Goal: Task Accomplishment & Management: Complete application form

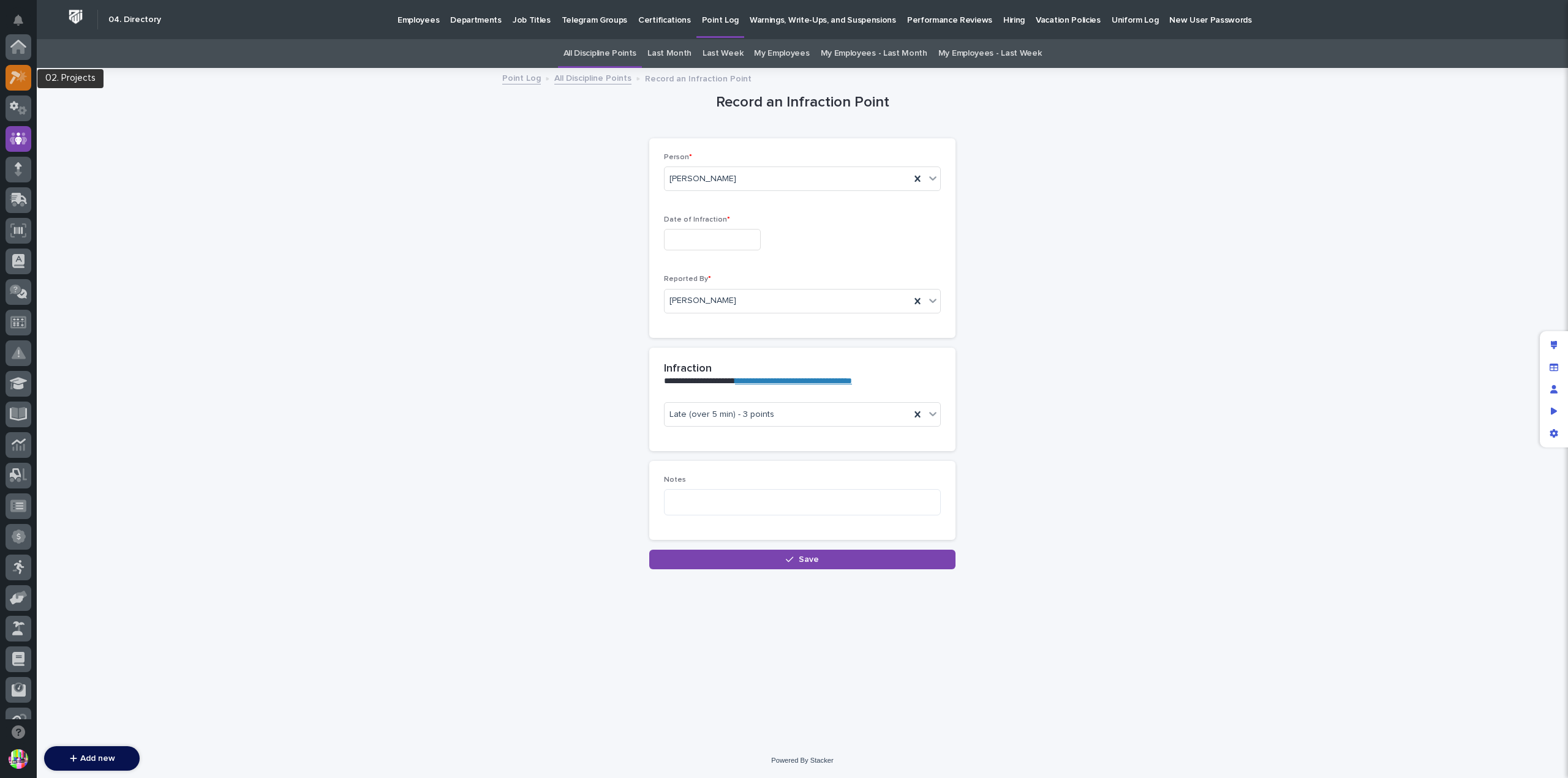
click at [19, 77] on icon at bounding box center [19, 77] width 18 height 14
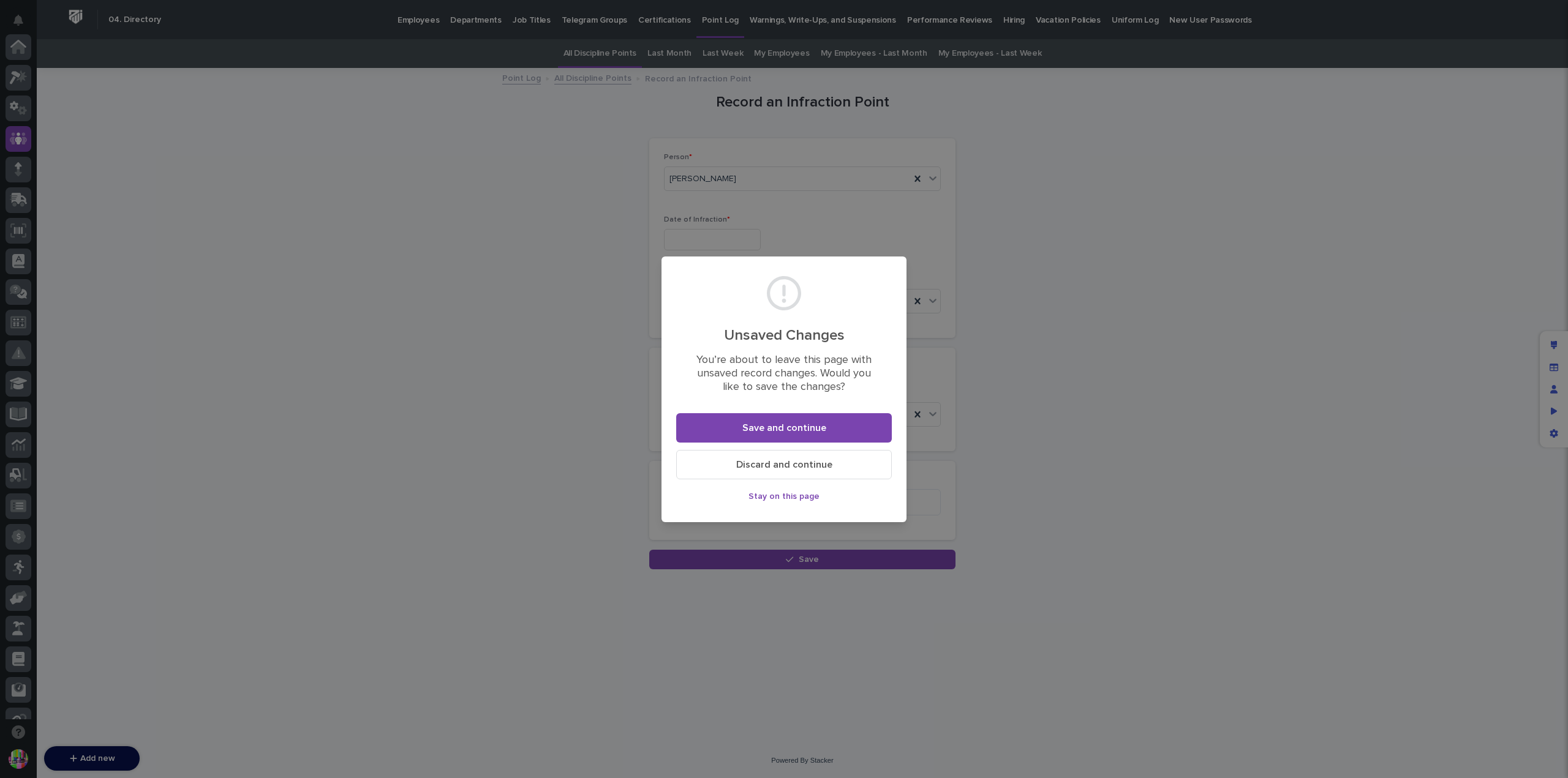
click at [815, 463] on span "Discard and continue" at bounding box center [784, 464] width 96 height 10
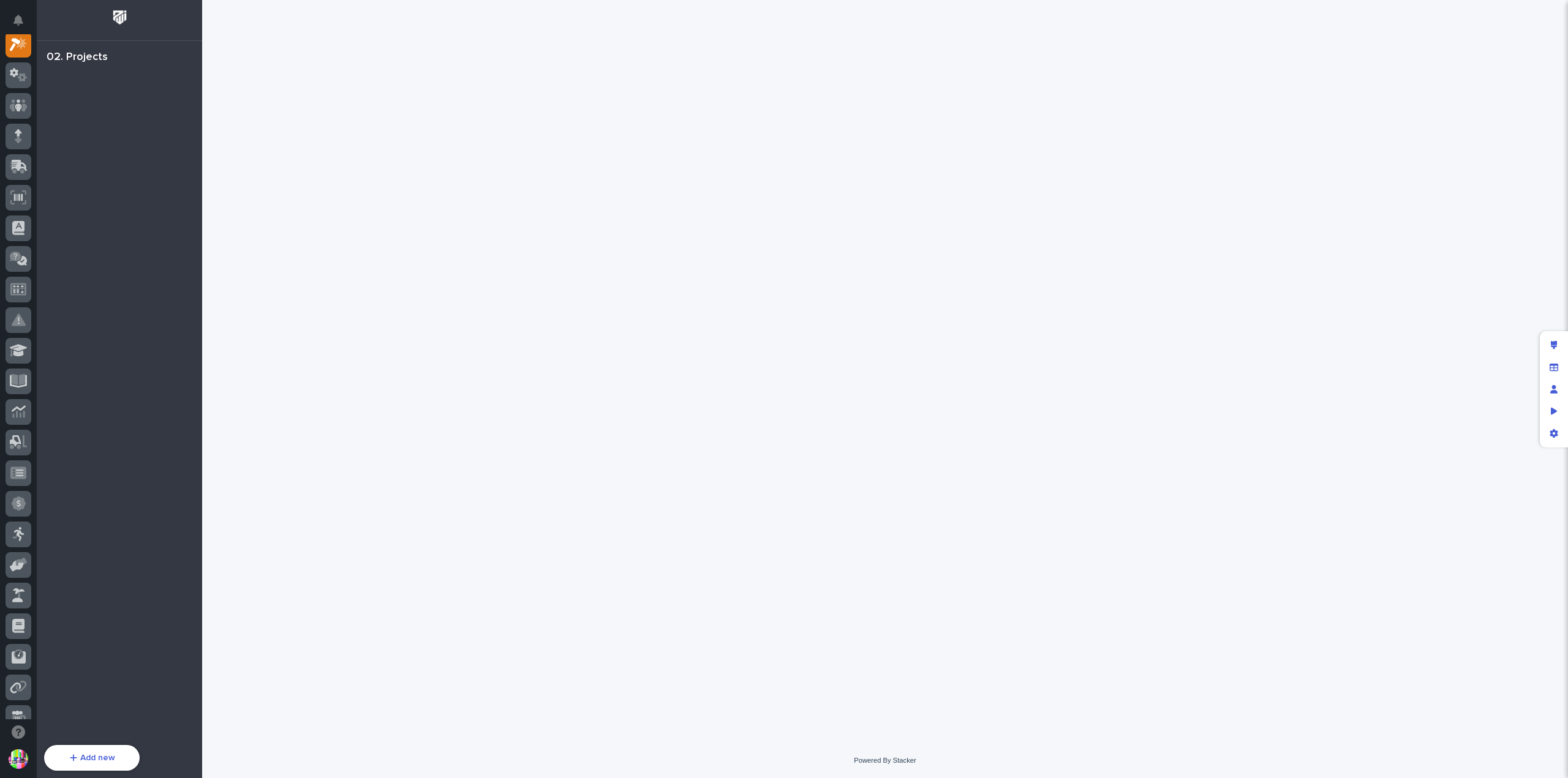
scroll to position [30, 0]
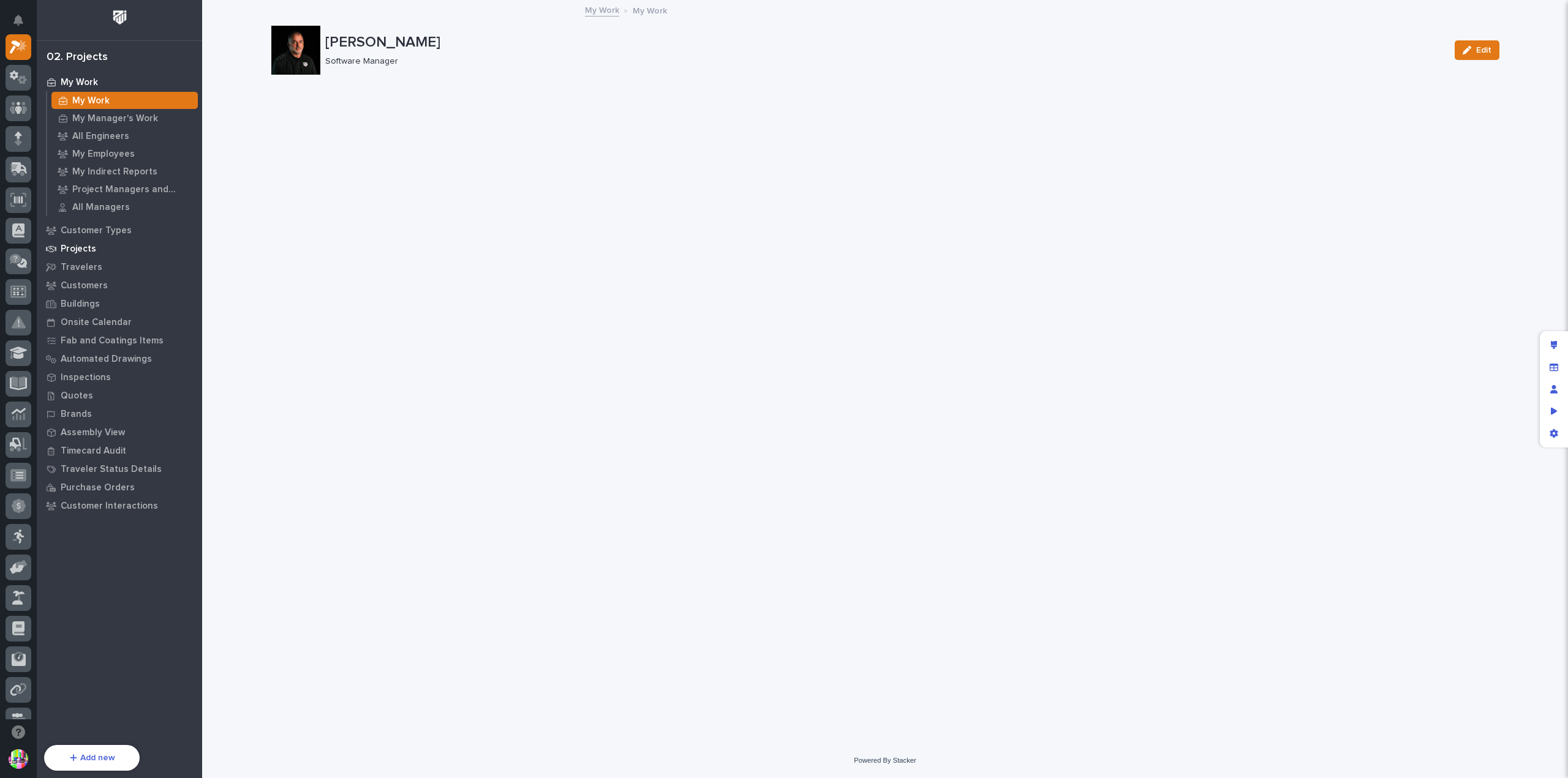
click at [85, 253] on p "Projects" at bounding box center [78, 249] width 35 height 11
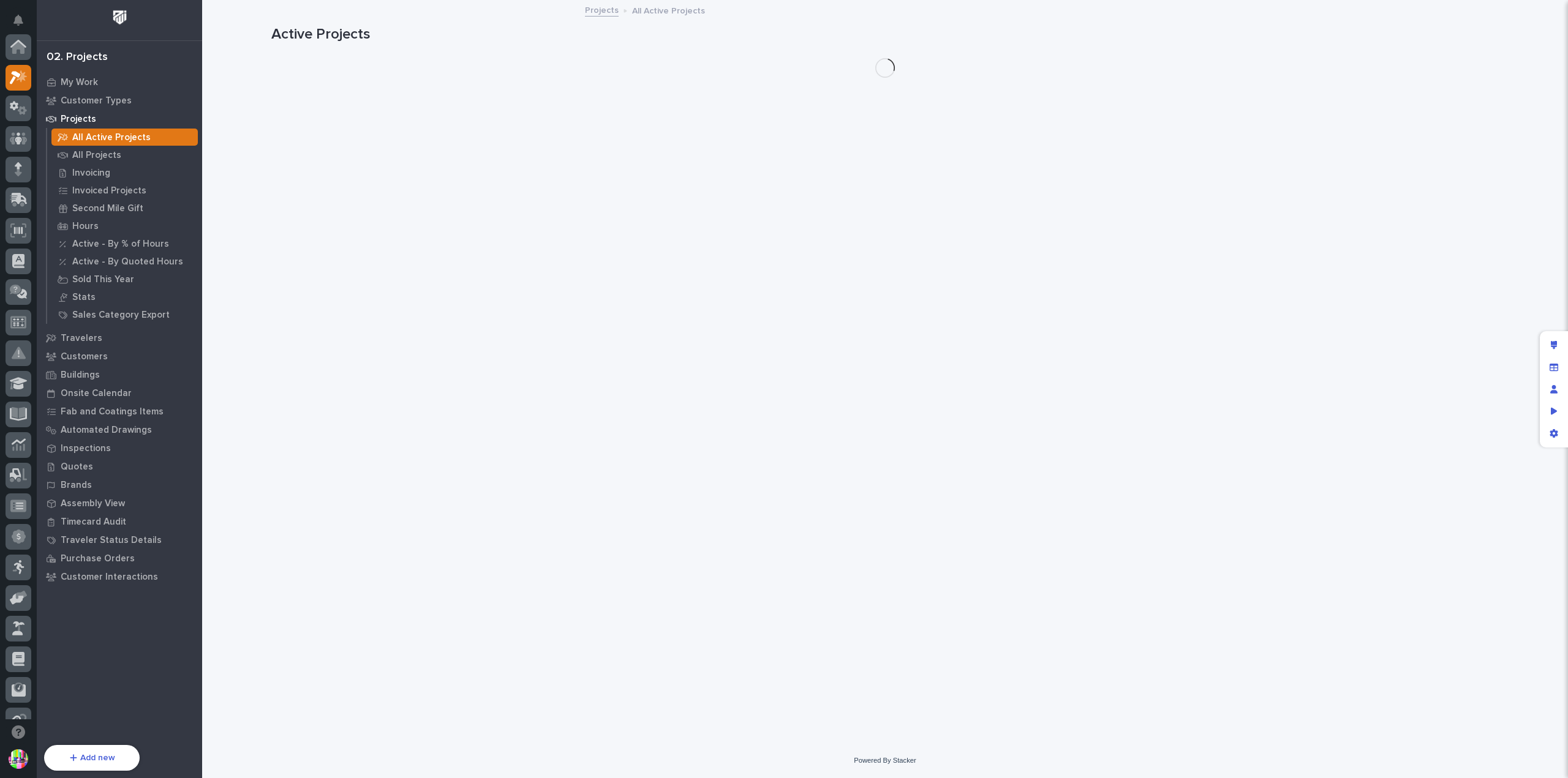
scroll to position [30, 0]
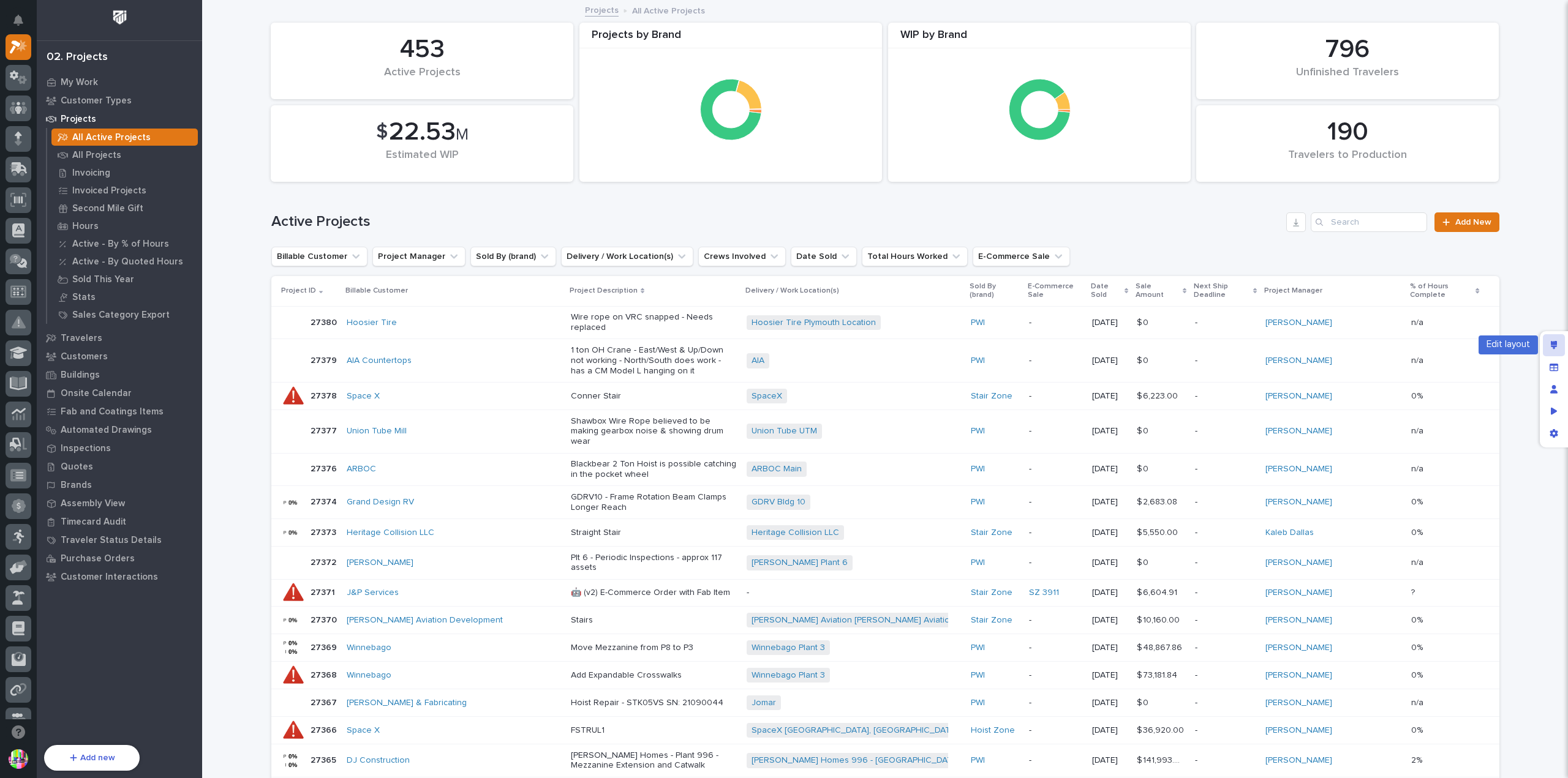
click at [1560, 345] on div "Edit layout" at bounding box center [1553, 345] width 22 height 22
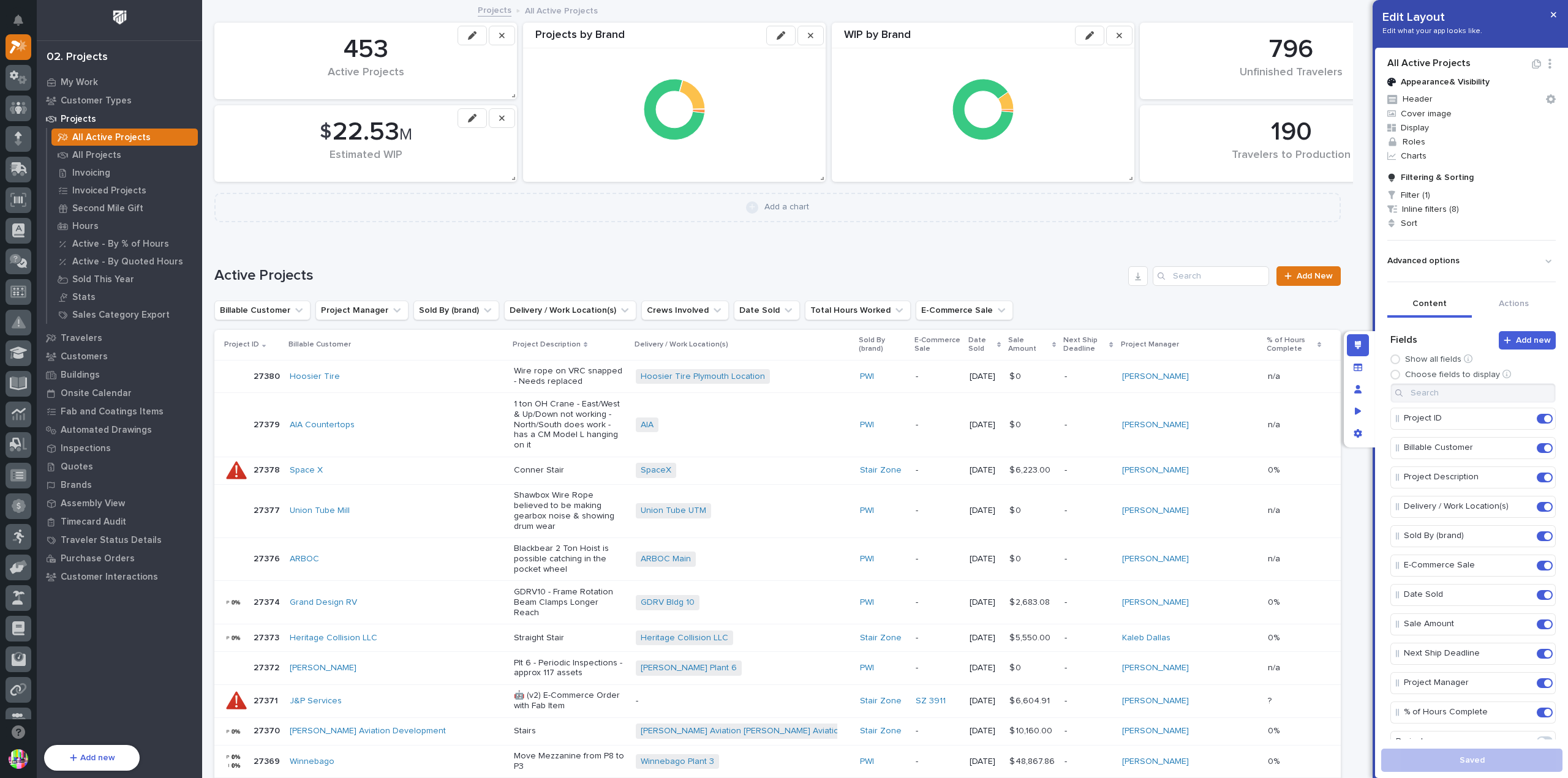
drag, startPoint x: 1514, startPoint y: 12, endPoint x: 1474, endPoint y: 51, distance: 55.9
click at [1548, 14] on button "button" at bounding box center [1553, 15] width 21 height 20
click at [1550, 16] on icon "button" at bounding box center [1553, 15] width 6 height 9
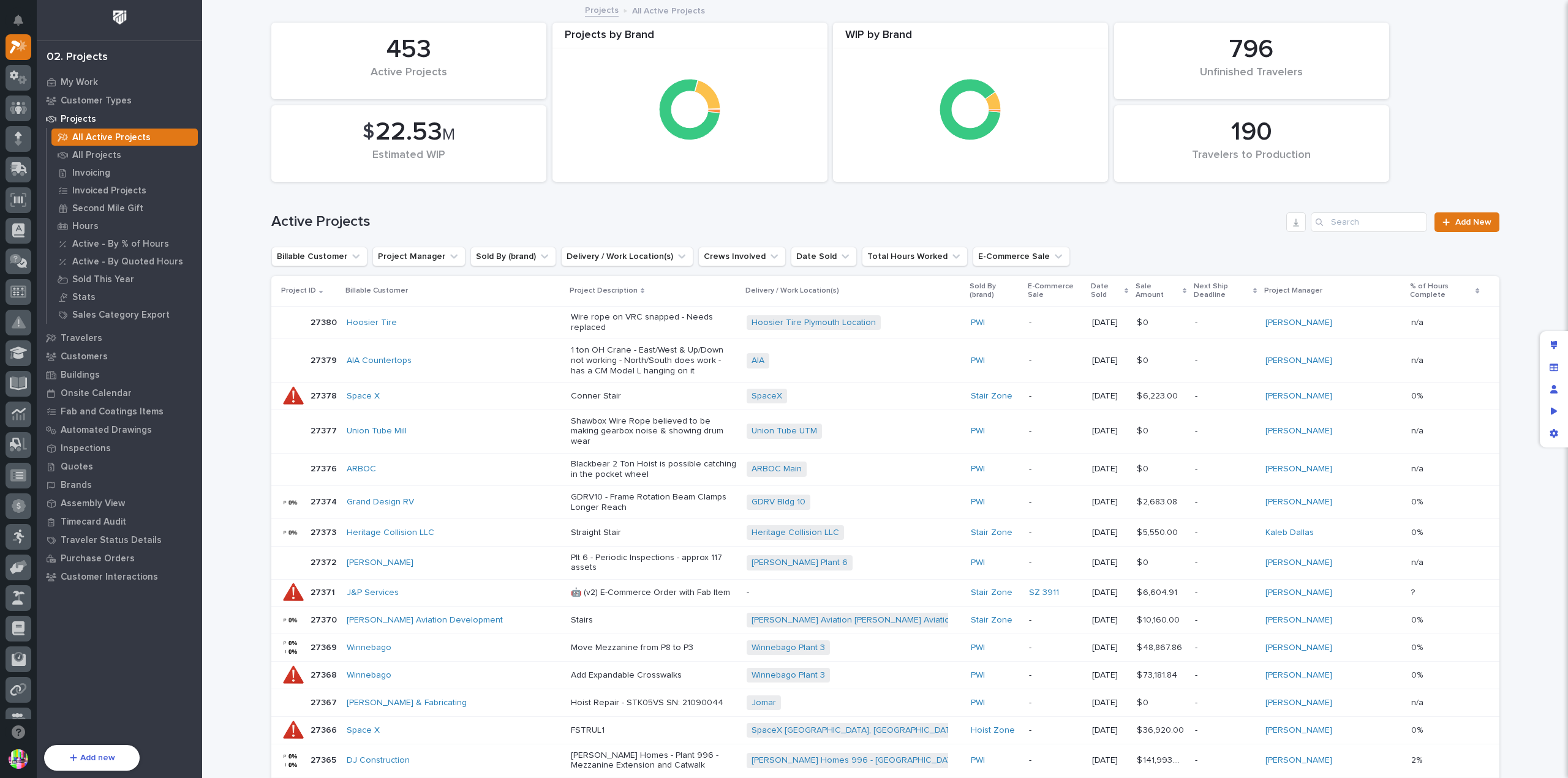
click at [322, 316] on p "27380" at bounding box center [324, 321] width 28 height 13
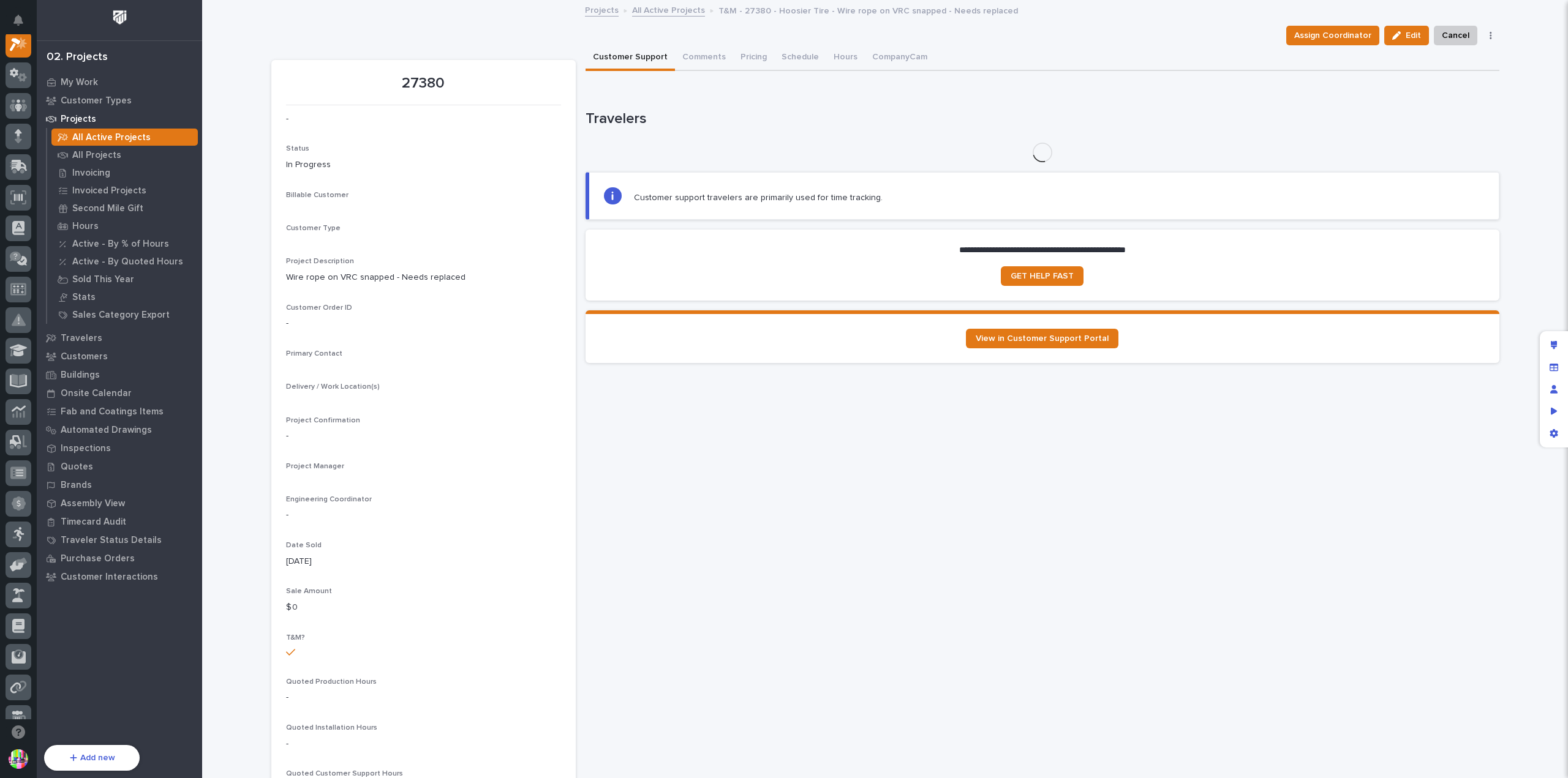
scroll to position [30, 0]
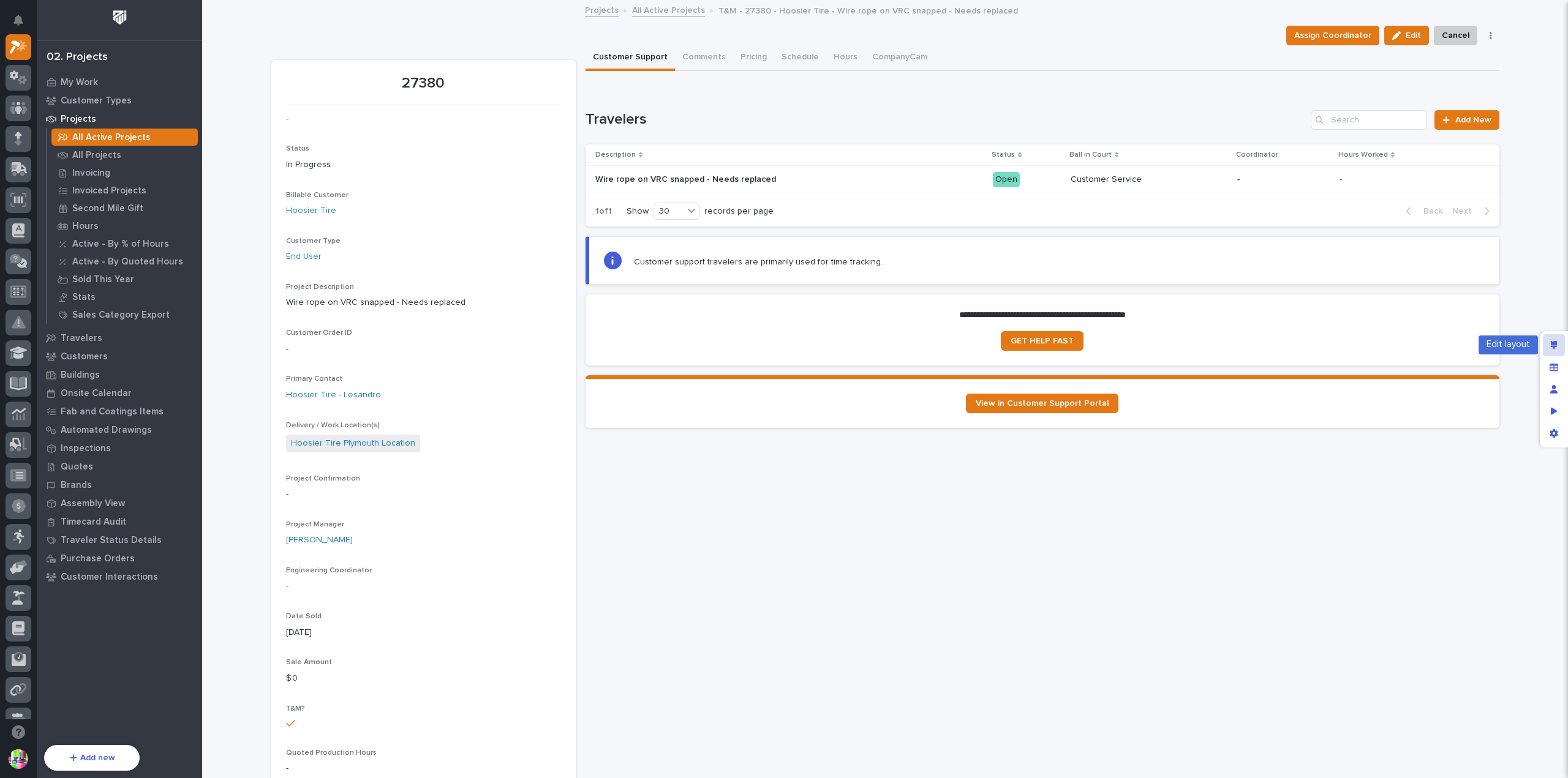
click at [1549, 345] on div "Edit layout" at bounding box center [1553, 345] width 22 height 22
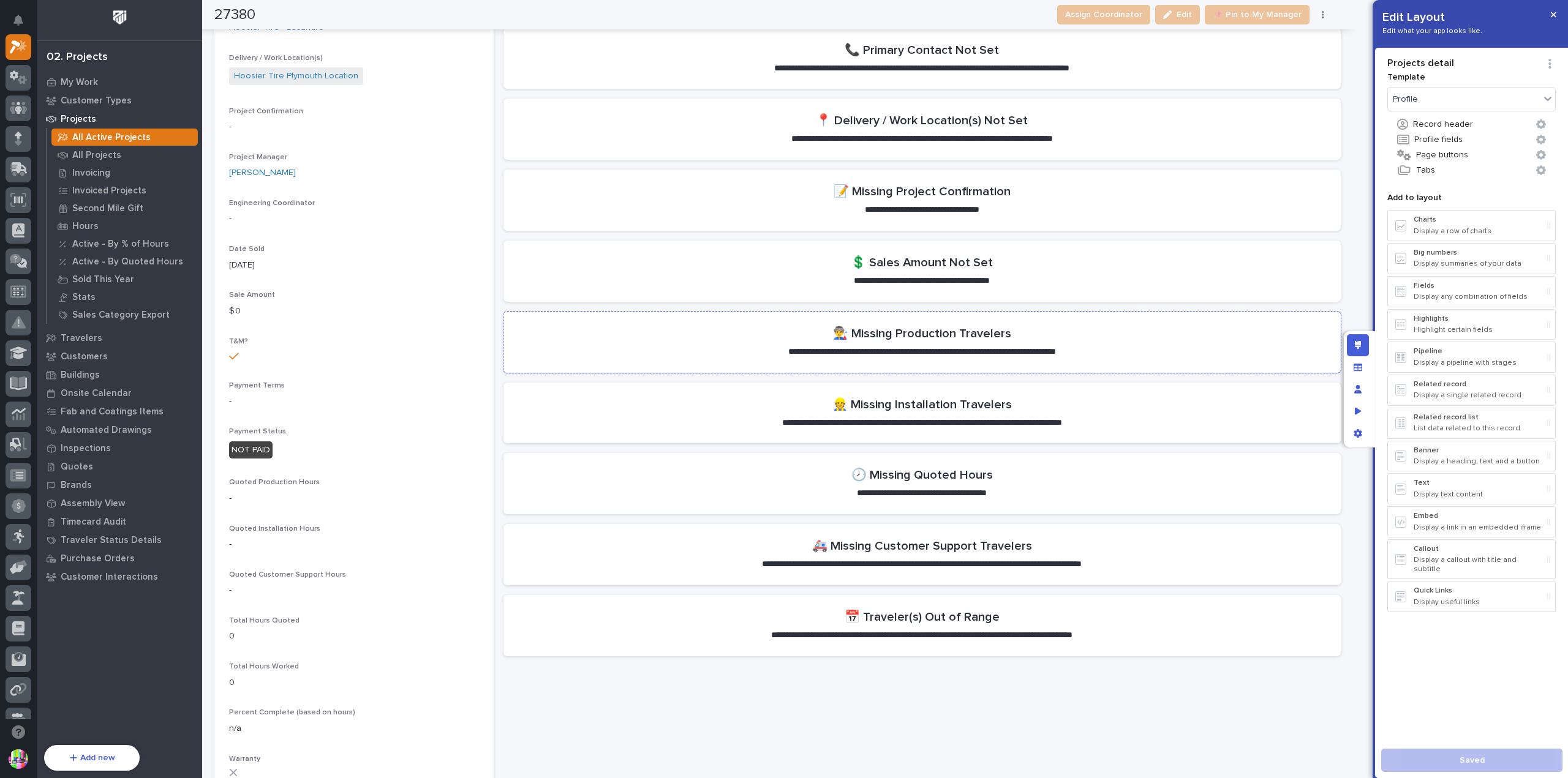
scroll to position [428, 0]
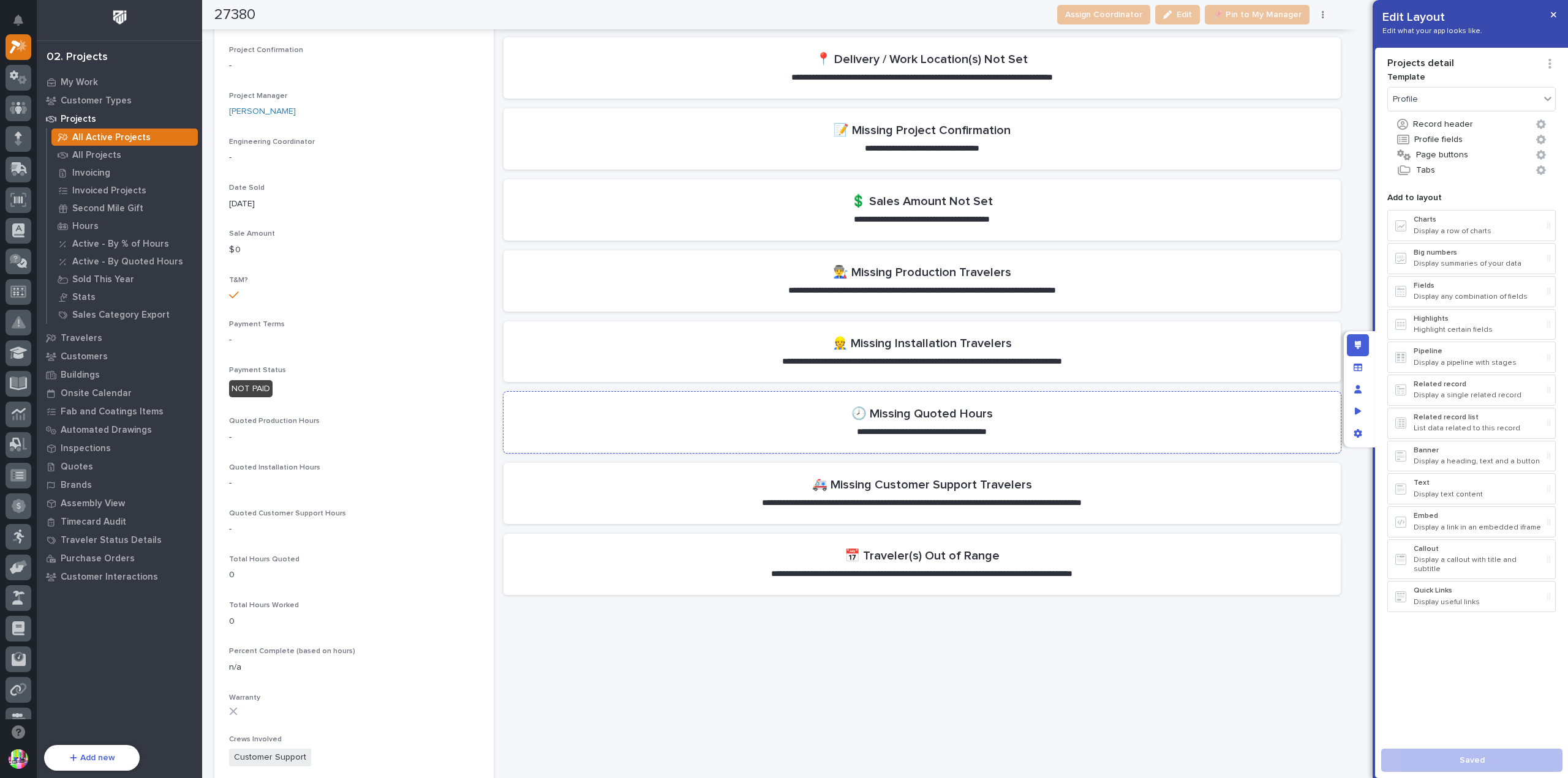
click at [1033, 429] on section "**********" at bounding box center [922, 422] width 837 height 61
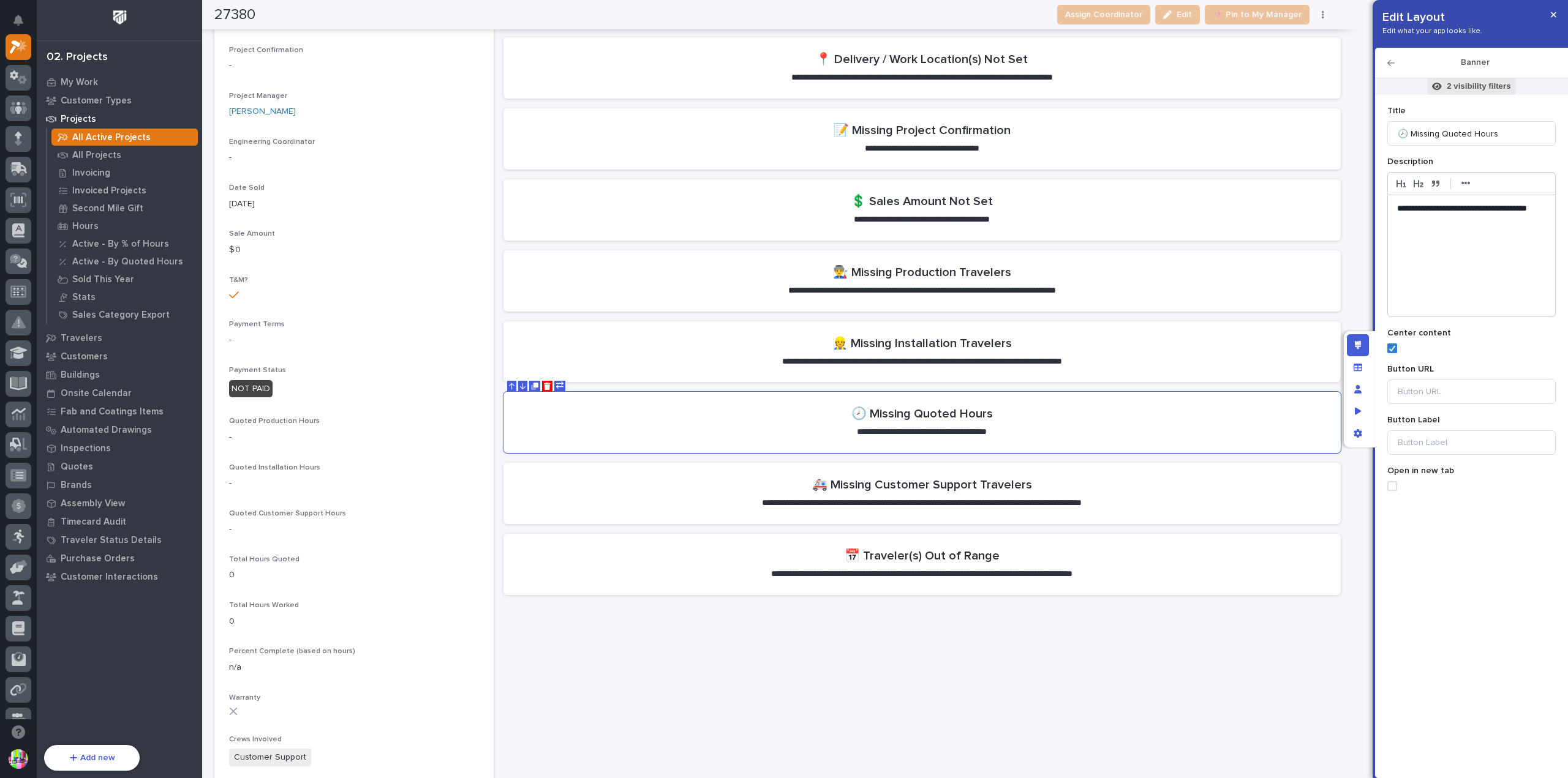
click at [1474, 85] on p "2 visibility filters" at bounding box center [1478, 85] width 64 height 11
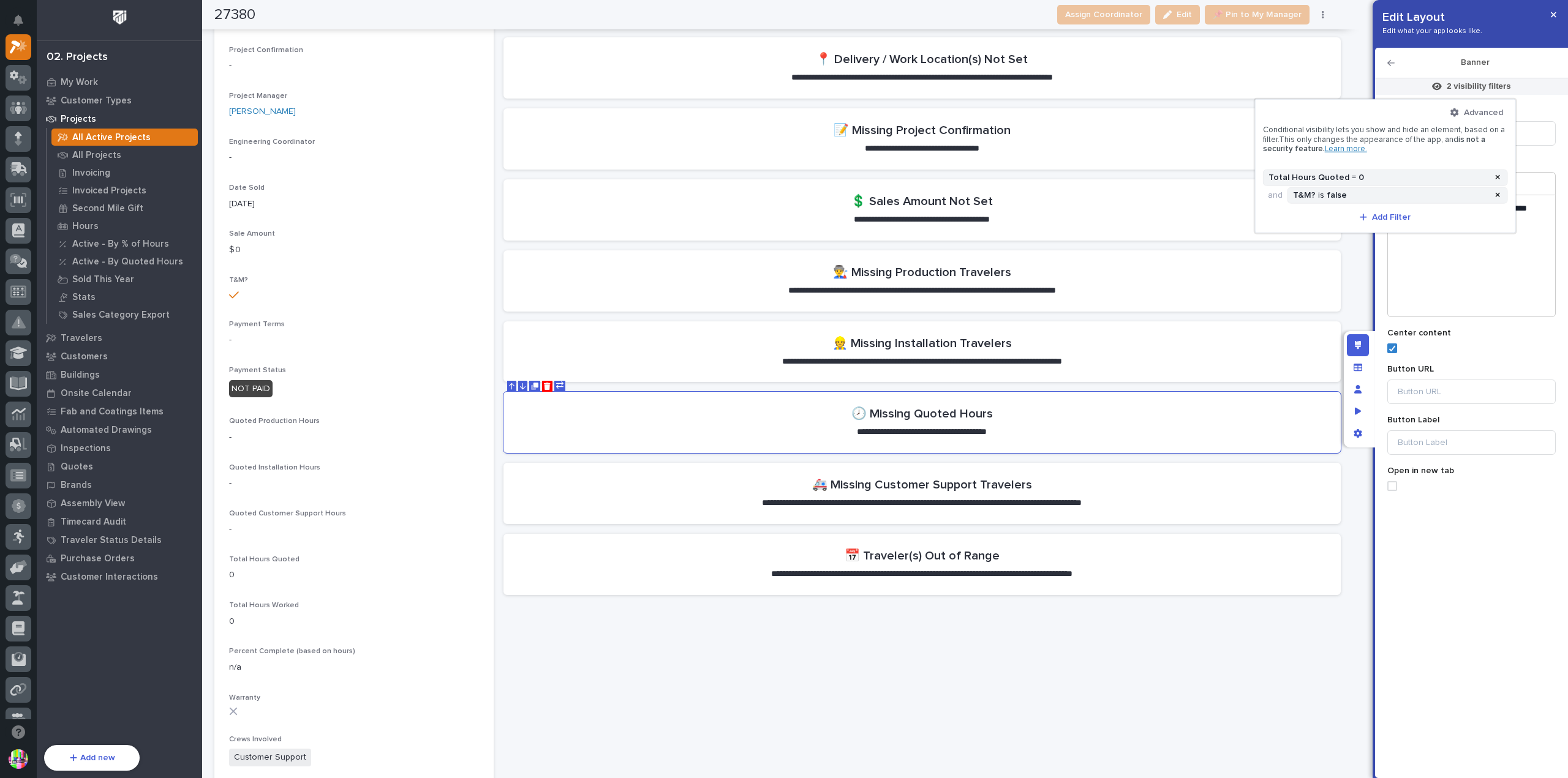
click at [530, 386] on div at bounding box center [784, 389] width 1568 height 778
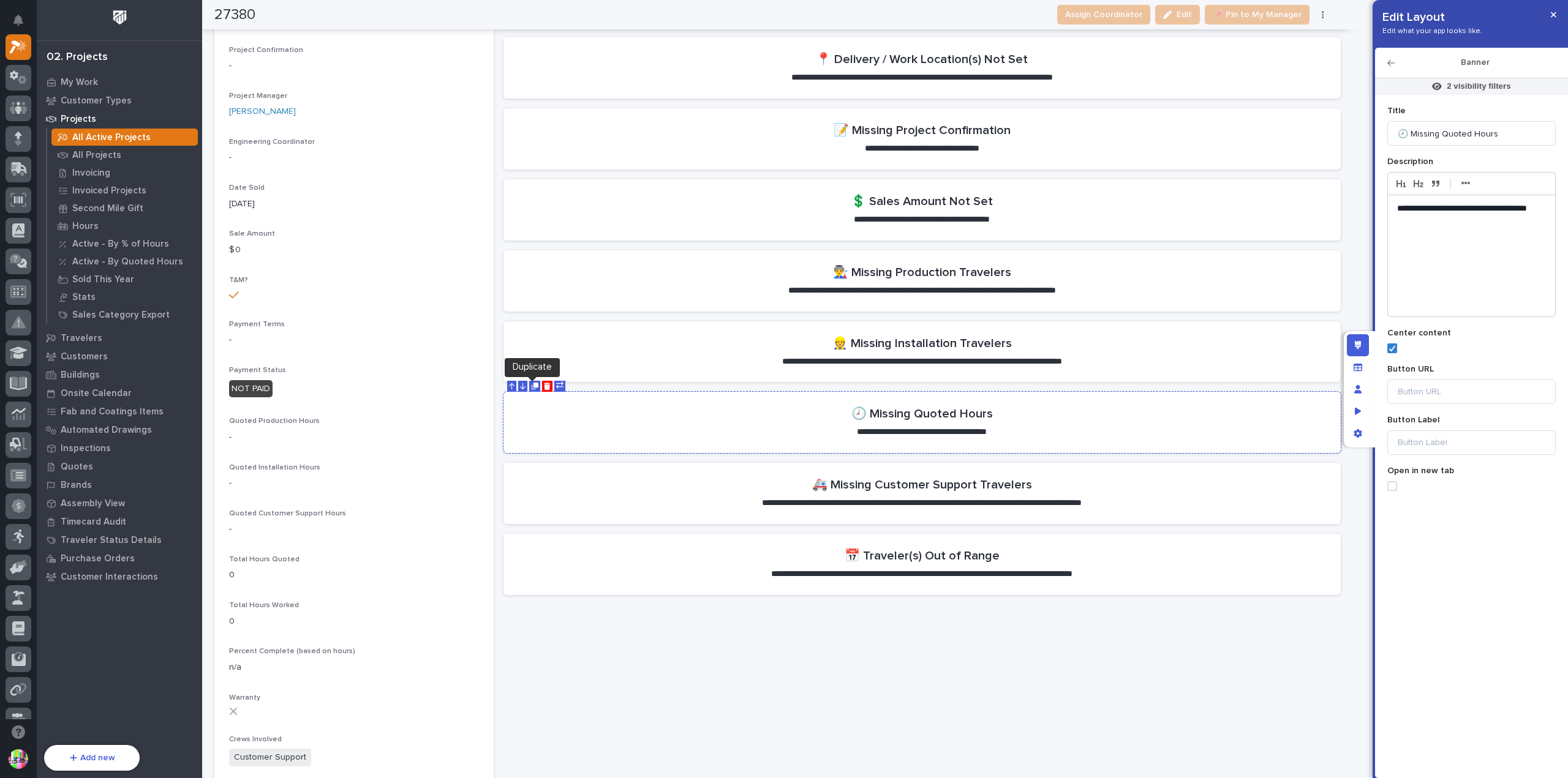
click at [531, 387] on icon "Duplicate" at bounding box center [533, 387] width 5 height 5
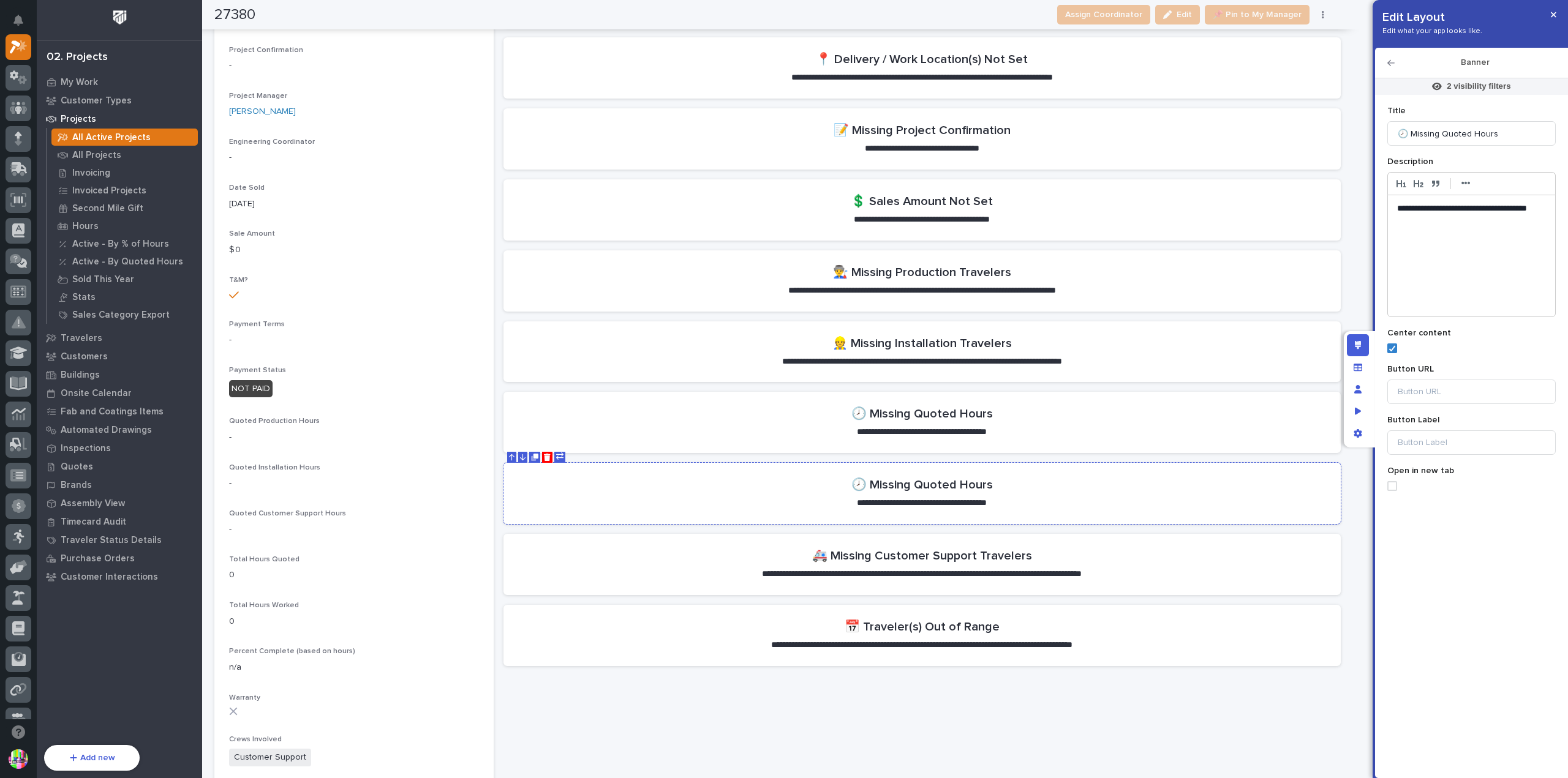
click at [1011, 481] on section "**********" at bounding box center [922, 493] width 837 height 61
drag, startPoint x: 1512, startPoint y: 131, endPoint x: 1443, endPoint y: 136, distance: 69.2
click at [1443, 136] on input "🕗 Missing Quoted Hours" at bounding box center [1472, 133] width 169 height 24
type input "🕗 Missing Linked Quote (RFQ)"
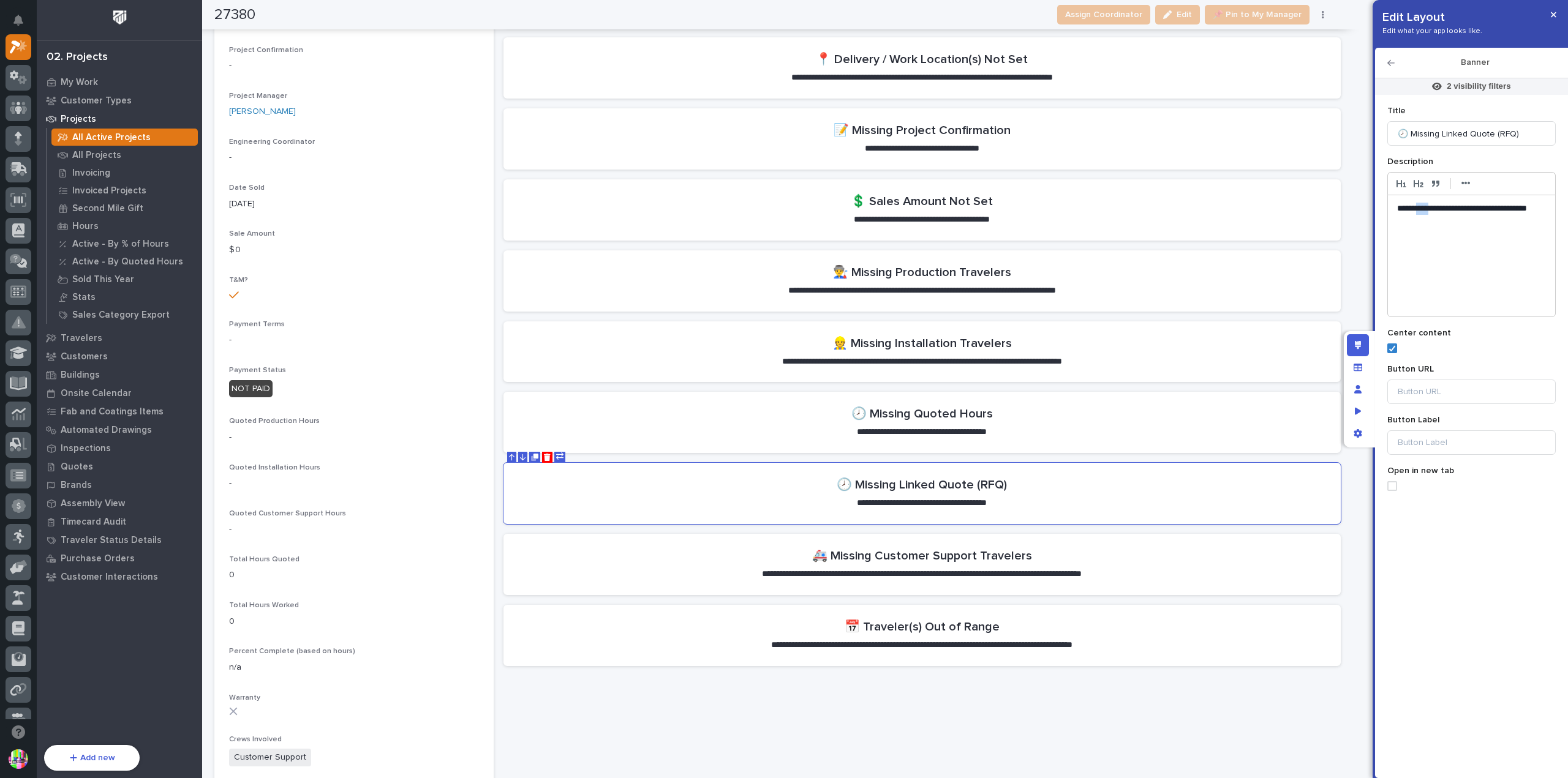
drag, startPoint x: 1422, startPoint y: 209, endPoint x: 1438, endPoint y: 211, distance: 16.1
click at [1438, 211] on p "**********" at bounding box center [1472, 215] width 149 height 24
drag, startPoint x: 1442, startPoint y: 210, endPoint x: 1490, endPoint y: 210, distance: 48.0
click at [1490, 210] on p "**********" at bounding box center [1472, 215] width 149 height 24
click at [1477, 222] on p "**********" at bounding box center [1472, 215] width 149 height 24
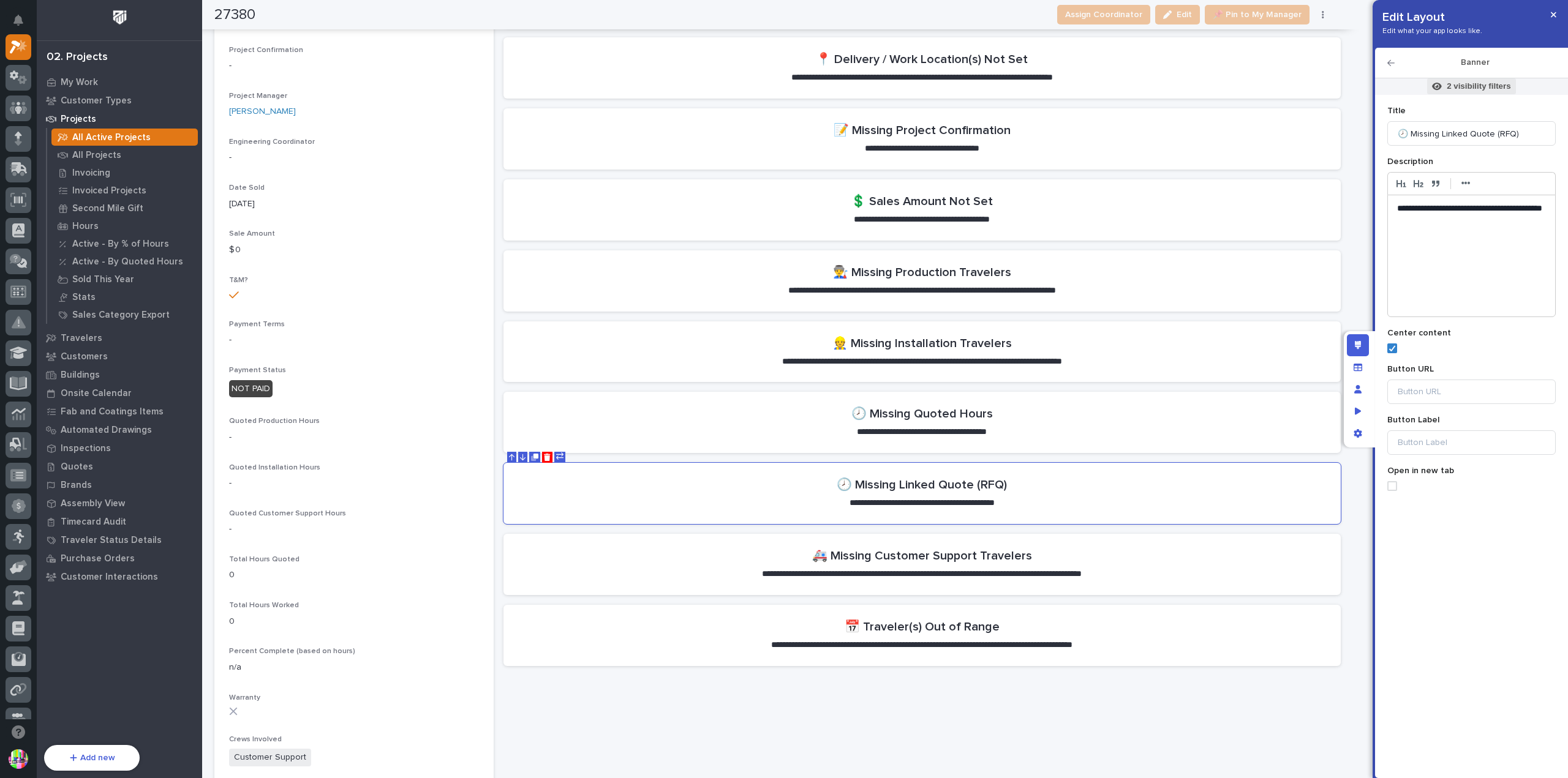
click at [1451, 84] on p "2 visibility filters" at bounding box center [1478, 85] width 64 height 11
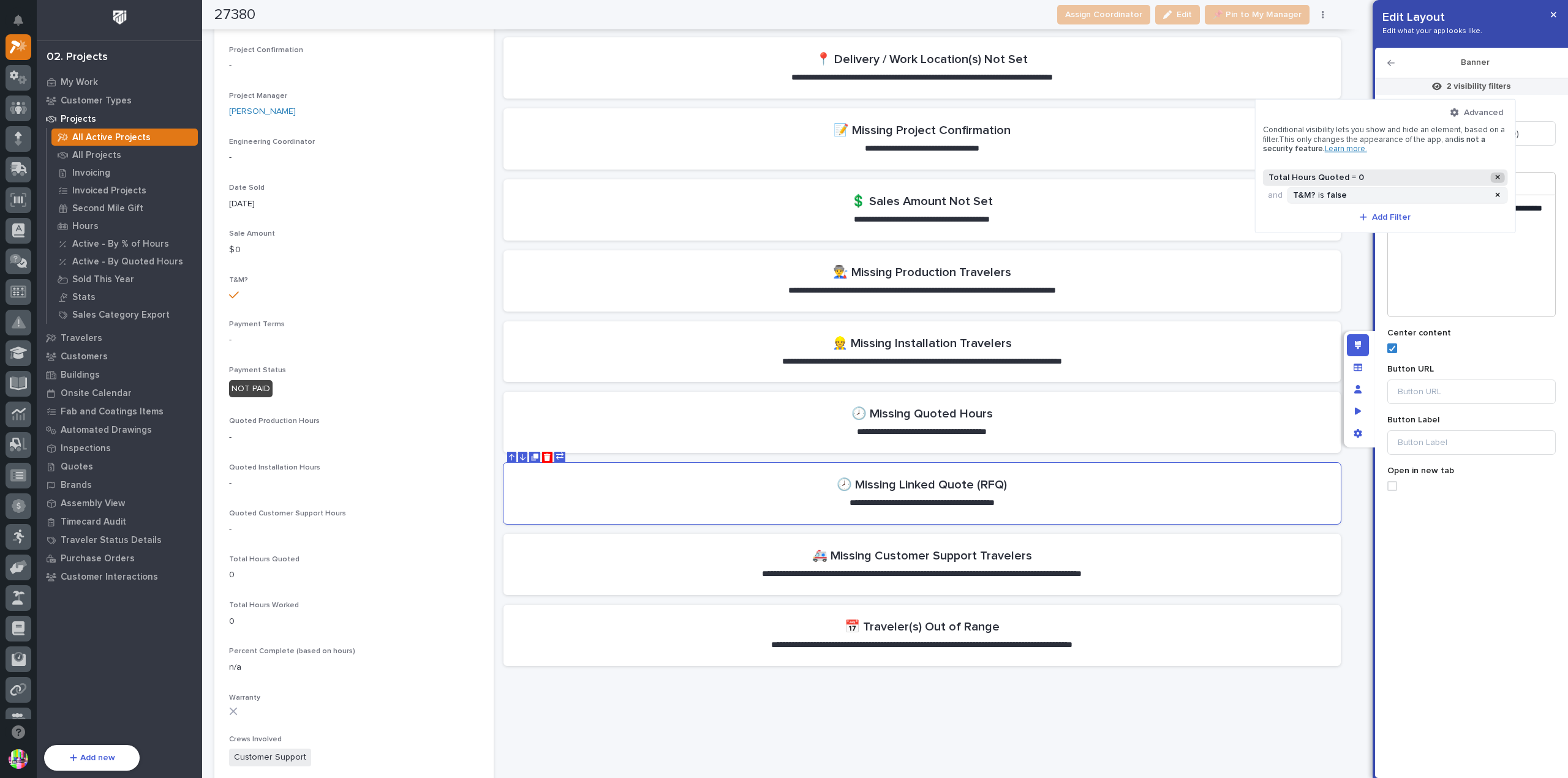
click at [1496, 173] on div at bounding box center [1496, 177] width 15 height 11
click at [1394, 199] on span "Add Filter" at bounding box center [1388, 199] width 38 height 11
type input "*****"
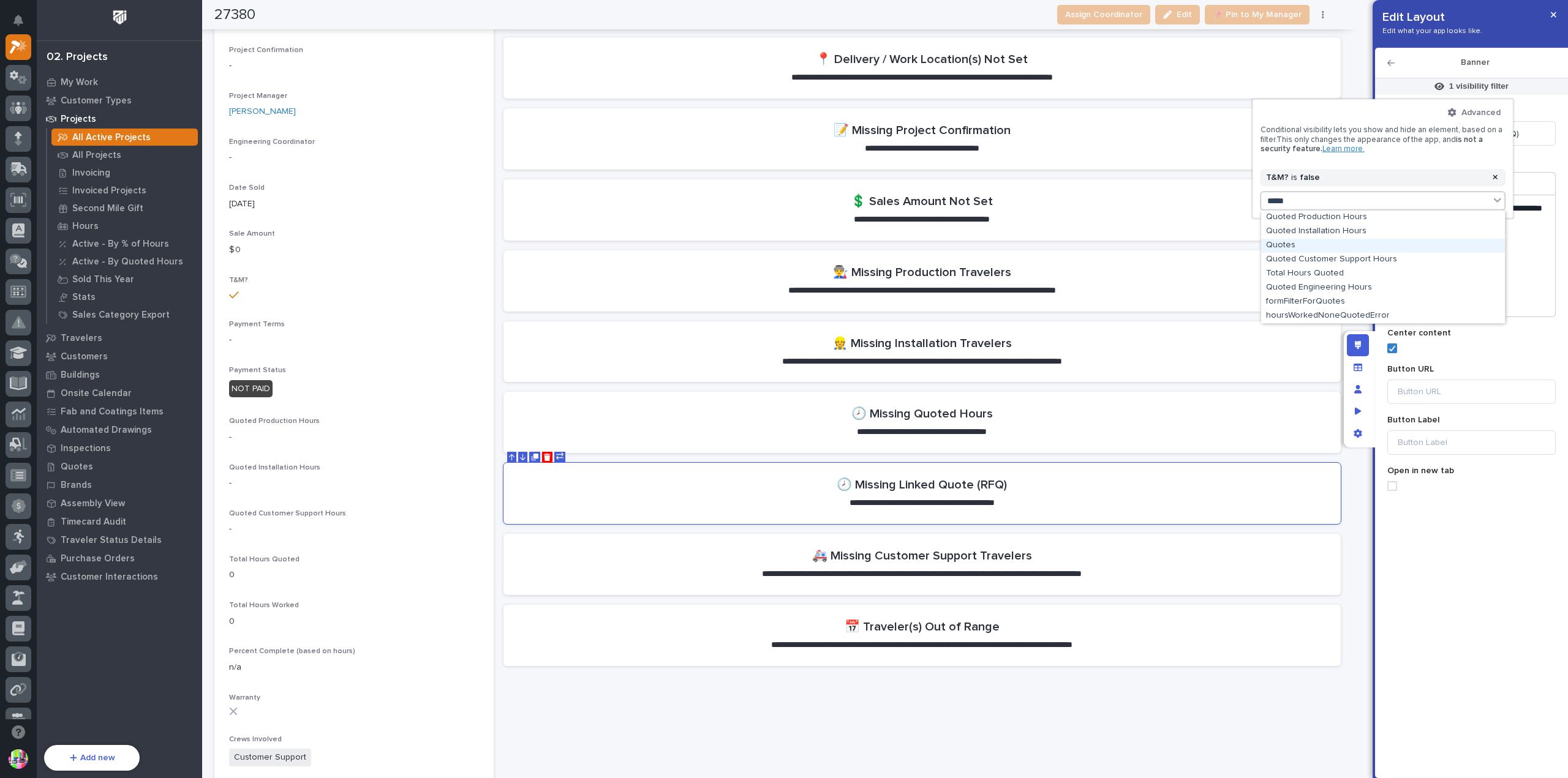
click at [1326, 242] on div "Quotes" at bounding box center [1383, 246] width 244 height 14
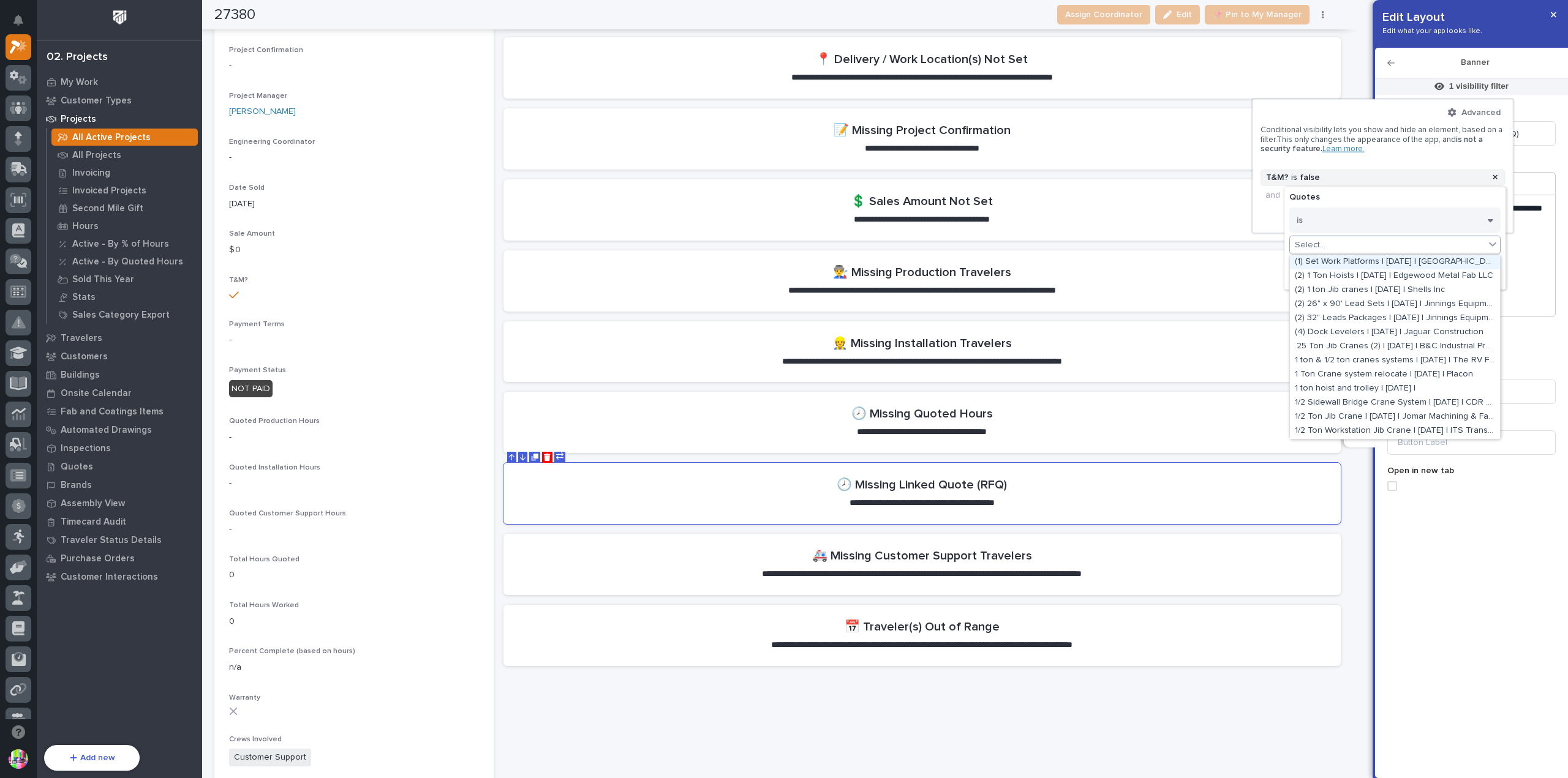
click at [1361, 238] on div "Select..." at bounding box center [1387, 245] width 195 height 18
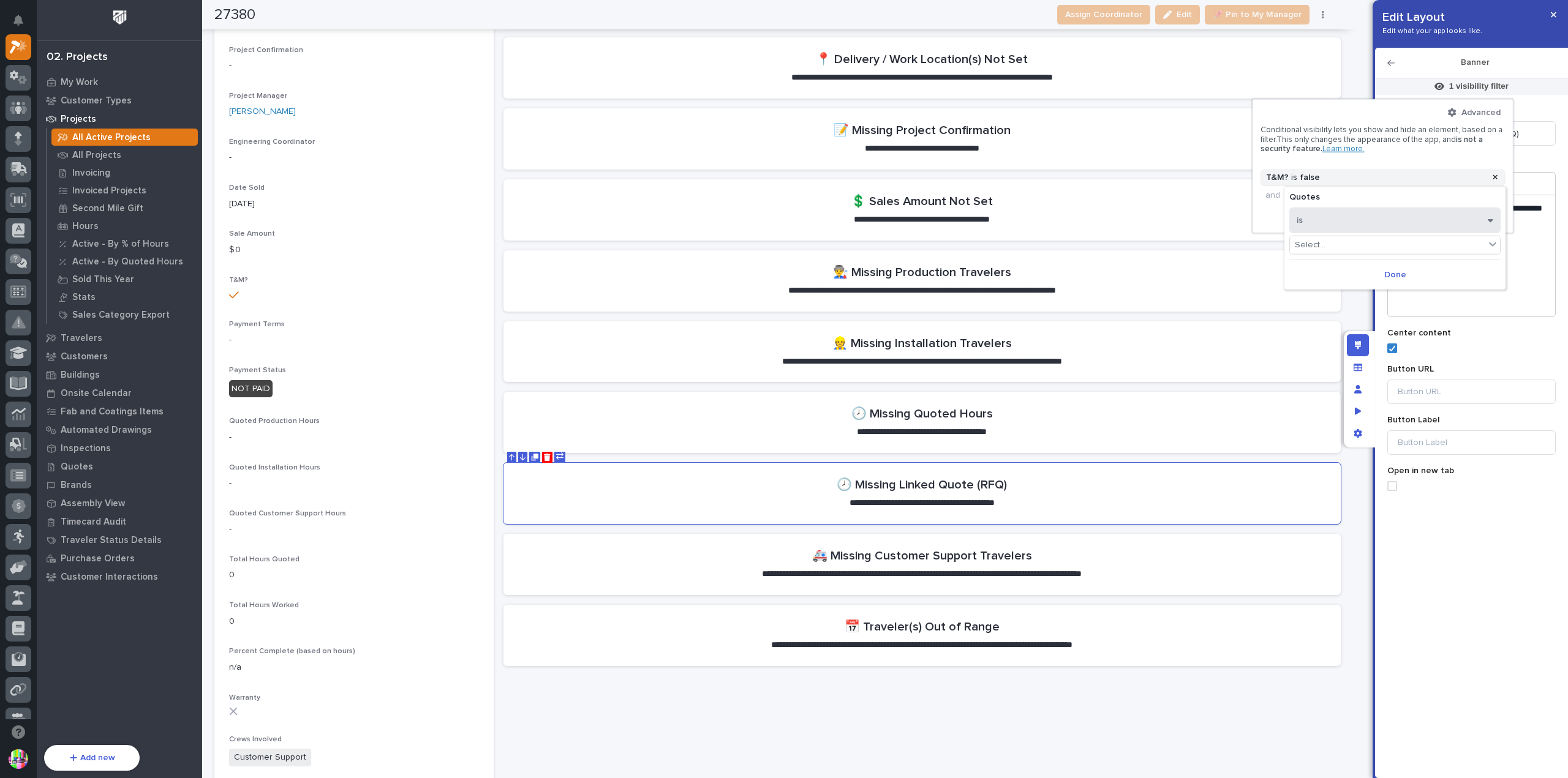
click at [1364, 223] on button "is" at bounding box center [1396, 219] width 212 height 25
click at [1344, 277] on div "is empty" at bounding box center [1395, 283] width 210 height 22
click at [1401, 253] on span "Done" at bounding box center [1397, 256] width 22 height 11
drag, startPoint x: 1335, startPoint y: 195, endPoint x: 1326, endPoint y: 199, distance: 9.8
click at [1326, 199] on div "Quotes is empty" at bounding box center [1391, 195] width 200 height 11
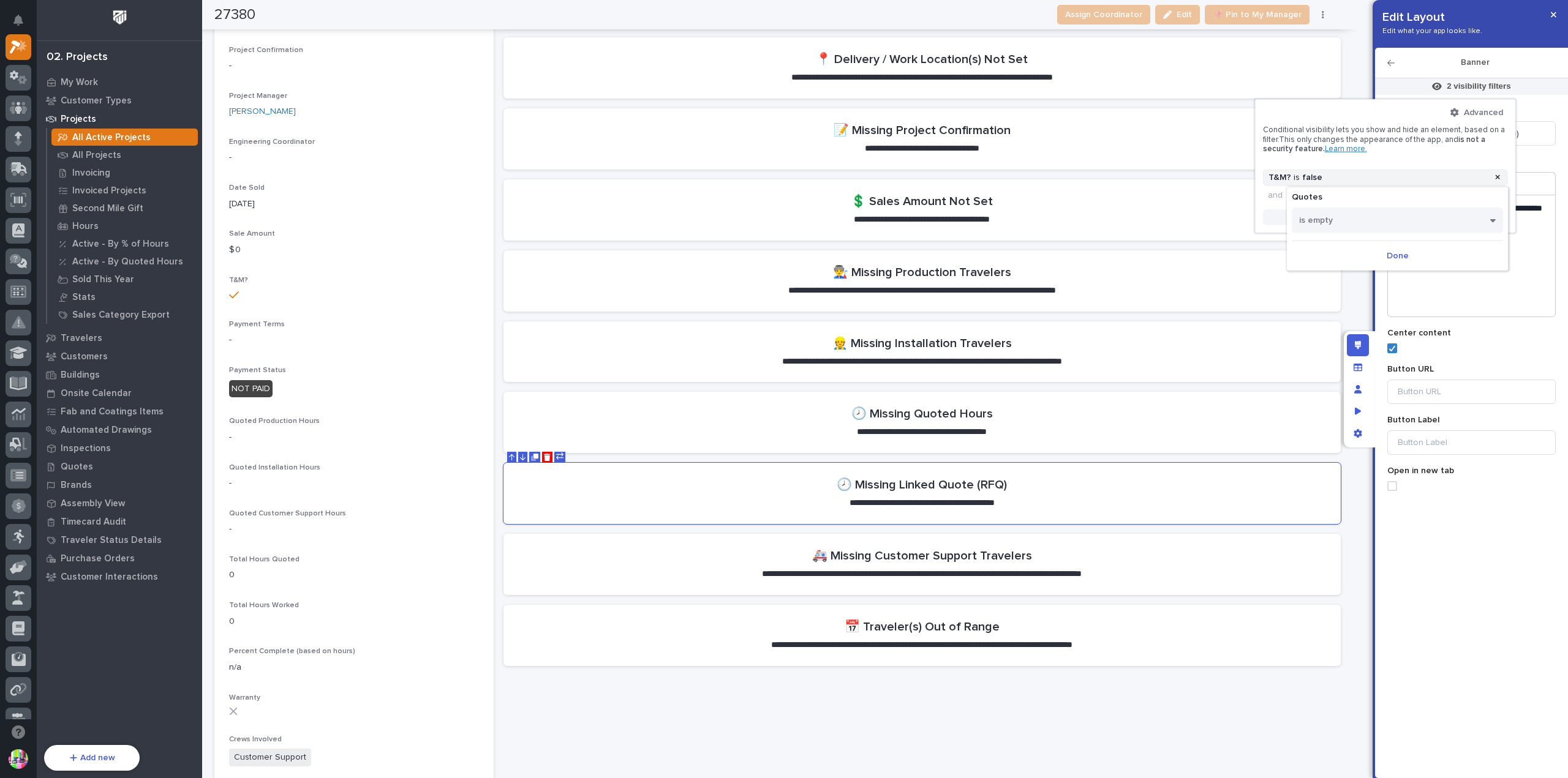
click at [1278, 213] on button "Add Filter" at bounding box center [1386, 218] width 245 height 16
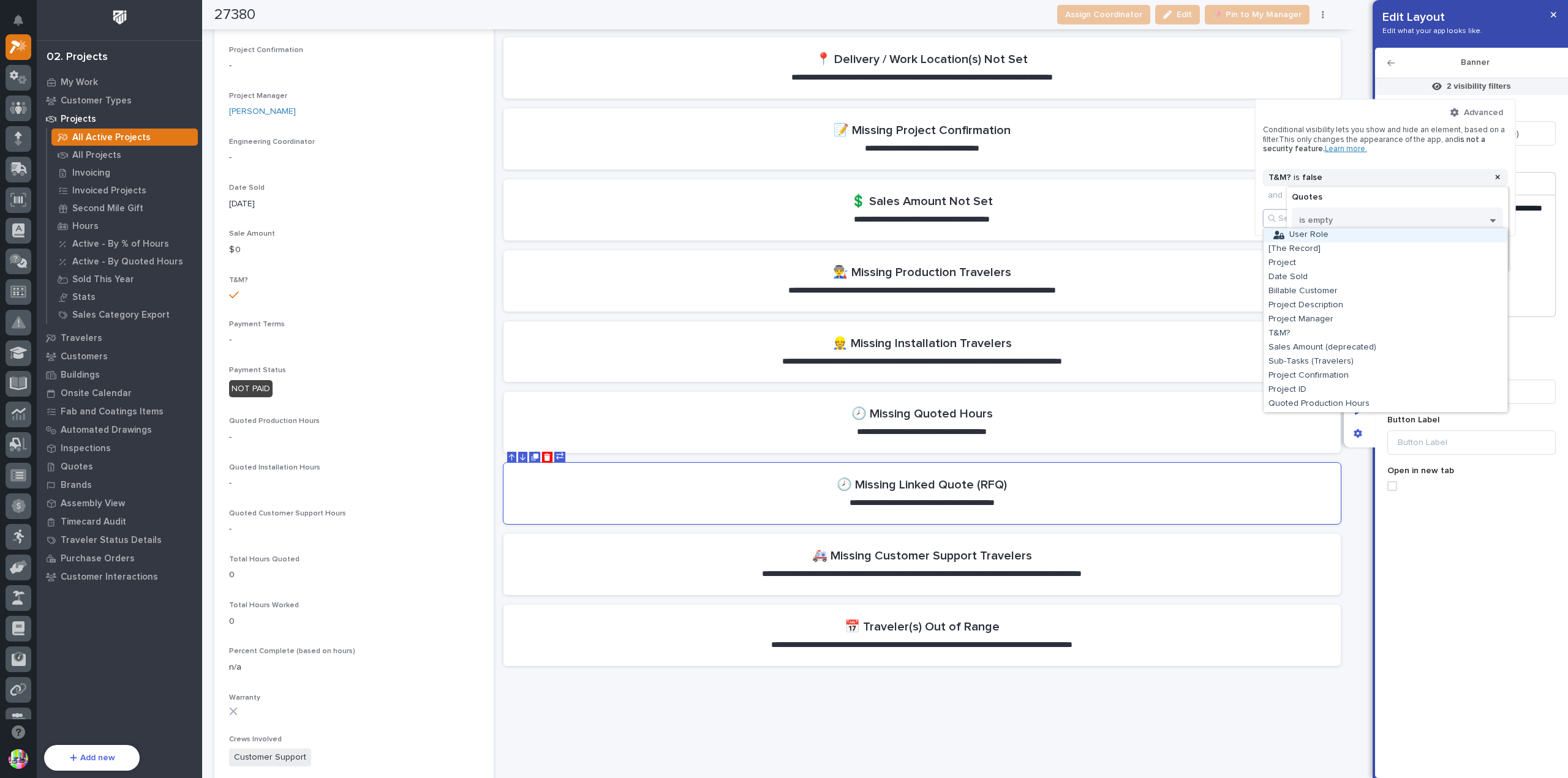
click at [1307, 146] on span "is not a security feature." at bounding box center [1374, 144] width 222 height 18
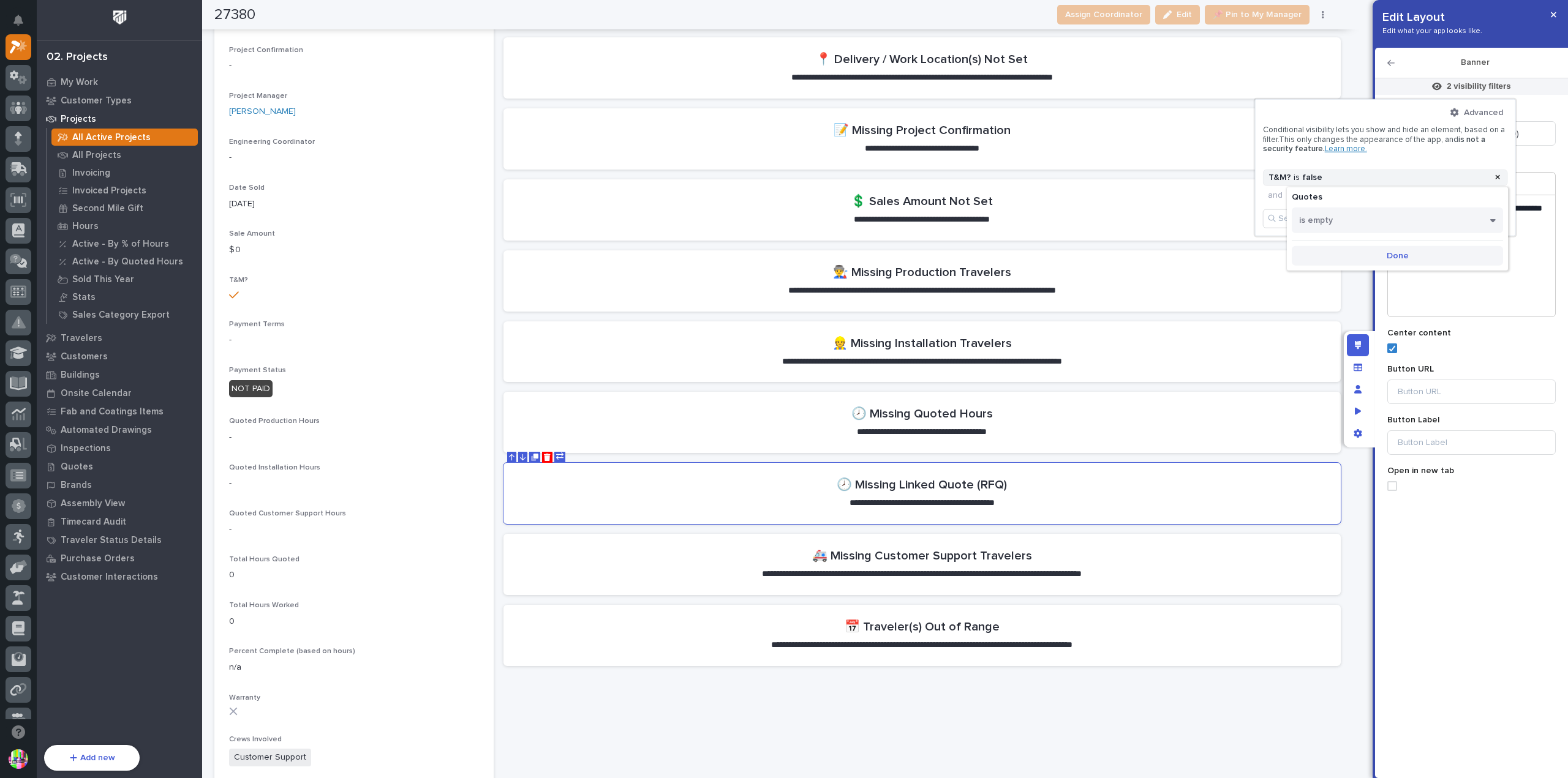
click at [1388, 253] on span "Done" at bounding box center [1397, 256] width 22 height 11
click at [1498, 177] on icon at bounding box center [1496, 177] width 5 height 5
click at [1362, 204] on div "Search" at bounding box center [1375, 201] width 228 height 18
type input "***"
click at [1359, 215] on div "T&M?" at bounding box center [1383, 218] width 244 height 14
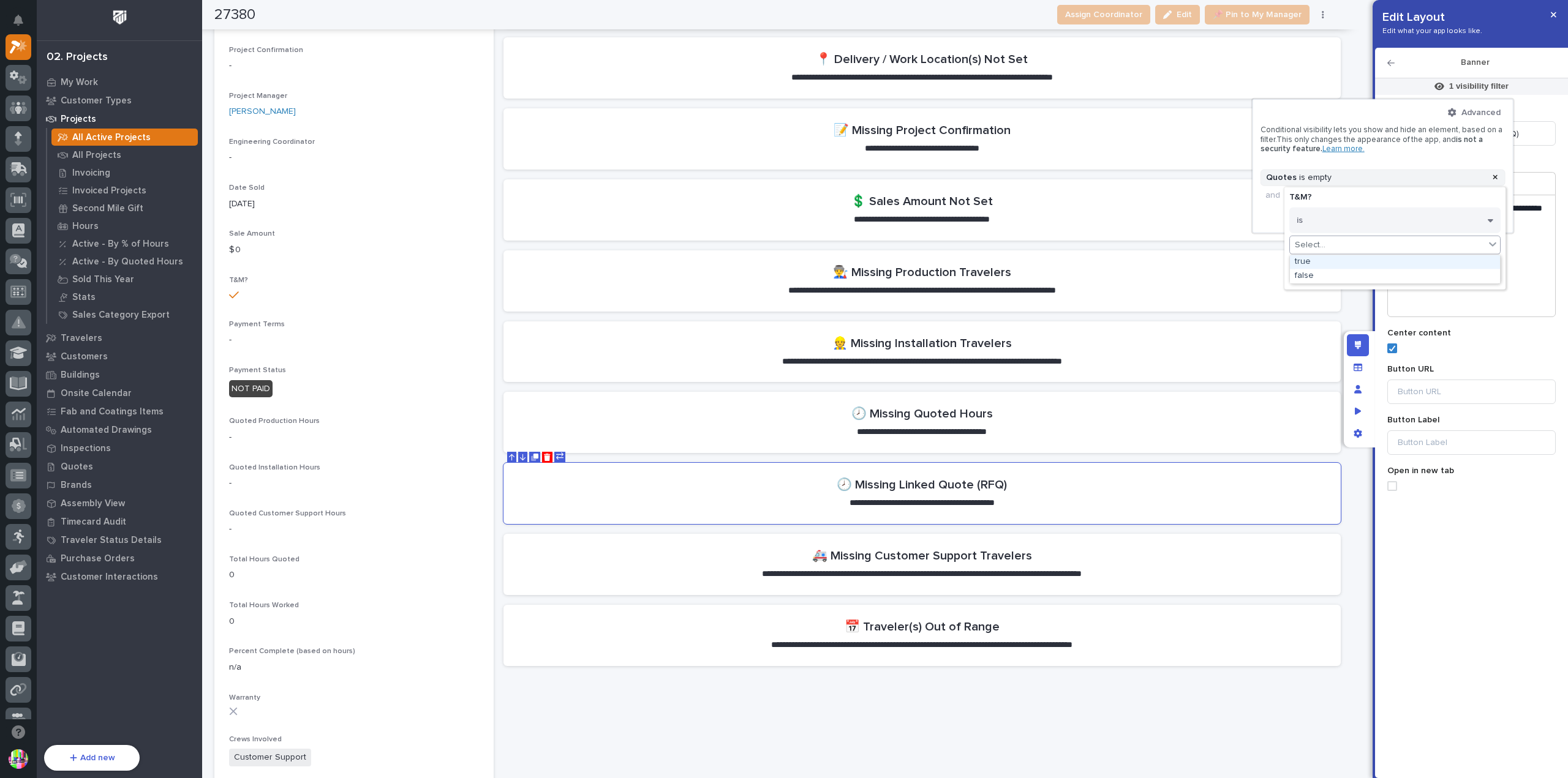
click at [1324, 239] on div "Select..." at bounding box center [1387, 245] width 195 height 18
click at [1320, 274] on div "false" at bounding box center [1395, 275] width 210 height 14
click at [1400, 270] on span "Done" at bounding box center [1397, 273] width 22 height 11
click at [1386, 218] on span "Add Filter" at bounding box center [1391, 217] width 38 height 11
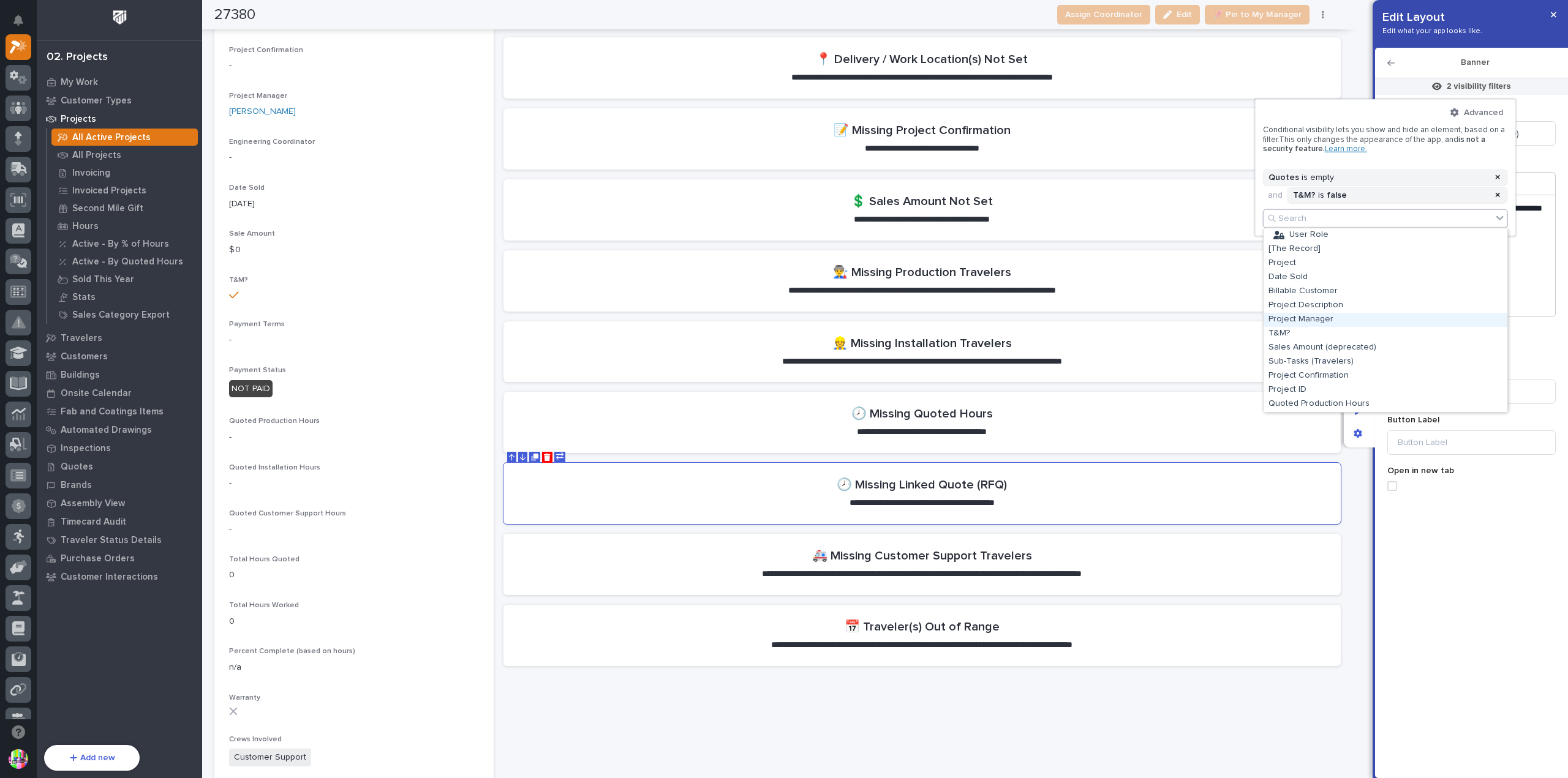
click at [1318, 317] on div "Project Manager" at bounding box center [1385, 319] width 244 height 14
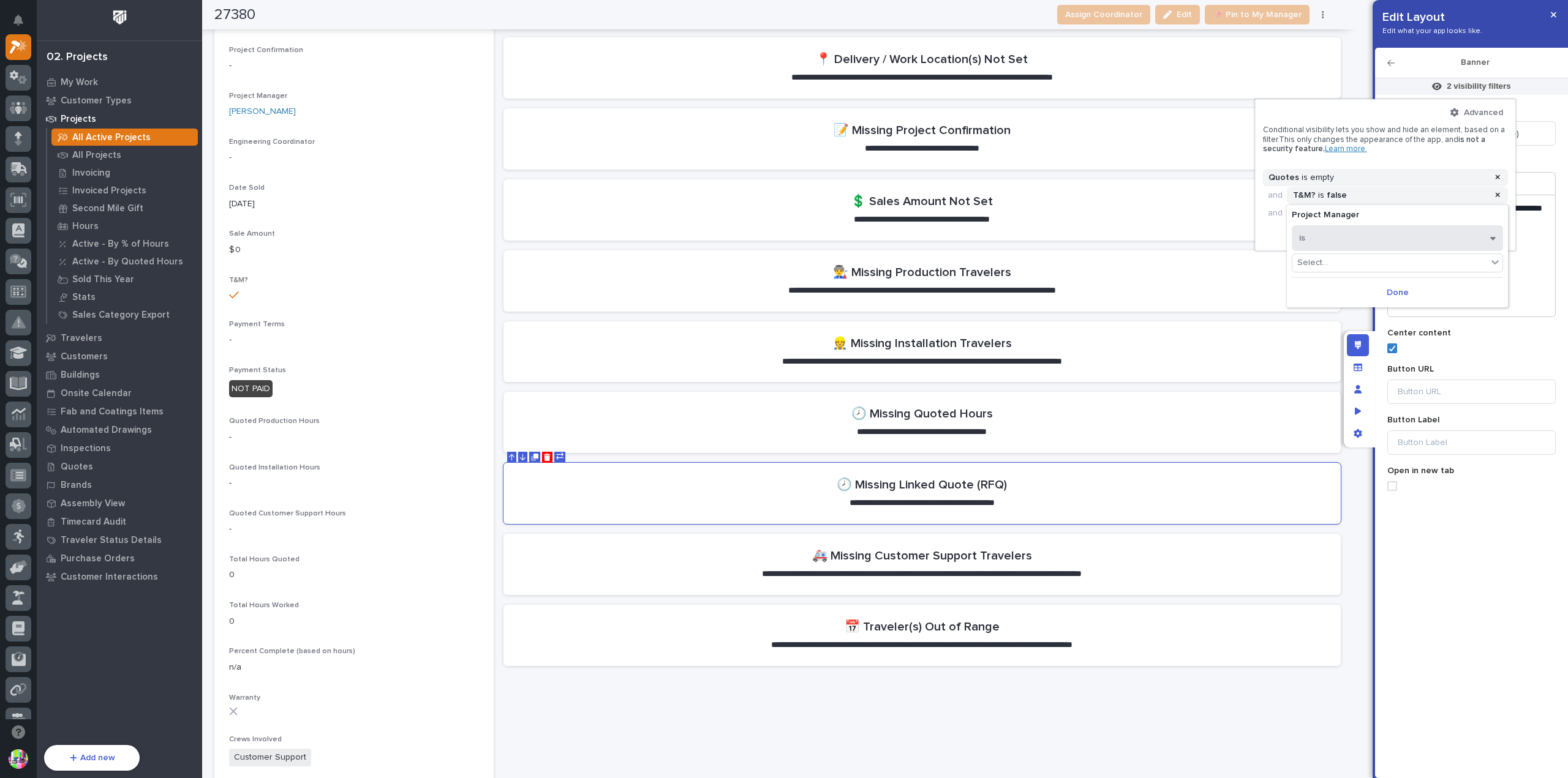
click at [1392, 233] on button "is" at bounding box center [1397, 238] width 212 height 25
click at [1361, 309] on div "is any of" at bounding box center [1397, 314] width 210 height 22
click at [1426, 264] on div "Select..." at bounding box center [1390, 263] width 195 height 18
click at [1362, 217] on span "Project Manager" at bounding box center [1397, 215] width 212 height 11
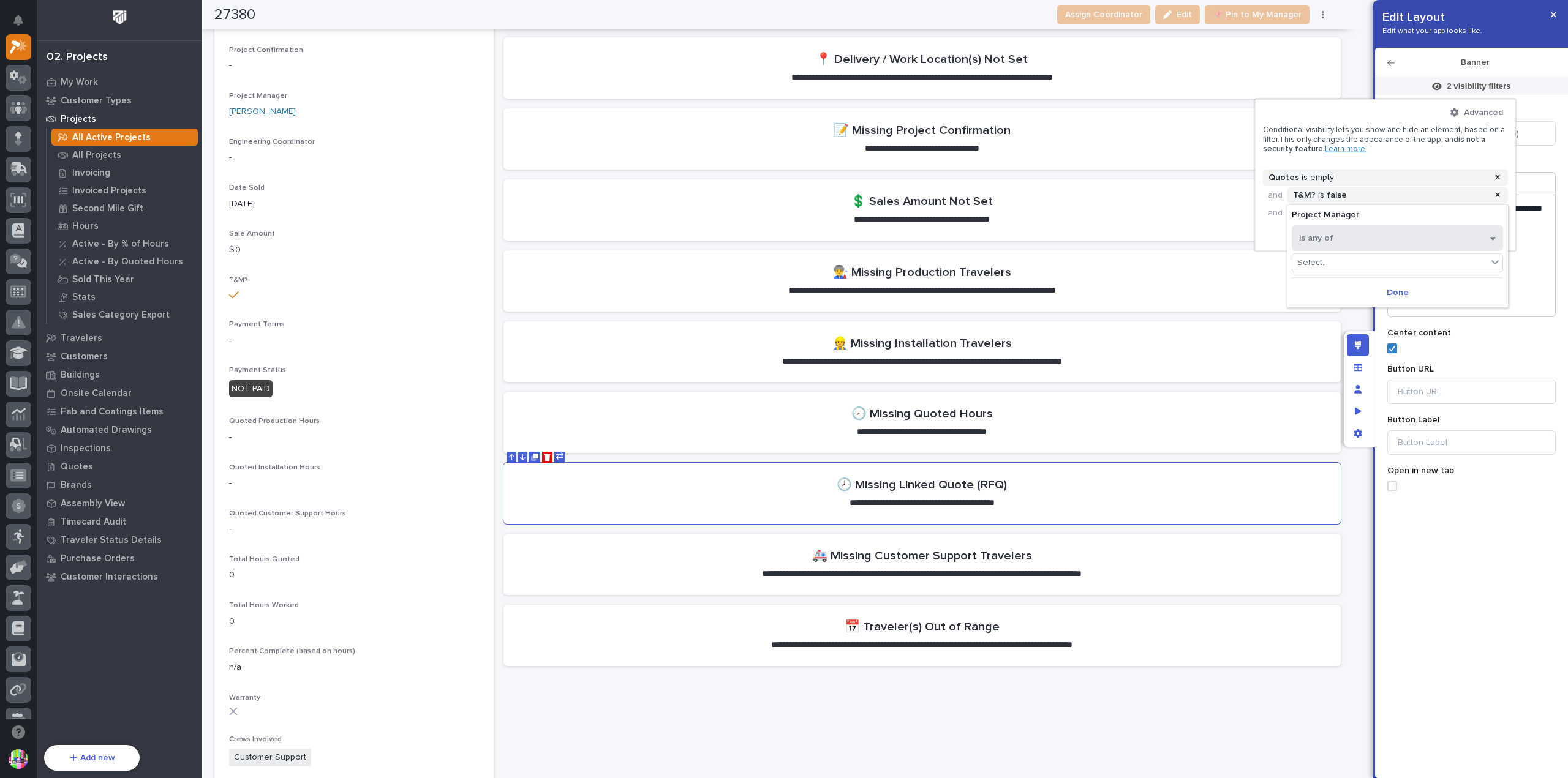
click at [1413, 241] on button "is any of" at bounding box center [1397, 238] width 212 height 25
click at [1403, 221] on div "Project Manager option is focused, 1 of 10. 10 results available. Select is foc…" at bounding box center [1397, 253] width 221 height 96
click at [1401, 215] on span "Project Manager" at bounding box center [1397, 215] width 212 height 11
click at [1269, 242] on button "Add Filter" at bounding box center [1386, 235] width 245 height 16
click at [1359, 229] on div "is any of" at bounding box center [1390, 234] width 195 height 16
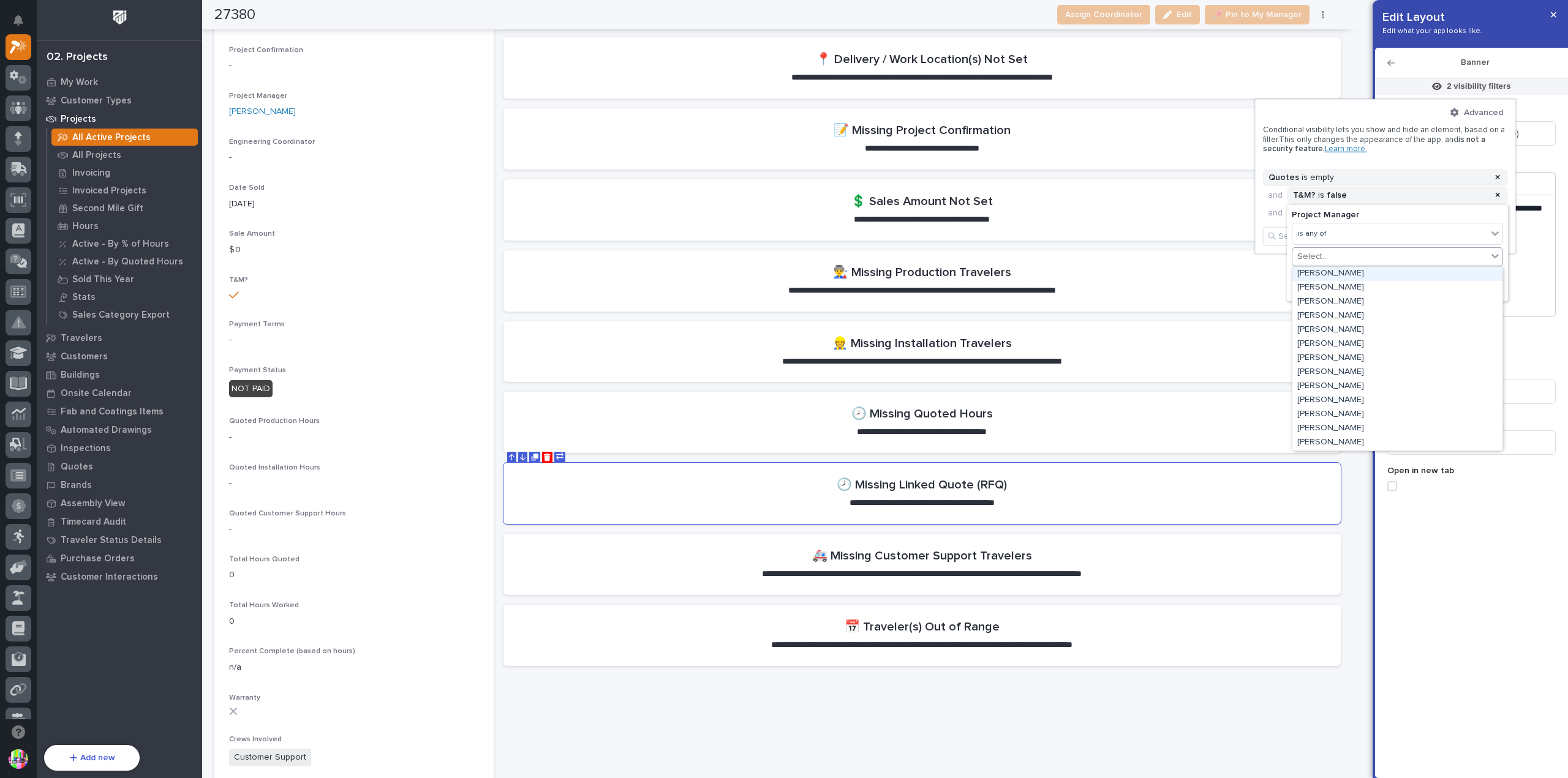
click at [1493, 258] on icon at bounding box center [1494, 256] width 12 height 12
click at [1460, 237] on div "is any of" at bounding box center [1390, 234] width 195 height 16
click at [1441, 212] on span "Project Manager" at bounding box center [1397, 215] width 212 height 11
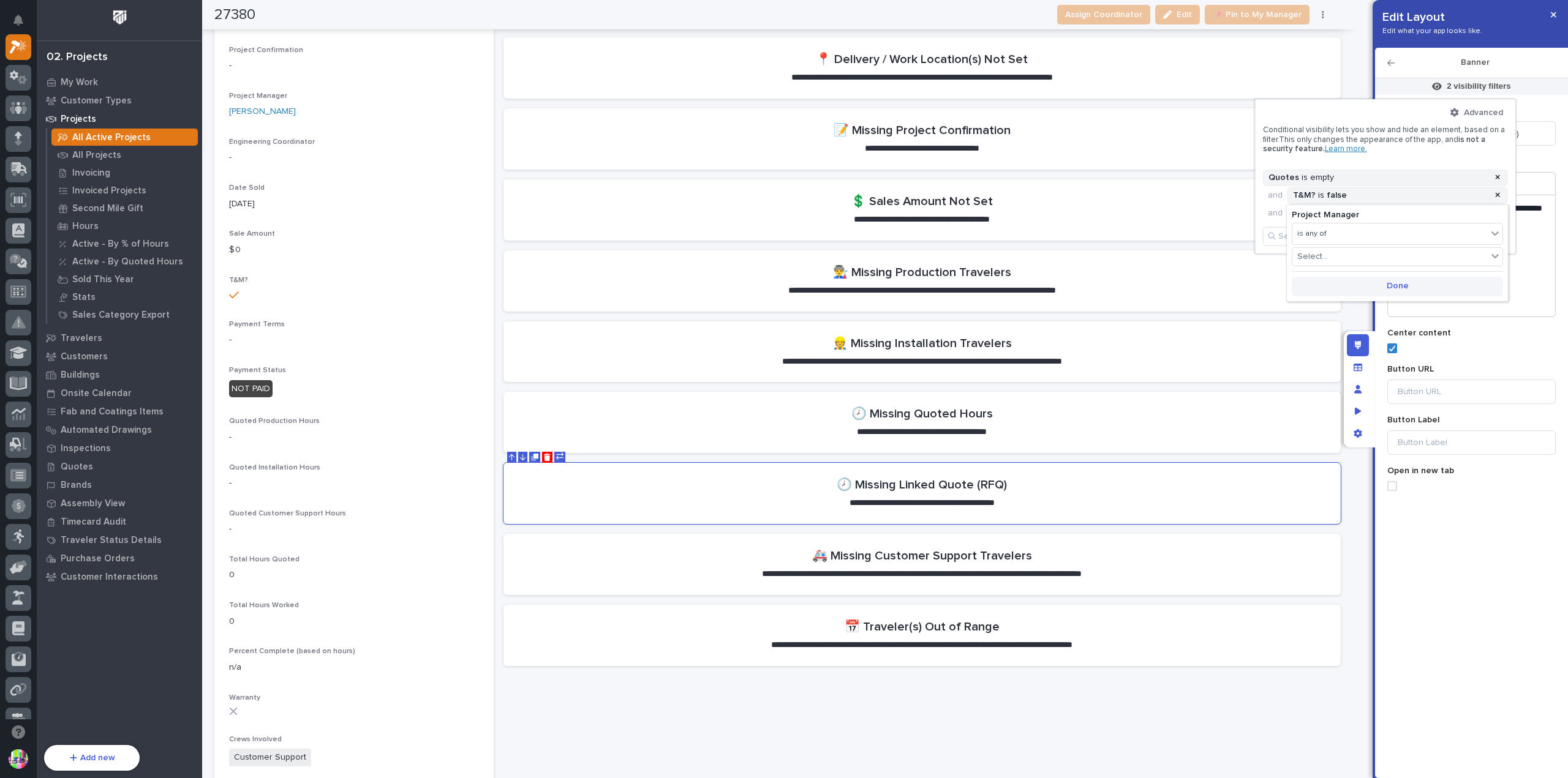
click at [1410, 282] on button "Done" at bounding box center [1397, 286] width 212 height 20
click at [1492, 217] on div at bounding box center [1496, 213] width 15 height 11
click at [1379, 220] on div "Search" at bounding box center [1377, 219] width 228 height 18
type input "*******"
click at [1474, 115] on span "Advanced" at bounding box center [1484, 112] width 39 height 11
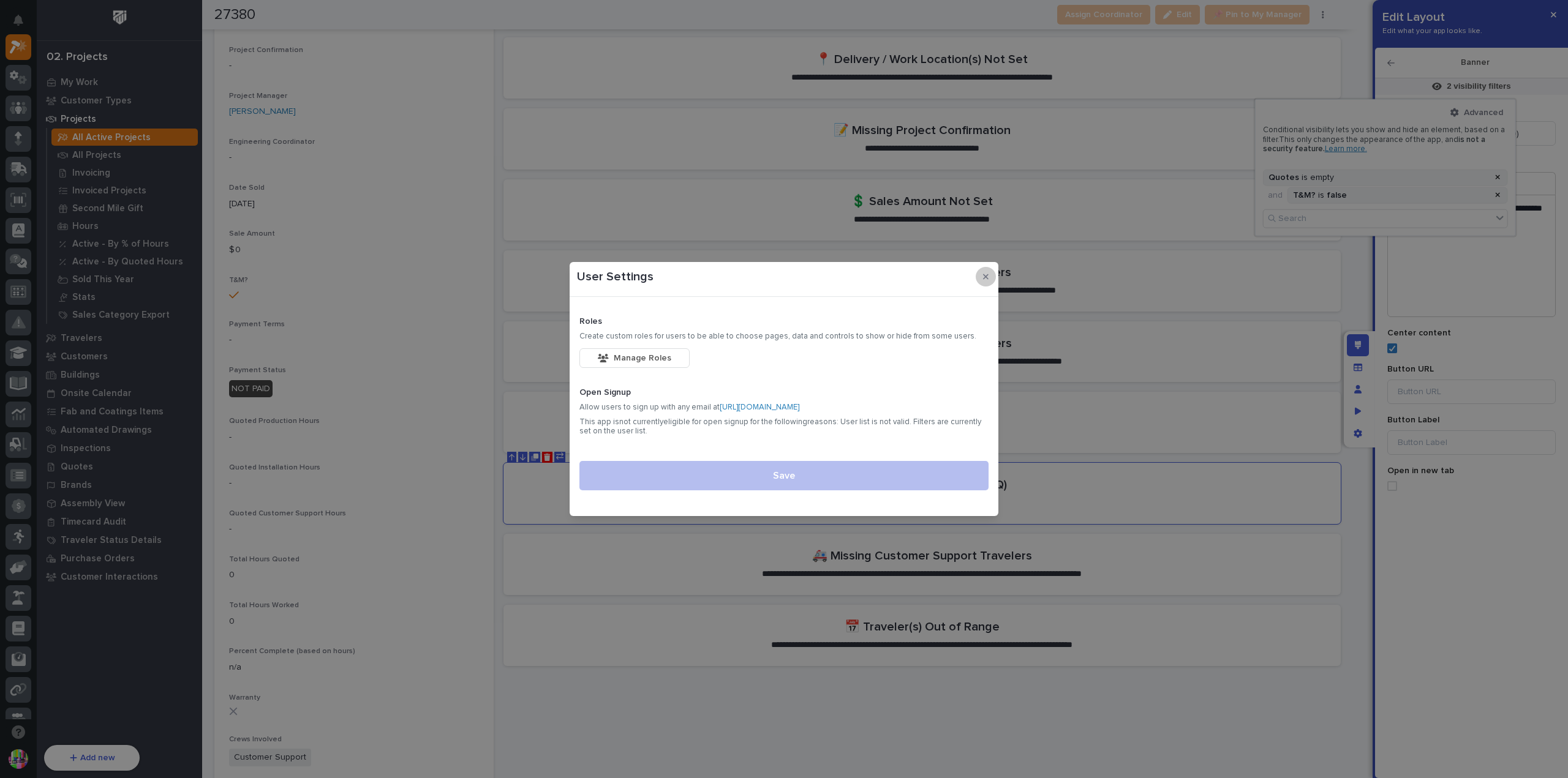
click at [987, 275] on icon "button" at bounding box center [986, 277] width 6 height 6
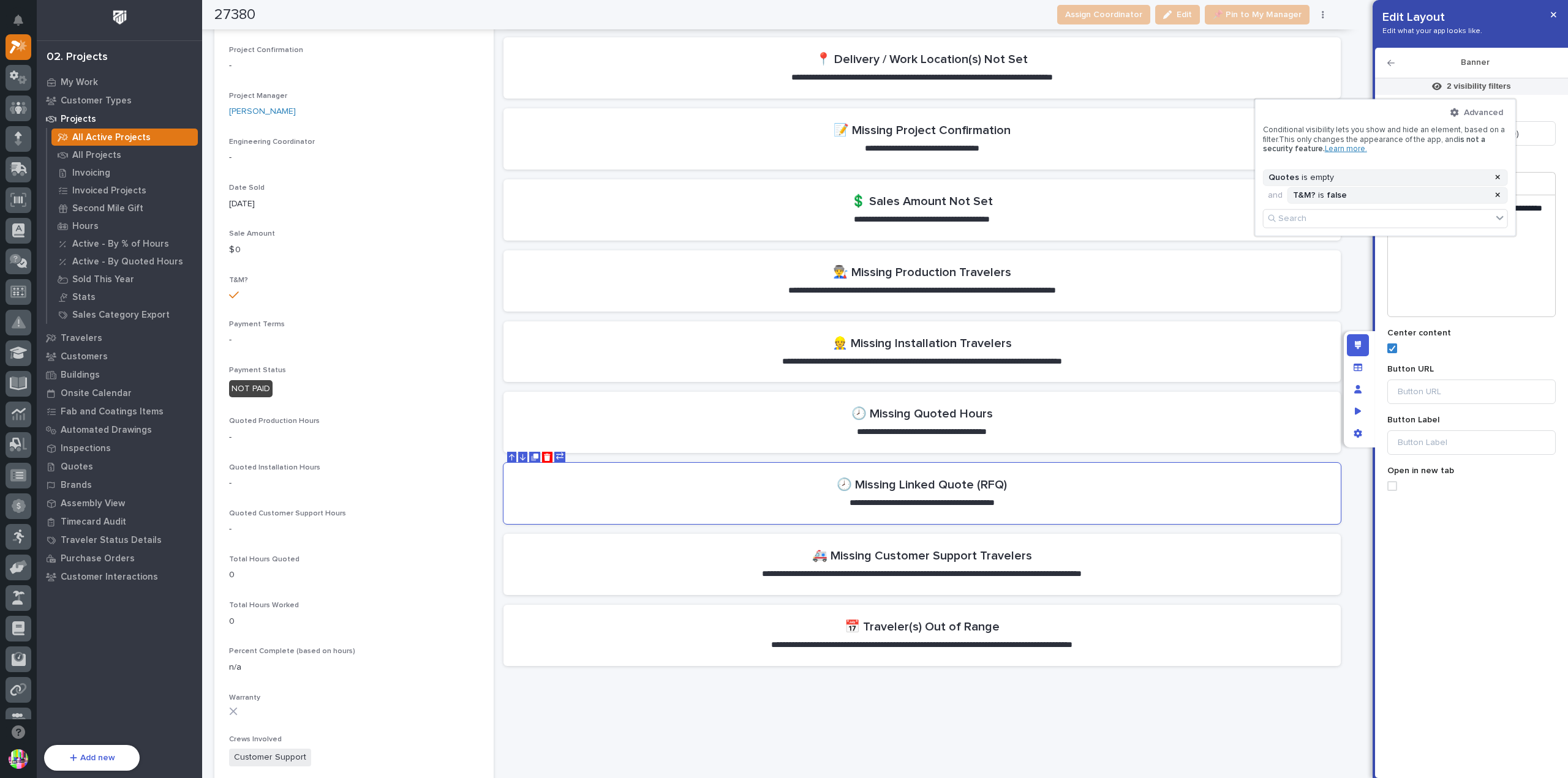
click at [1535, 105] on div at bounding box center [784, 389] width 1568 height 778
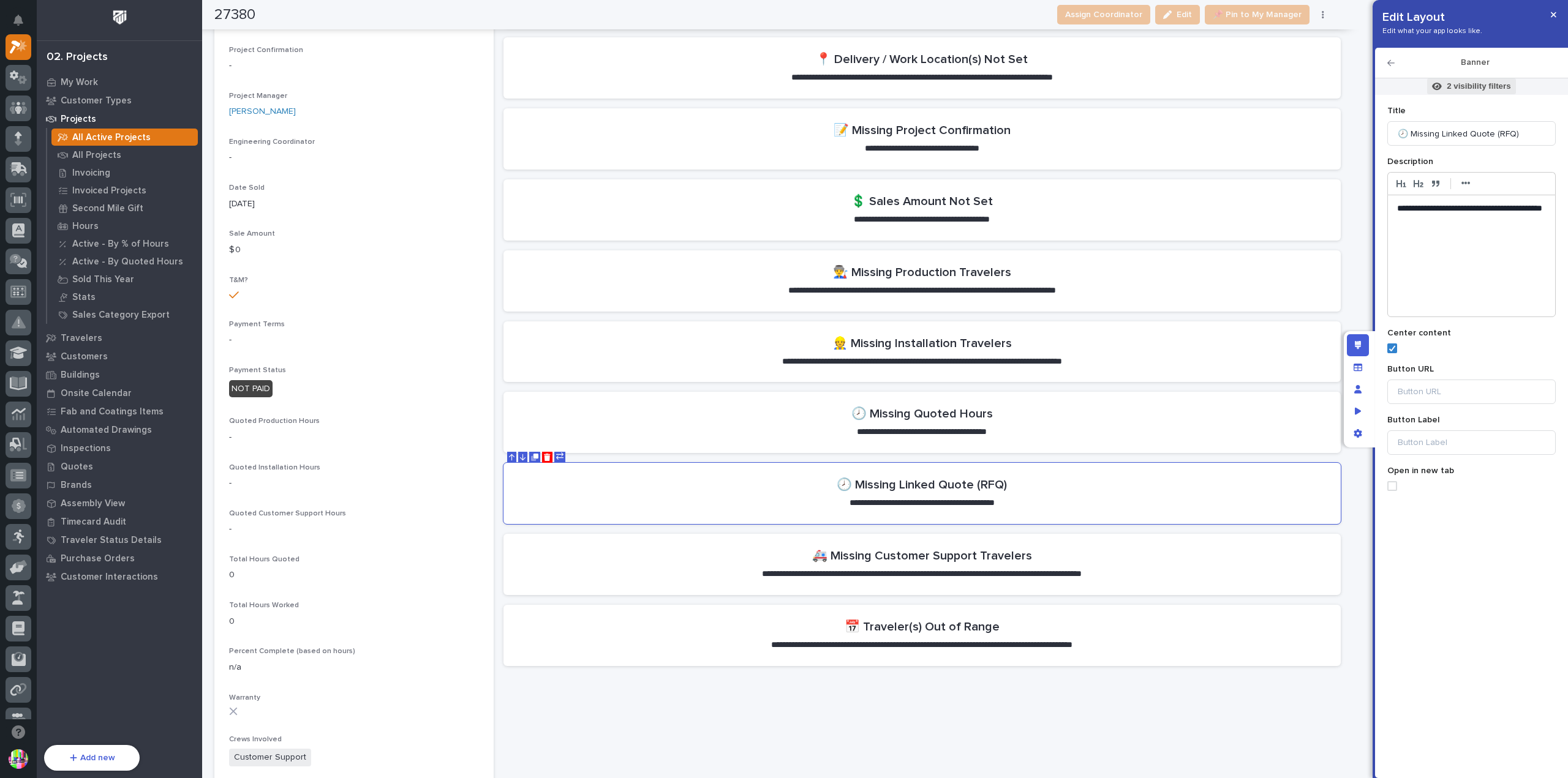
click at [1494, 94] on span "2 visibility filters" at bounding box center [1471, 86] width 88 height 16
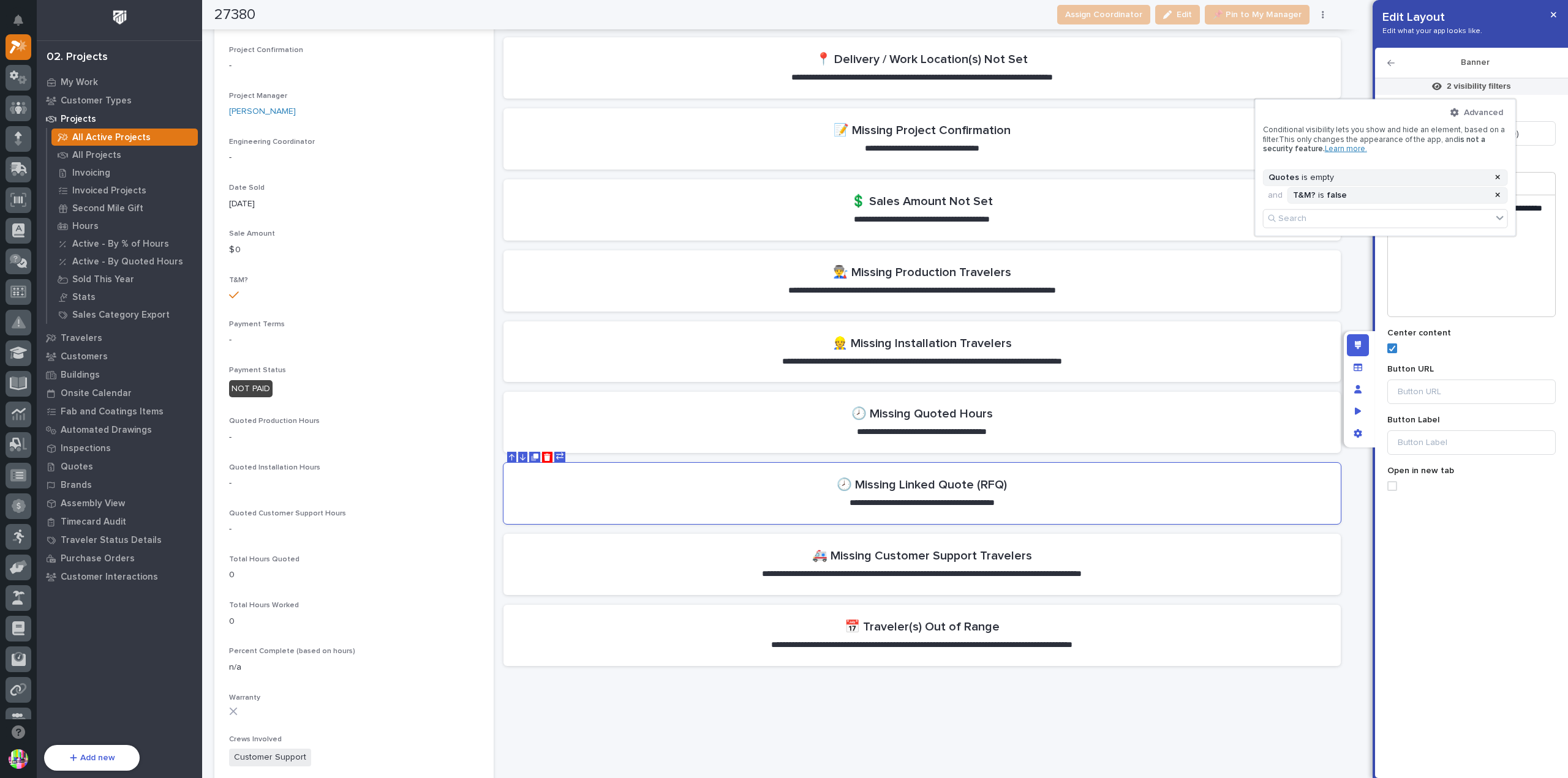
click at [1545, 102] on div at bounding box center [784, 389] width 1568 height 778
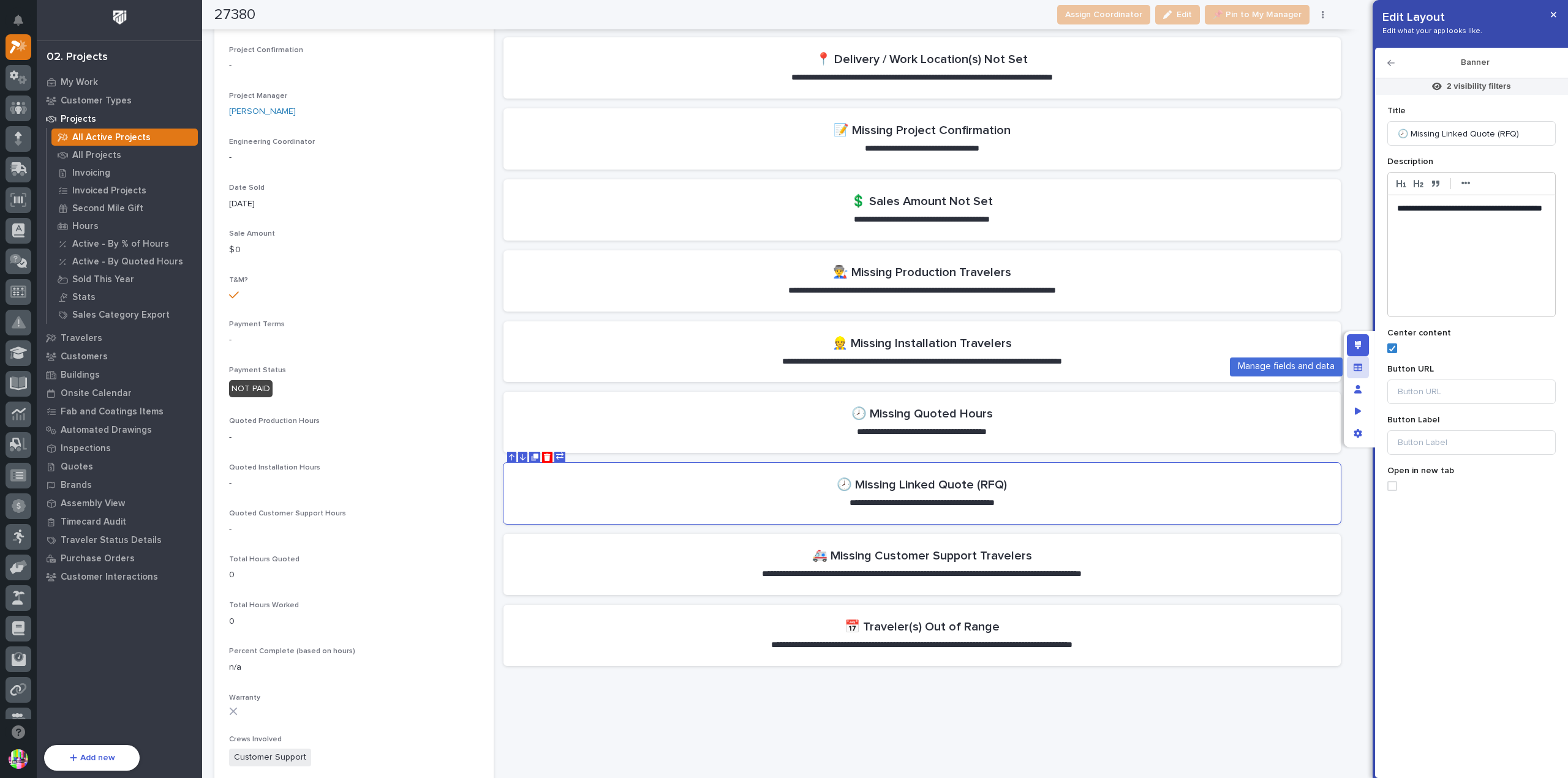
click at [1354, 365] on icon "Manage fields and data" at bounding box center [1357, 366] width 9 height 7
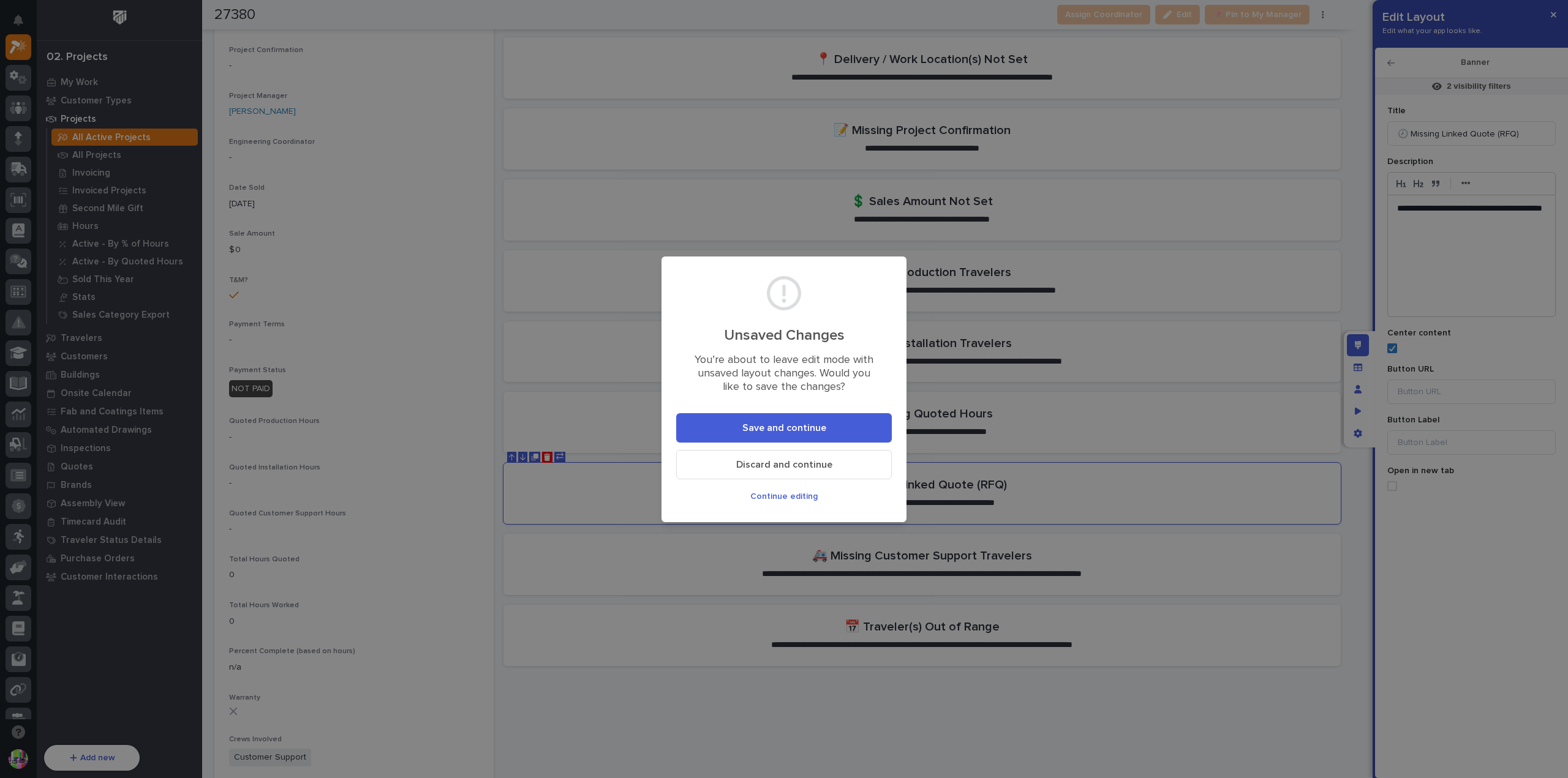
drag, startPoint x: 871, startPoint y: 430, endPoint x: 911, endPoint y: 425, distance: 40.3
click at [870, 430] on button "Save and continue" at bounding box center [784, 428] width 216 height 29
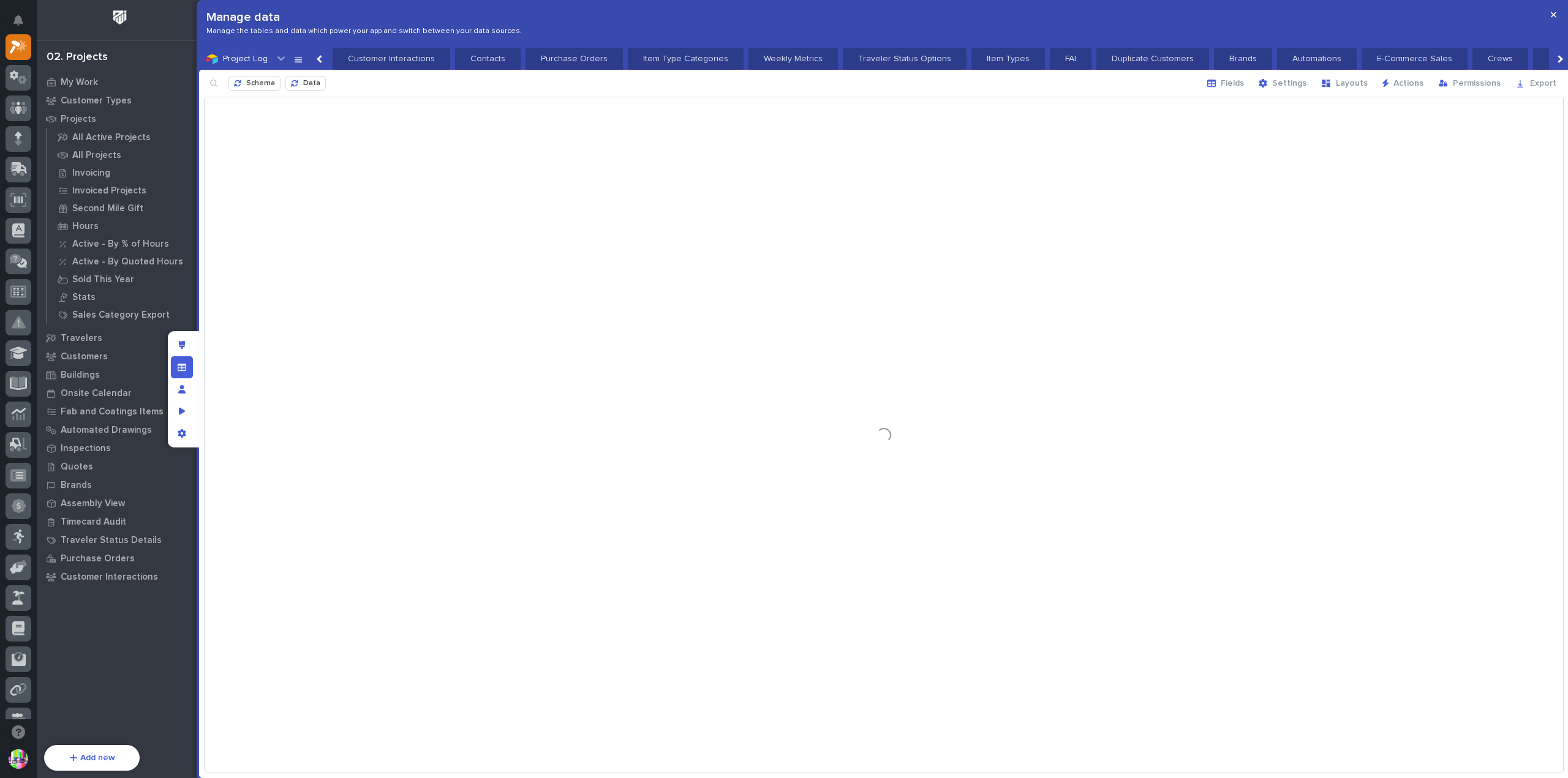
scroll to position [0, 25]
click at [1235, 82] on span "Fields" at bounding box center [1233, 82] width 24 height 11
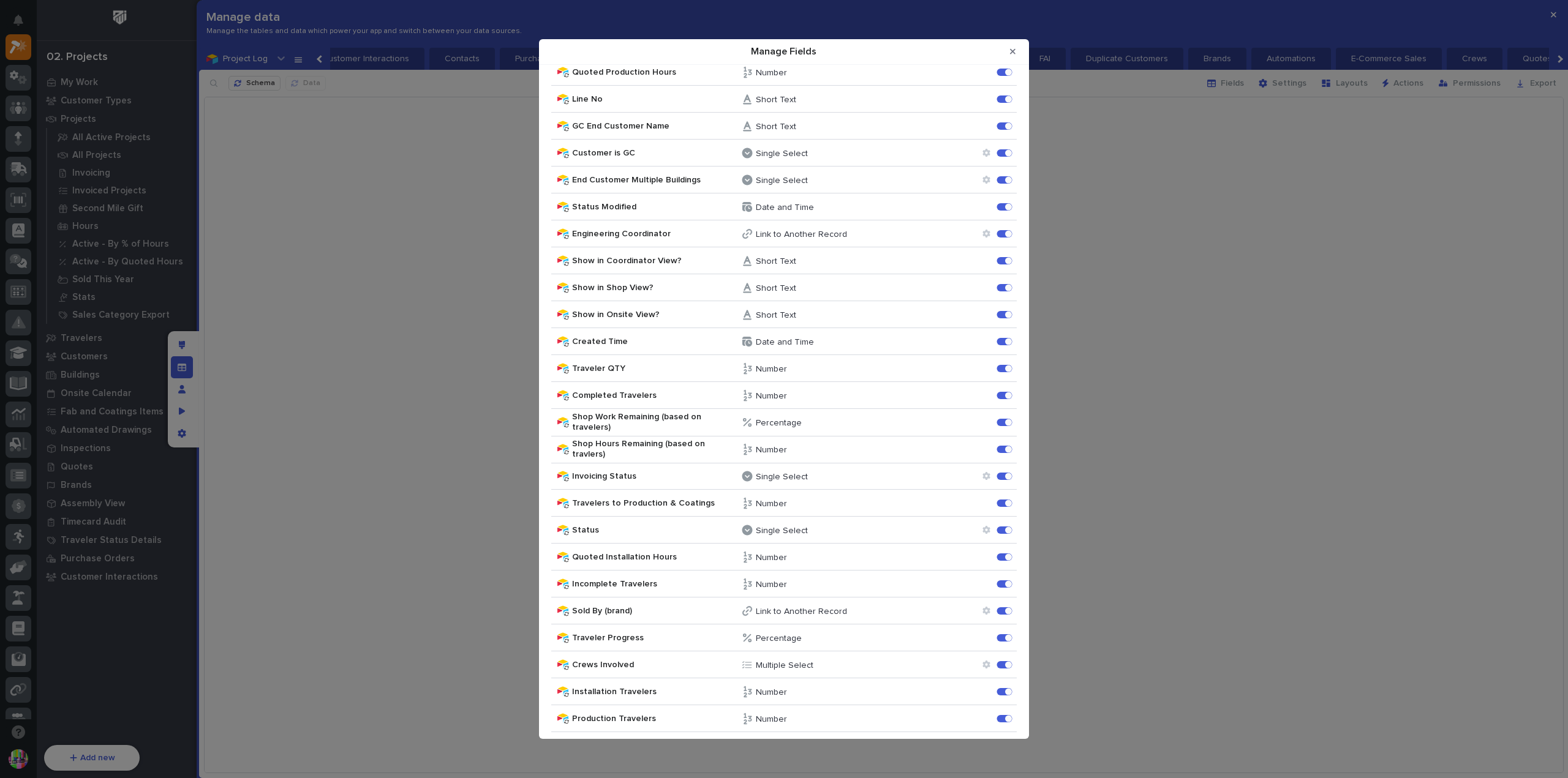
scroll to position [0, 0]
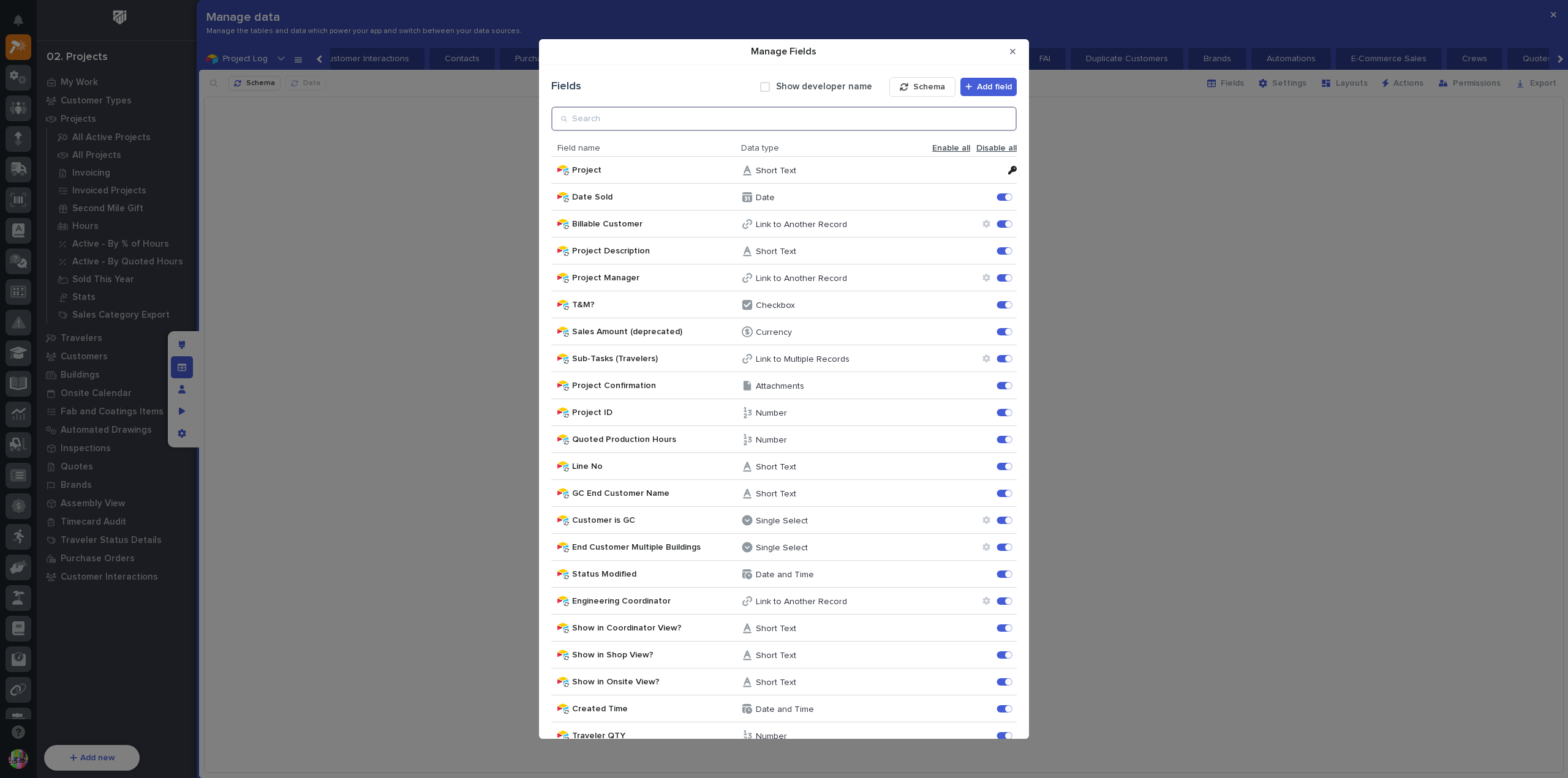
click at [834, 117] on input "Manage Fields" at bounding box center [783, 119] width 466 height 24
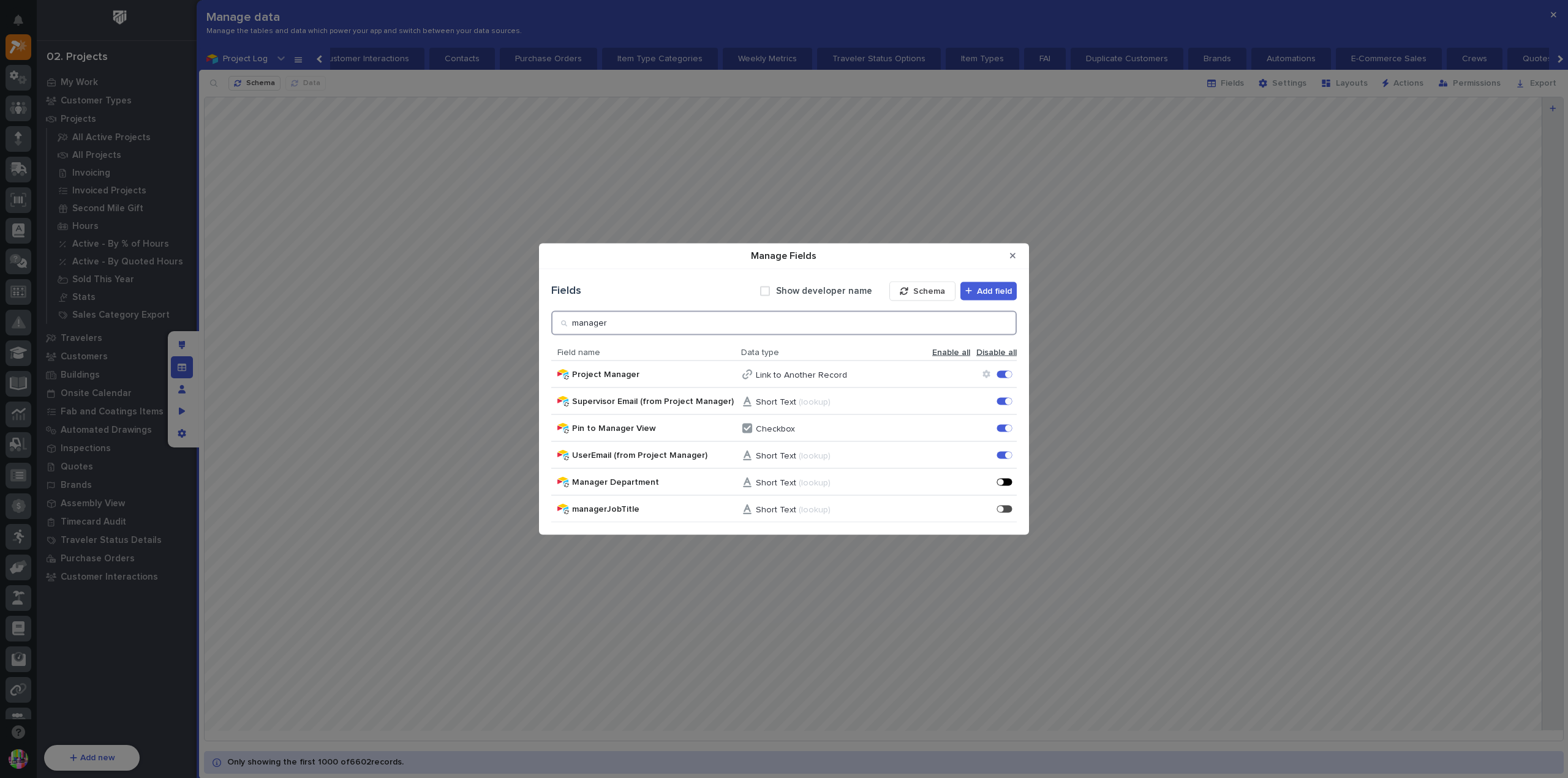
type input "manager"
click at [1006, 482] on div "Manage Fields" at bounding box center [1007, 482] width 3 height 3
click at [1010, 256] on icon "Close Modal" at bounding box center [1013, 256] width 6 height 9
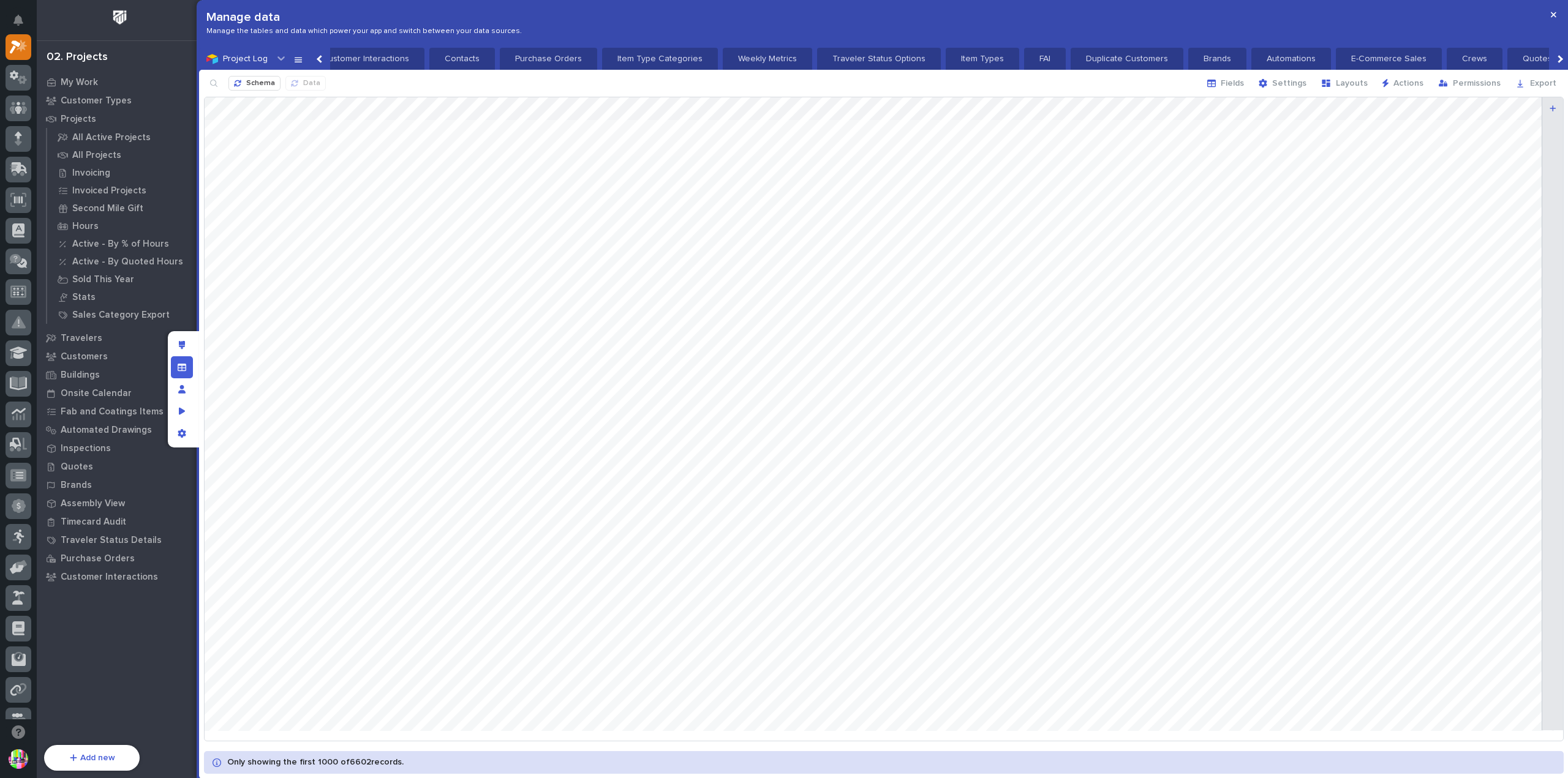
drag, startPoint x: 187, startPoint y: 335, endPoint x: 342, endPoint y: 327, distance: 155.2
click at [187, 335] on div "Edit layout" at bounding box center [181, 345] width 22 height 22
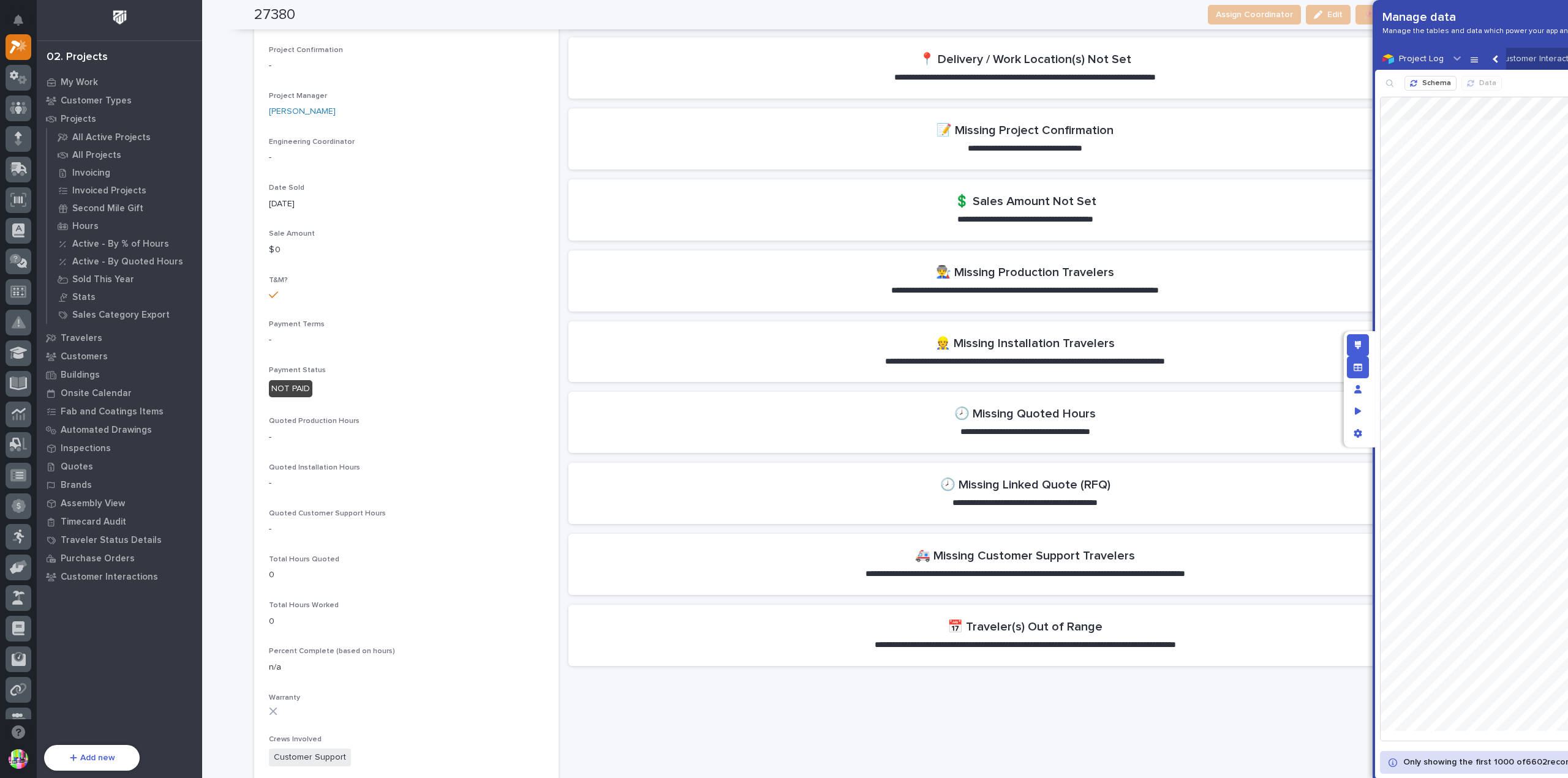
scroll to position [477, 0]
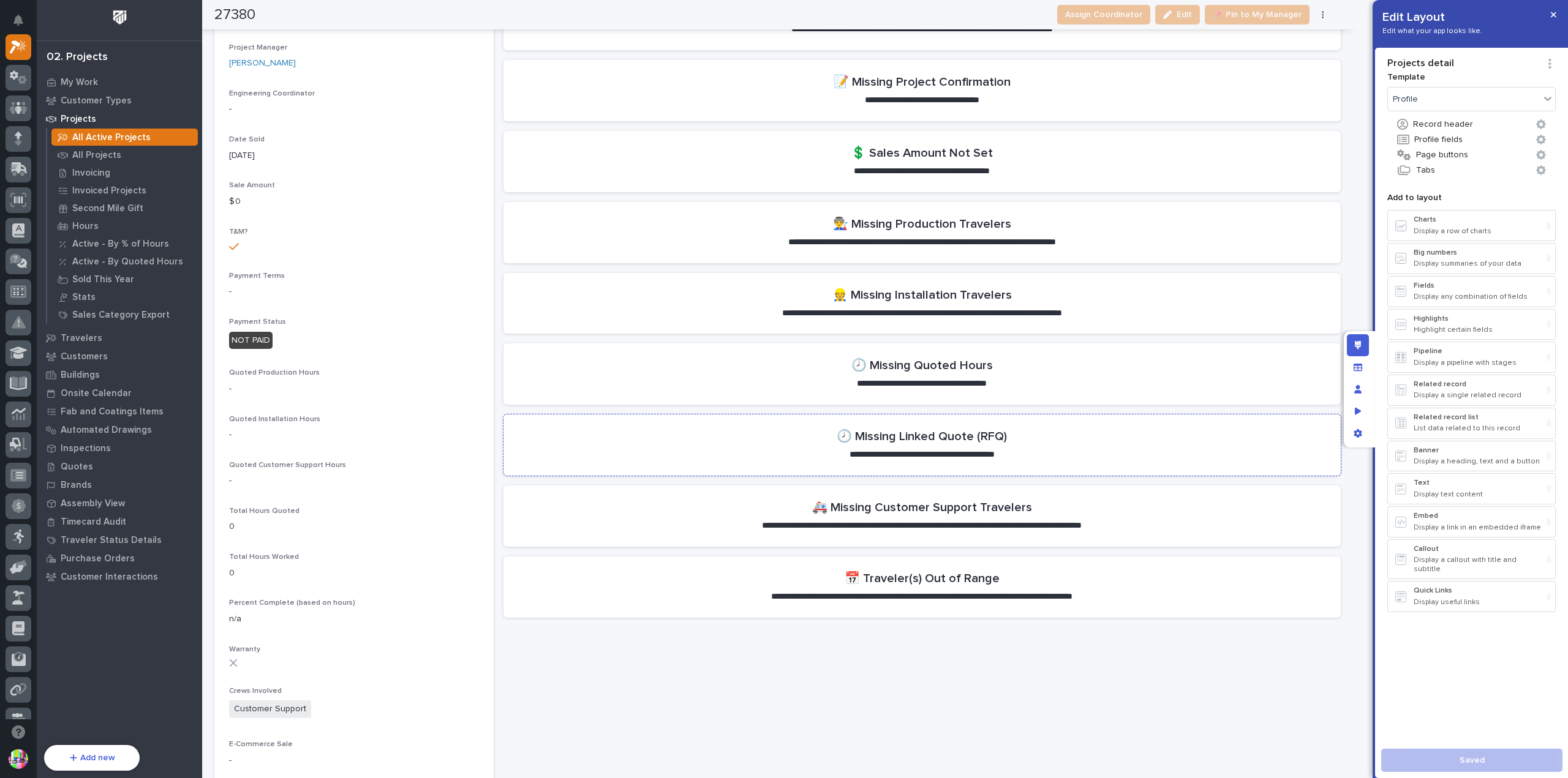
click at [1102, 445] on section "**********" at bounding box center [922, 445] width 837 height 61
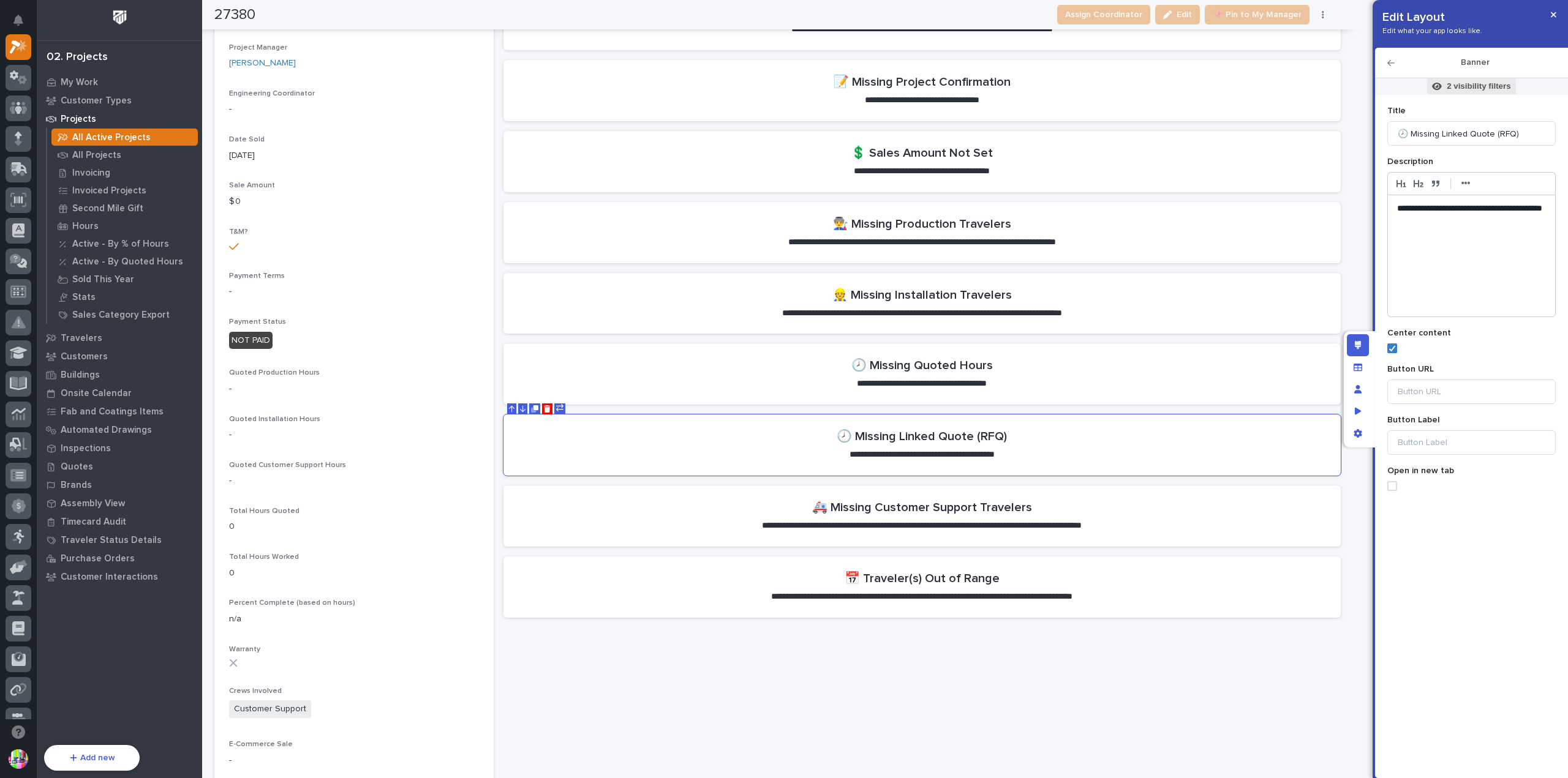
click at [1496, 87] on p "2 visibility filters" at bounding box center [1478, 85] width 64 height 11
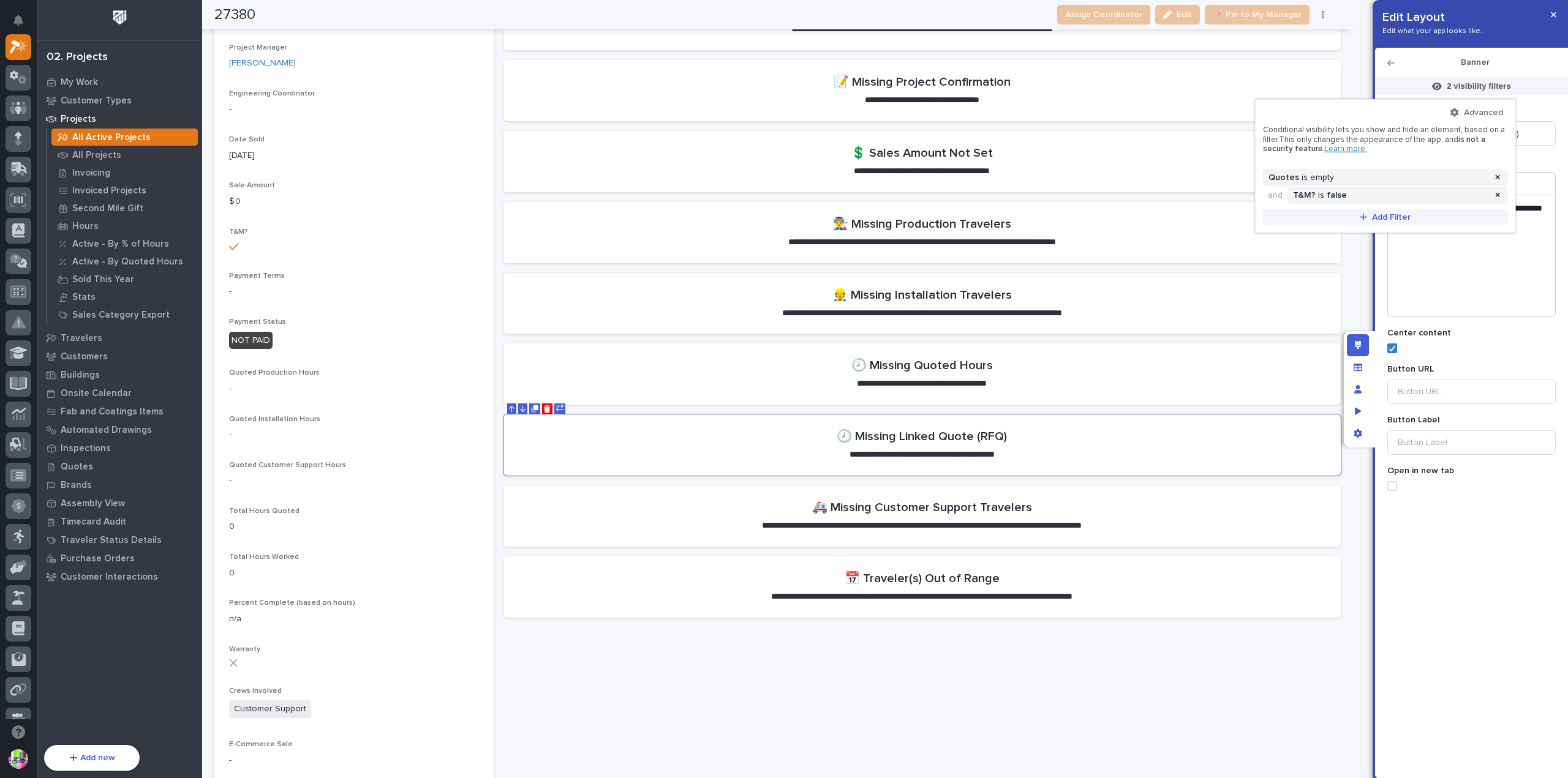
click at [1391, 215] on span "Add Filter" at bounding box center [1391, 217] width 38 height 11
type input "*******"
click at [1336, 246] on div "Manager Department" at bounding box center [1385, 249] width 244 height 14
click at [1393, 236] on button "is" at bounding box center [1397, 238] width 212 height 25
click at [1359, 272] on div "is not" at bounding box center [1397, 280] width 210 height 22
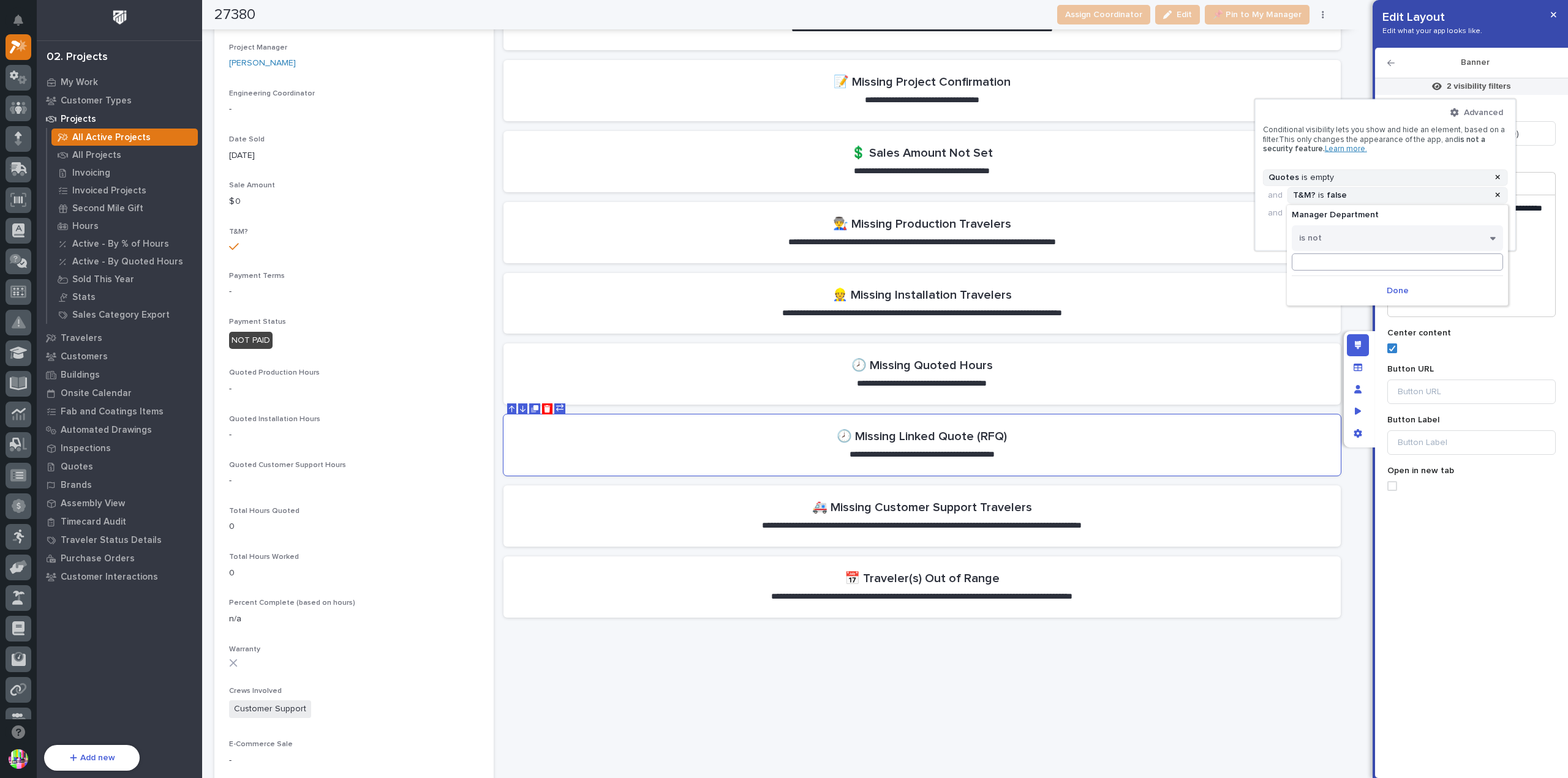
click at [1356, 263] on input at bounding box center [1397, 262] width 212 height 17
click at [1380, 234] on button "is not" at bounding box center [1397, 238] width 212 height 25
click at [1347, 320] on div "doesn't contain" at bounding box center [1397, 323] width 210 height 22
click at [1347, 261] on input at bounding box center [1397, 262] width 212 height 17
paste input "Customer Support"
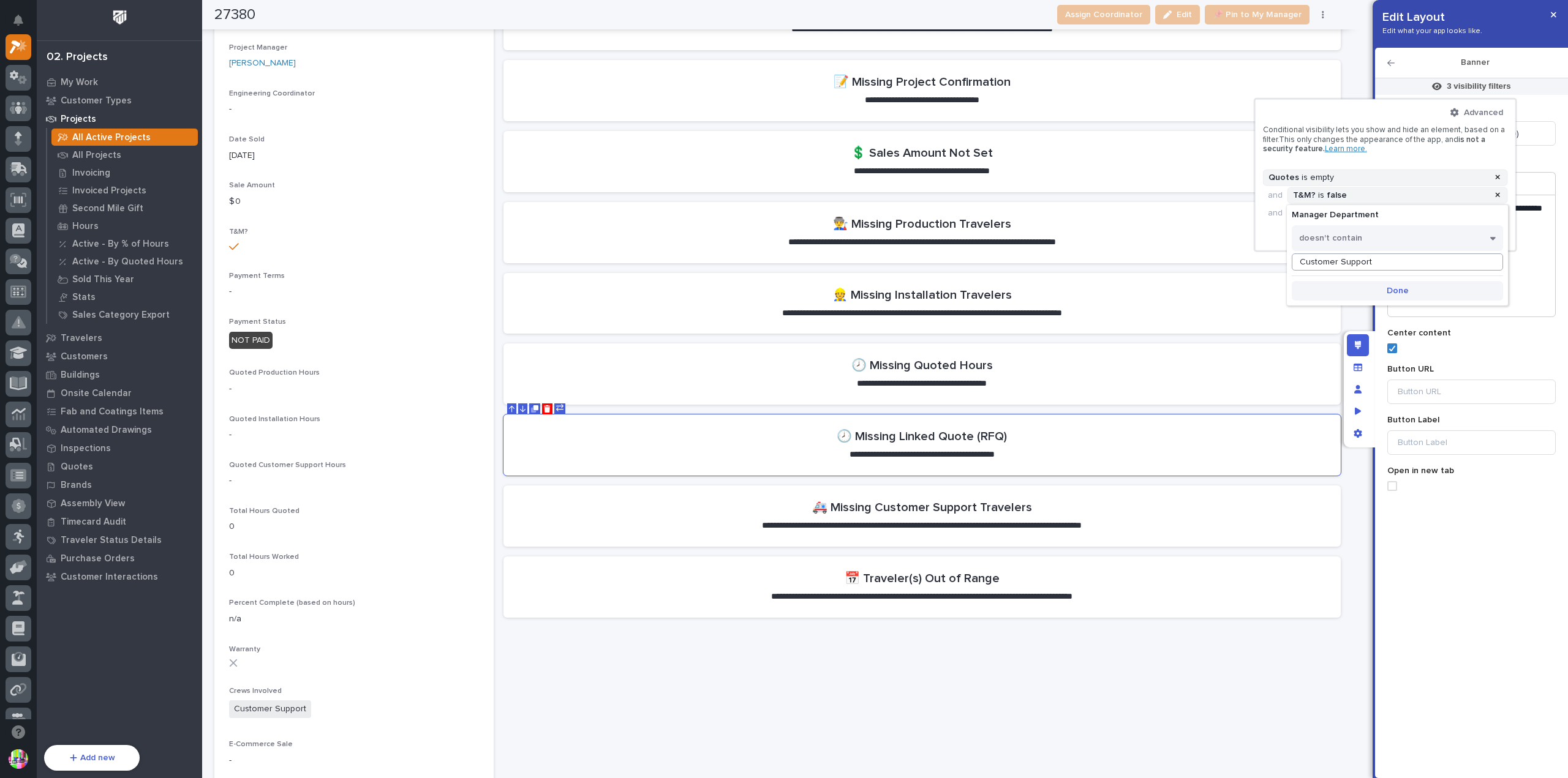
type input "Customer Support"
click at [1400, 295] on span "Done" at bounding box center [1397, 290] width 22 height 11
click at [1378, 233] on span "Add Filter" at bounding box center [1391, 234] width 38 height 11
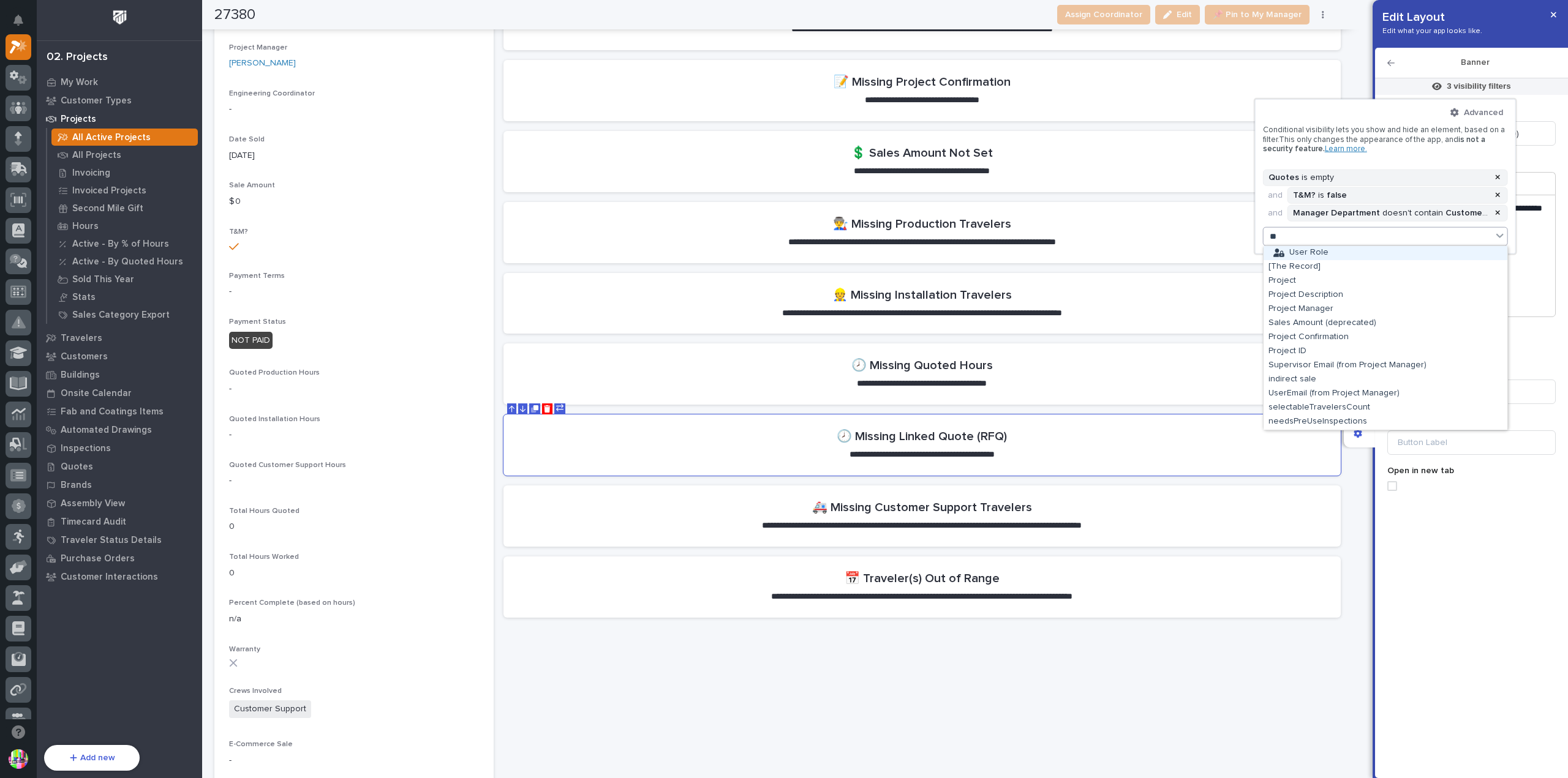
type input "*"
type input "***"
drag, startPoint x: 1347, startPoint y: 273, endPoint x: 1348, endPoint y: 282, distance: 9.1
click at [1348, 282] on div "E-Commerce Sale" at bounding box center [1385, 281] width 244 height 14
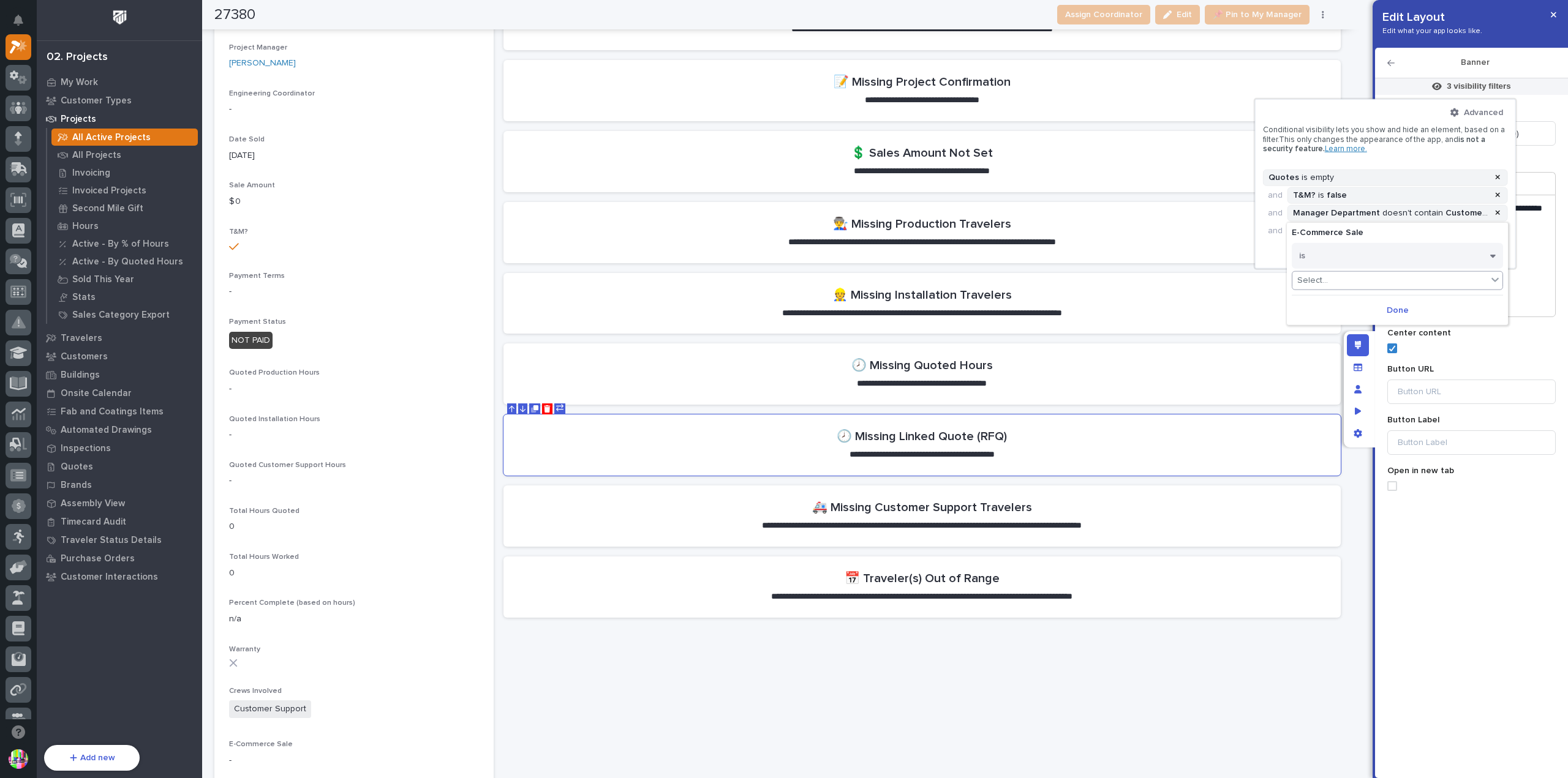
click at [1349, 280] on div "Select..." at bounding box center [1390, 280] width 195 height 18
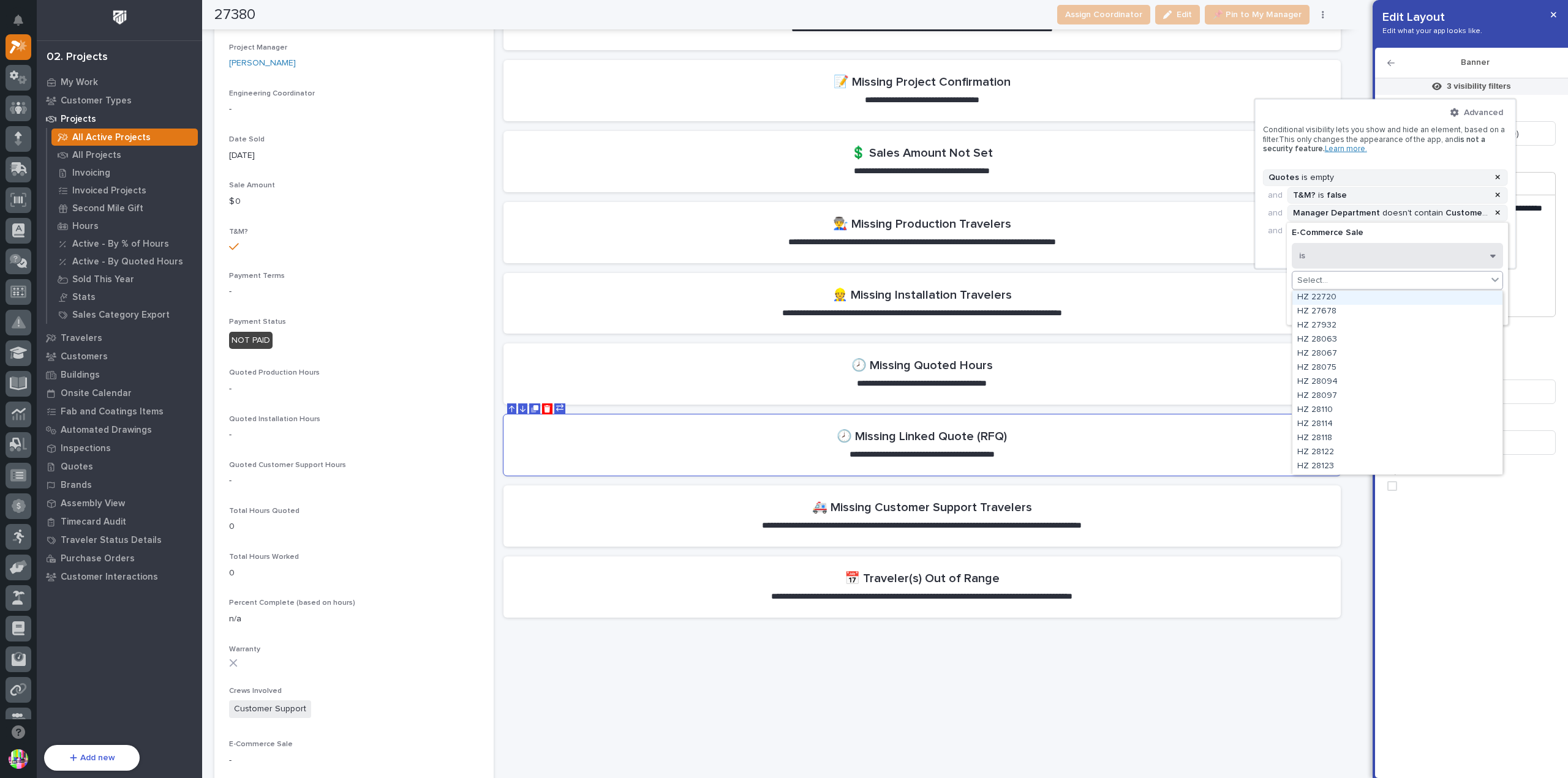
click at [1353, 257] on button "is" at bounding box center [1397, 255] width 212 height 25
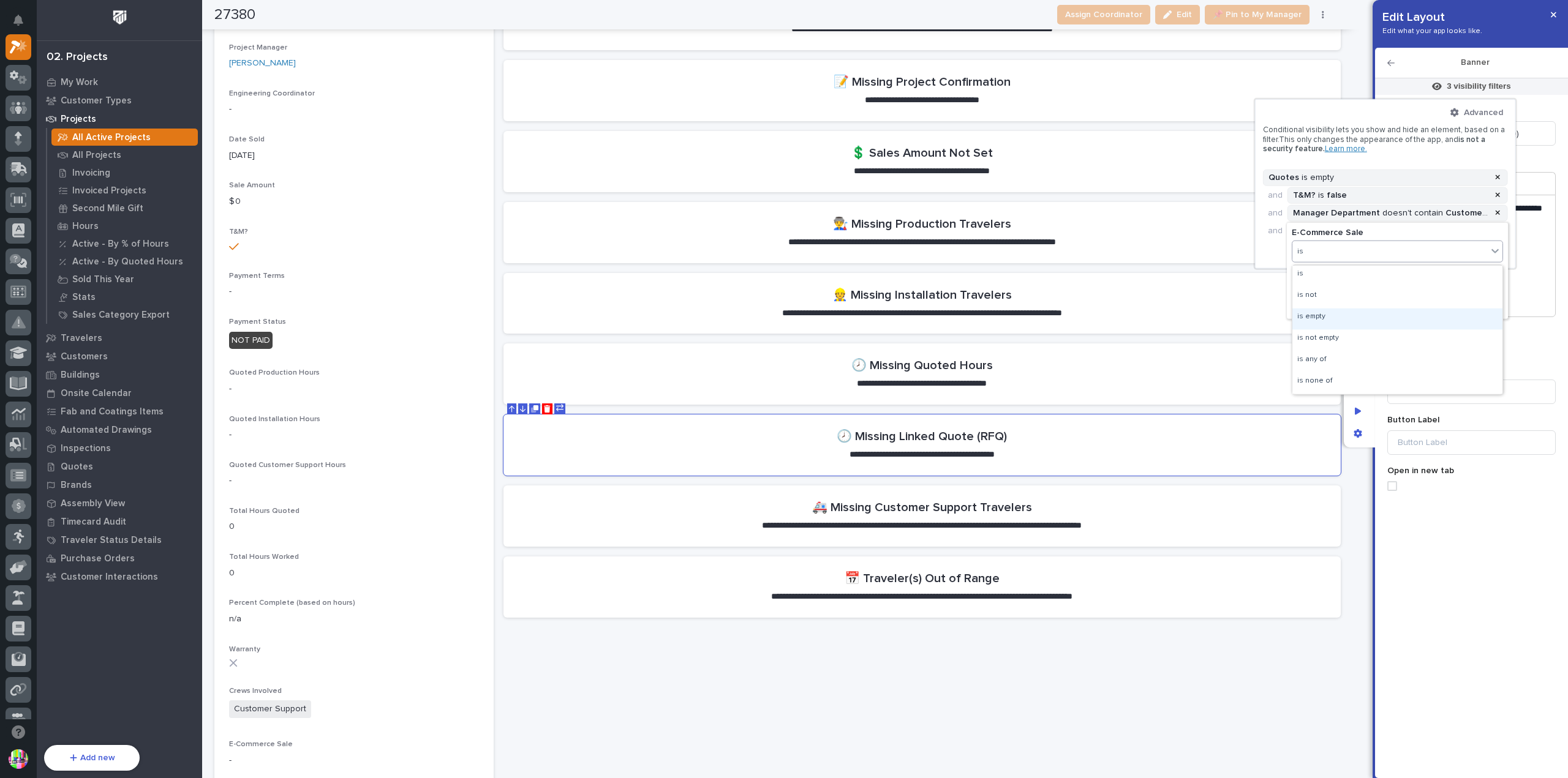
click at [1349, 316] on div "is empty" at bounding box center [1397, 318] width 210 height 22
click at [1396, 293] on span "Done" at bounding box center [1397, 291] width 22 height 11
click at [1459, 291] on div at bounding box center [784, 389] width 1568 height 778
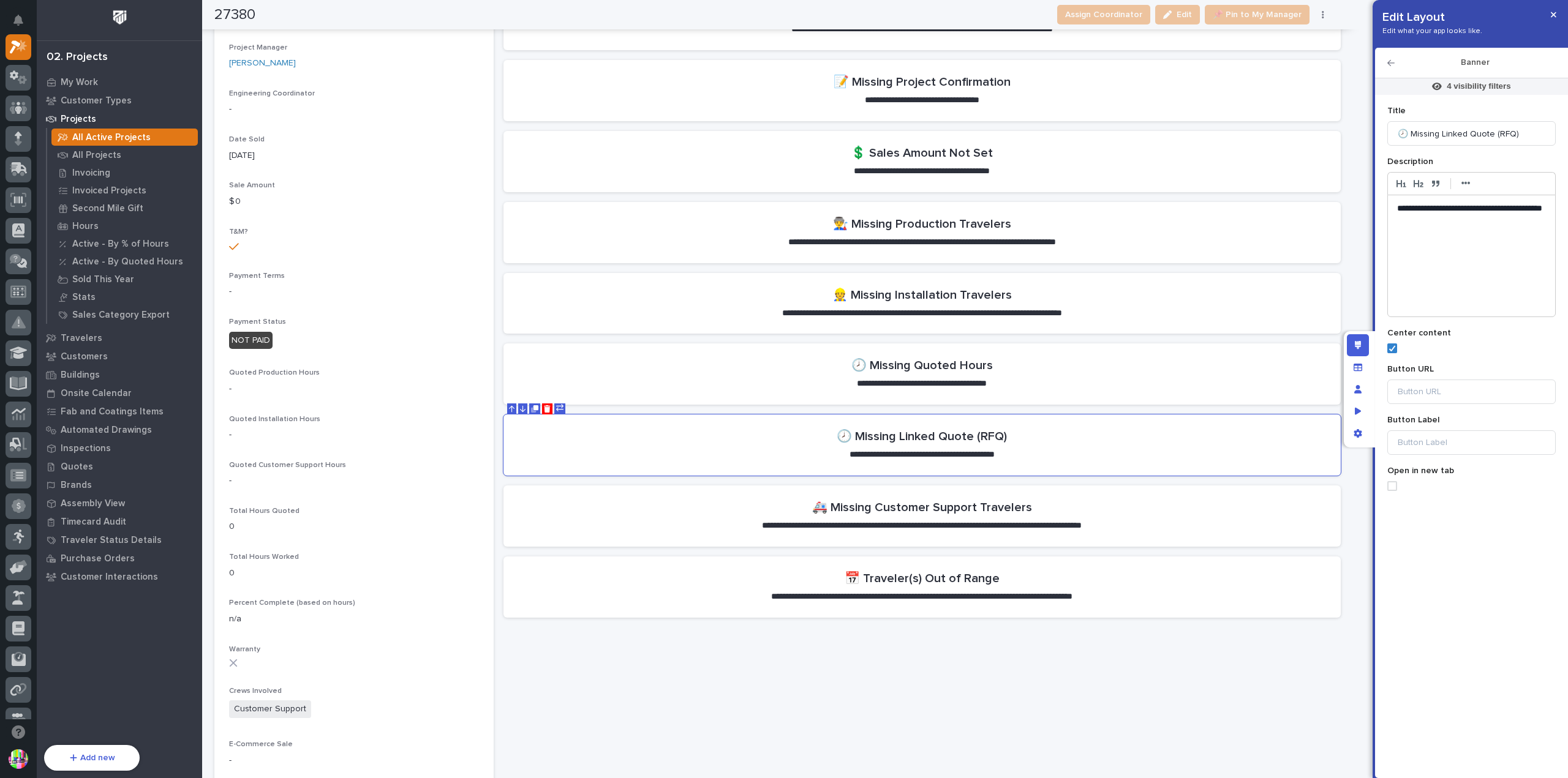
click at [1439, 217] on p "**********" at bounding box center [1472, 215] width 149 height 24
click at [1555, 17] on icon "button" at bounding box center [1553, 15] width 6 height 9
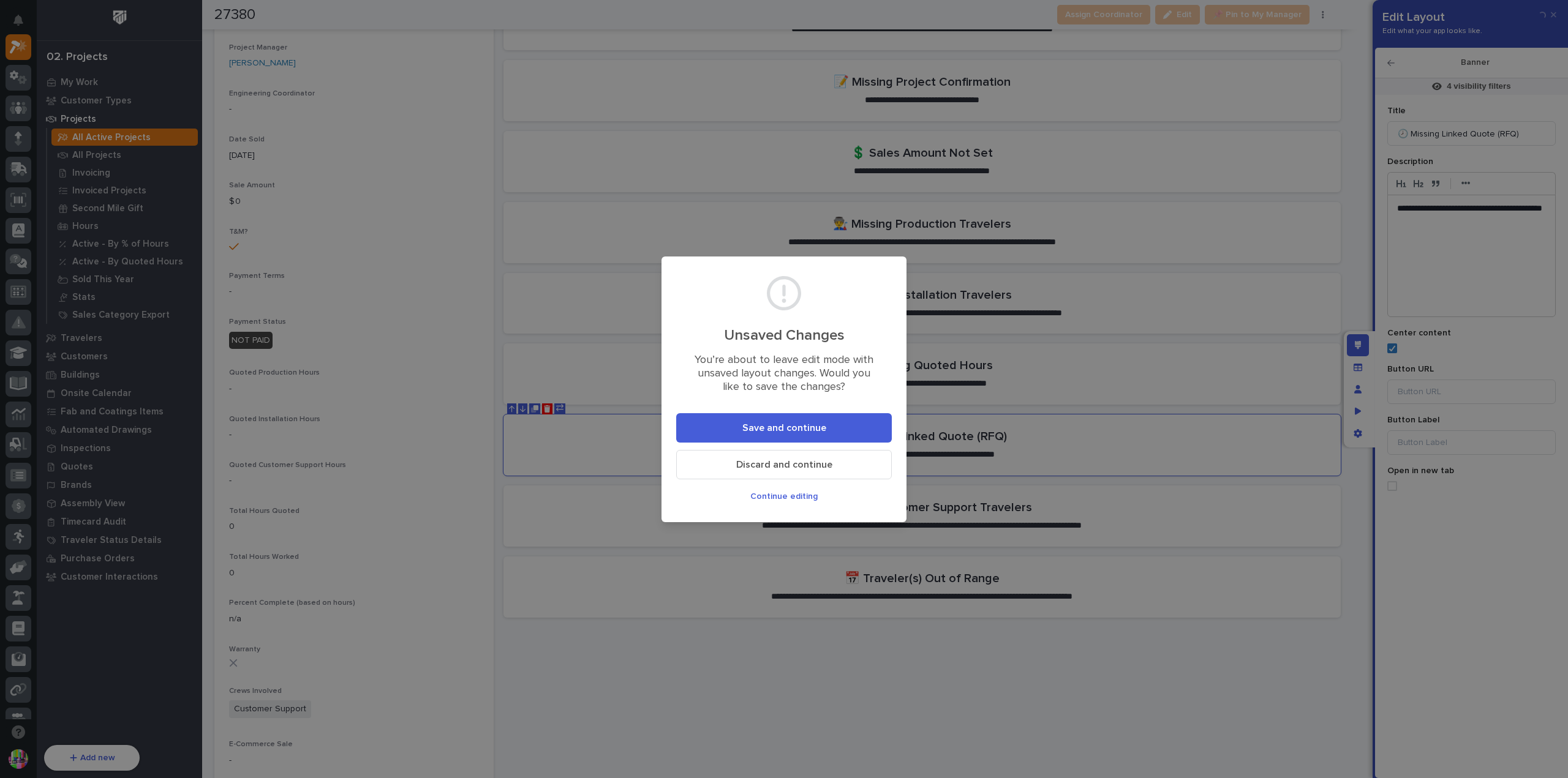
click at [833, 424] on button "Save and continue" at bounding box center [784, 428] width 216 height 29
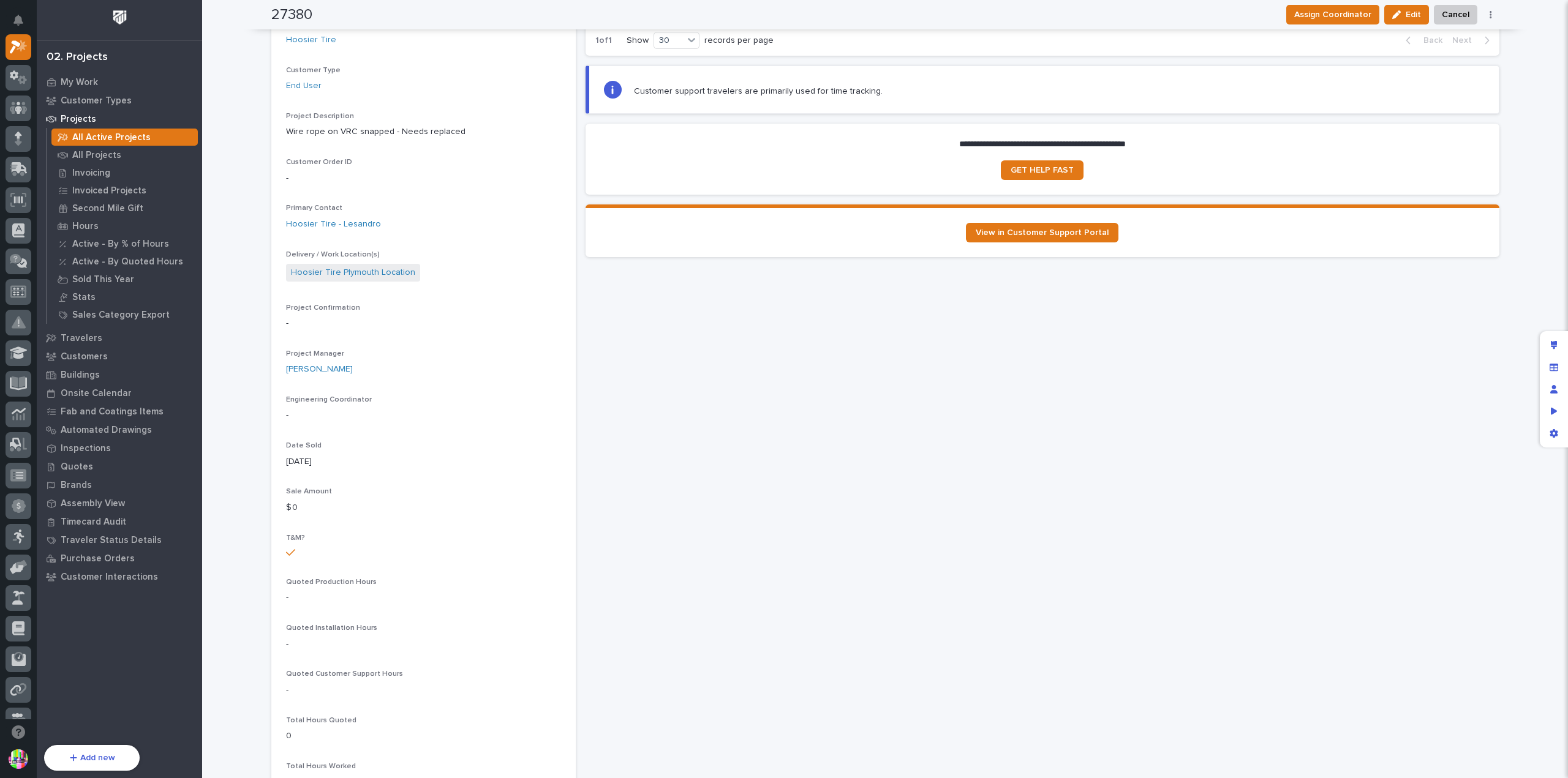
scroll to position [0, 0]
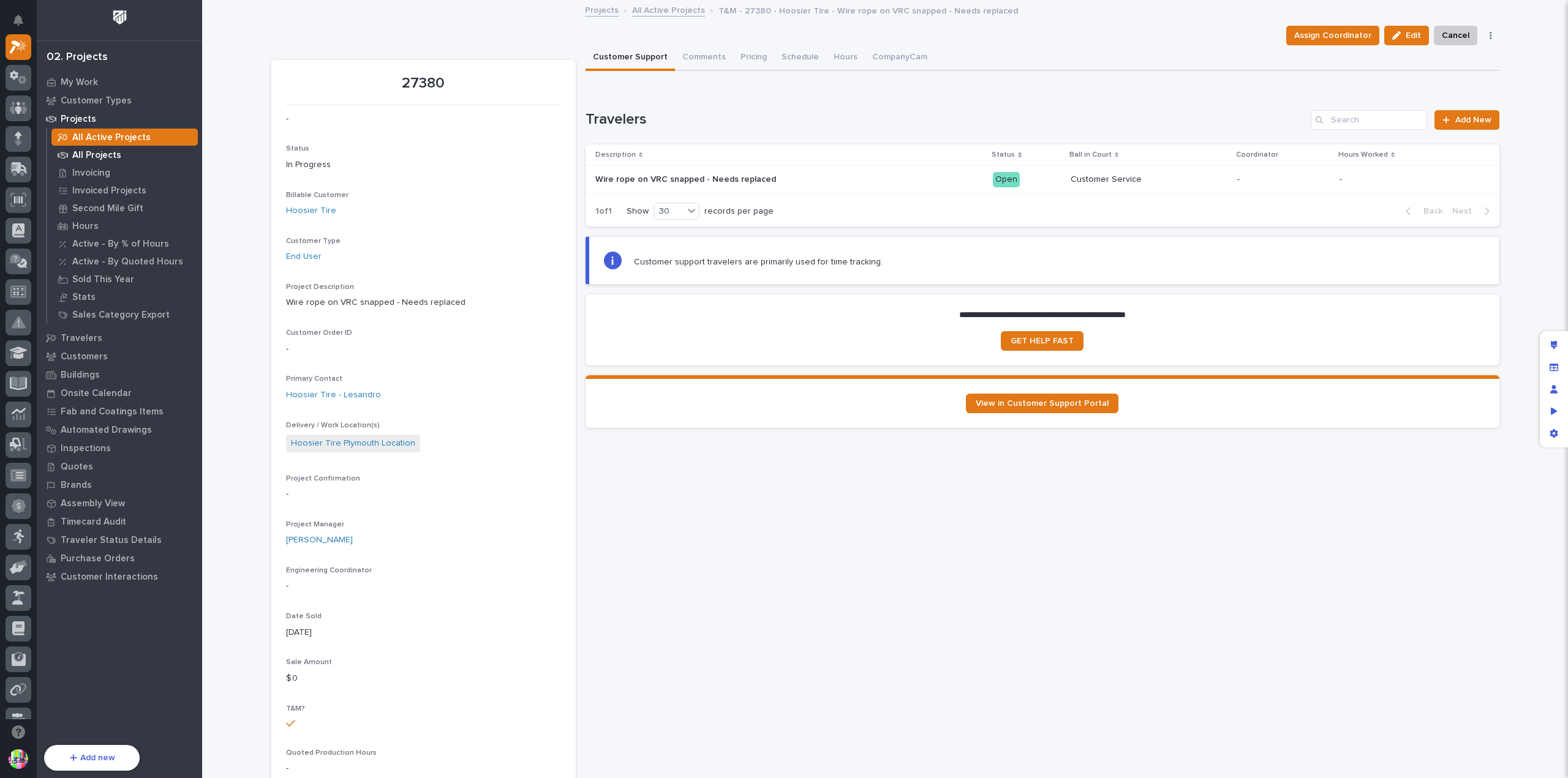
click at [104, 151] on p "All Projects" at bounding box center [97, 155] width 49 height 11
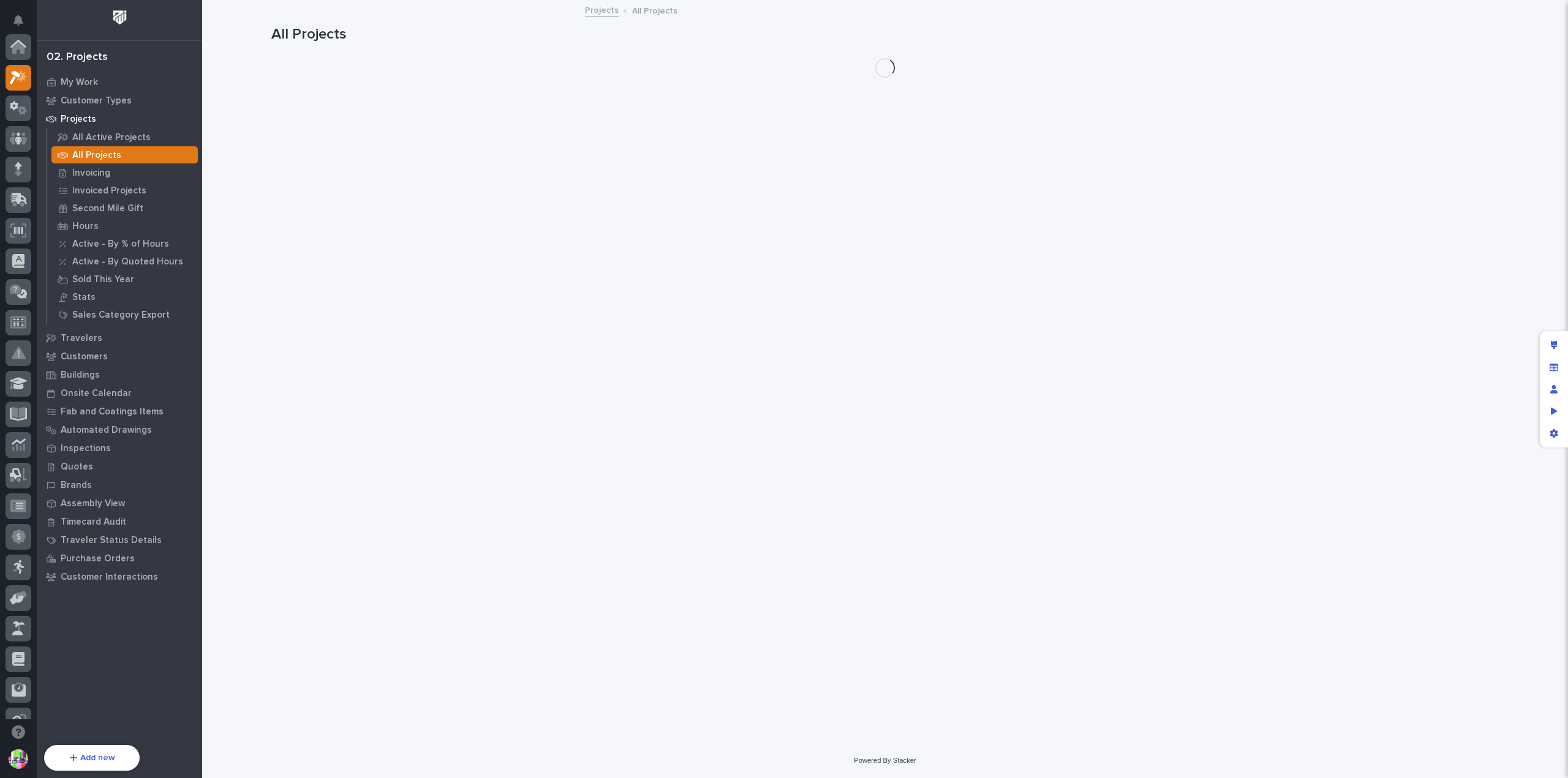
scroll to position [30, 0]
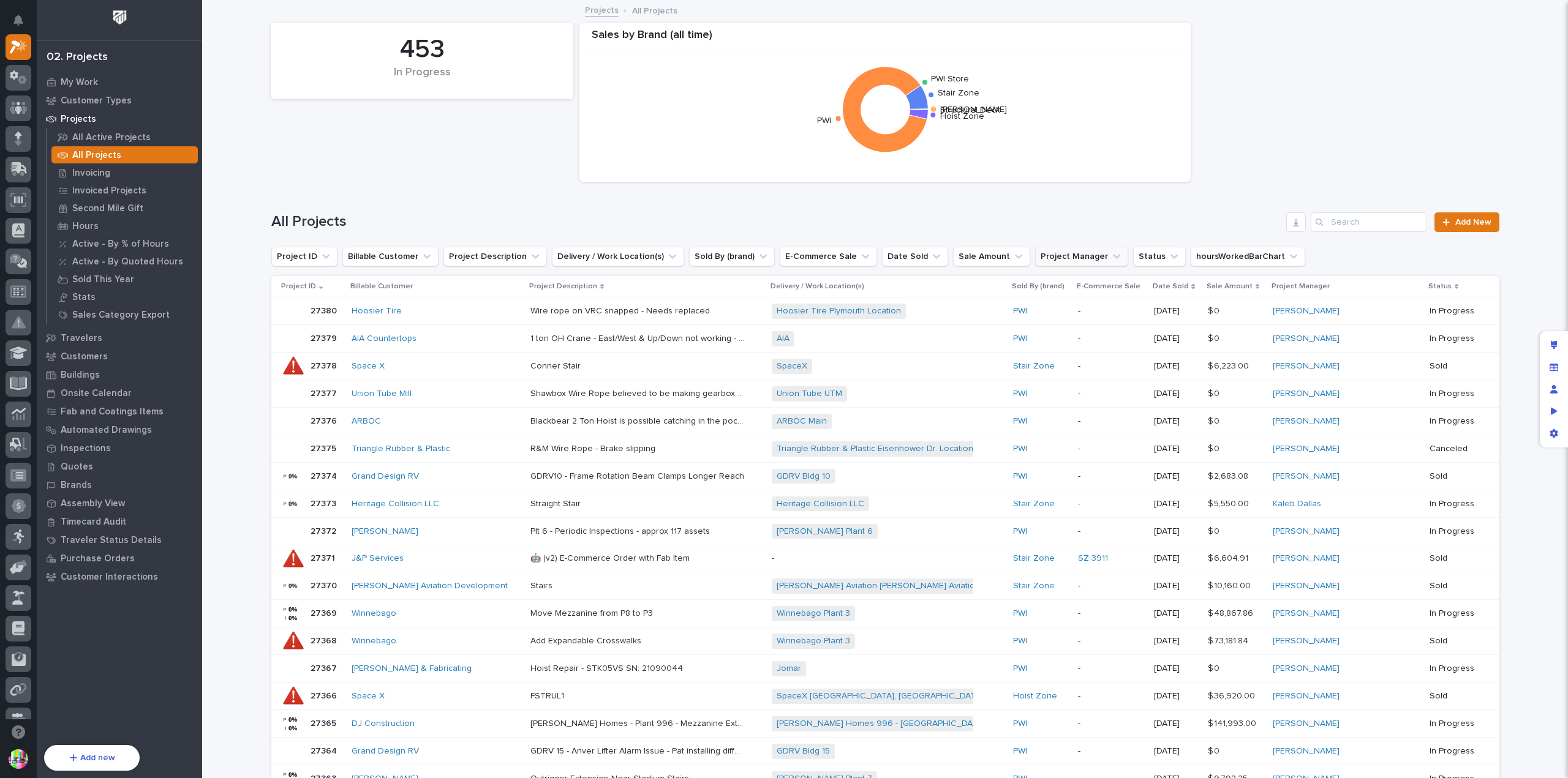
click at [1035, 255] on button "Project Manager" at bounding box center [1081, 257] width 93 height 20
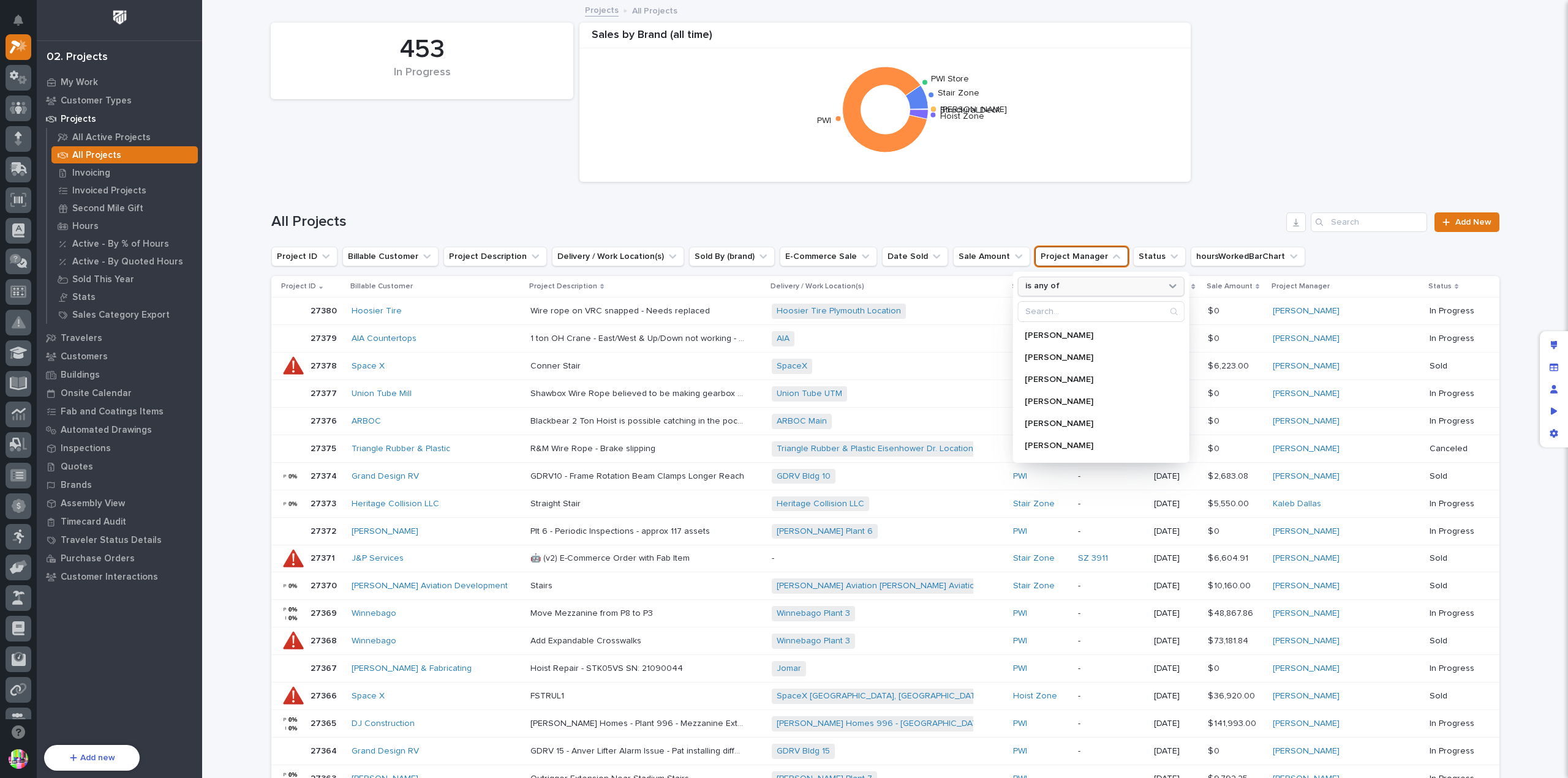
click at [1049, 287] on p "is any of" at bounding box center [1042, 286] width 34 height 11
click at [1060, 334] on p "is none of" at bounding box center [1094, 336] width 128 height 9
click at [1067, 317] on input "Search" at bounding box center [1101, 312] width 166 height 20
type input "jos"
click at [1062, 424] on p "Josh Casper" at bounding box center [1090, 423] width 129 height 9
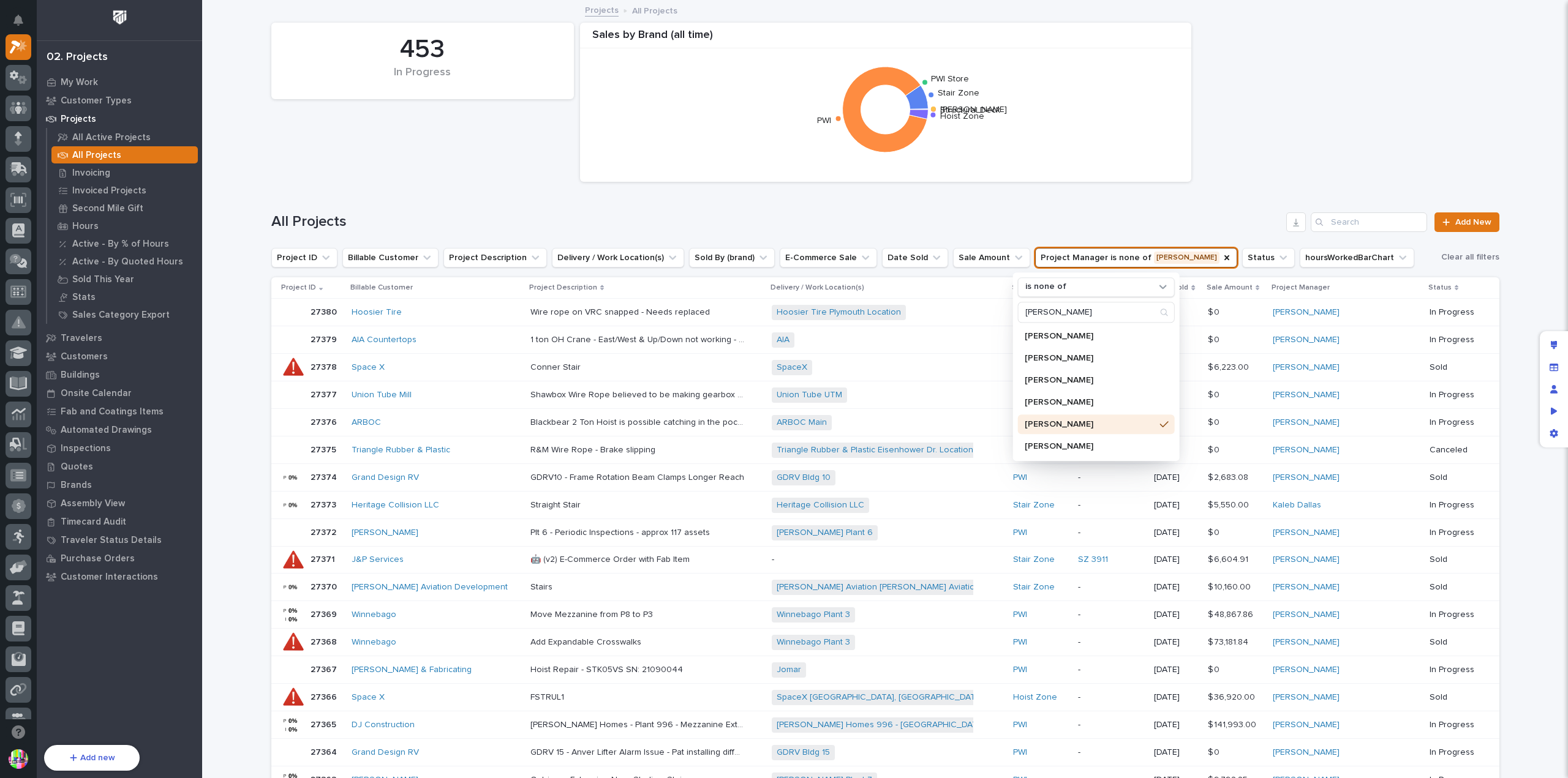
click at [1044, 213] on h1 "All Projects" at bounding box center [776, 221] width 1010 height 18
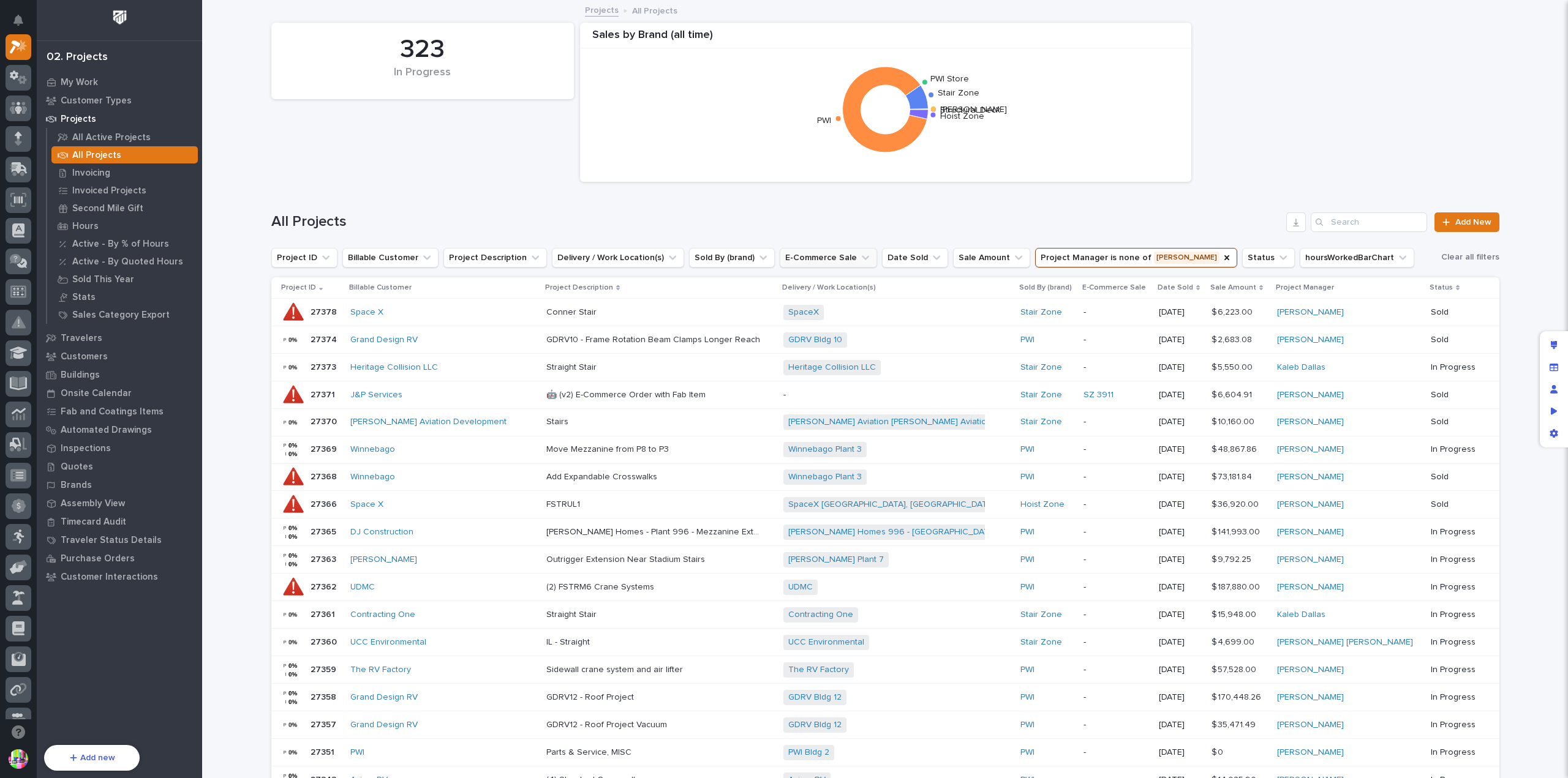
click at [830, 259] on button "E-Commerce Sale" at bounding box center [828, 258] width 97 height 20
click at [820, 288] on div "is any of" at bounding box center [841, 287] width 135 height 13
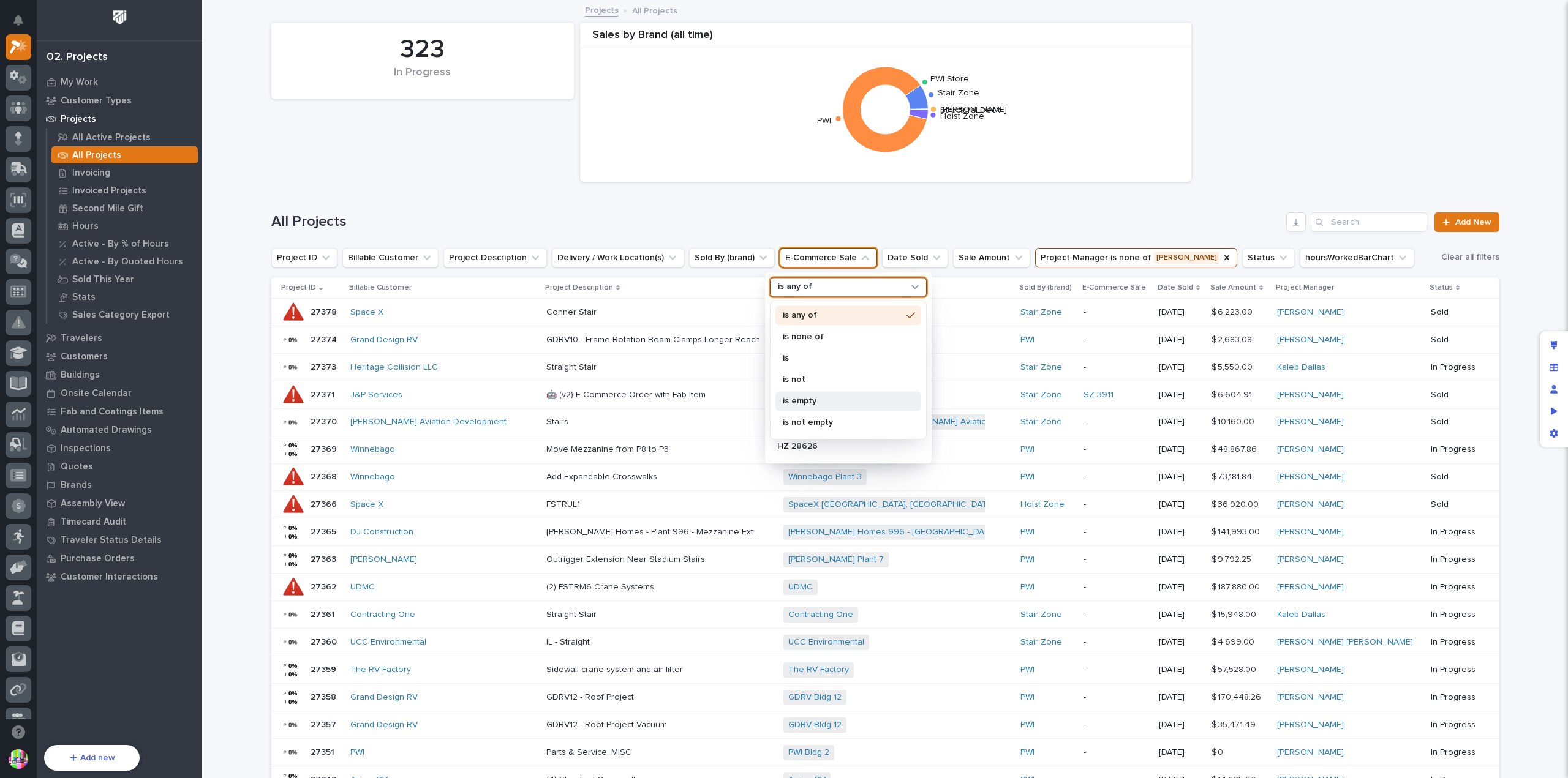
click at [834, 398] on p "is empty" at bounding box center [842, 401] width 119 height 9
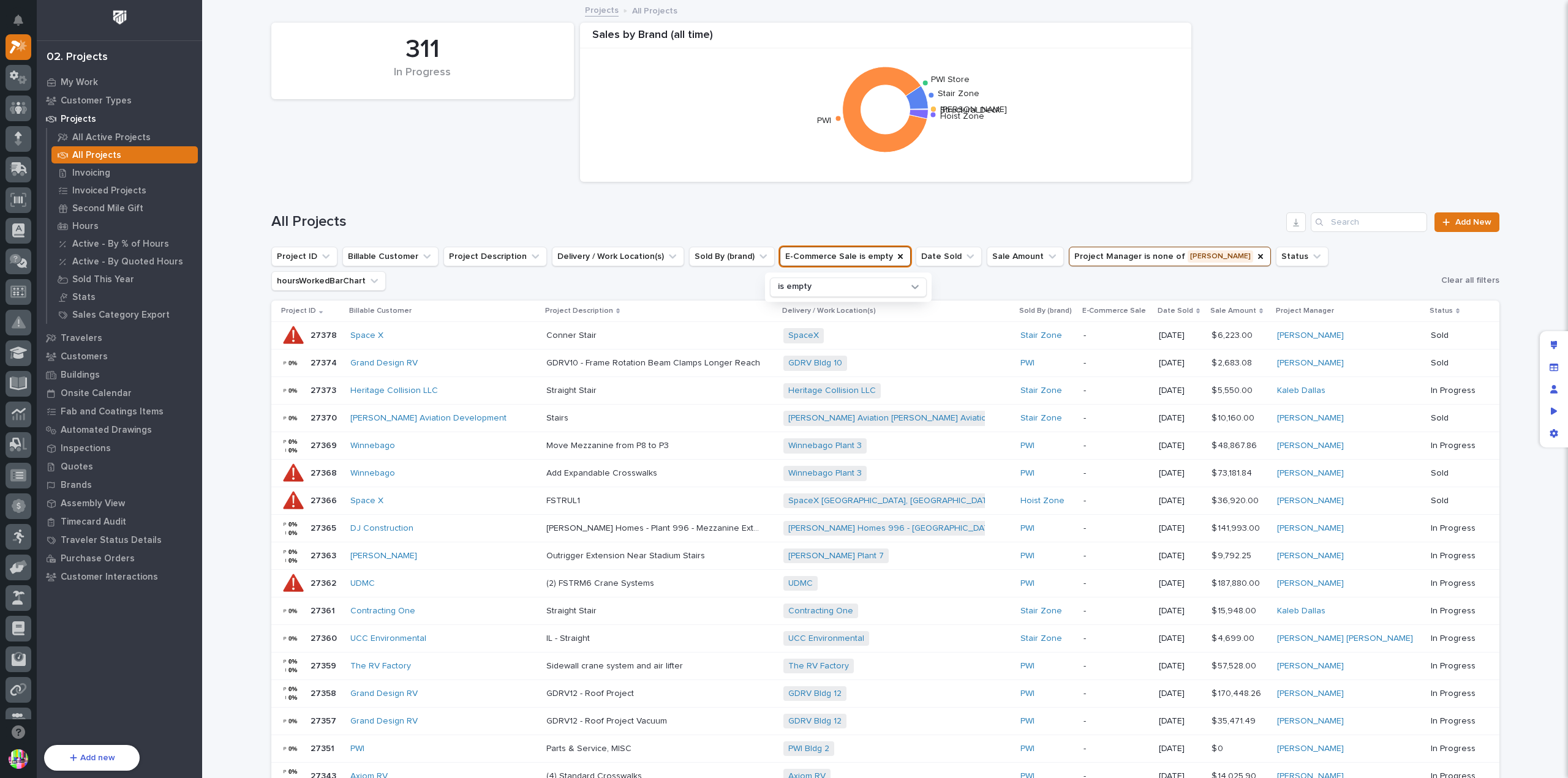
click at [858, 221] on h1 "All Projects" at bounding box center [776, 221] width 1010 height 18
click at [317, 383] on p "27373" at bounding box center [324, 389] width 28 height 13
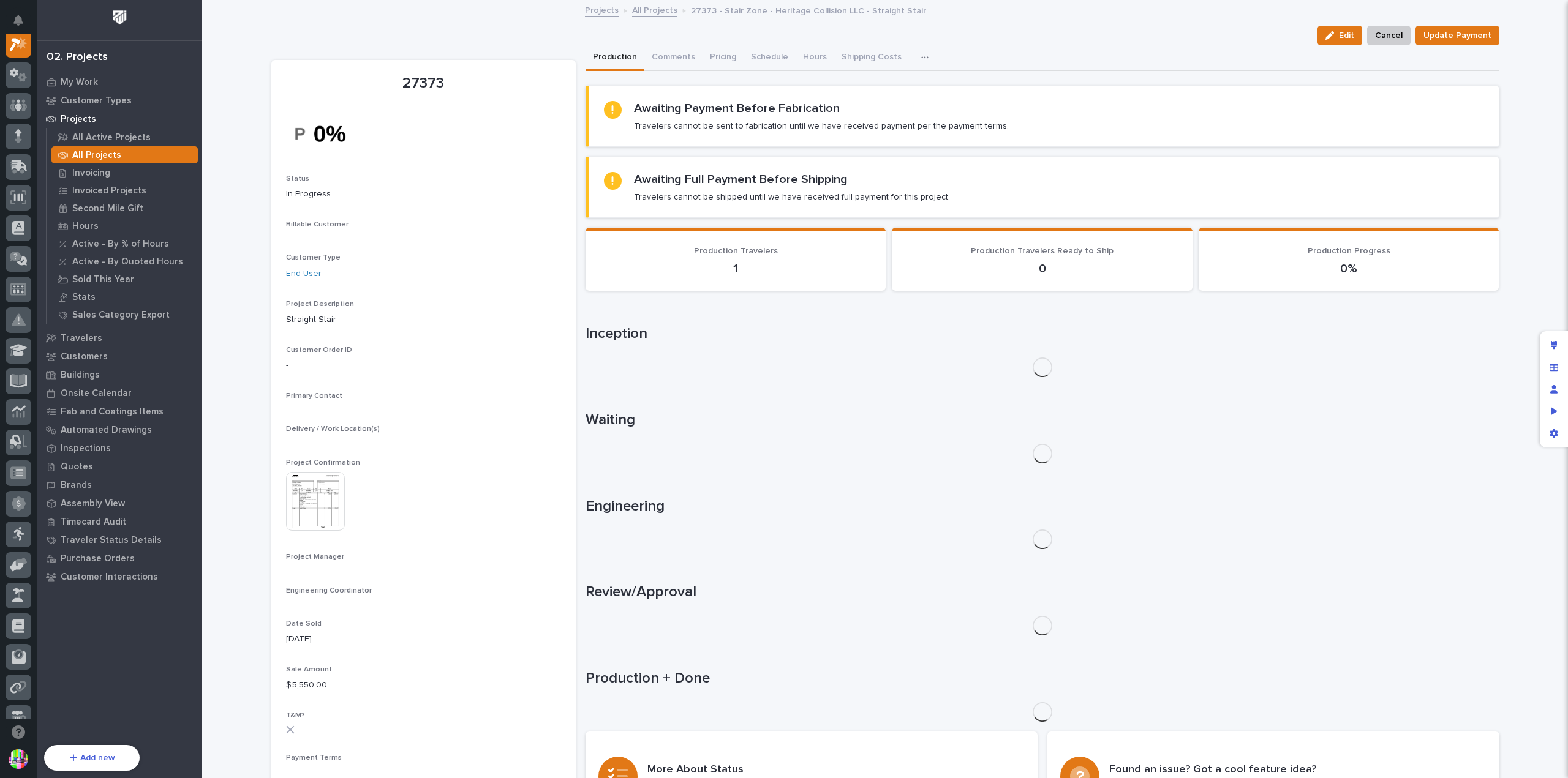
scroll to position [30, 0]
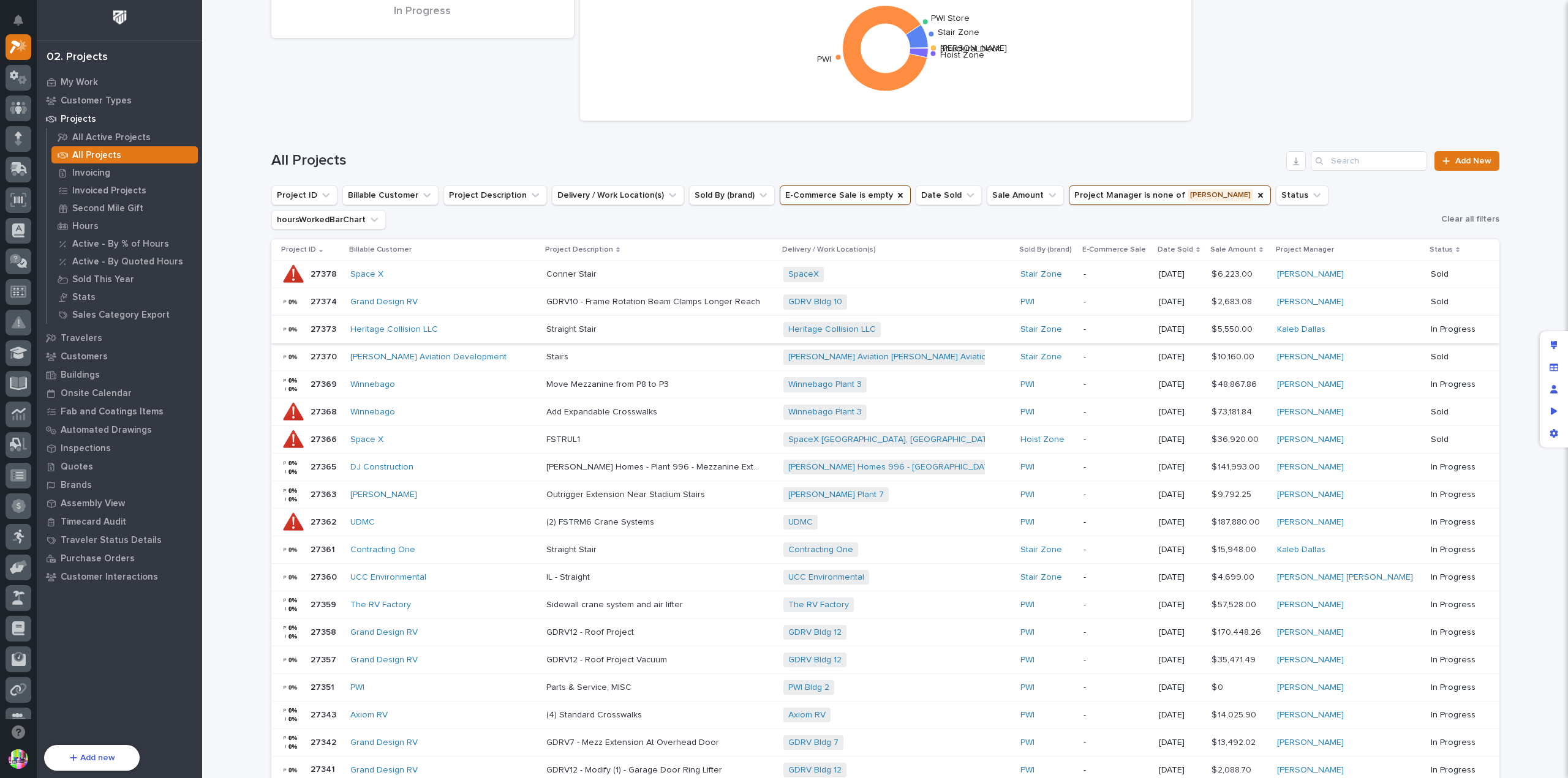
scroll to position [122, 0]
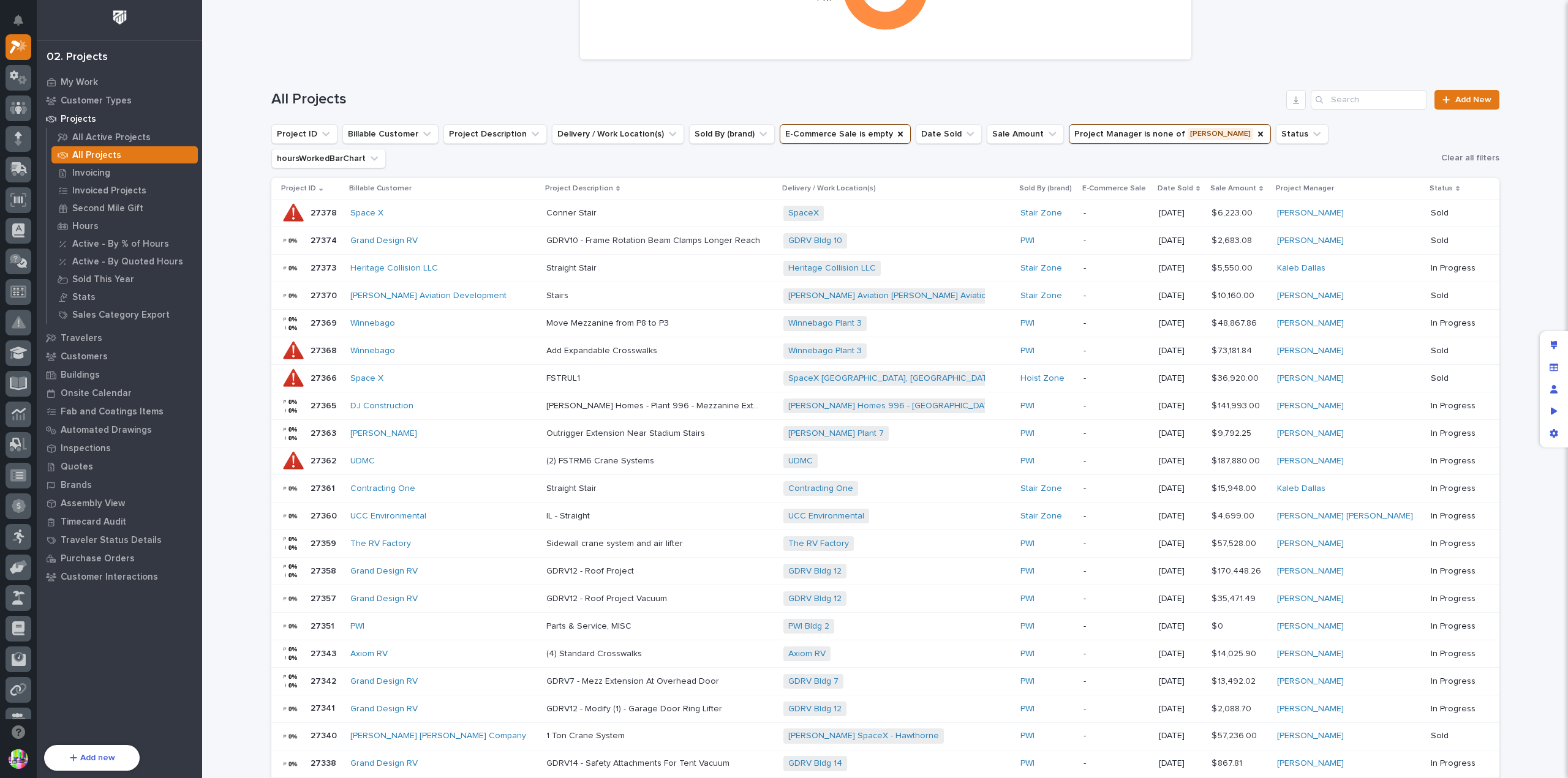
drag, startPoint x: 319, startPoint y: 463, endPoint x: 435, endPoint y: 68, distance: 411.7
click at [435, 70] on div "All Projects Add New" at bounding box center [885, 95] width 1228 height 59
click at [1329, 96] on input "Search" at bounding box center [1368, 100] width 117 height 20
click at [1351, 99] on input "Search" at bounding box center [1368, 100] width 117 height 20
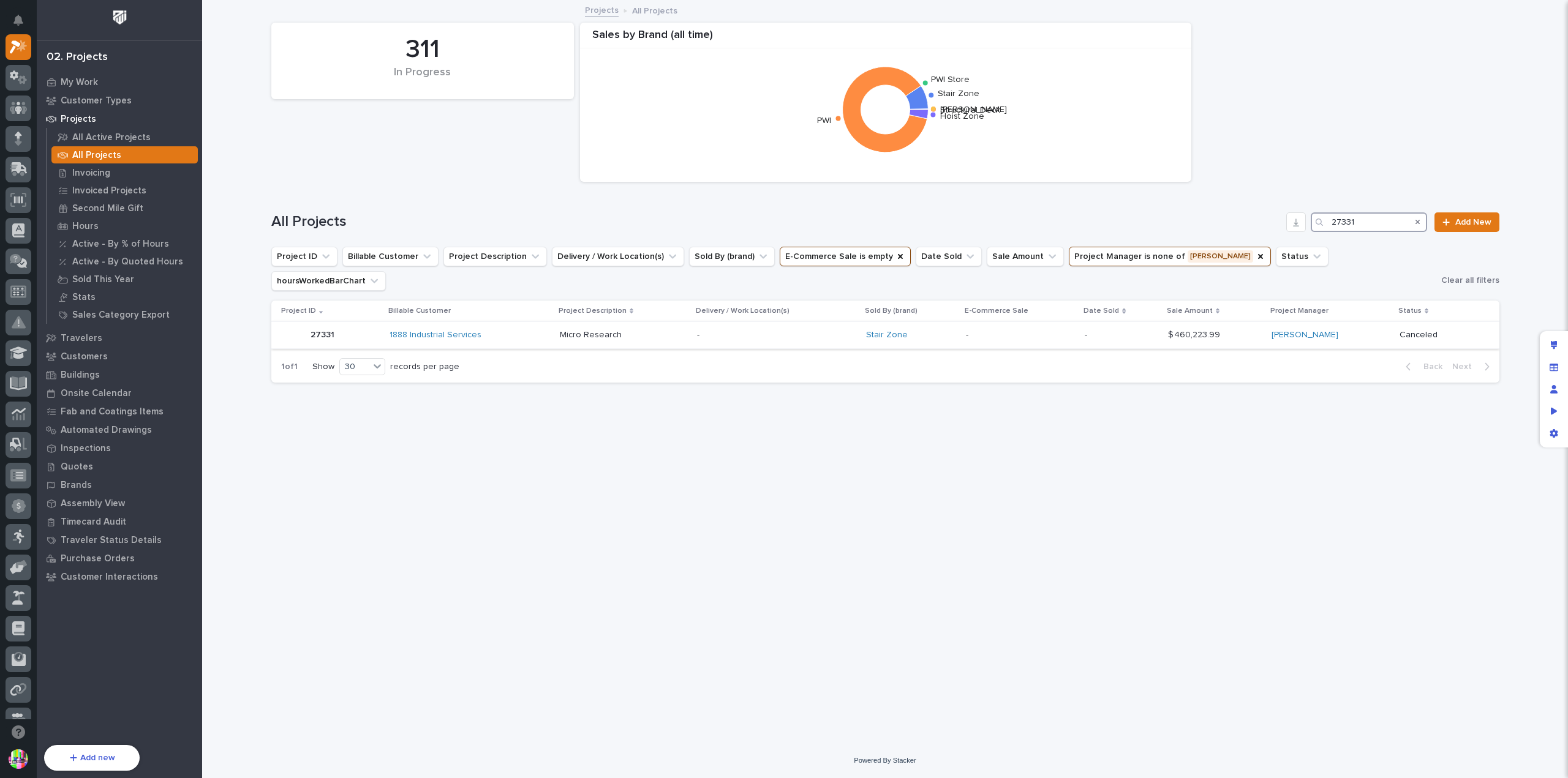
type input "27331"
click at [323, 327] on p "27331" at bounding box center [323, 333] width 26 height 13
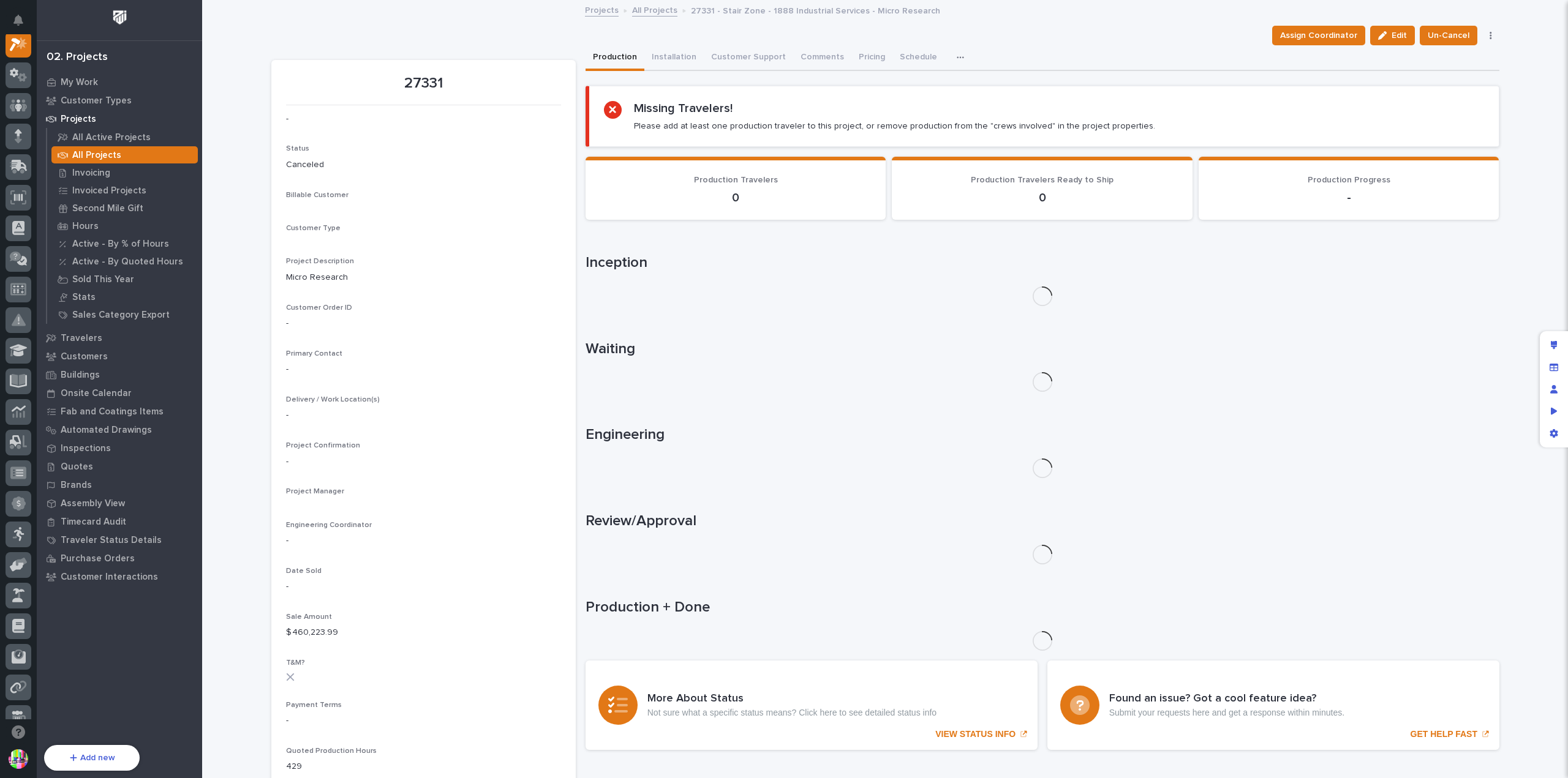
scroll to position [30, 0]
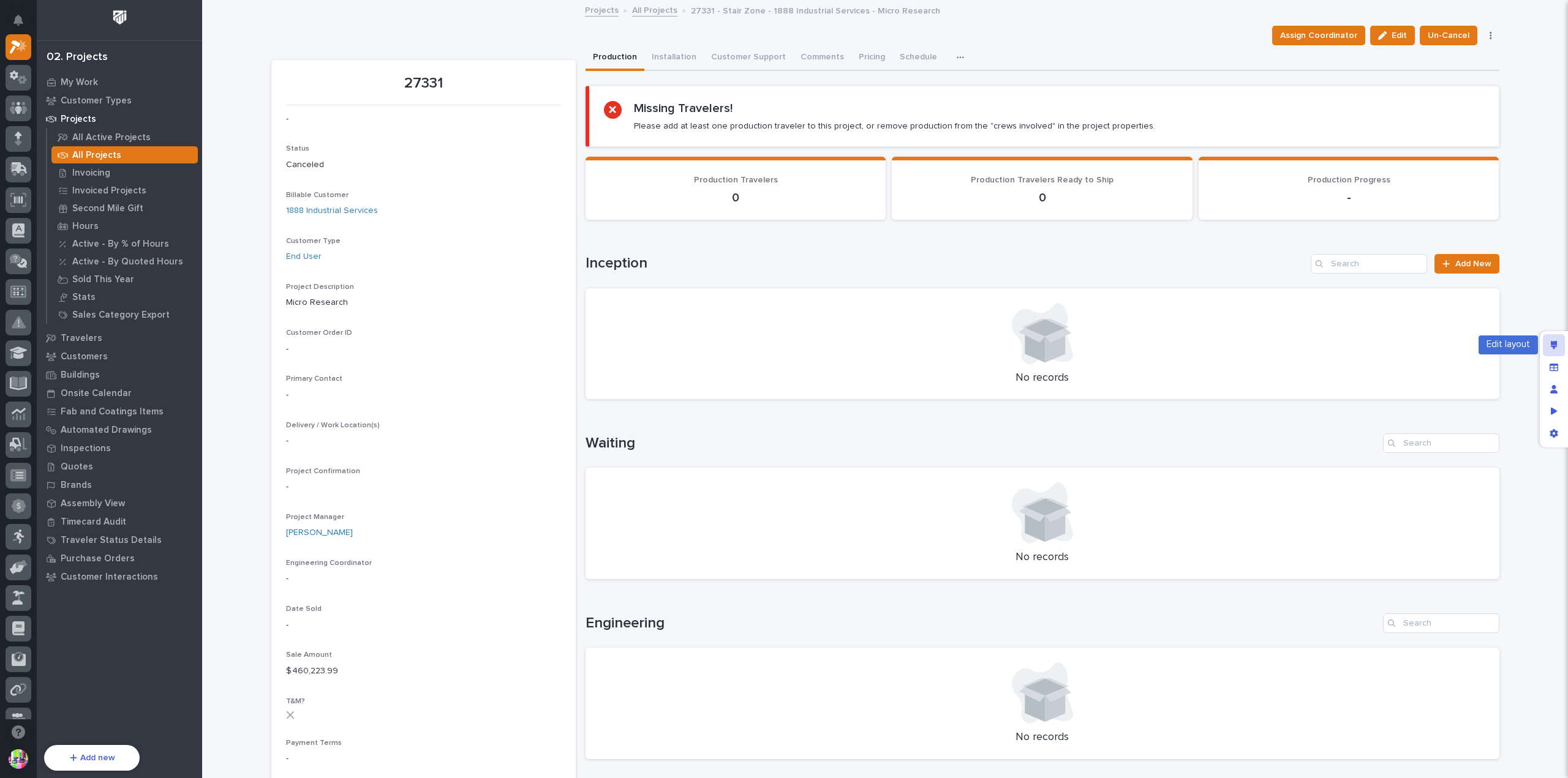
click at [1555, 348] on icon "Edit layout" at bounding box center [1553, 345] width 7 height 9
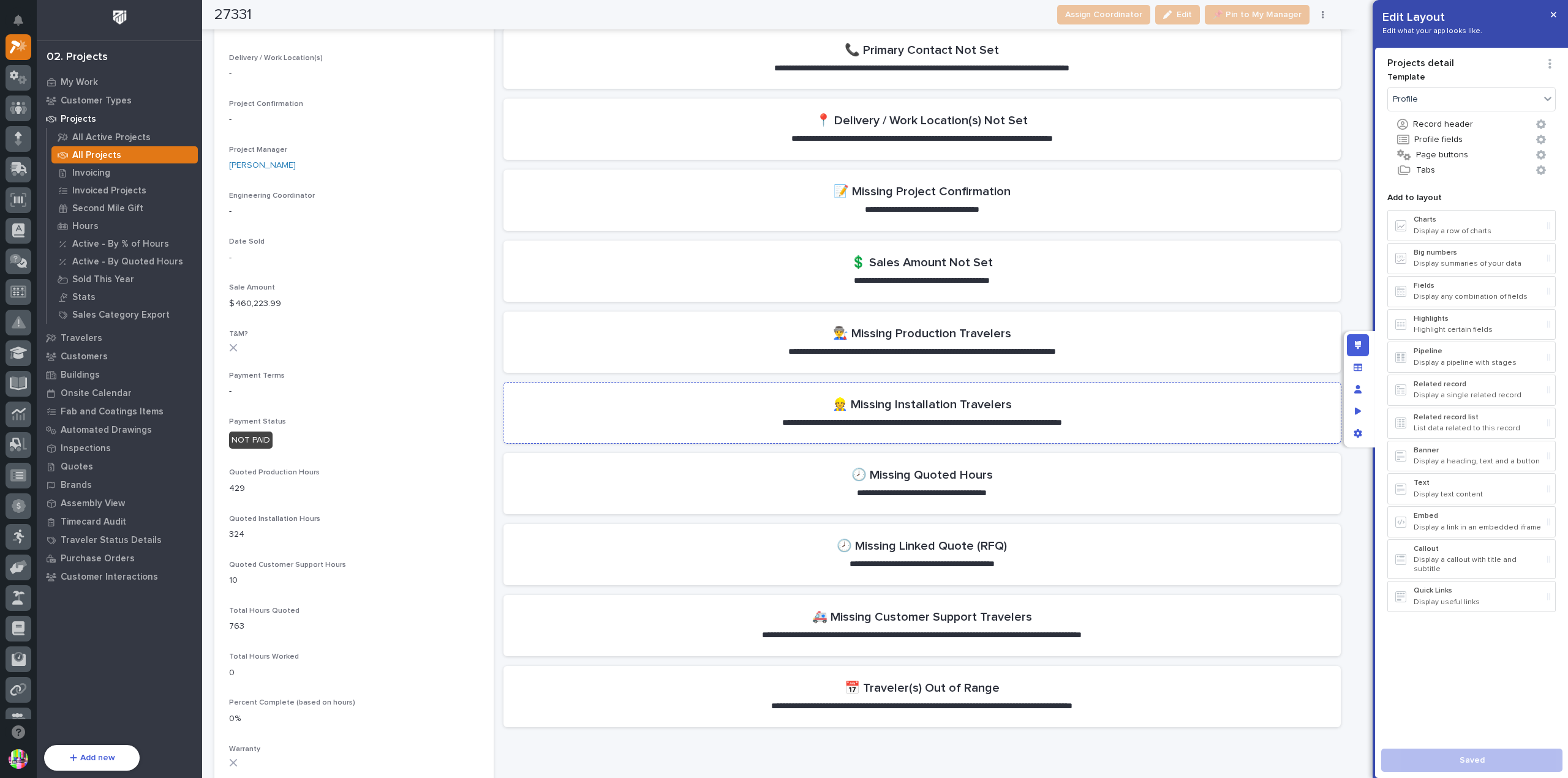
scroll to position [490, 0]
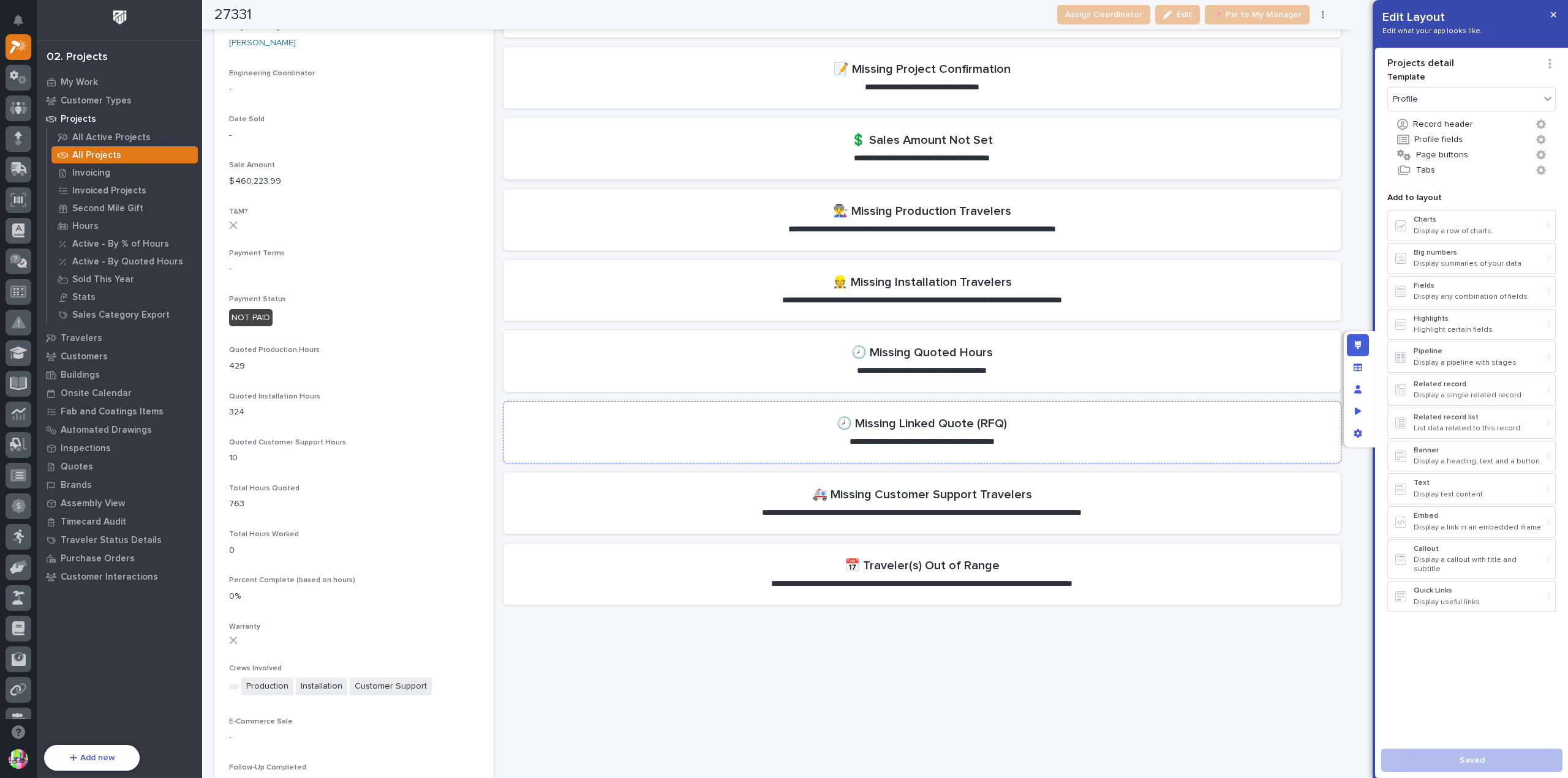
click at [1041, 442] on section "**********" at bounding box center [922, 432] width 837 height 61
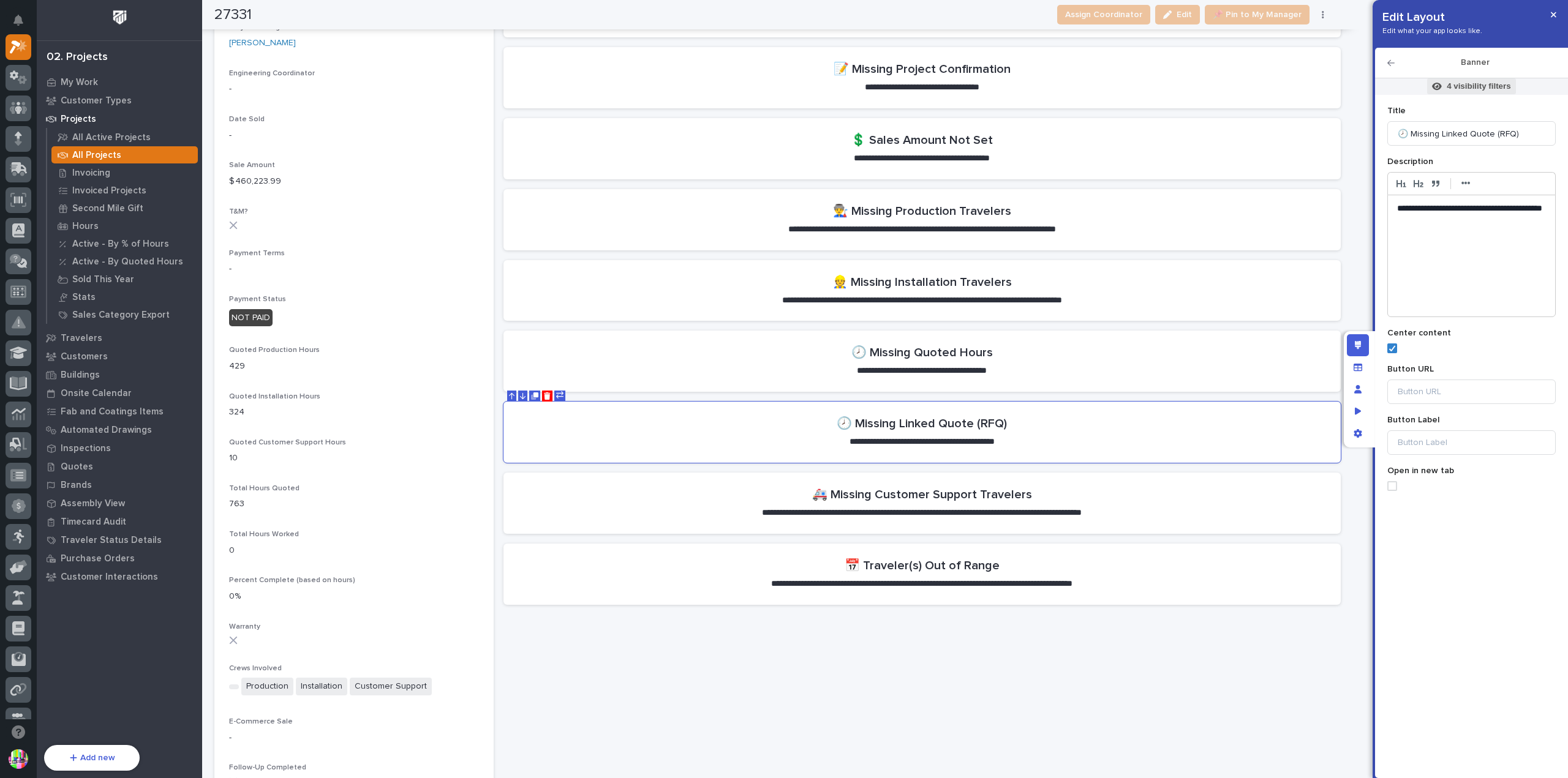
click at [1440, 84] on icon at bounding box center [1437, 85] width 10 height 7
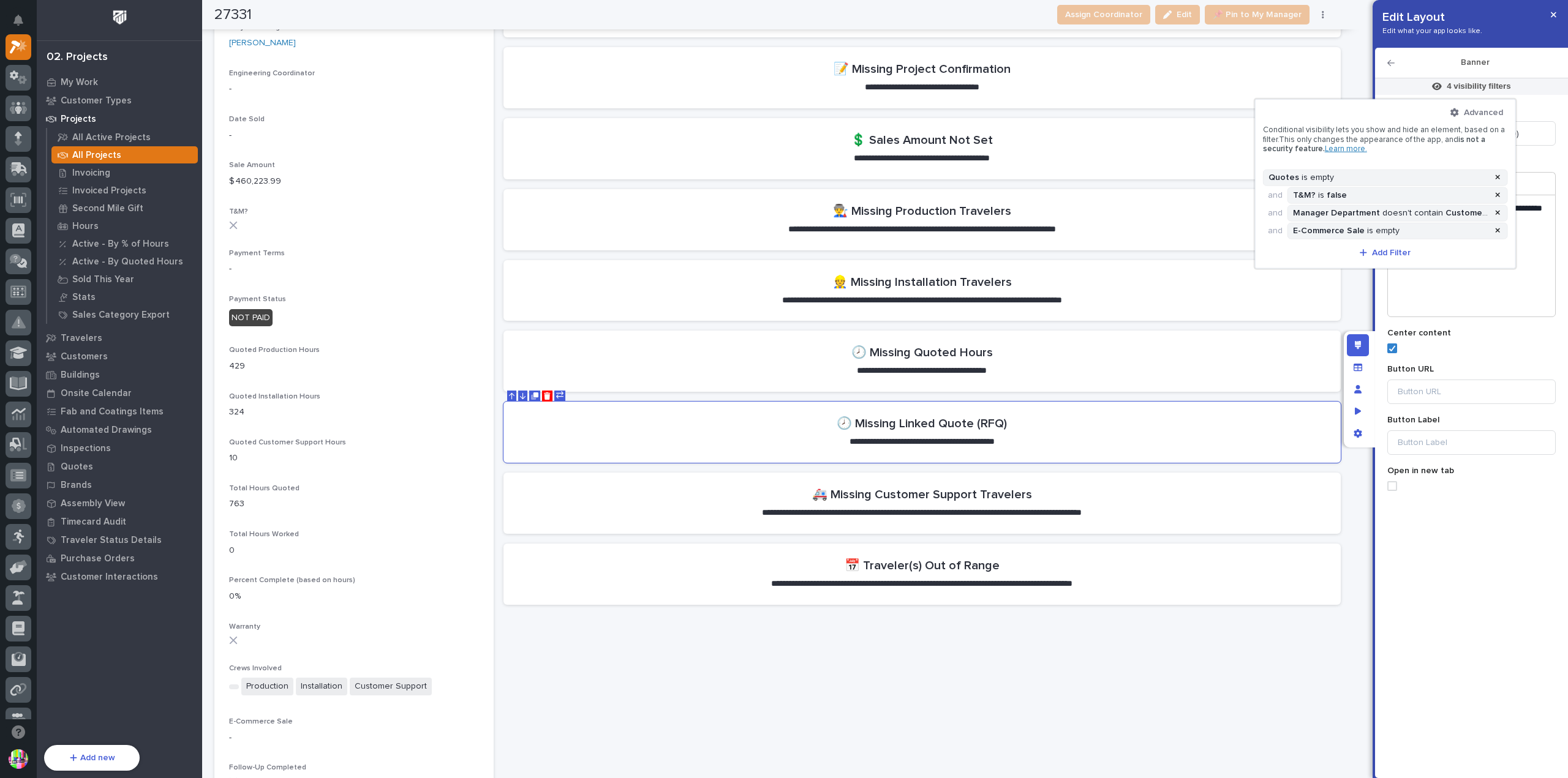
click at [379, 283] on div at bounding box center [784, 389] width 1568 height 778
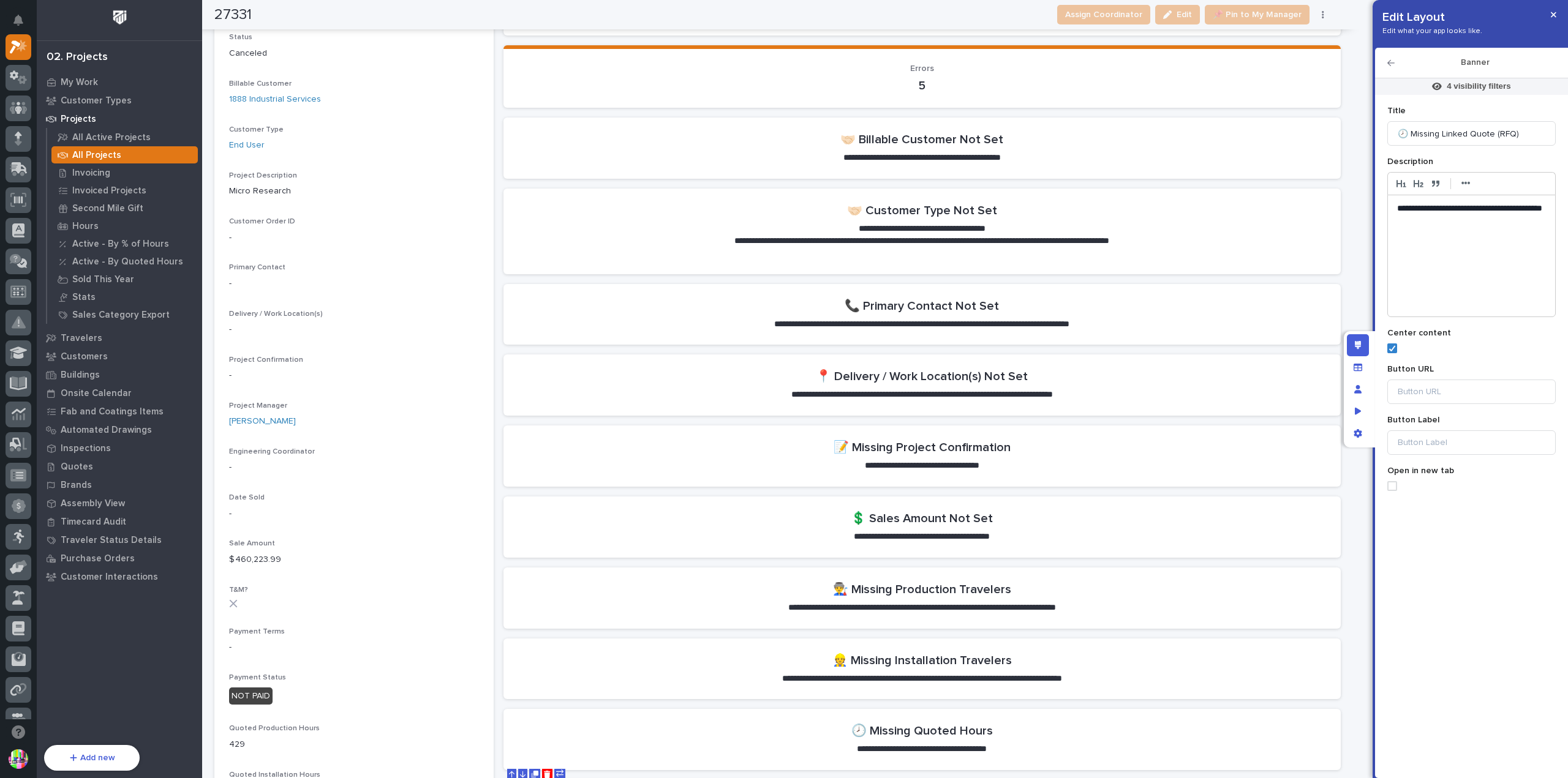
scroll to position [0, 0]
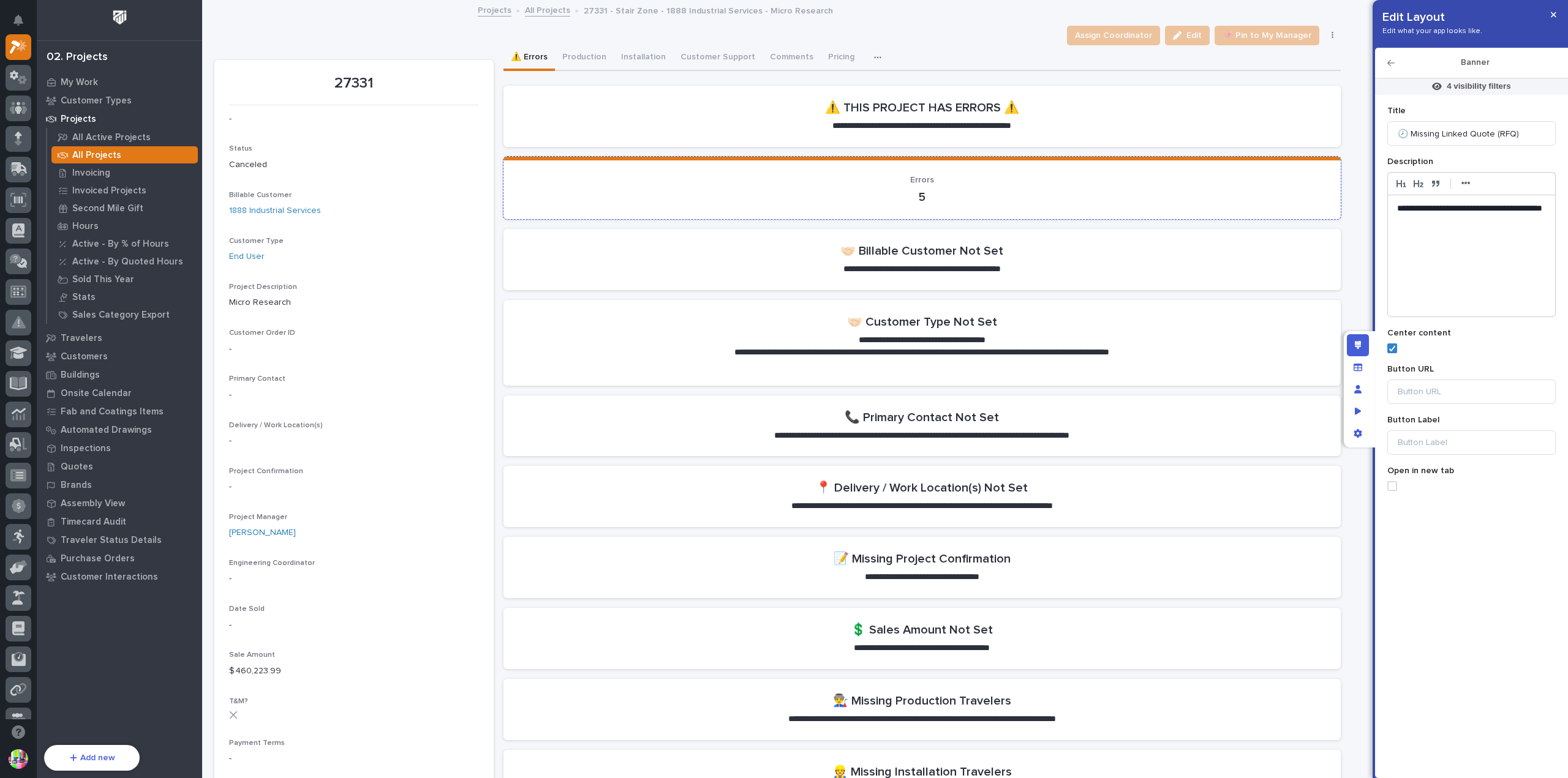
click at [930, 193] on p "5" at bounding box center [922, 197] width 808 height 15
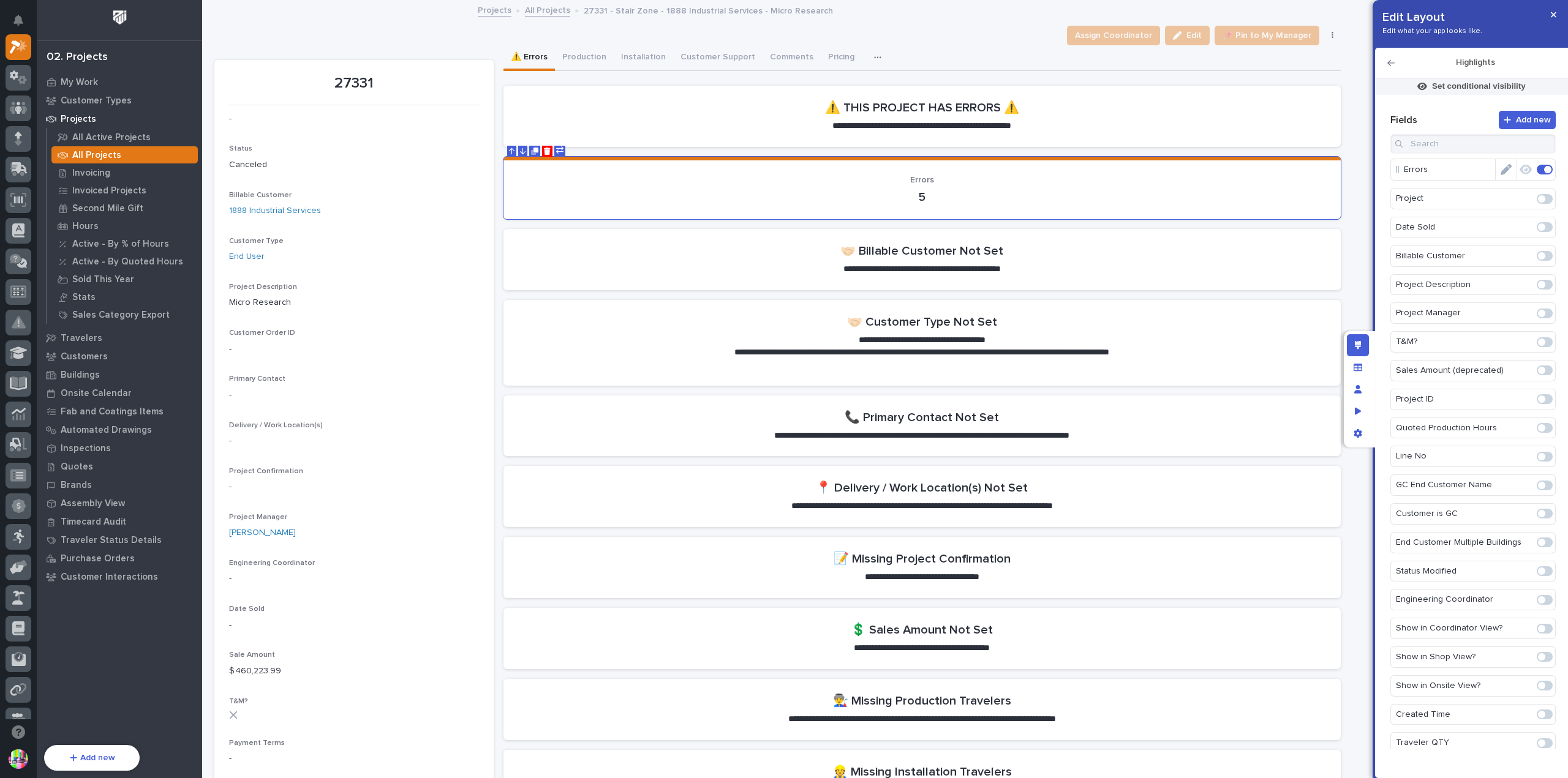
click at [1503, 171] on icon "Edit" at bounding box center [1505, 169] width 11 height 11
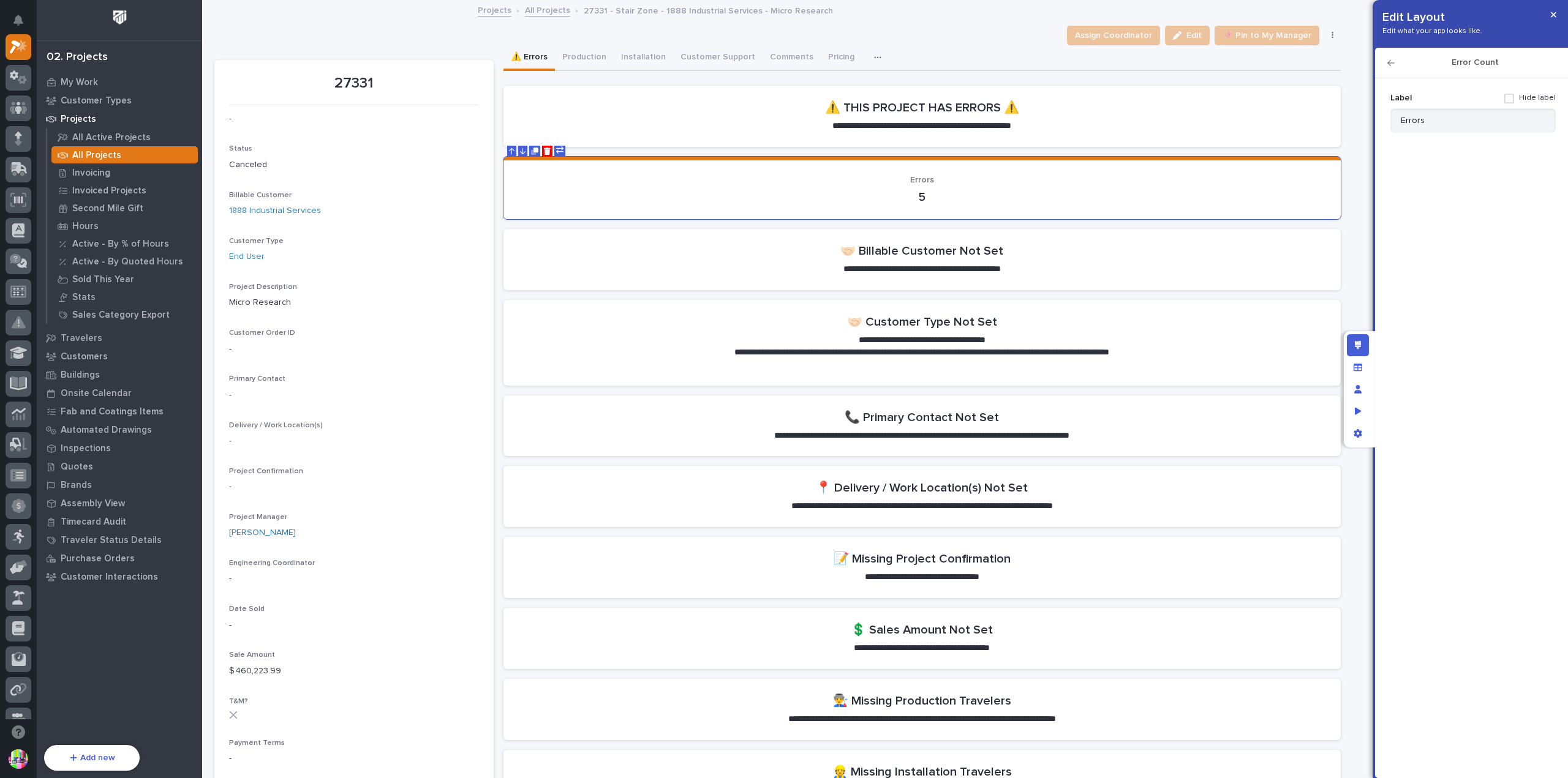
click at [1391, 65] on icon "button" at bounding box center [1391, 63] width 7 height 9
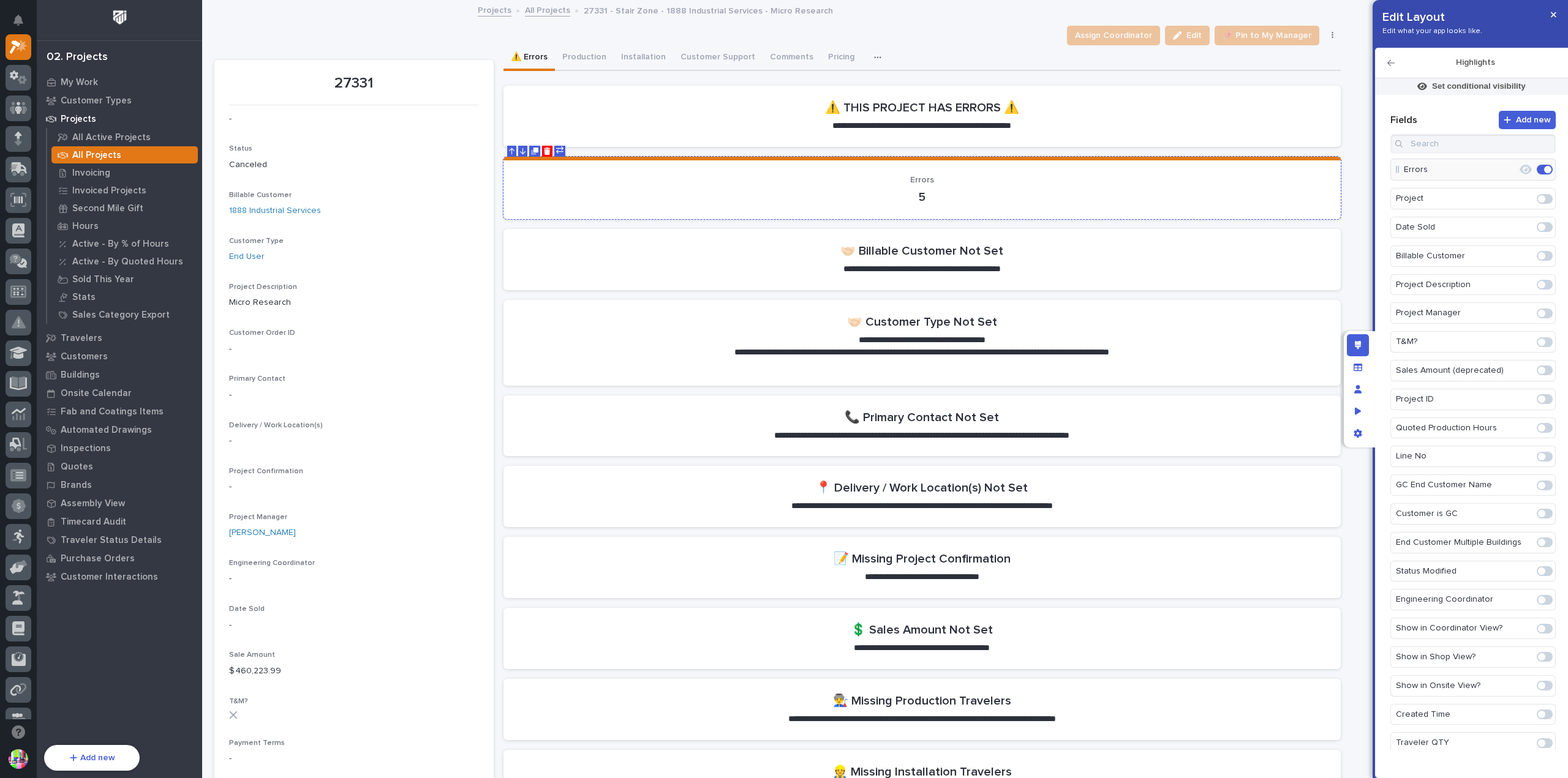
click at [1098, 195] on p "5" at bounding box center [922, 197] width 808 height 15
click at [1463, 170] on p "Errors" at bounding box center [1448, 170] width 91 height 21
click at [1504, 167] on icon "Edit" at bounding box center [1505, 169] width 11 height 11
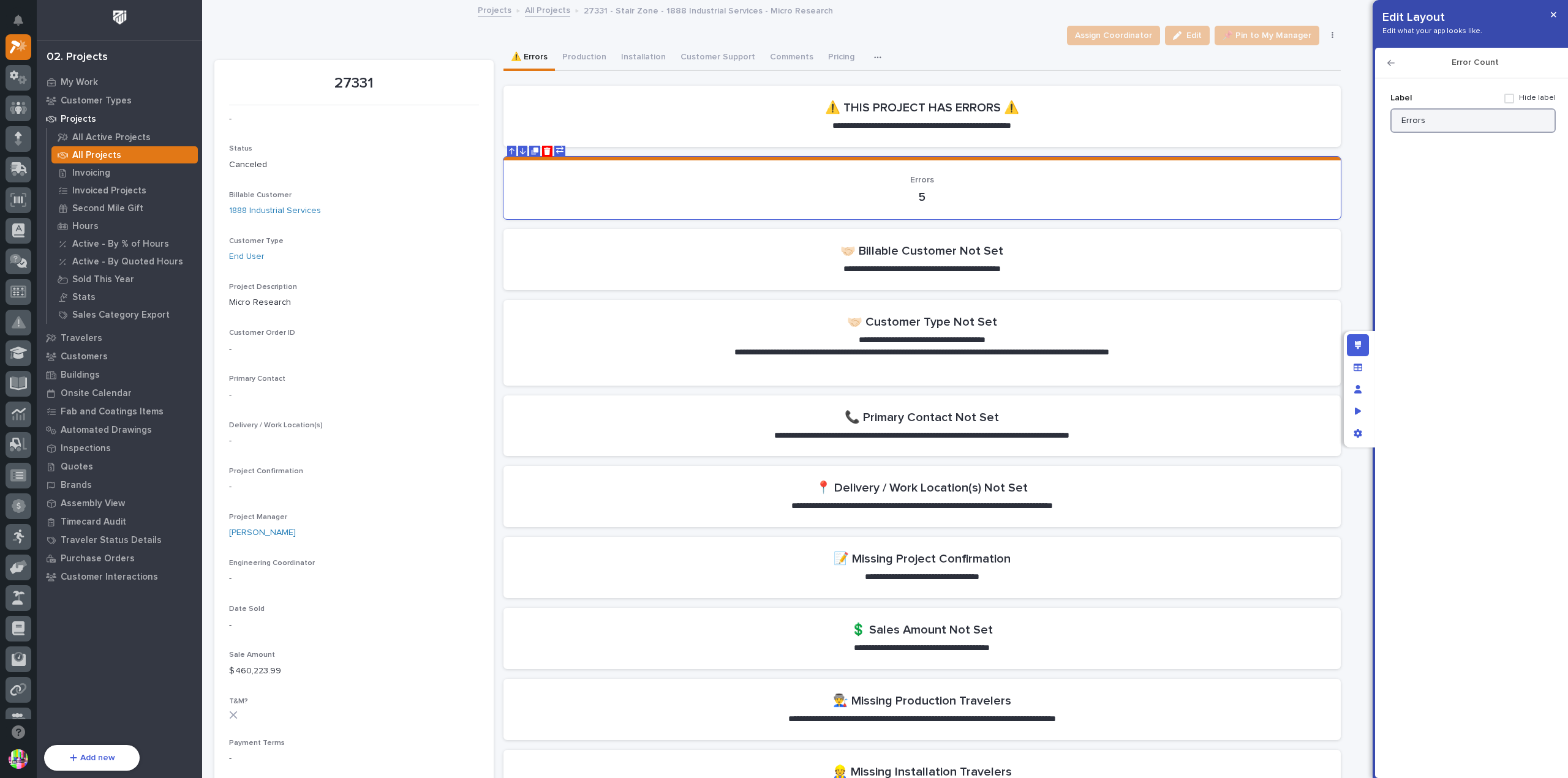
click at [1449, 120] on input "Errors" at bounding box center [1473, 121] width 166 height 24
click at [1393, 64] on icon "button" at bounding box center [1391, 63] width 7 height 9
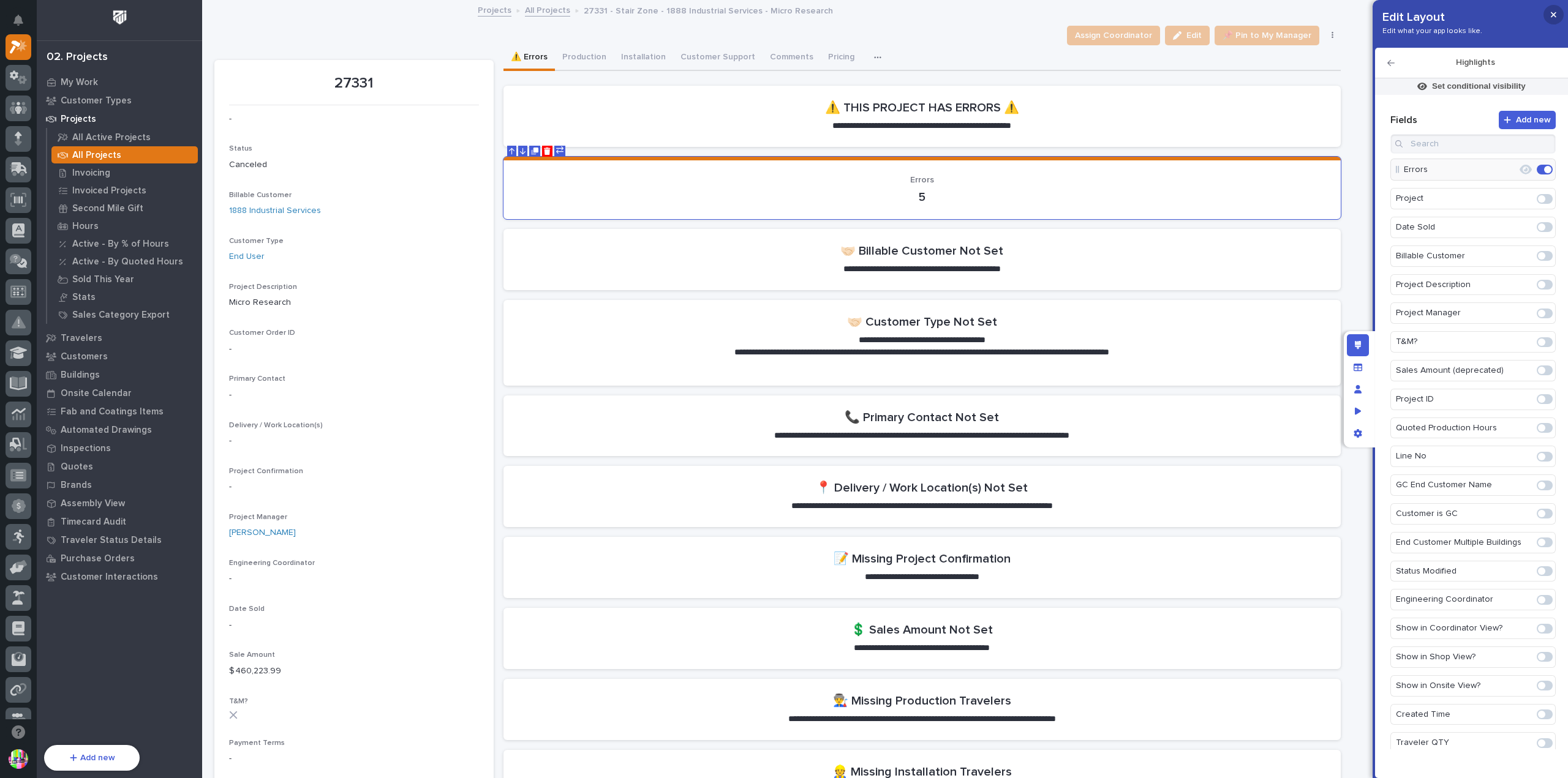
click at [1554, 16] on icon "button" at bounding box center [1553, 15] width 6 height 6
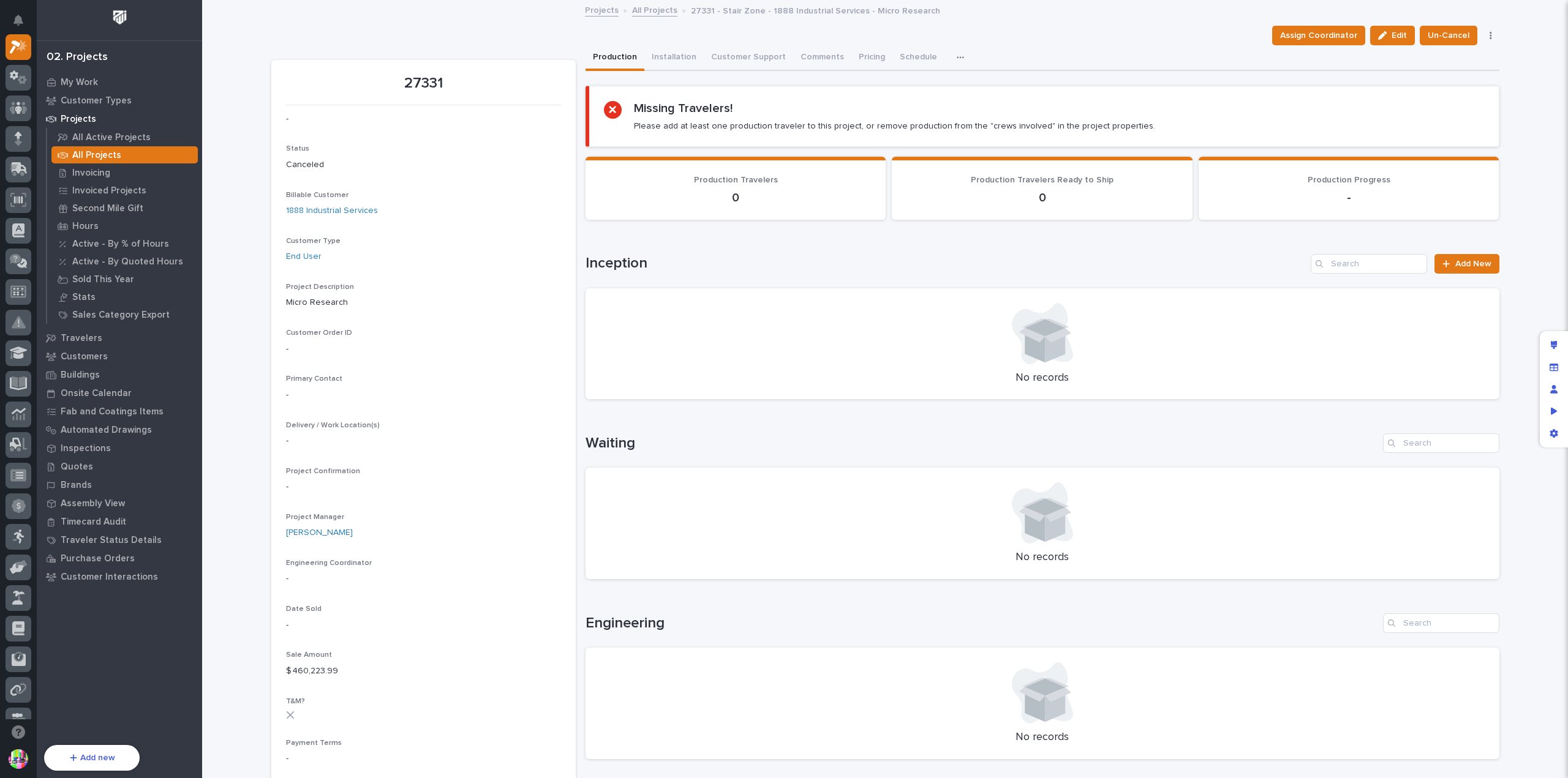
click at [956, 56] on icon "button" at bounding box center [959, 57] width 7 height 9
click at [917, 111] on span "CompanyCam" at bounding box center [908, 111] width 55 height 11
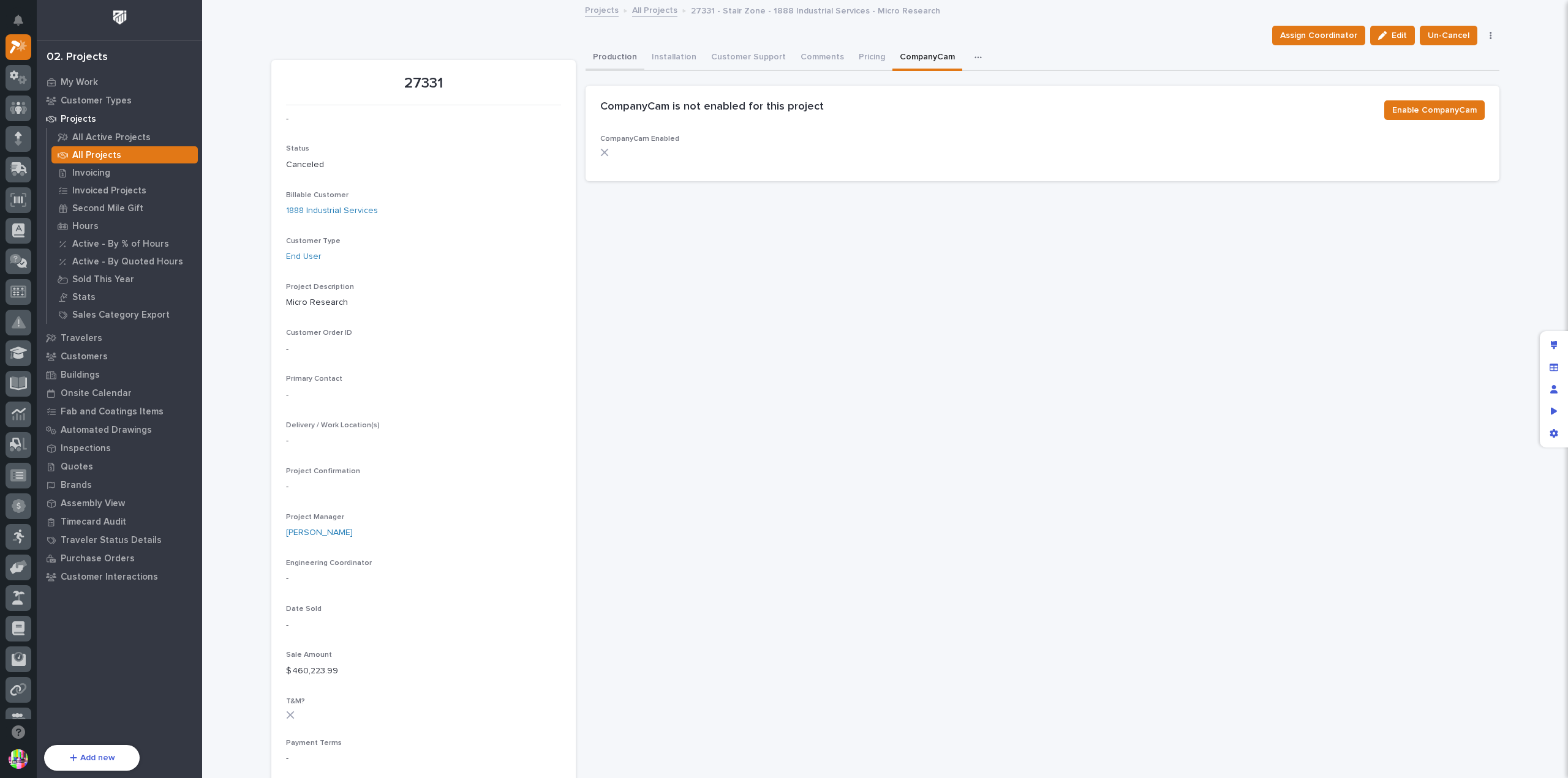
click at [616, 56] on button "Production" at bounding box center [614, 58] width 59 height 25
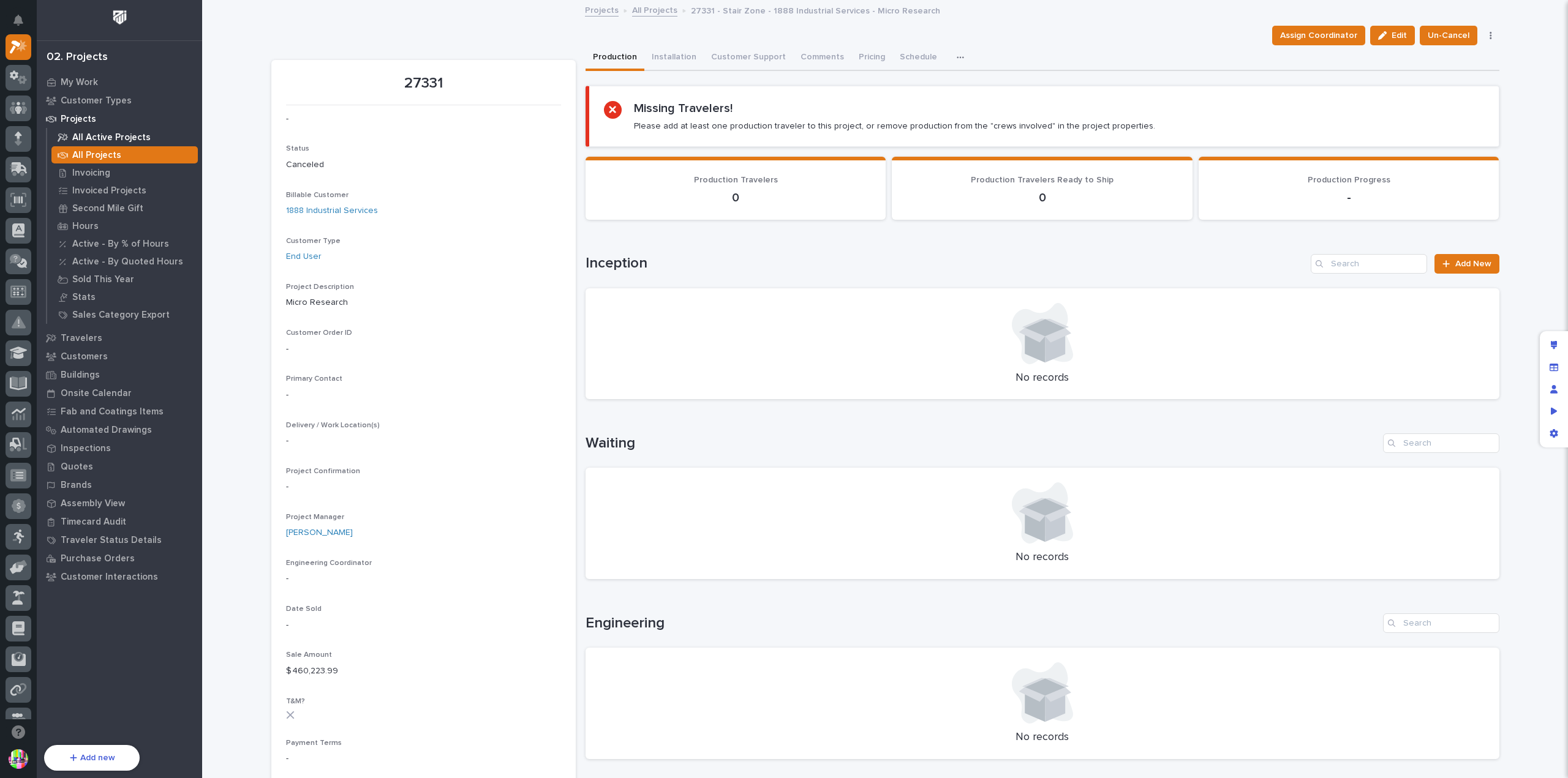
click at [124, 138] on p "All Active Projects" at bounding box center [112, 137] width 78 height 11
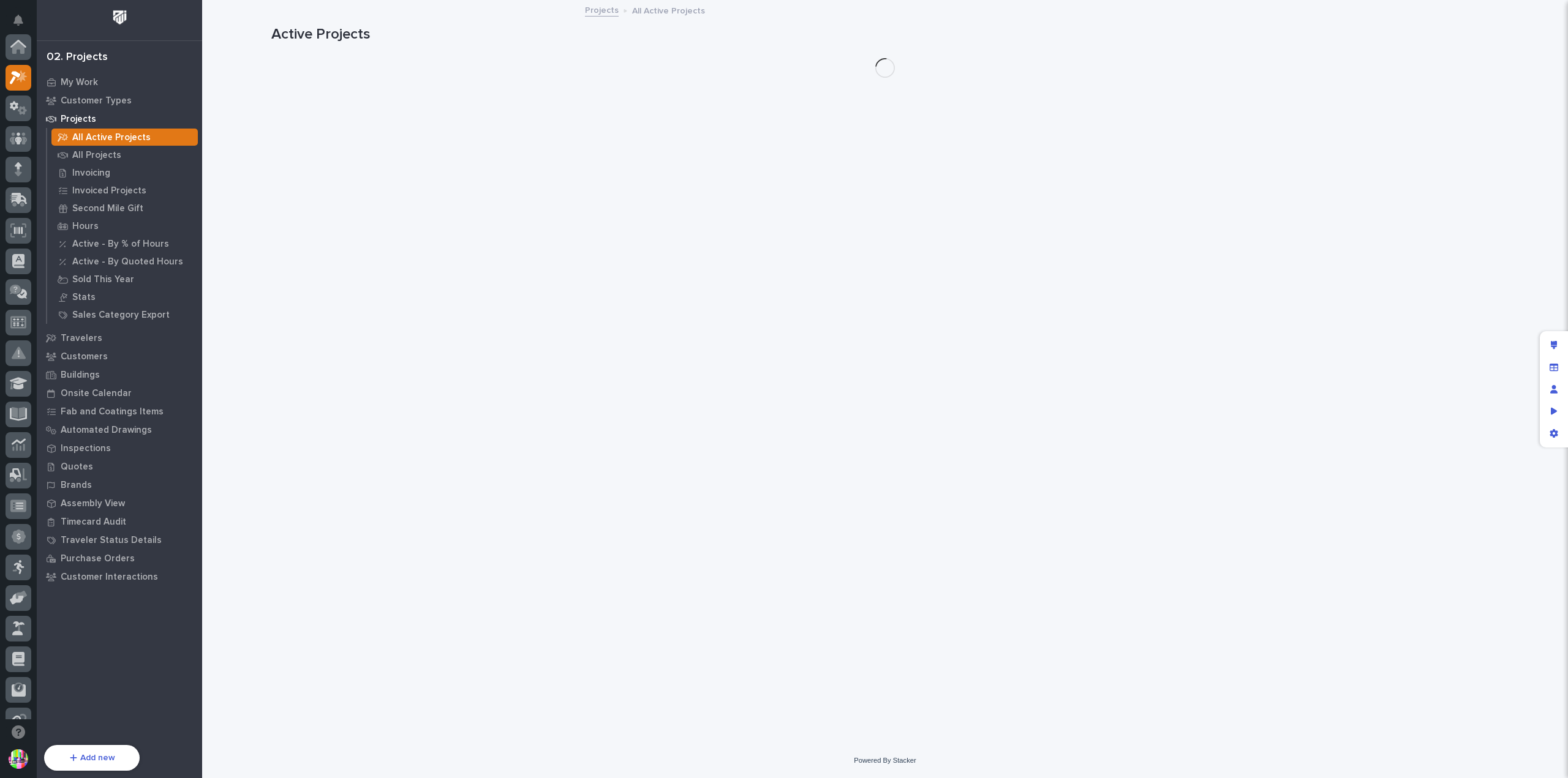
scroll to position [30, 0]
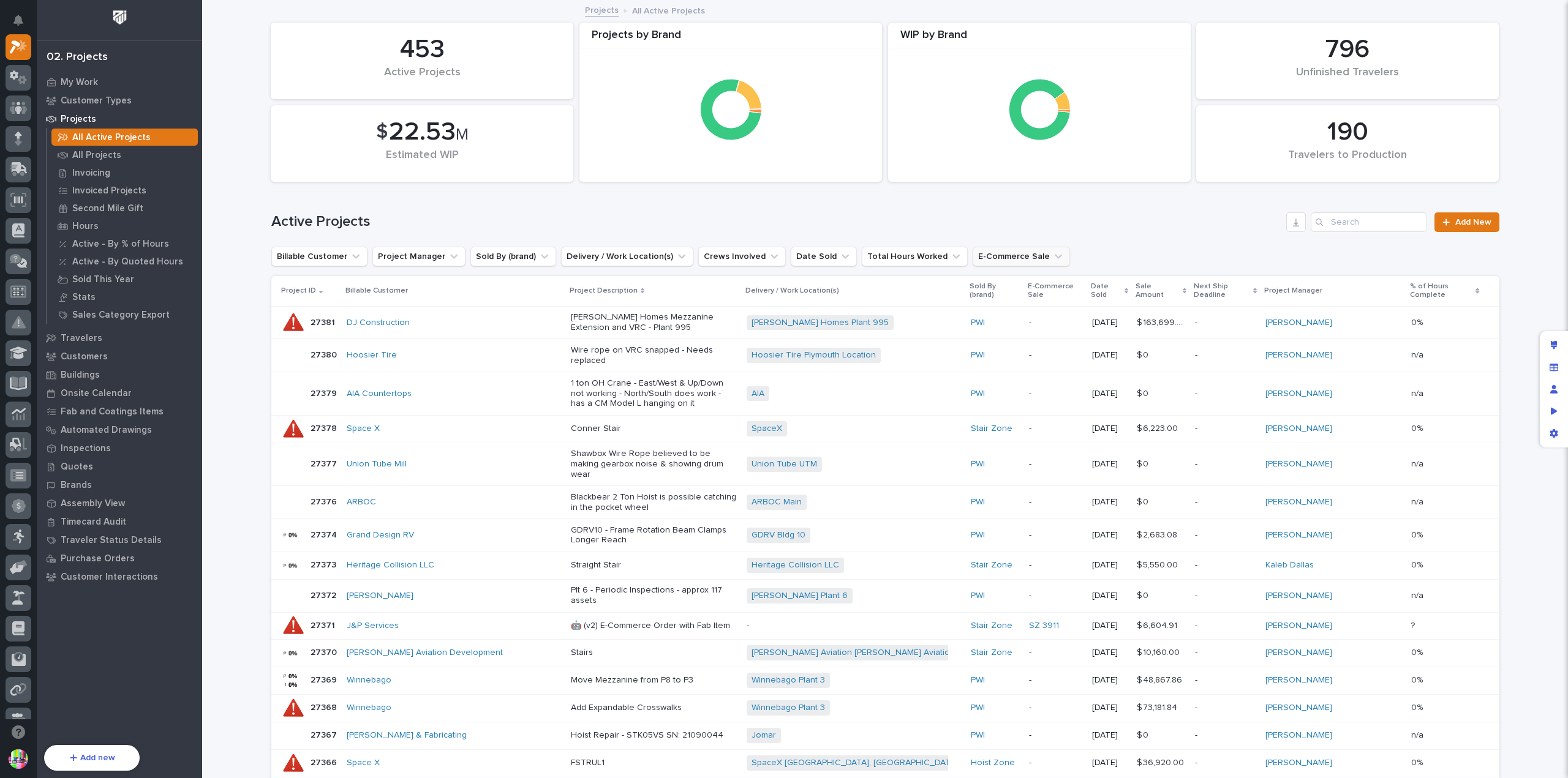
click at [987, 252] on button "E-Commerce Sale" at bounding box center [1020, 257] width 97 height 20
click at [986, 287] on p "is any of" at bounding box center [981, 286] width 34 height 11
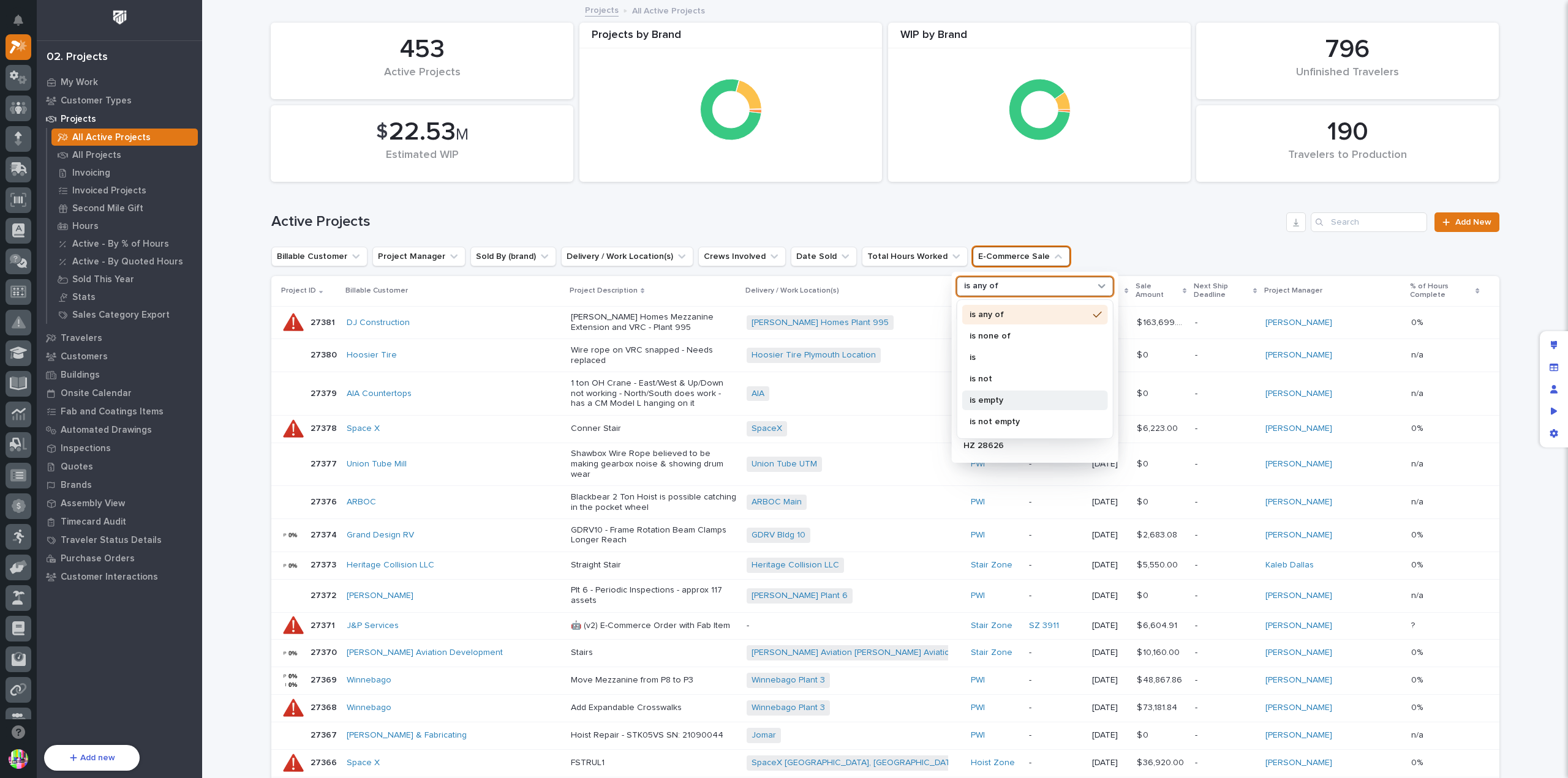
click at [992, 398] on p "is empty" at bounding box center [1028, 400] width 119 height 9
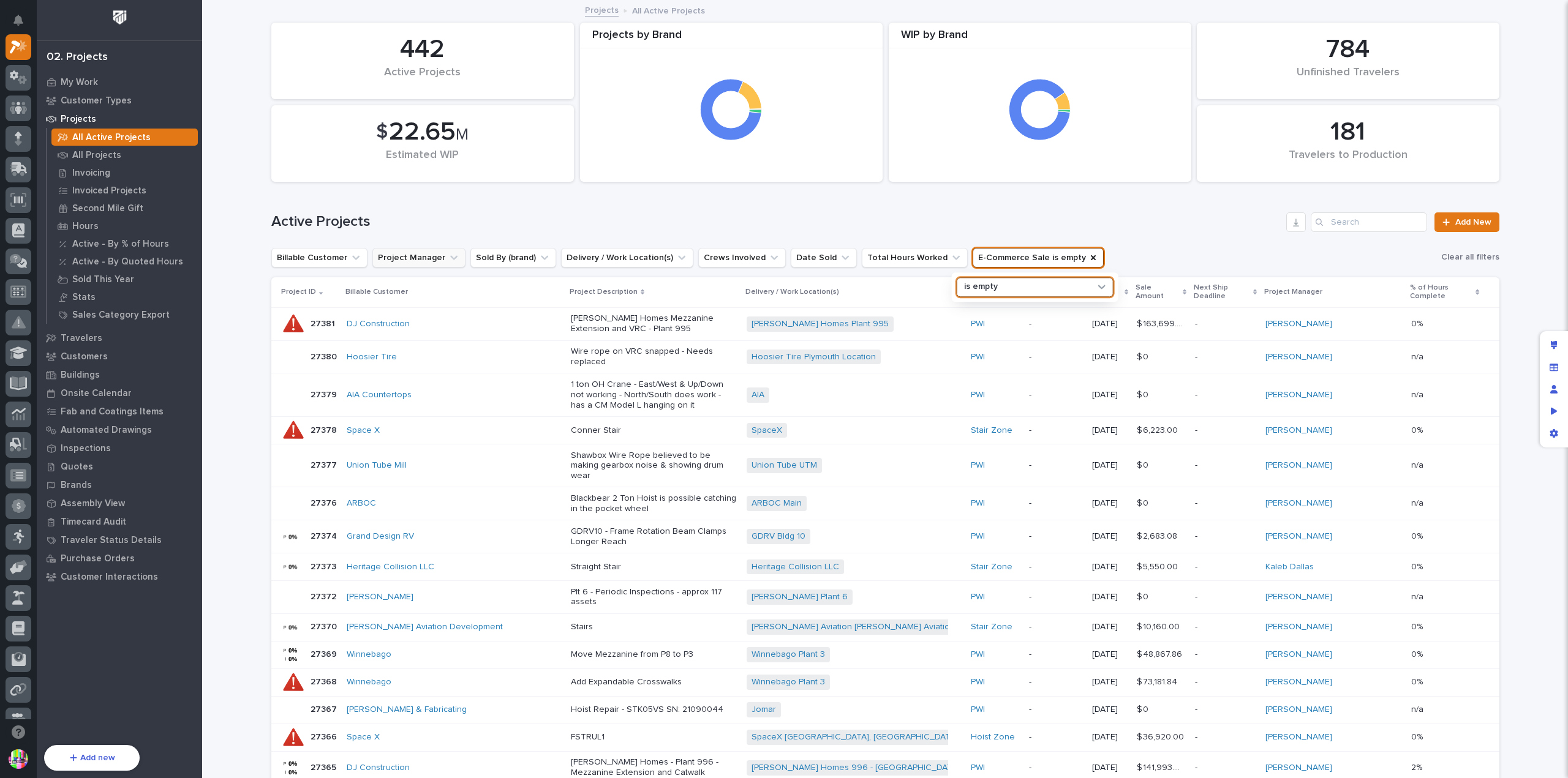
click at [432, 252] on button "Project Manager" at bounding box center [418, 258] width 93 height 20
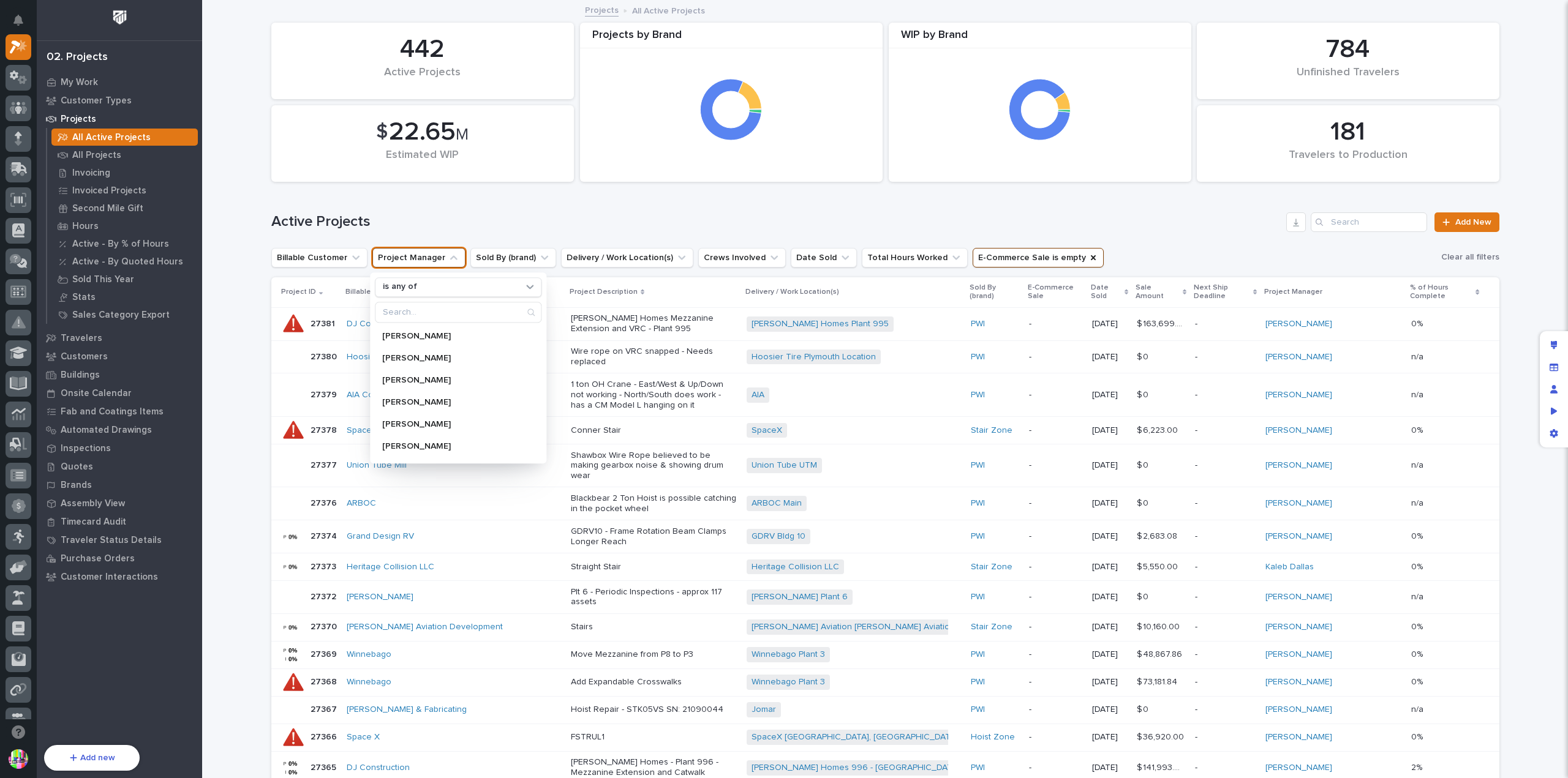
click at [977, 208] on div "Active Projects Add New" at bounding box center [885, 218] width 1228 height 59
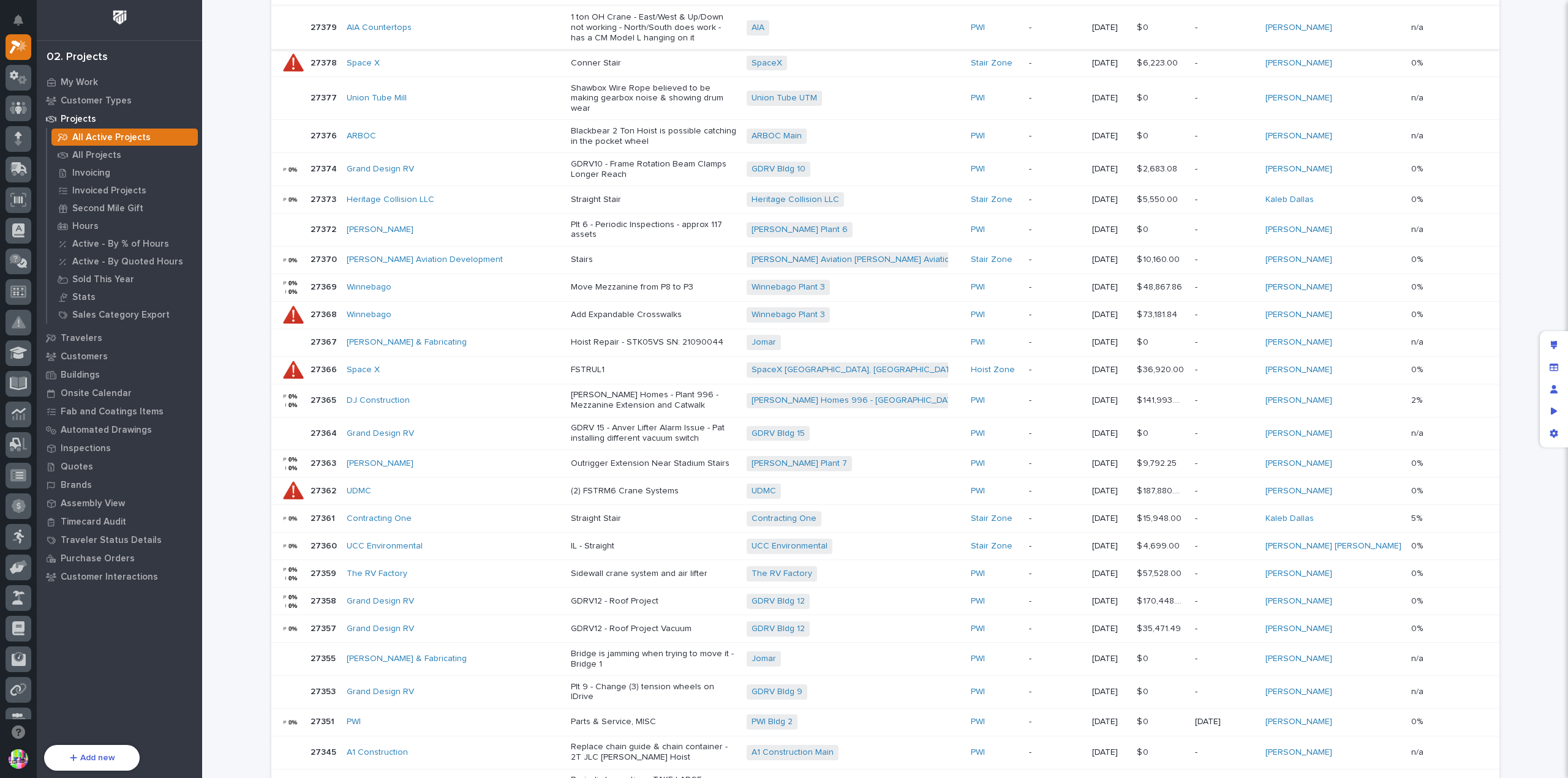
scroll to position [516, 0]
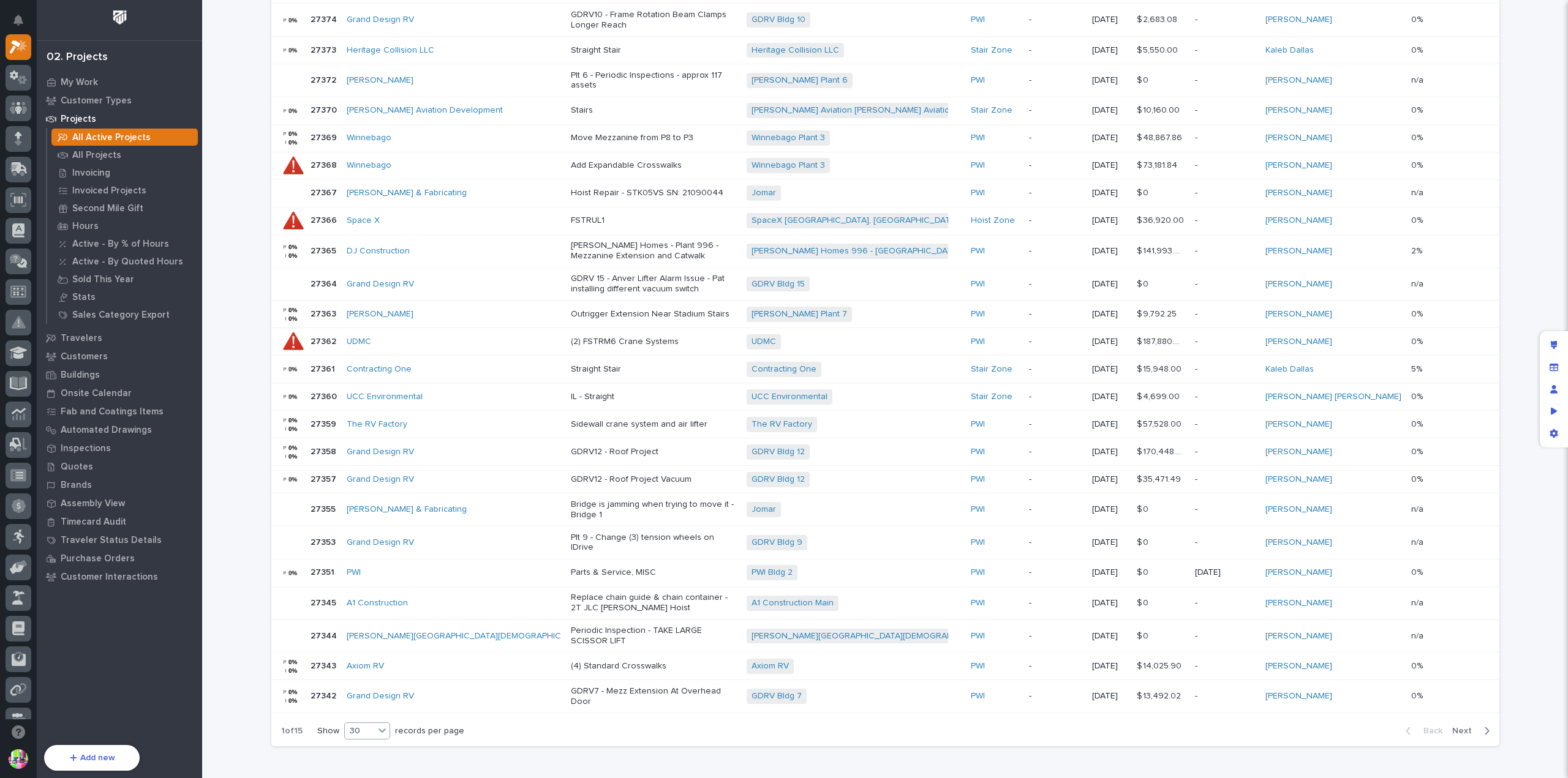
click at [376, 724] on icon at bounding box center [382, 730] width 12 height 12
click at [1461, 726] on span "Next" at bounding box center [1465, 731] width 26 height 11
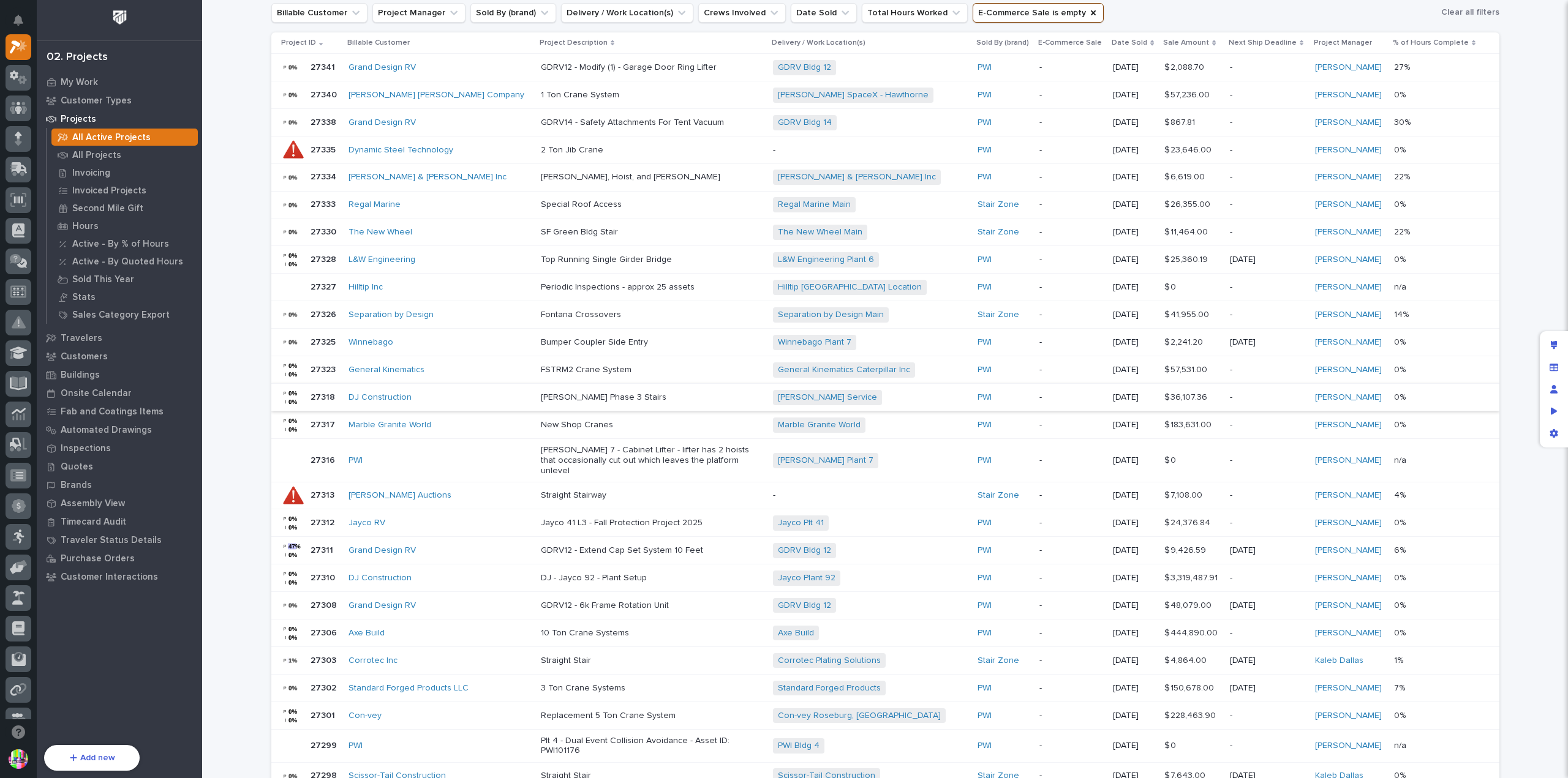
scroll to position [489, 0]
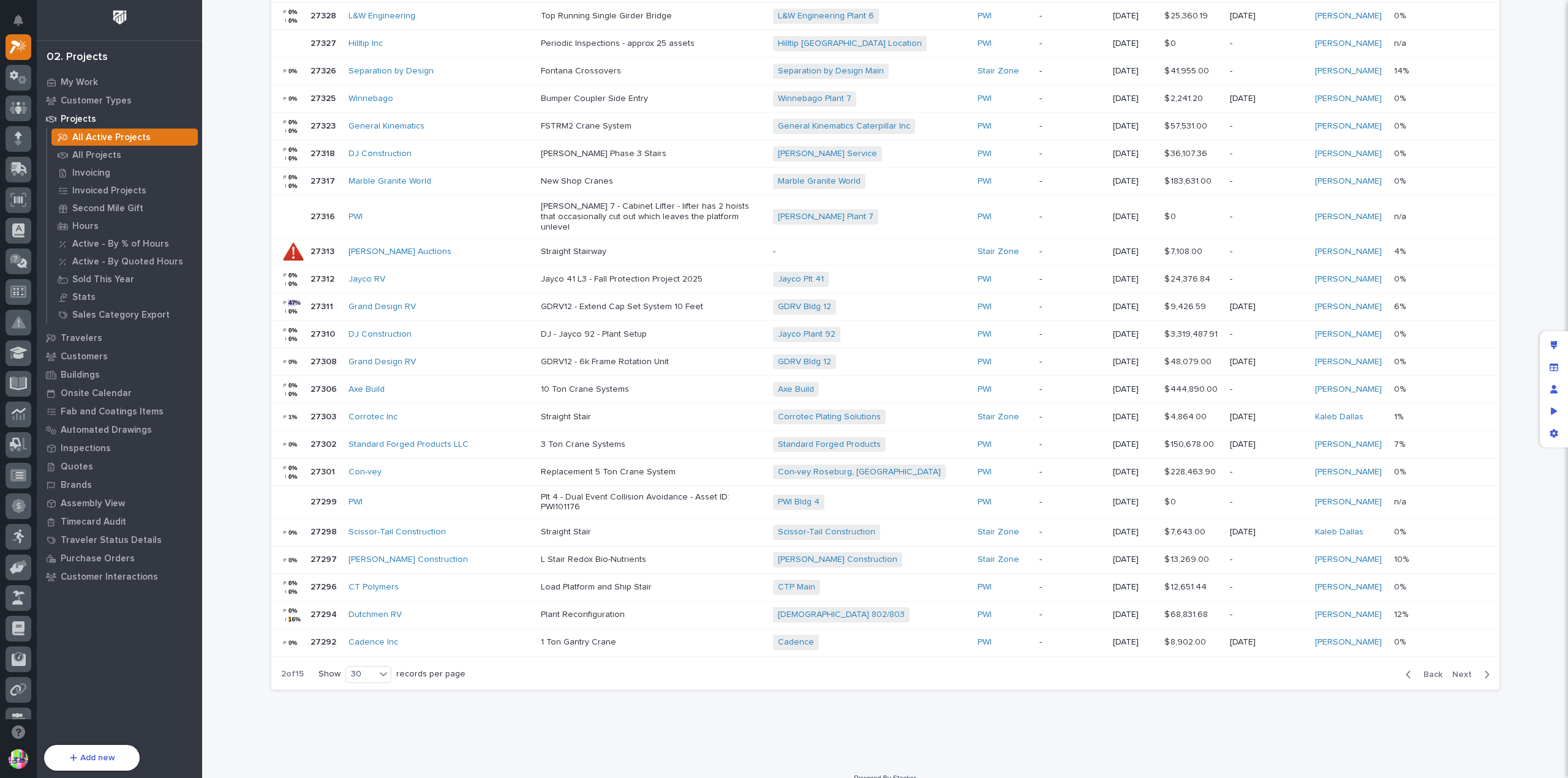
click at [1455, 669] on span "Next" at bounding box center [1465, 674] width 26 height 11
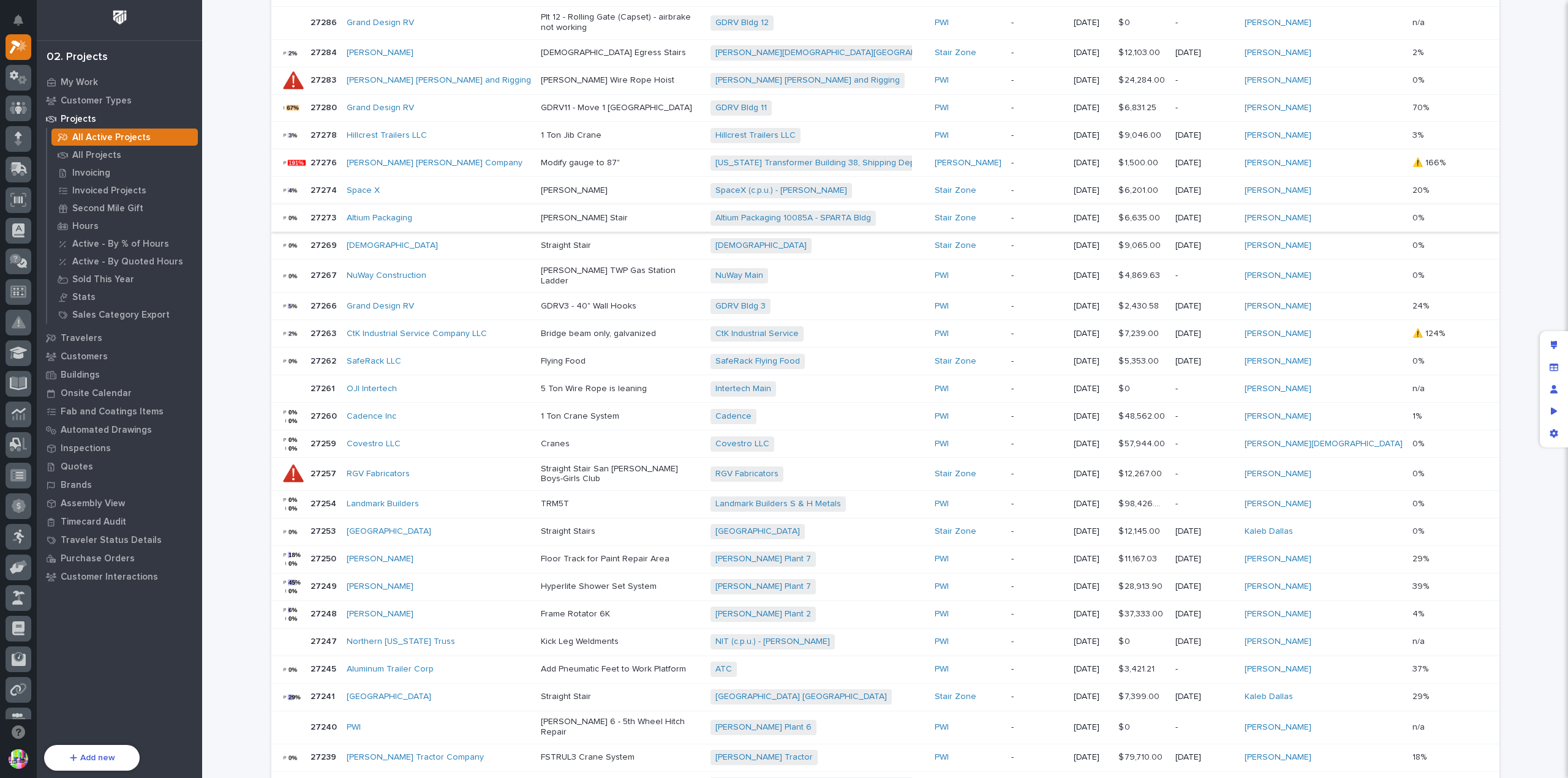
scroll to position [295, 0]
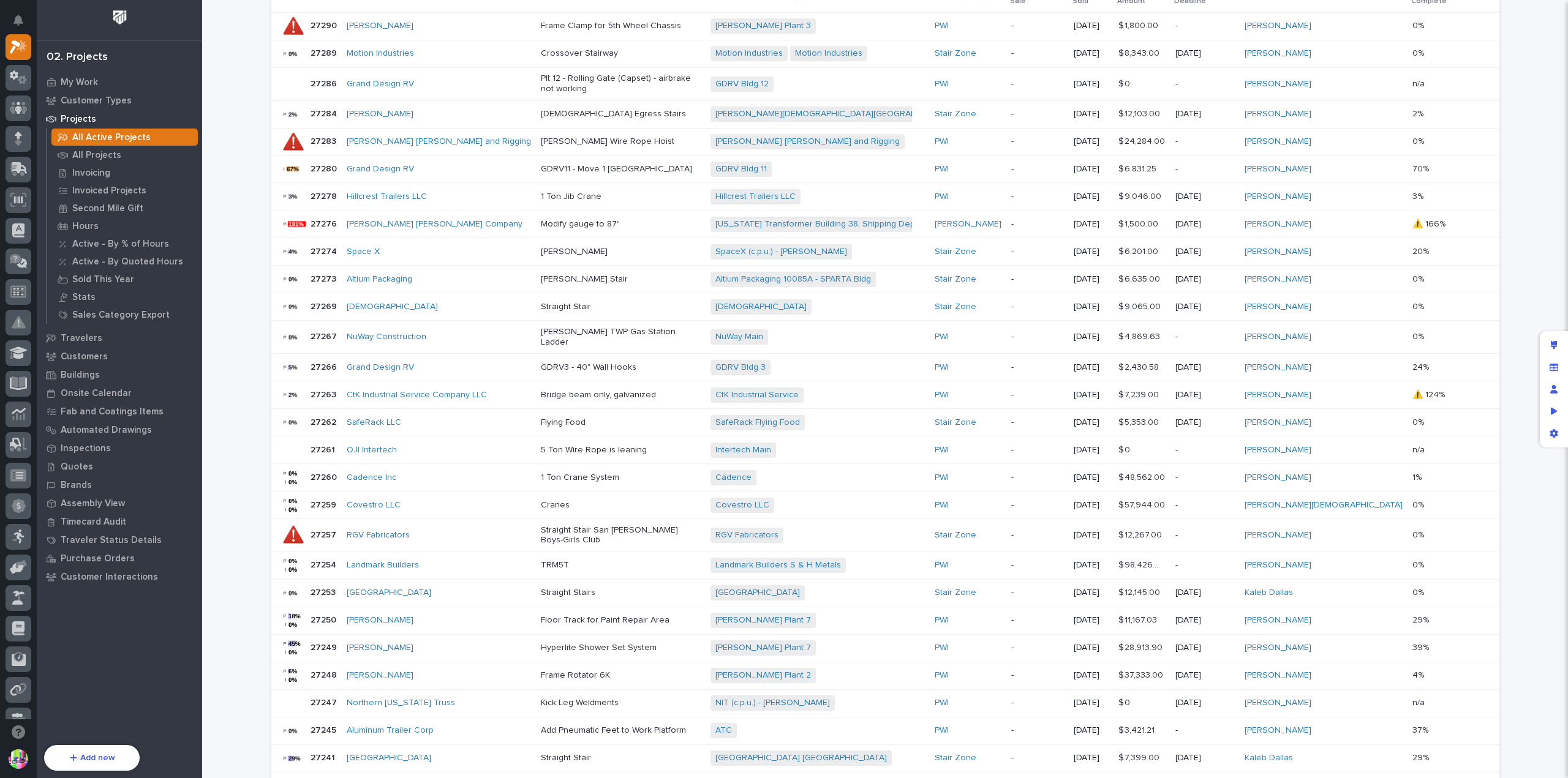
click at [298, 157] on div at bounding box center [293, 169] width 24 height 24
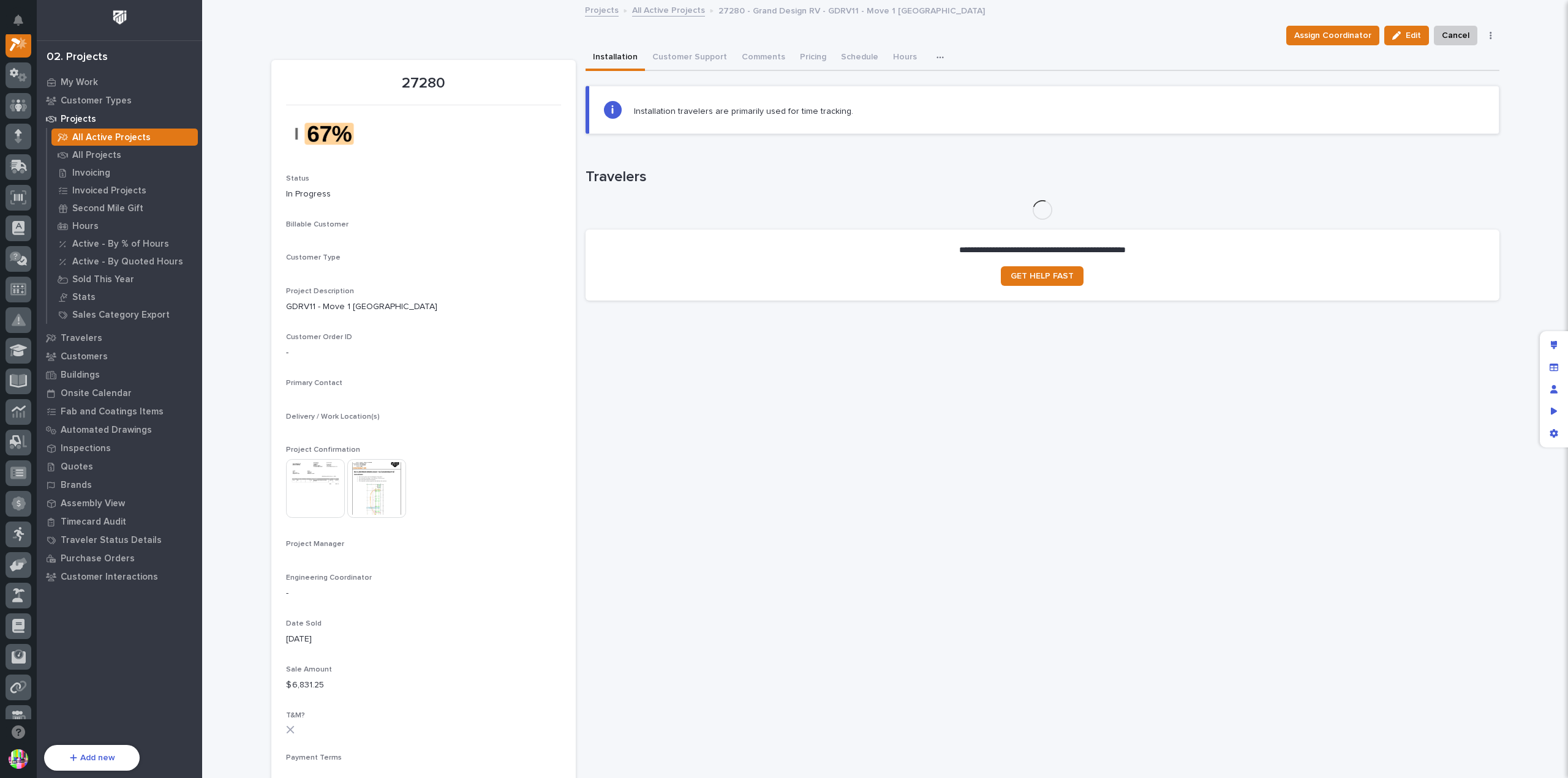
scroll to position [30, 0]
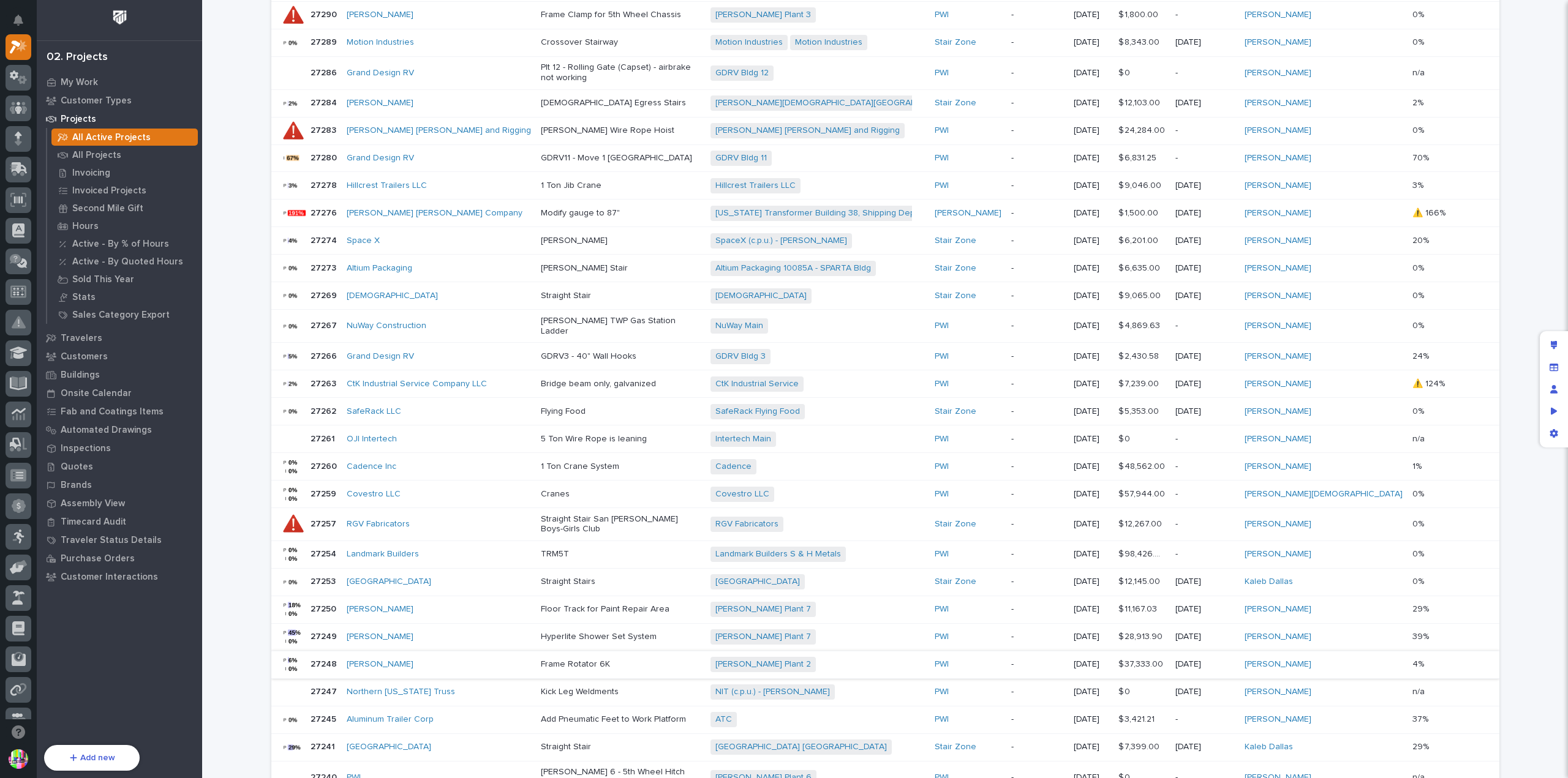
scroll to position [479, 0]
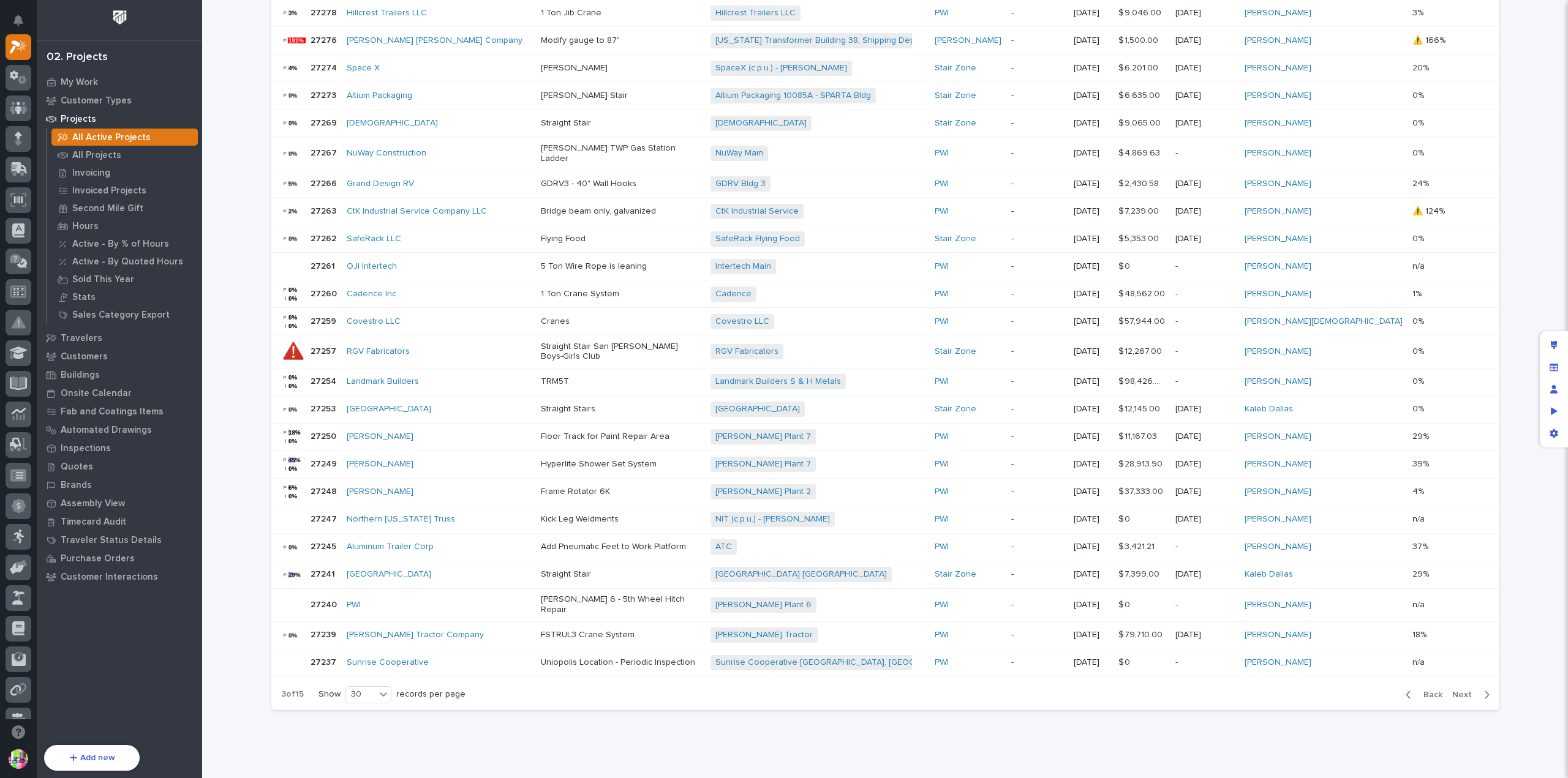
click at [1455, 690] on span "Next" at bounding box center [1465, 695] width 26 height 11
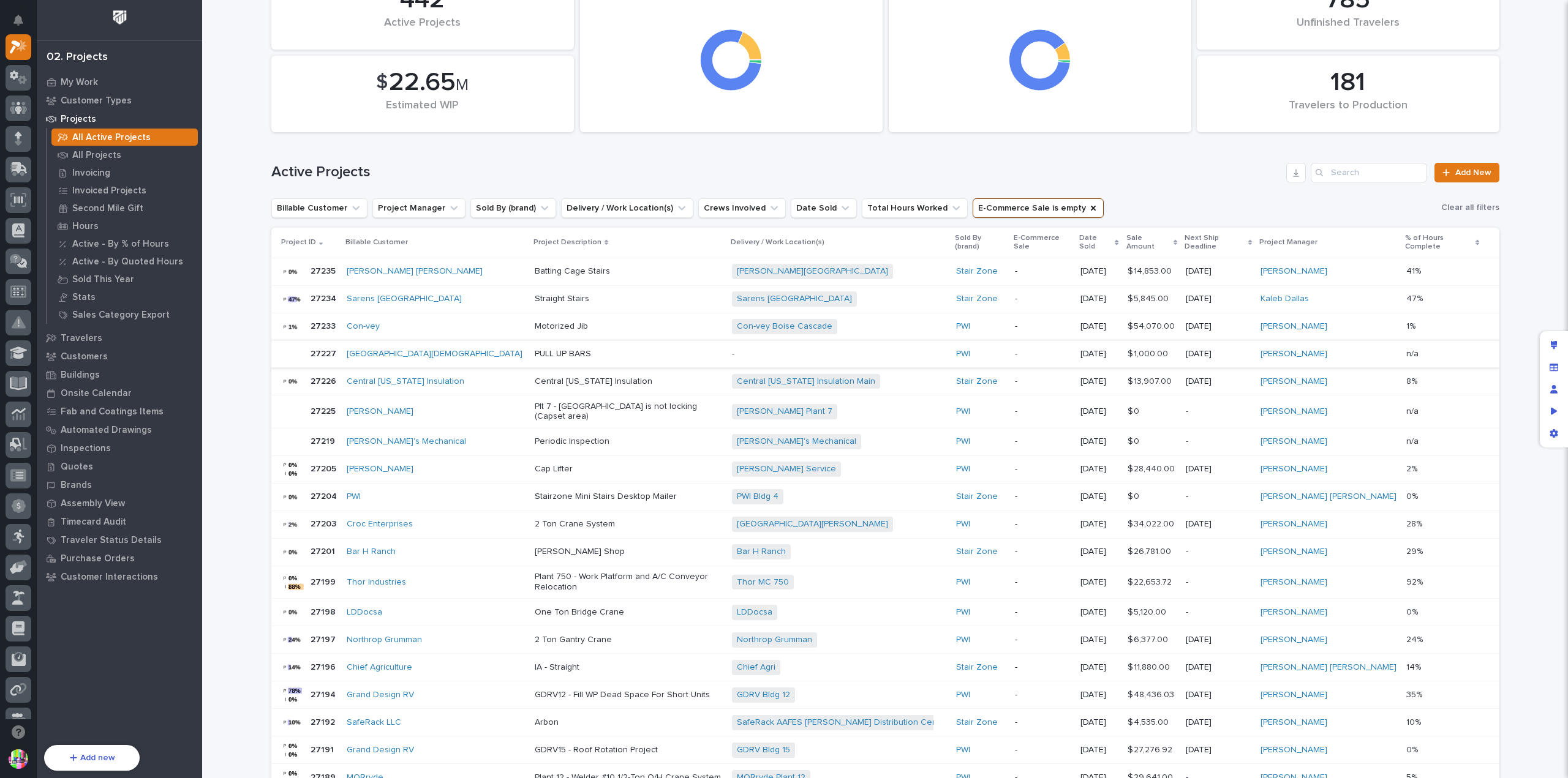
scroll to position [172, 0]
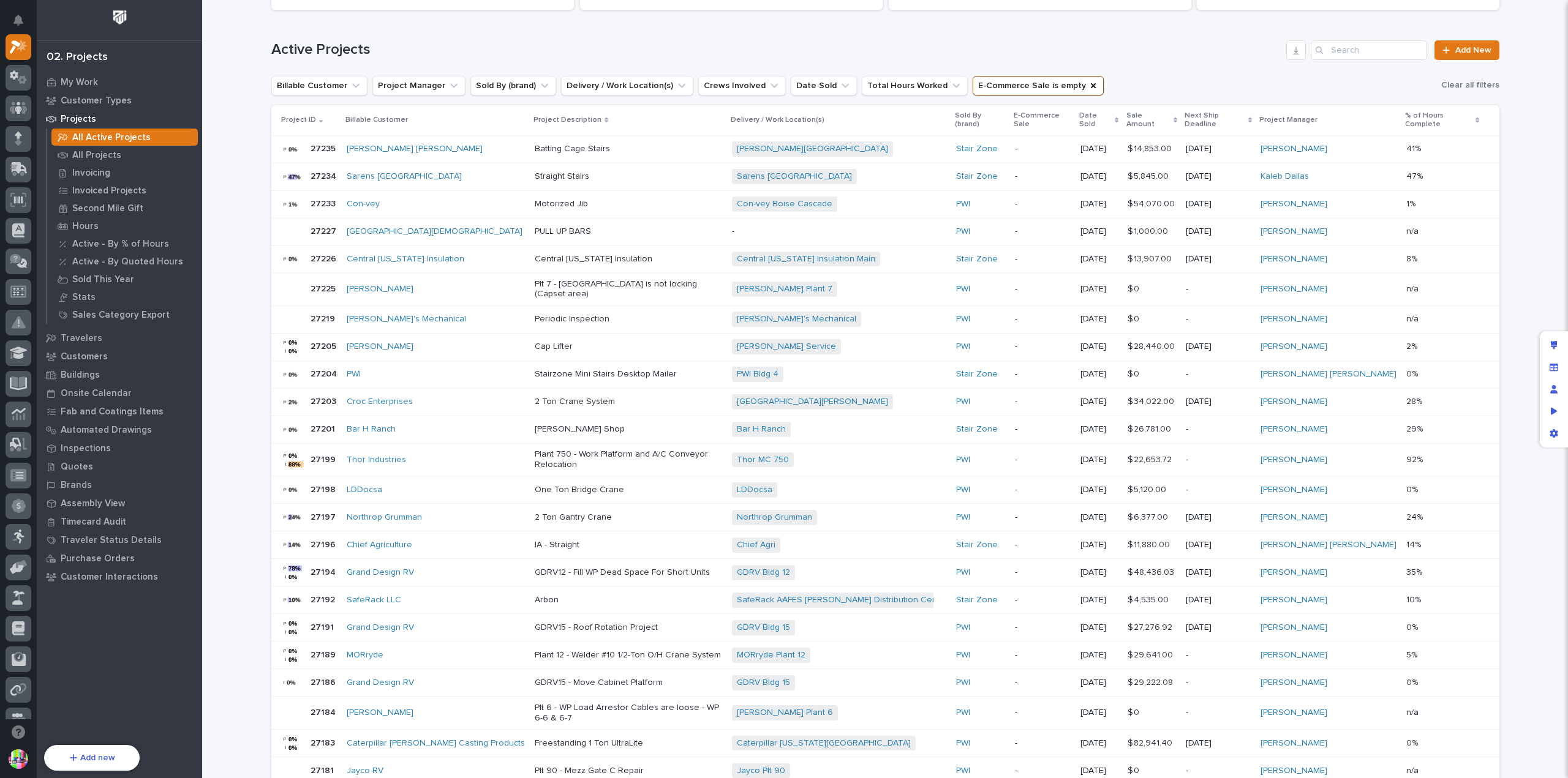
click at [318, 366] on p "27204" at bounding box center [324, 372] width 28 height 13
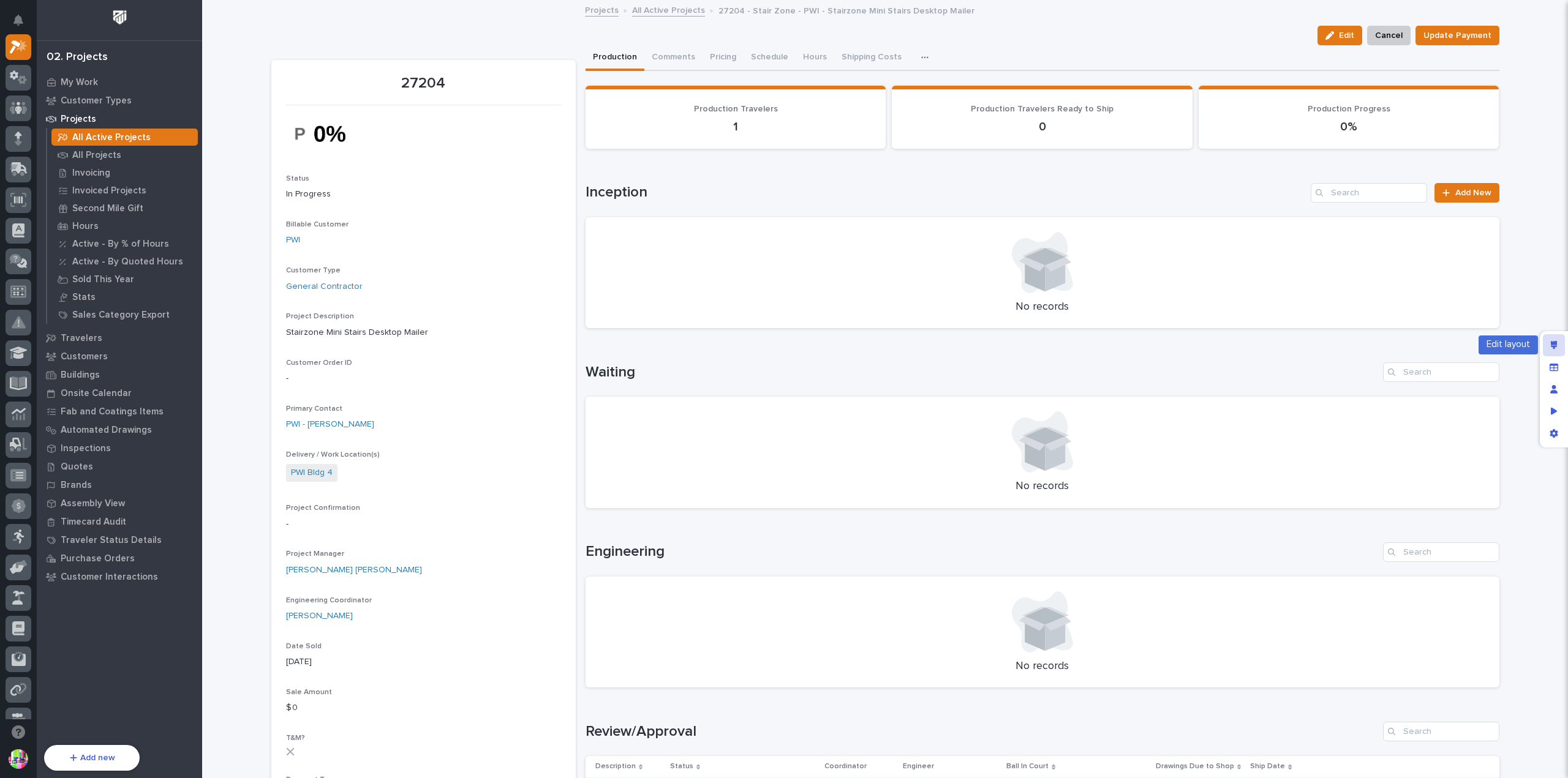
click at [1554, 349] on icon "Edit layout" at bounding box center [1553, 345] width 7 height 9
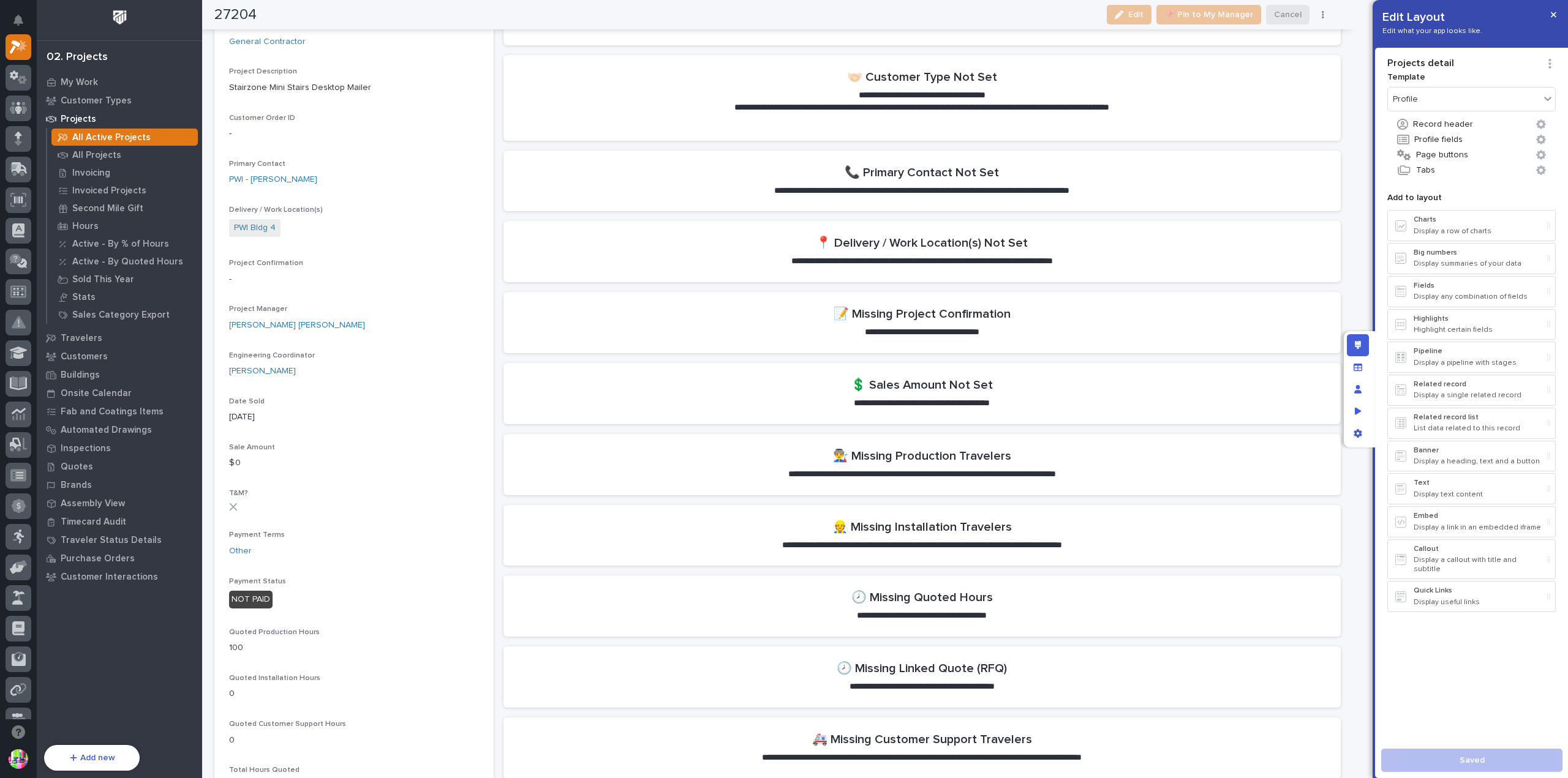
scroll to position [428, 0]
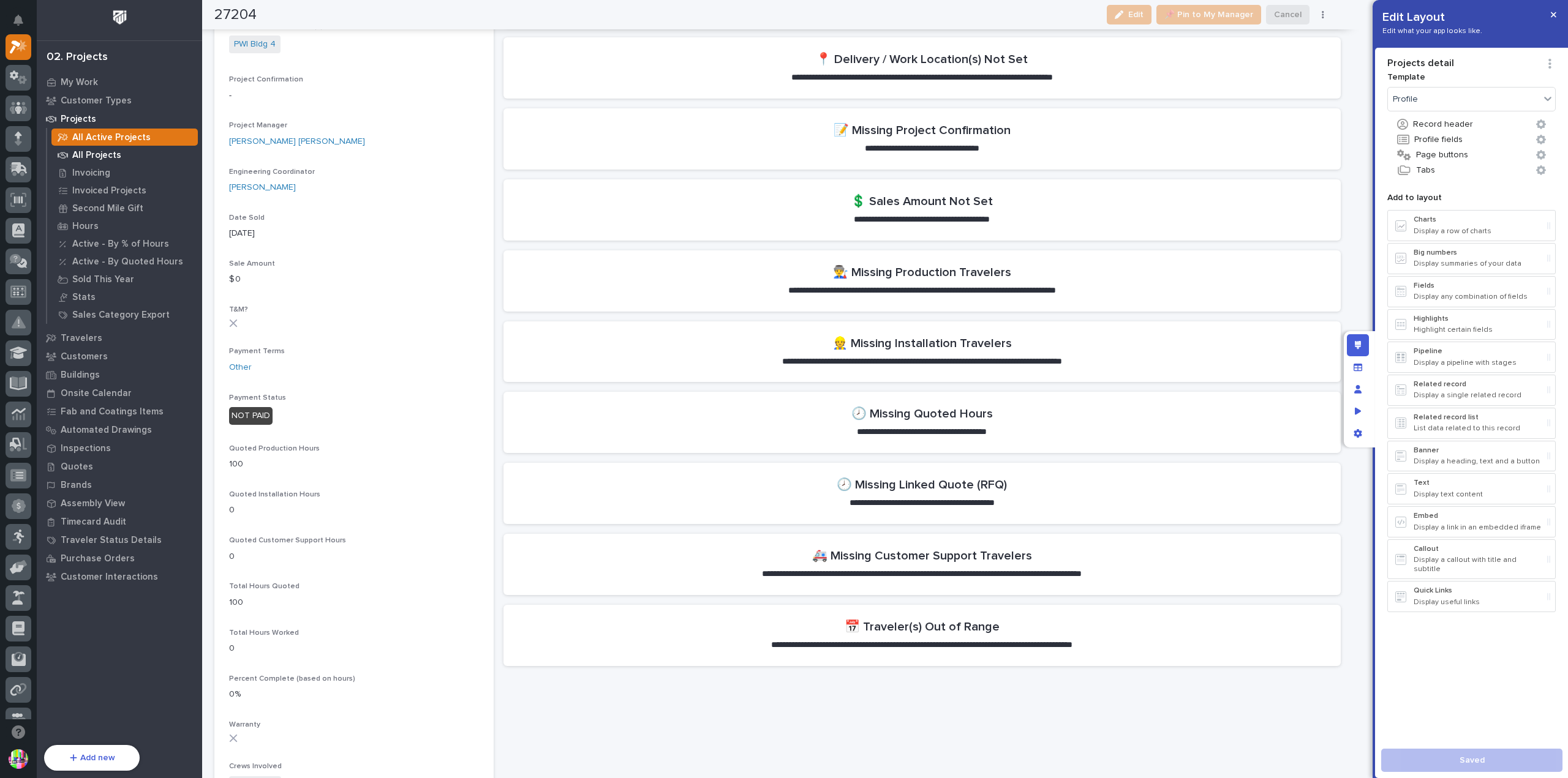
click at [138, 163] on div "All Projects" at bounding box center [123, 154] width 146 height 17
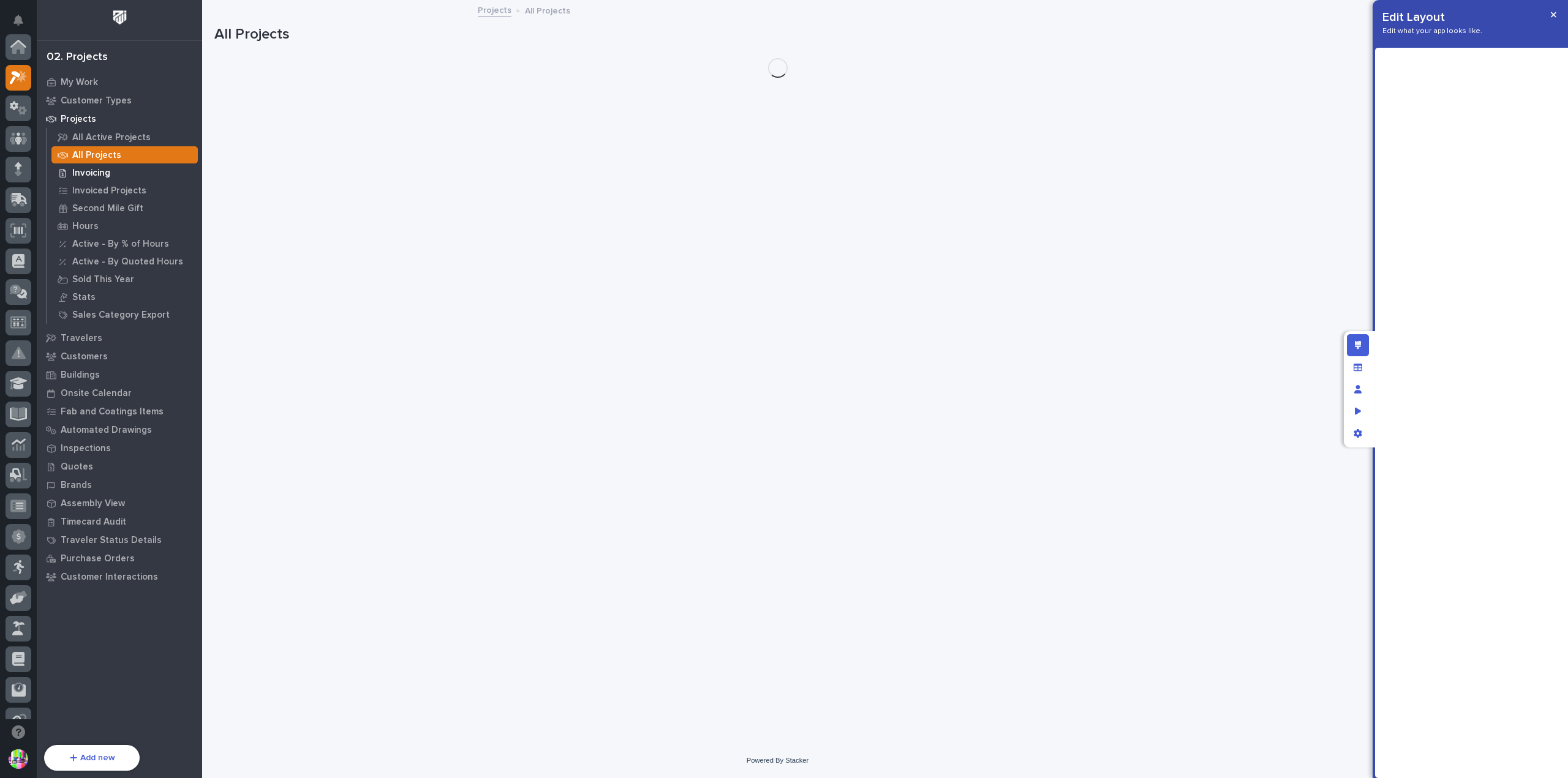
scroll to position [30, 0]
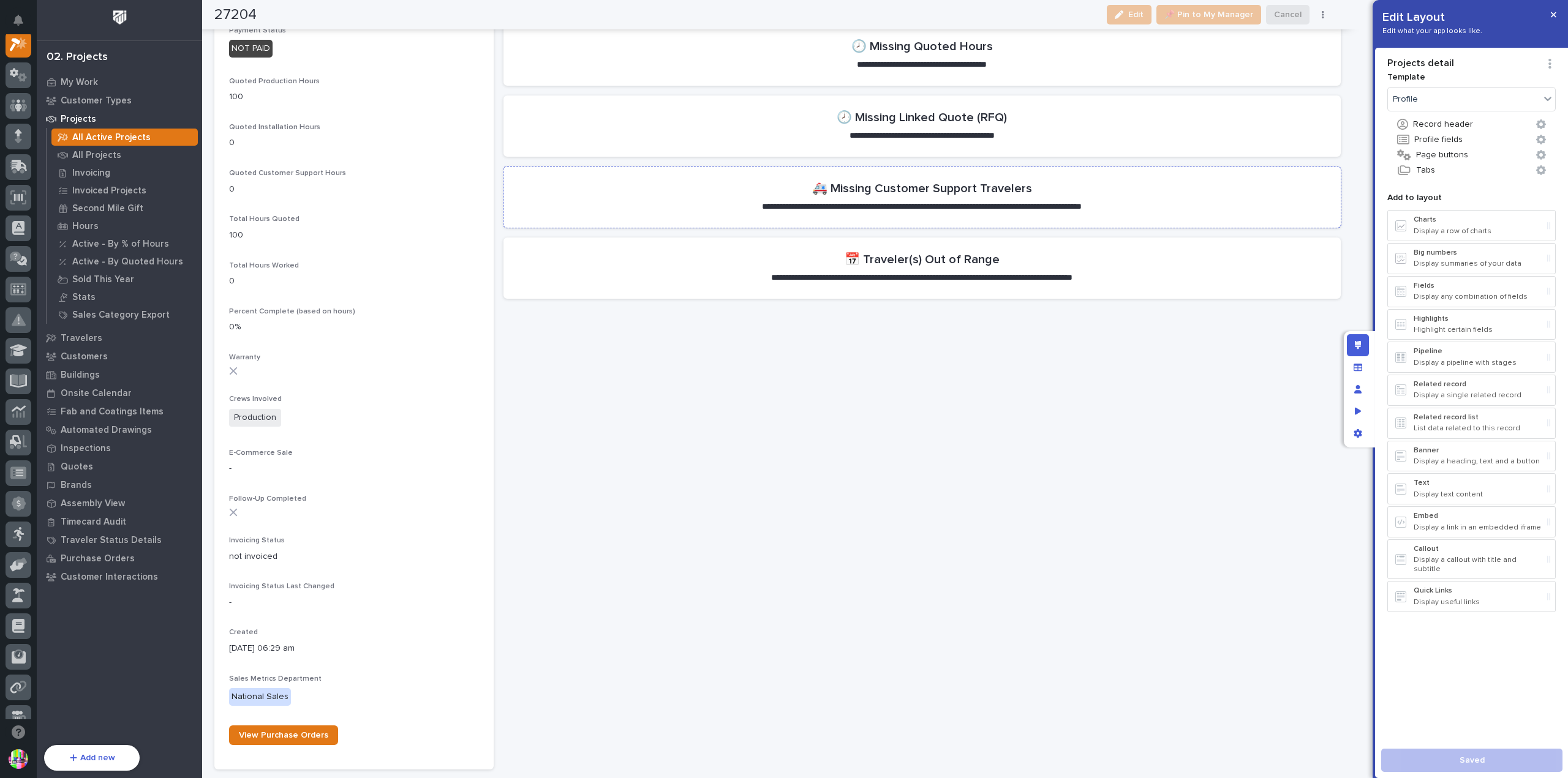
scroll to position [612, 0]
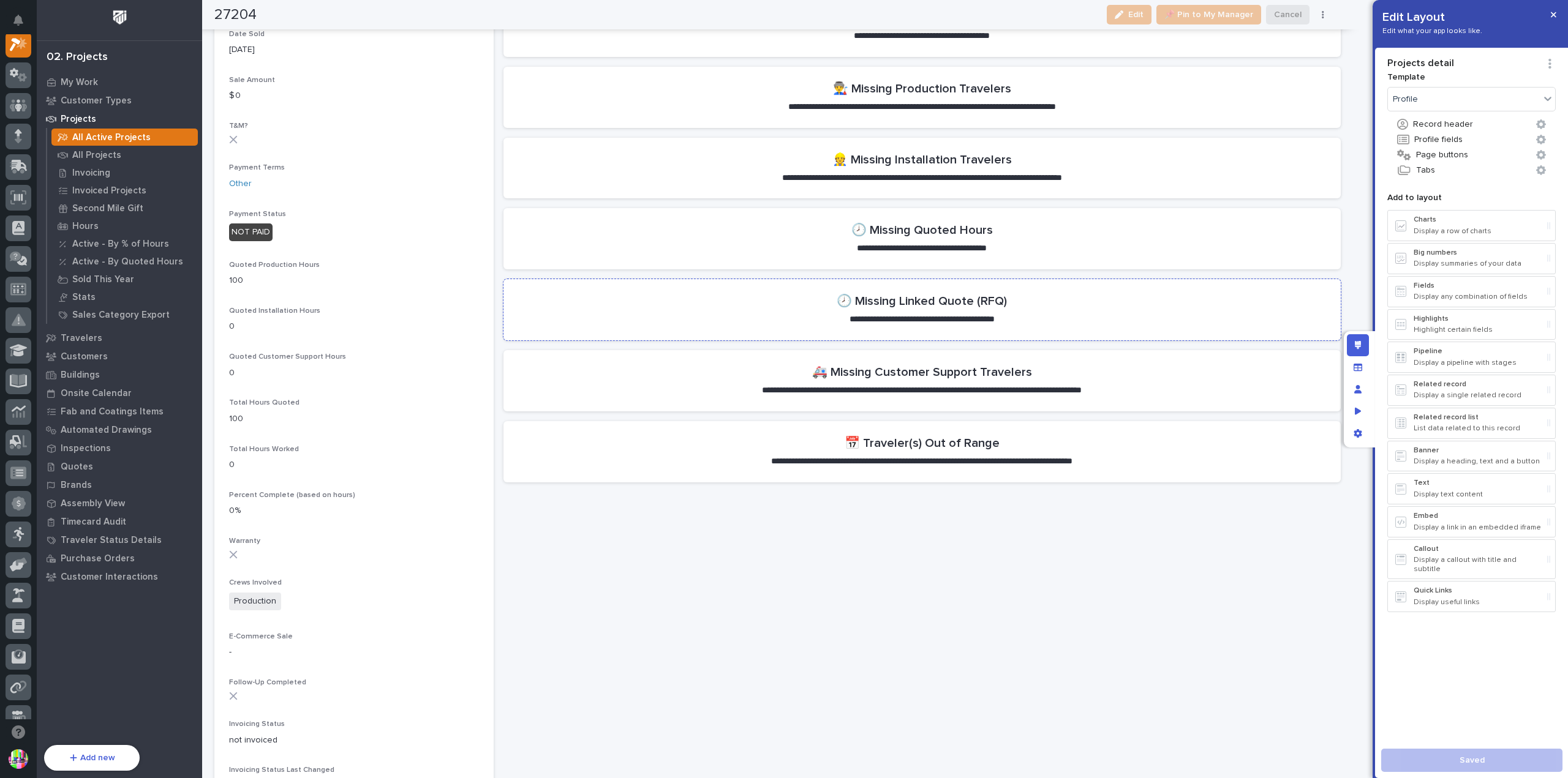
click at [1067, 307] on section "**********" at bounding box center [922, 310] width 837 height 61
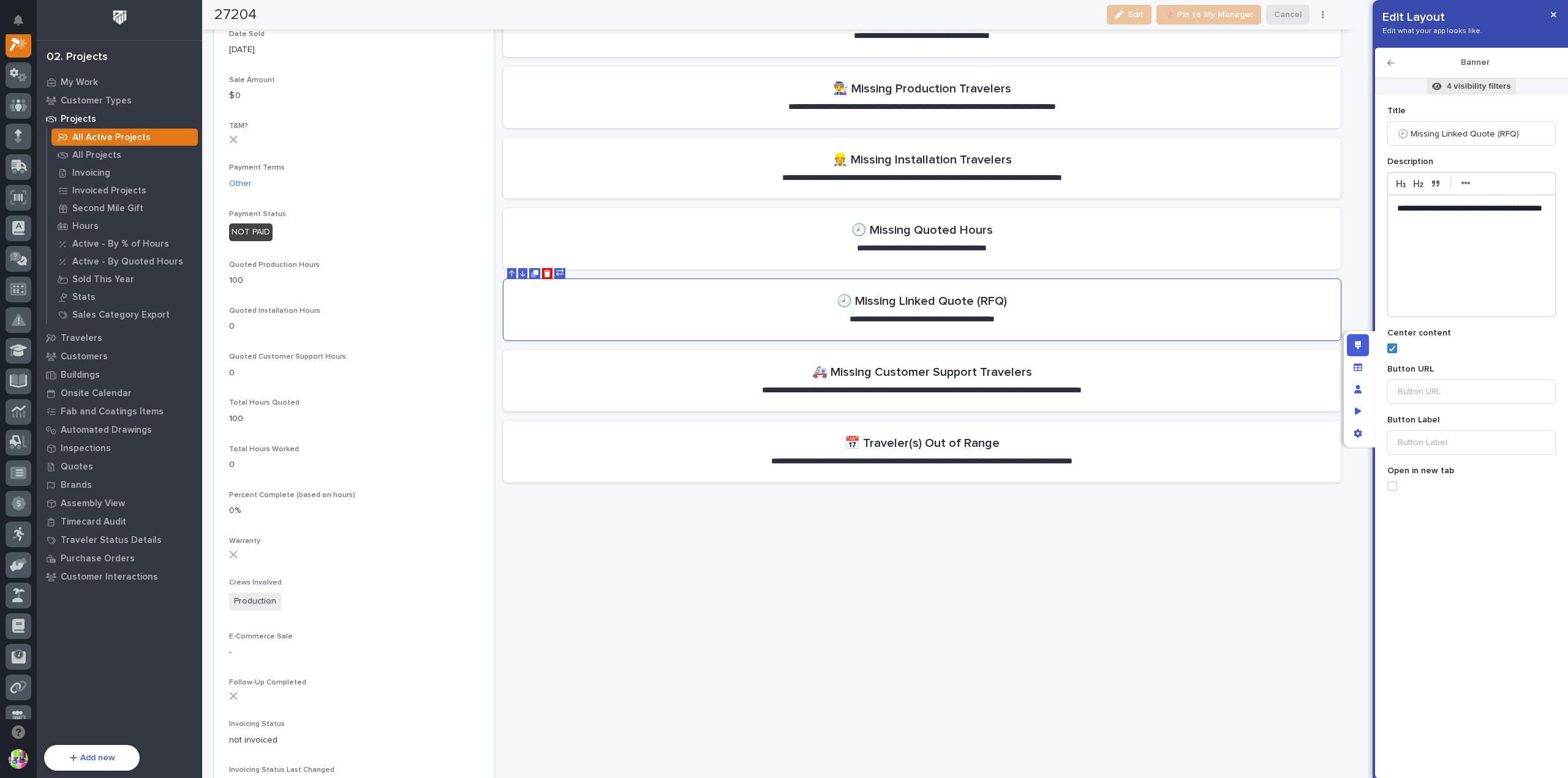
click at [1447, 86] on p "4 visibility filters" at bounding box center [1478, 85] width 64 height 11
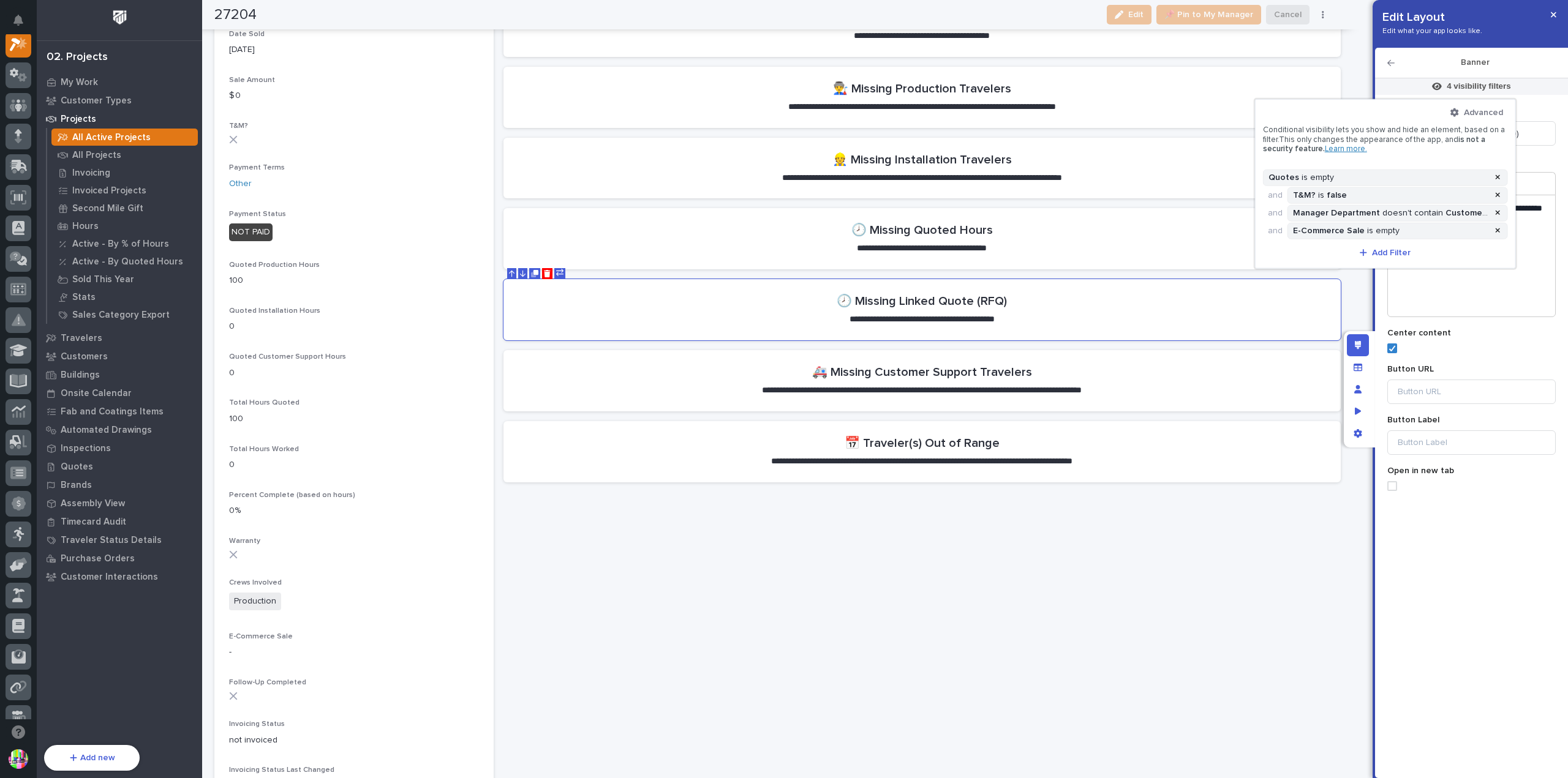
click at [633, 531] on div at bounding box center [784, 389] width 1568 height 778
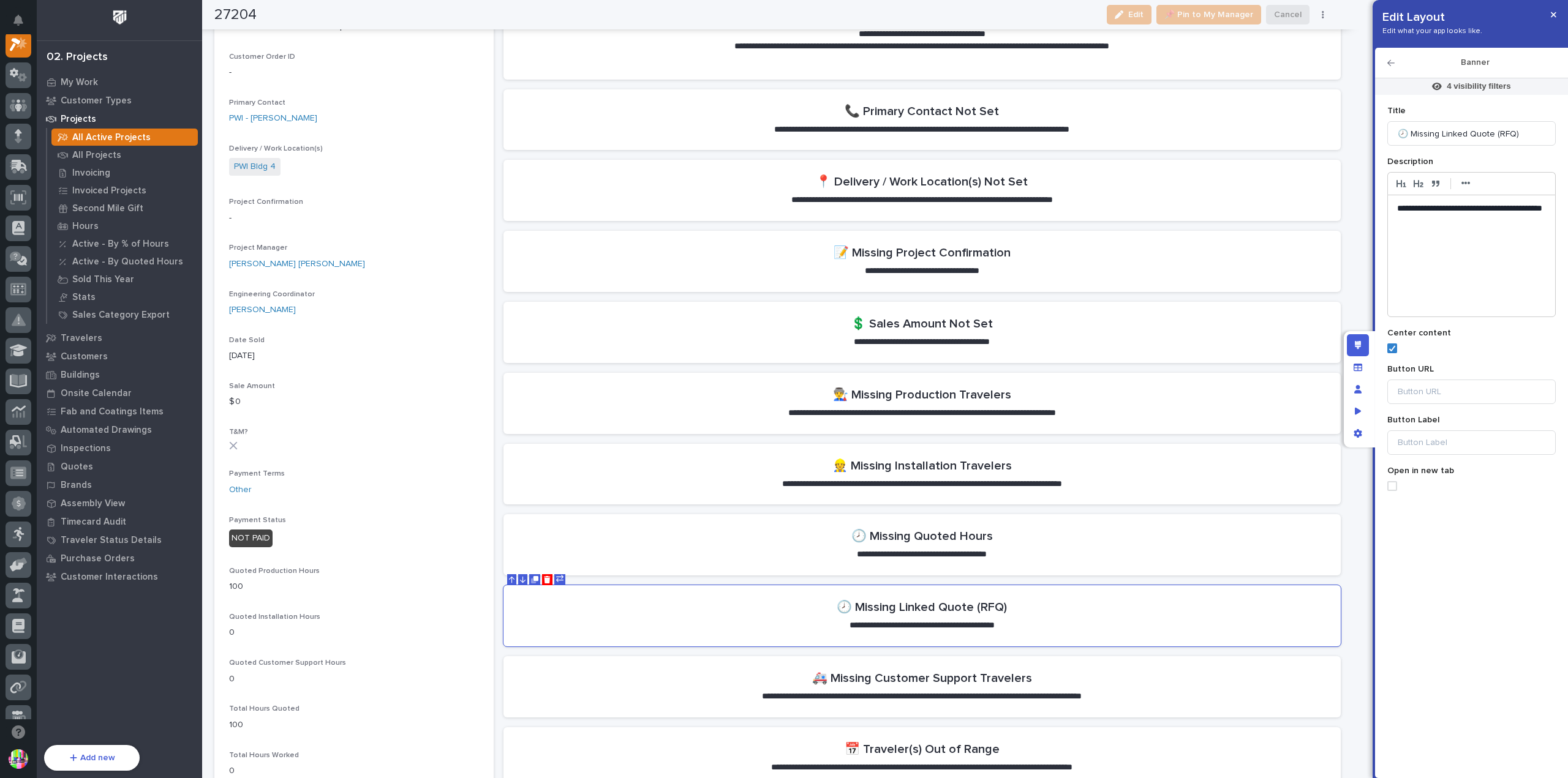
scroll to position [0, 0]
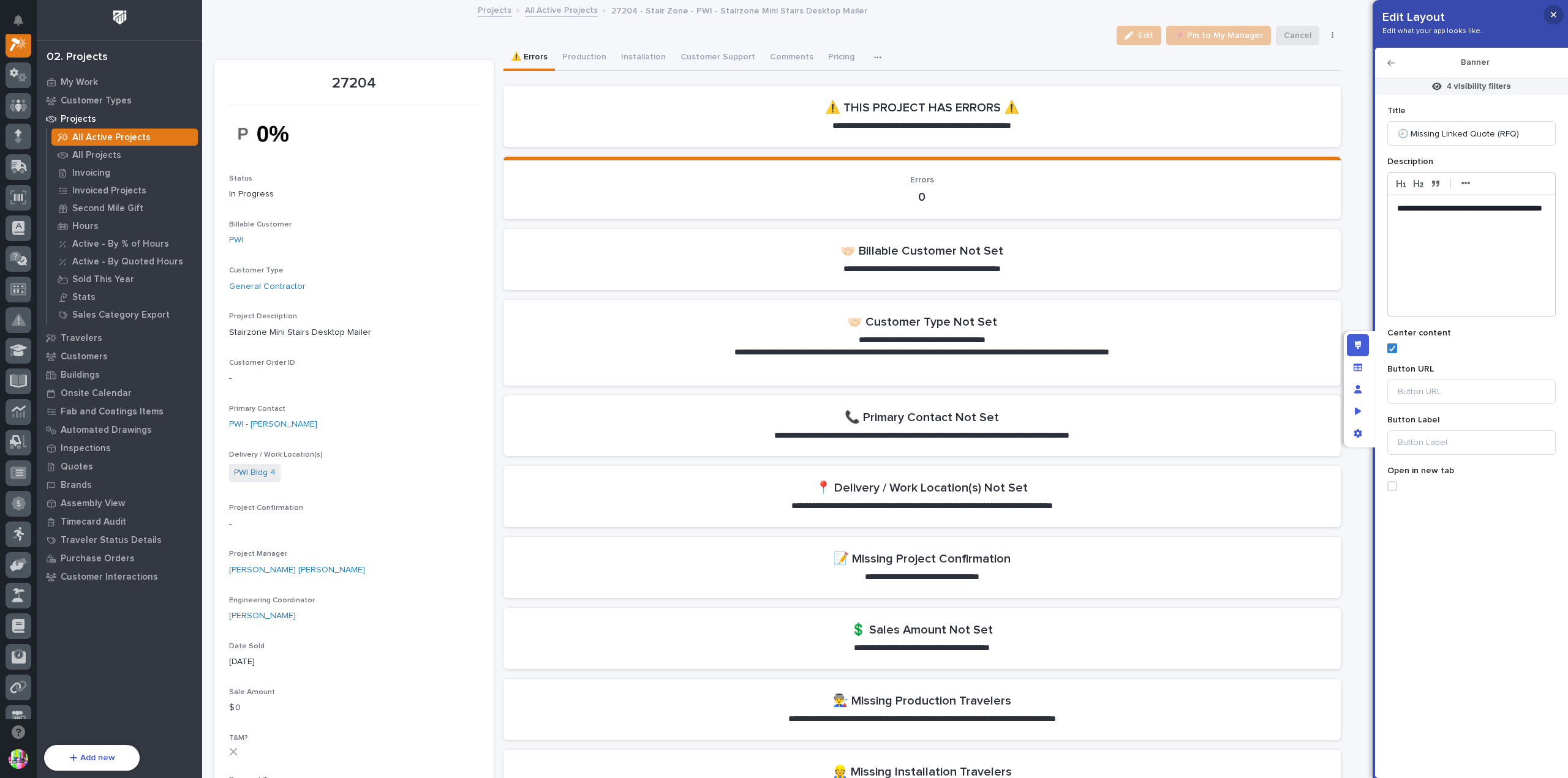
click at [1553, 21] on button "button" at bounding box center [1553, 15] width 21 height 20
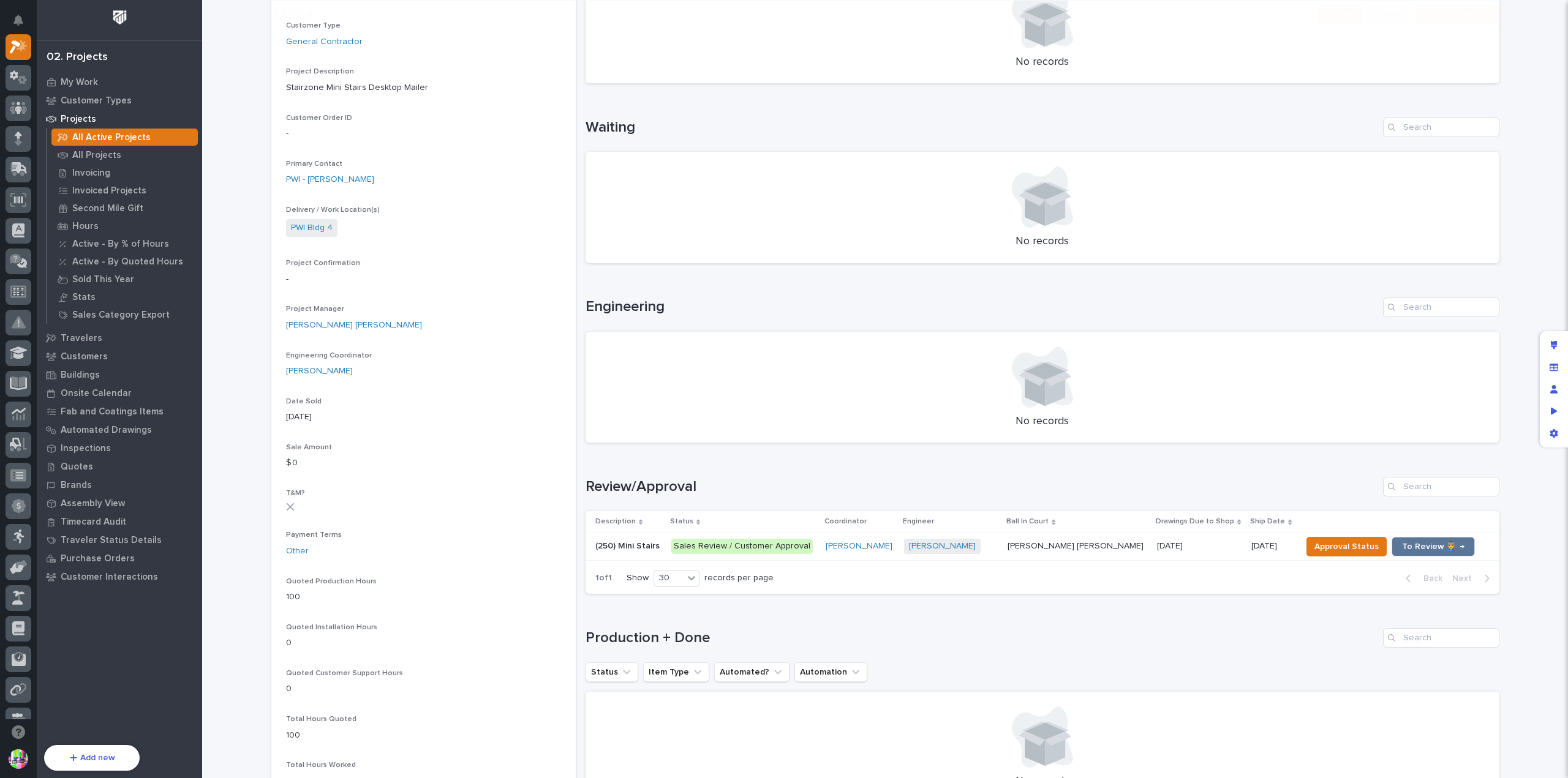
scroll to position [306, 0]
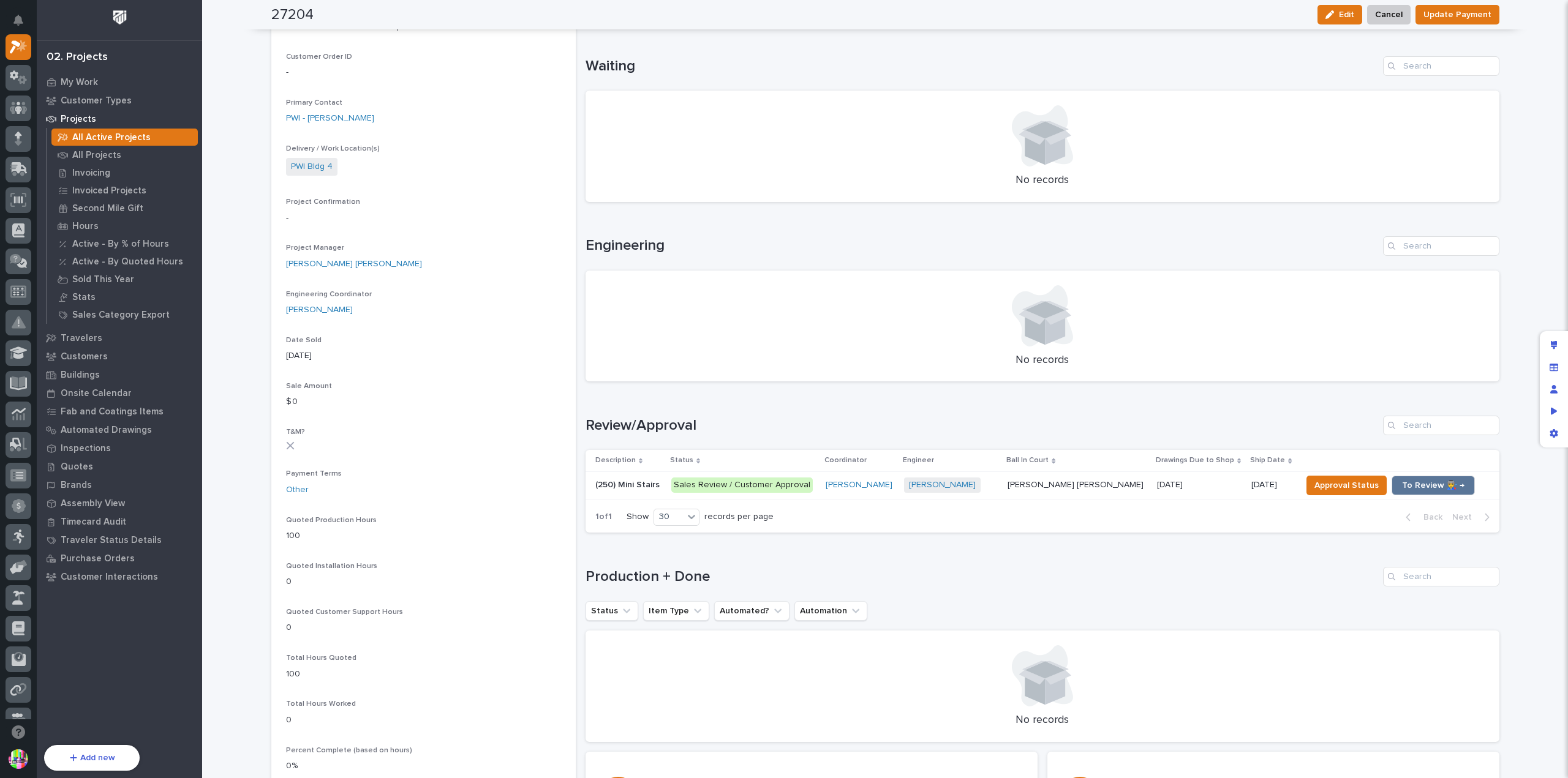
click at [632, 479] on p "(250) Mini Stairs" at bounding box center [628, 483] width 67 height 13
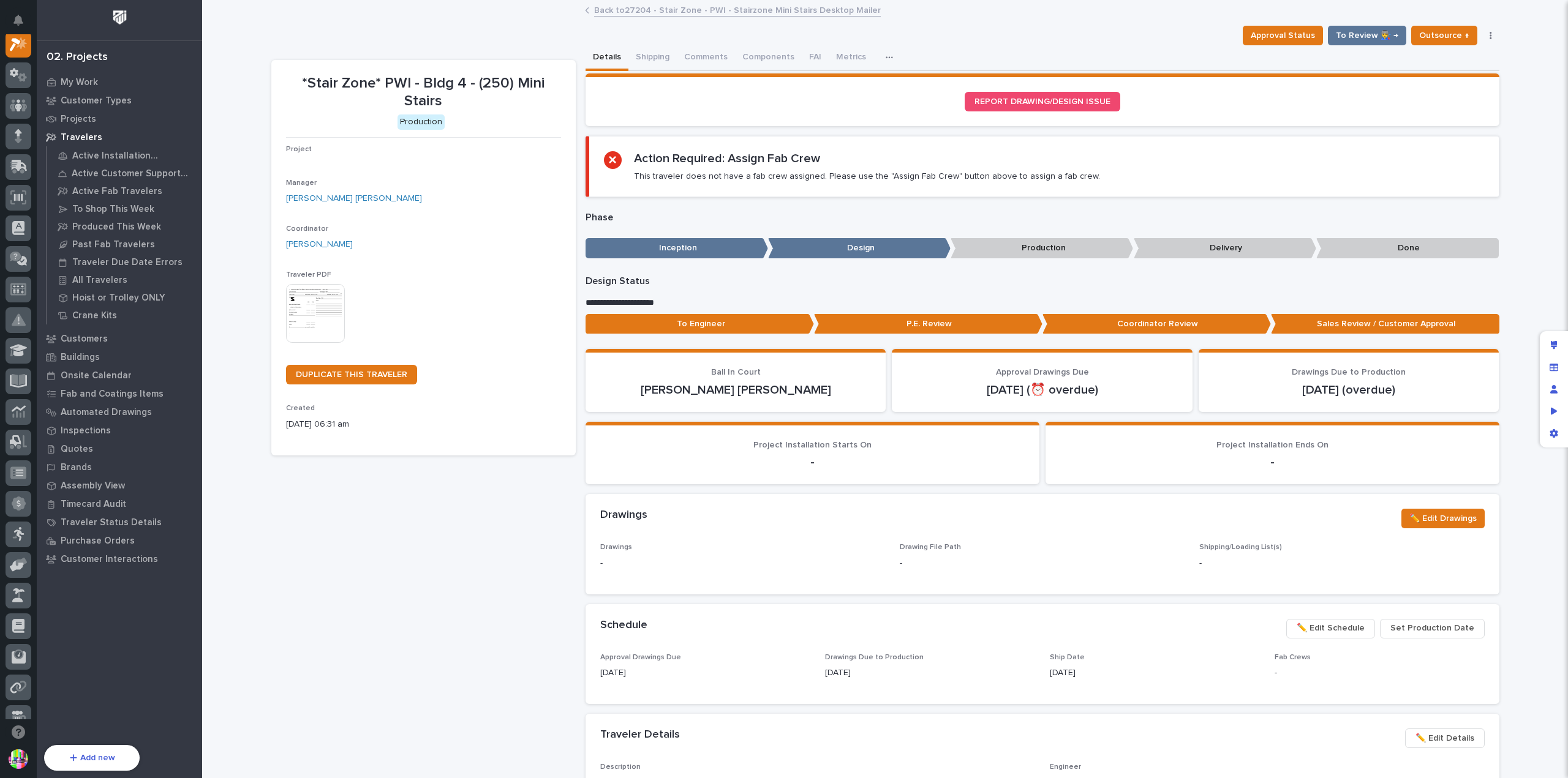
scroll to position [30, 0]
click at [703, 53] on button "Comments (1)" at bounding box center [710, 58] width 67 height 25
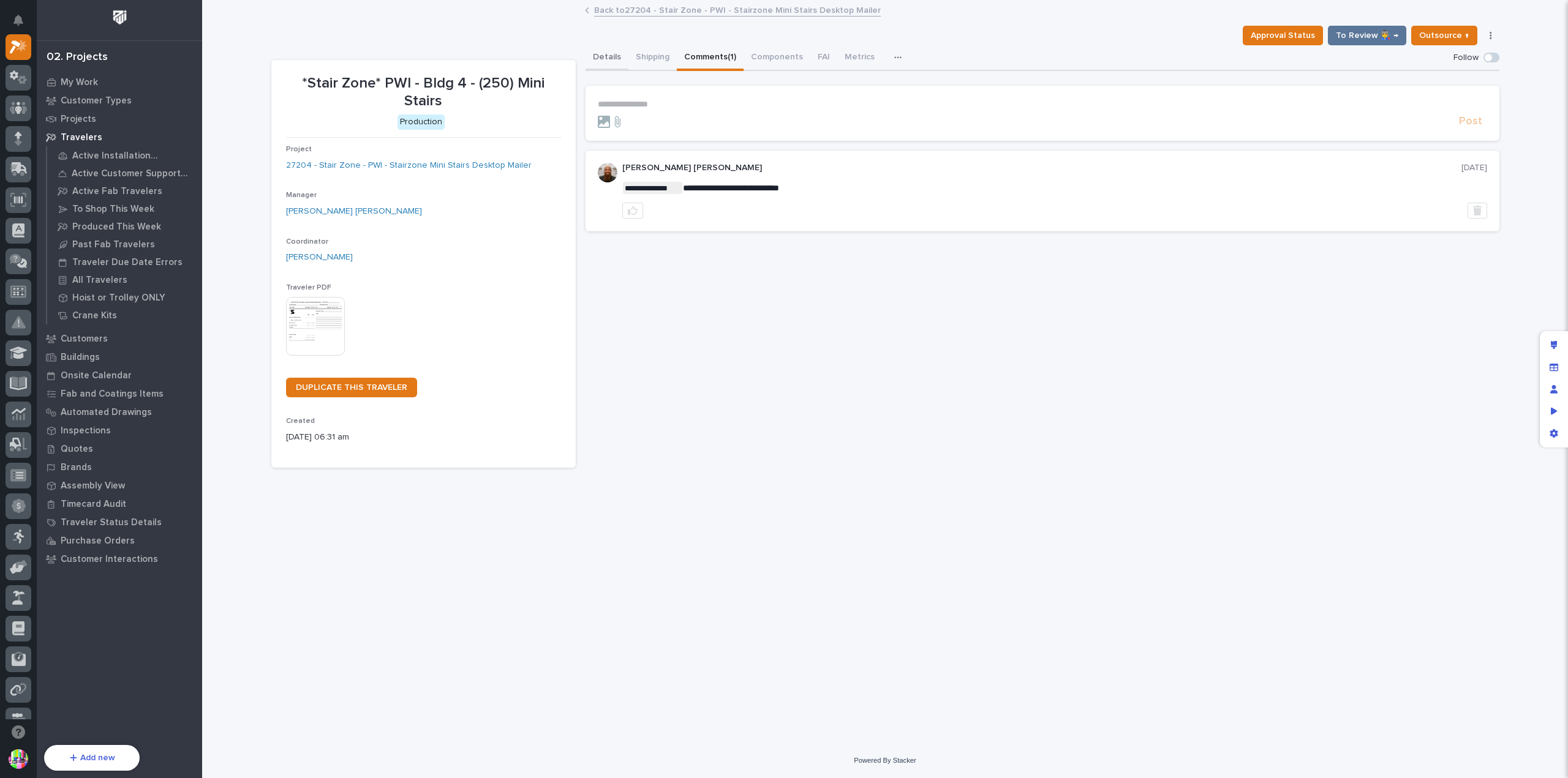
click at [616, 59] on button "Details" at bounding box center [607, 58] width 43 height 25
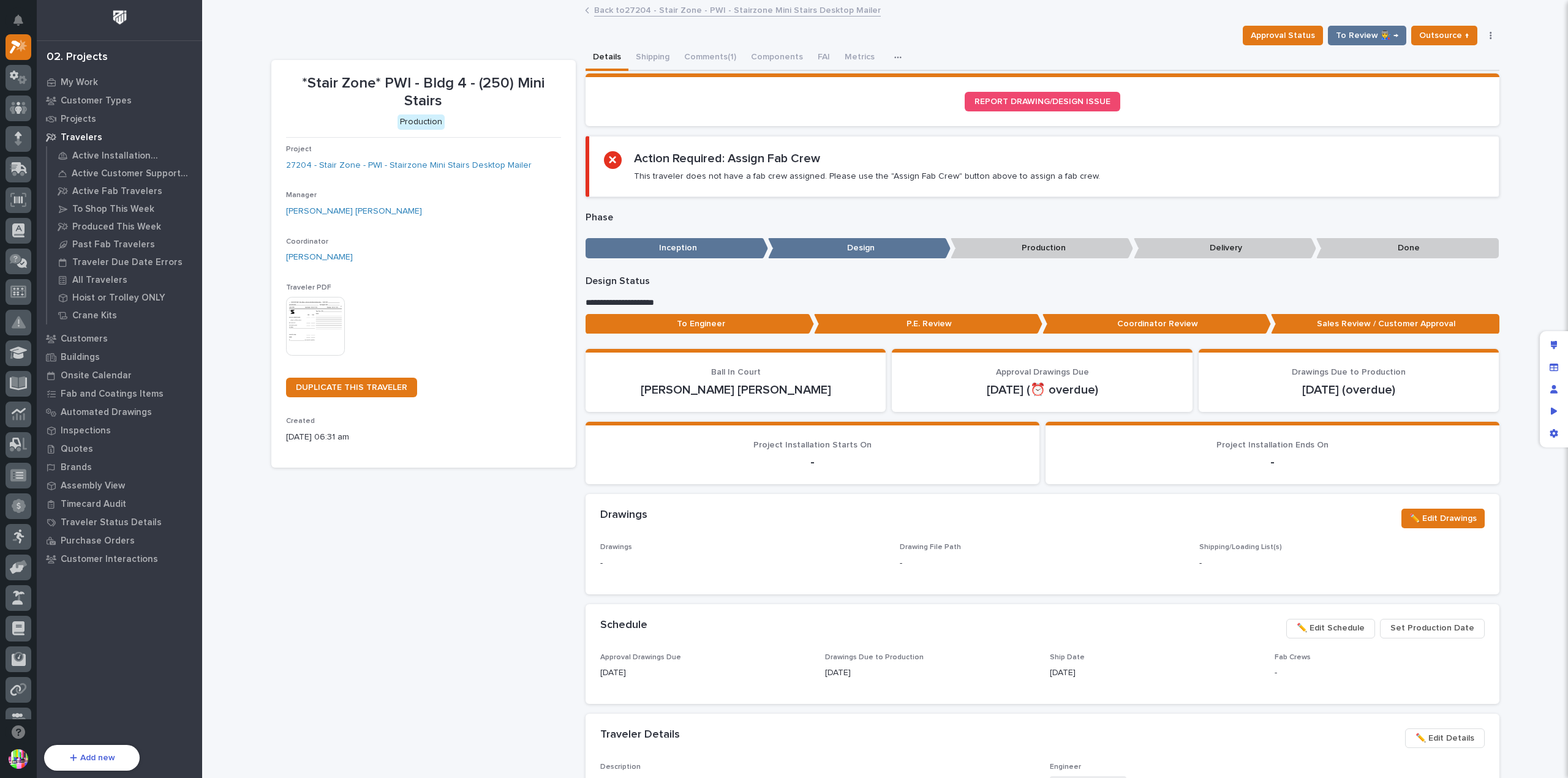
click at [295, 312] on img at bounding box center [316, 326] width 59 height 59
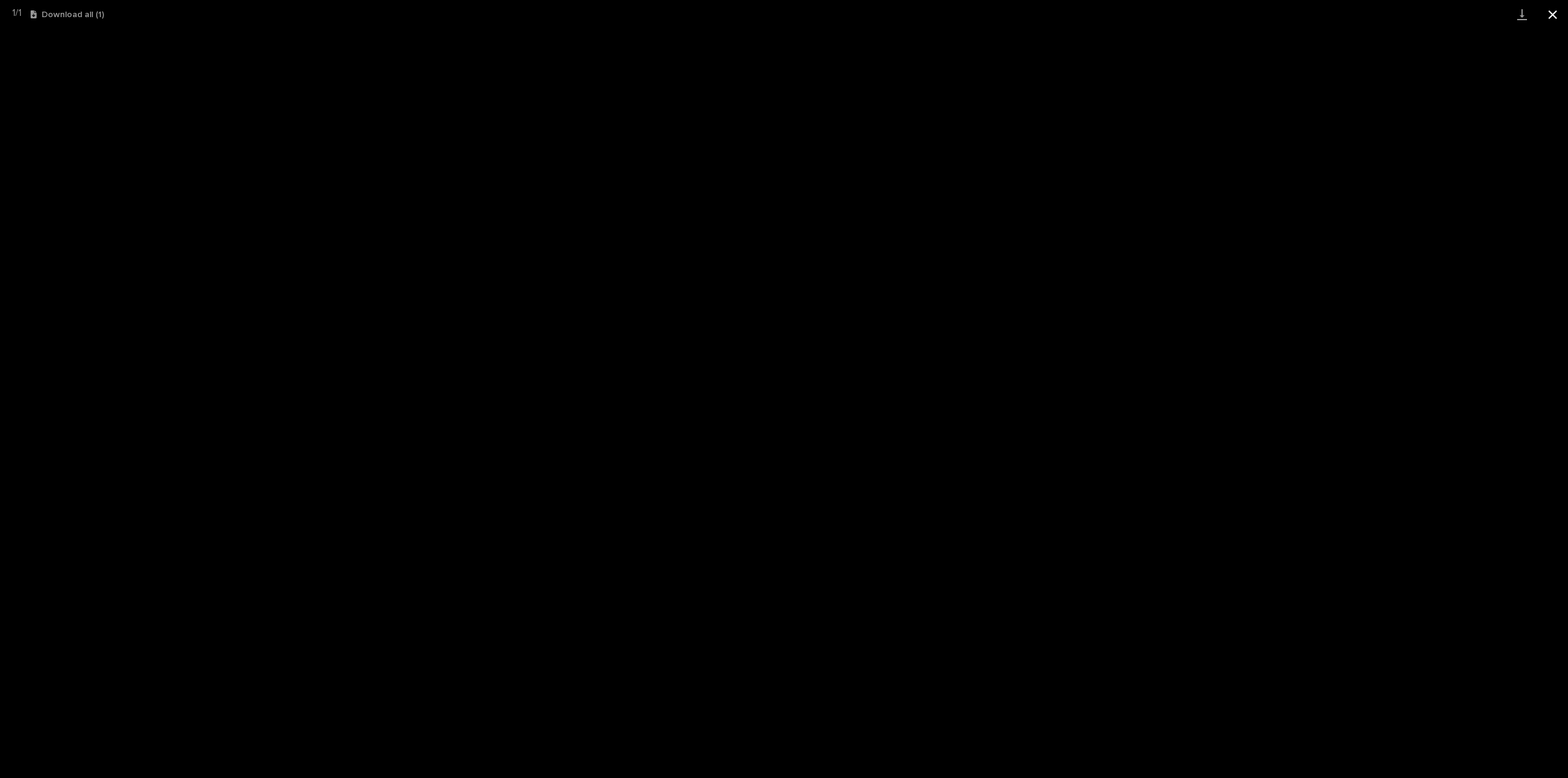
click at [1552, 20] on button "Close gallery" at bounding box center [1552, 14] width 30 height 28
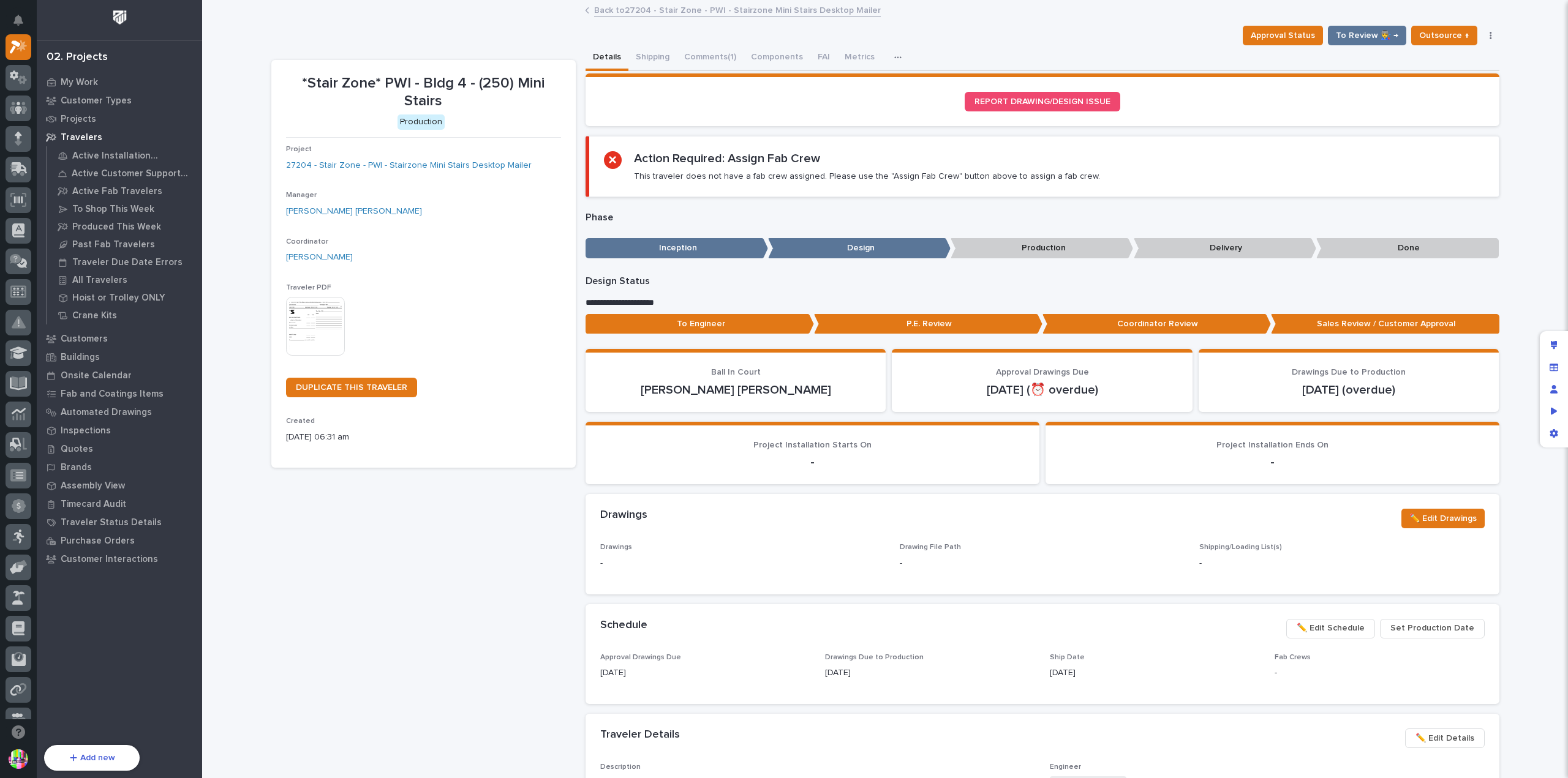
click at [612, 9] on link "Back to 27204 - Stair Zone - PWI - Stairzone Mini Stairs Desktop Mailer" at bounding box center [737, 9] width 286 height 14
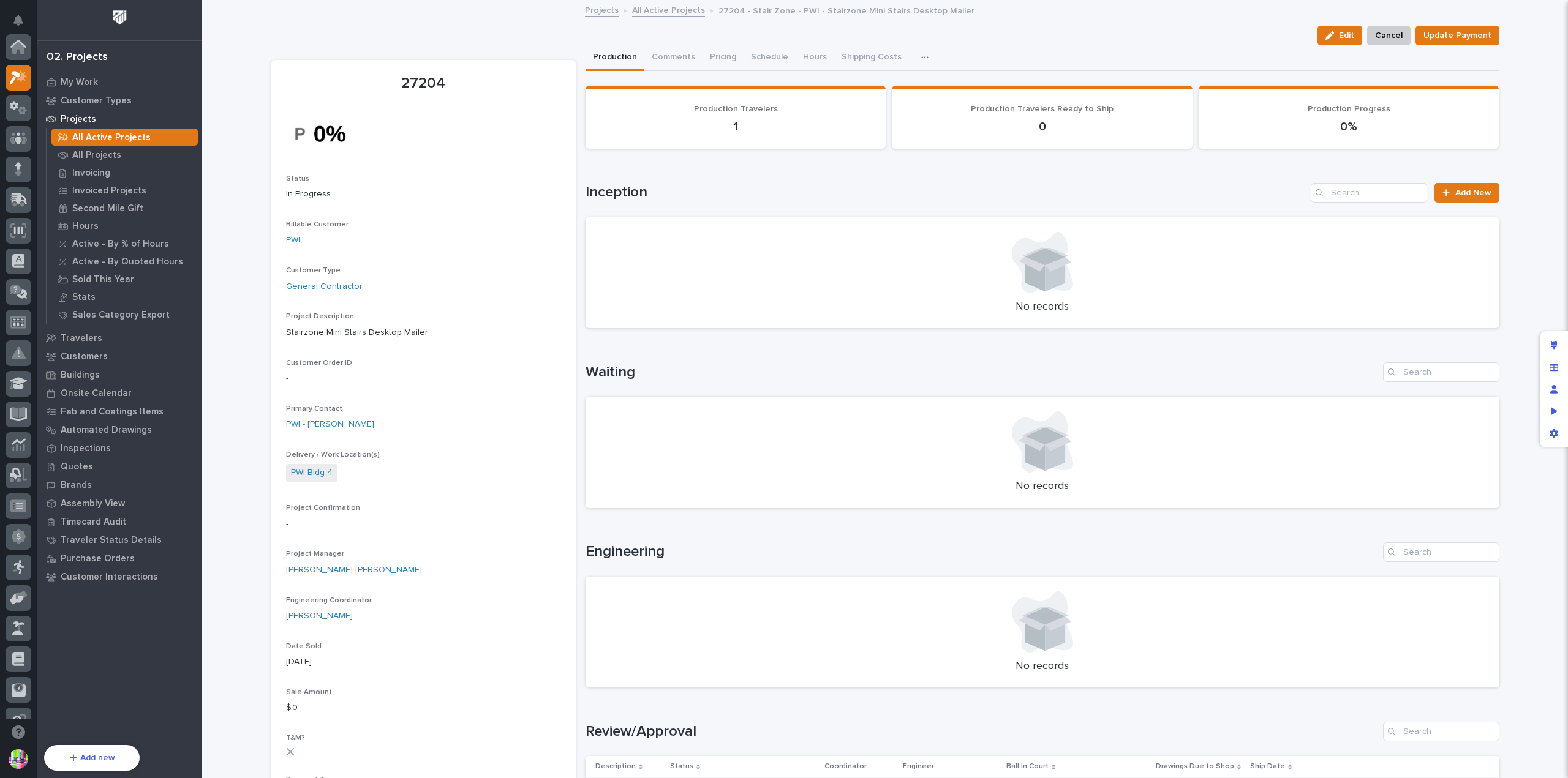
scroll to position [33, 0]
click at [1560, 344] on div "Edit layout" at bounding box center [1553, 345] width 22 height 22
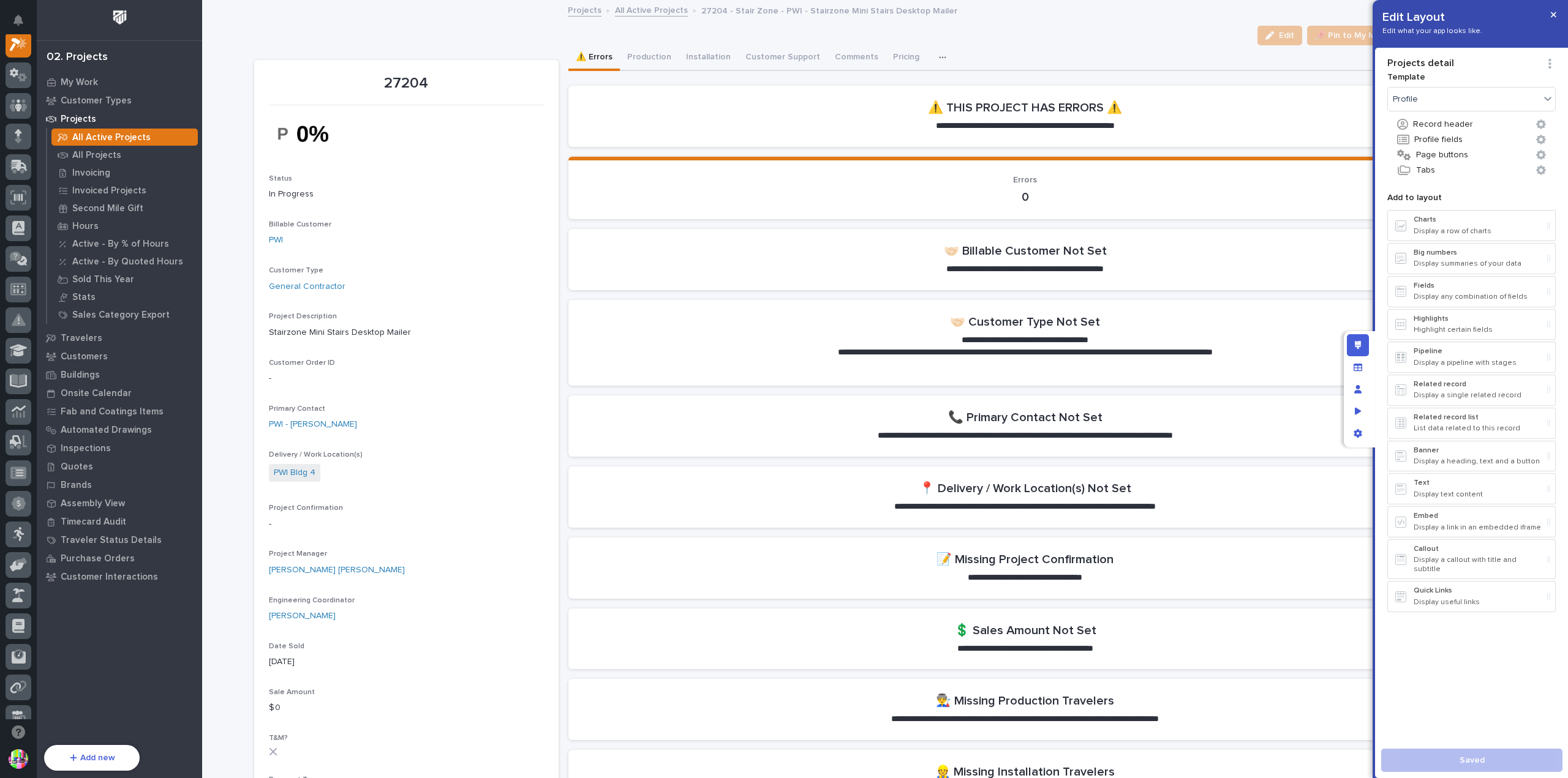
scroll to position [30, 0]
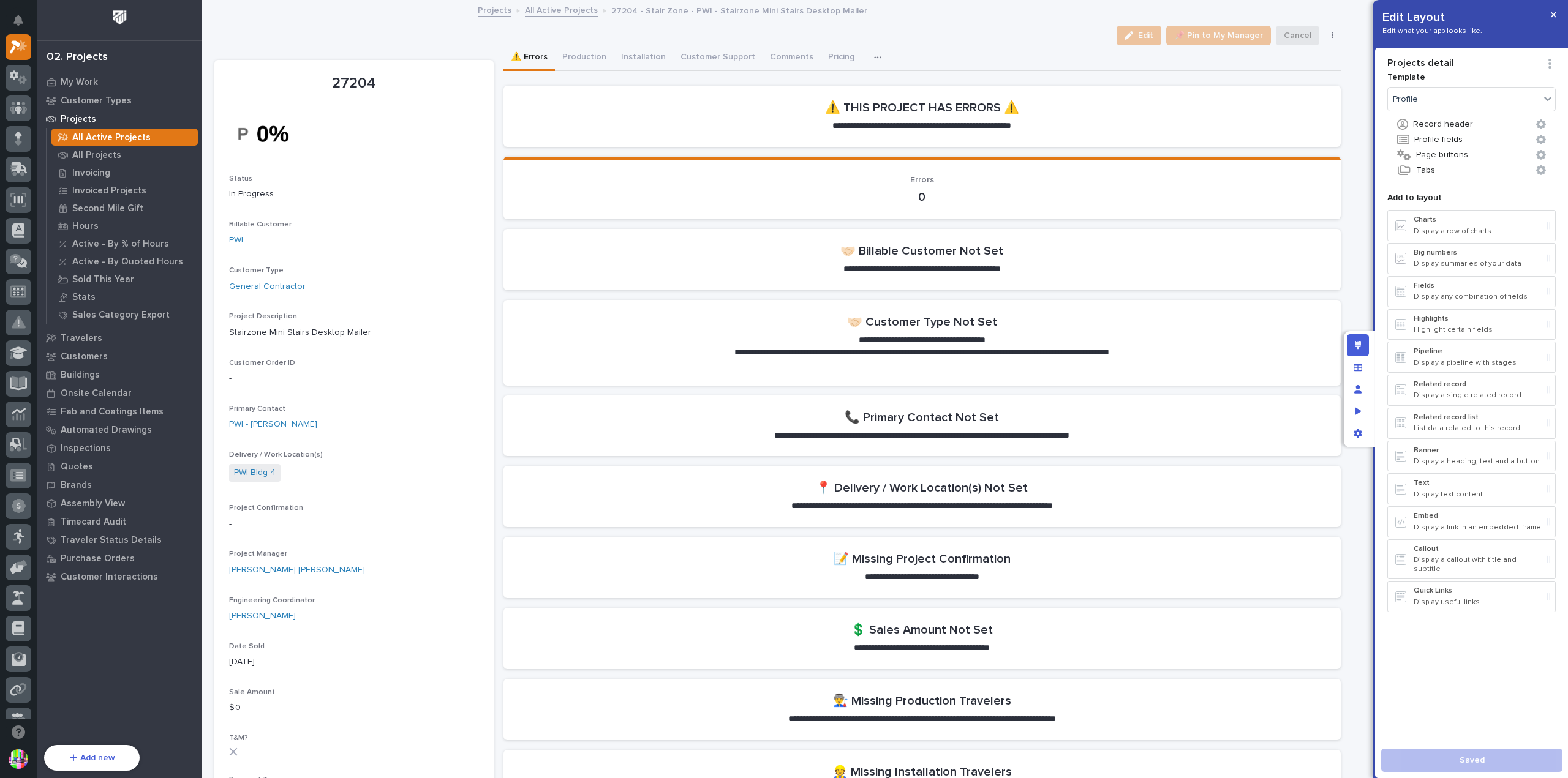
click at [479, 36] on div "Edit 📌 Pin to My Manager Cancel Update Payment" at bounding box center [777, 35] width 1126 height 20
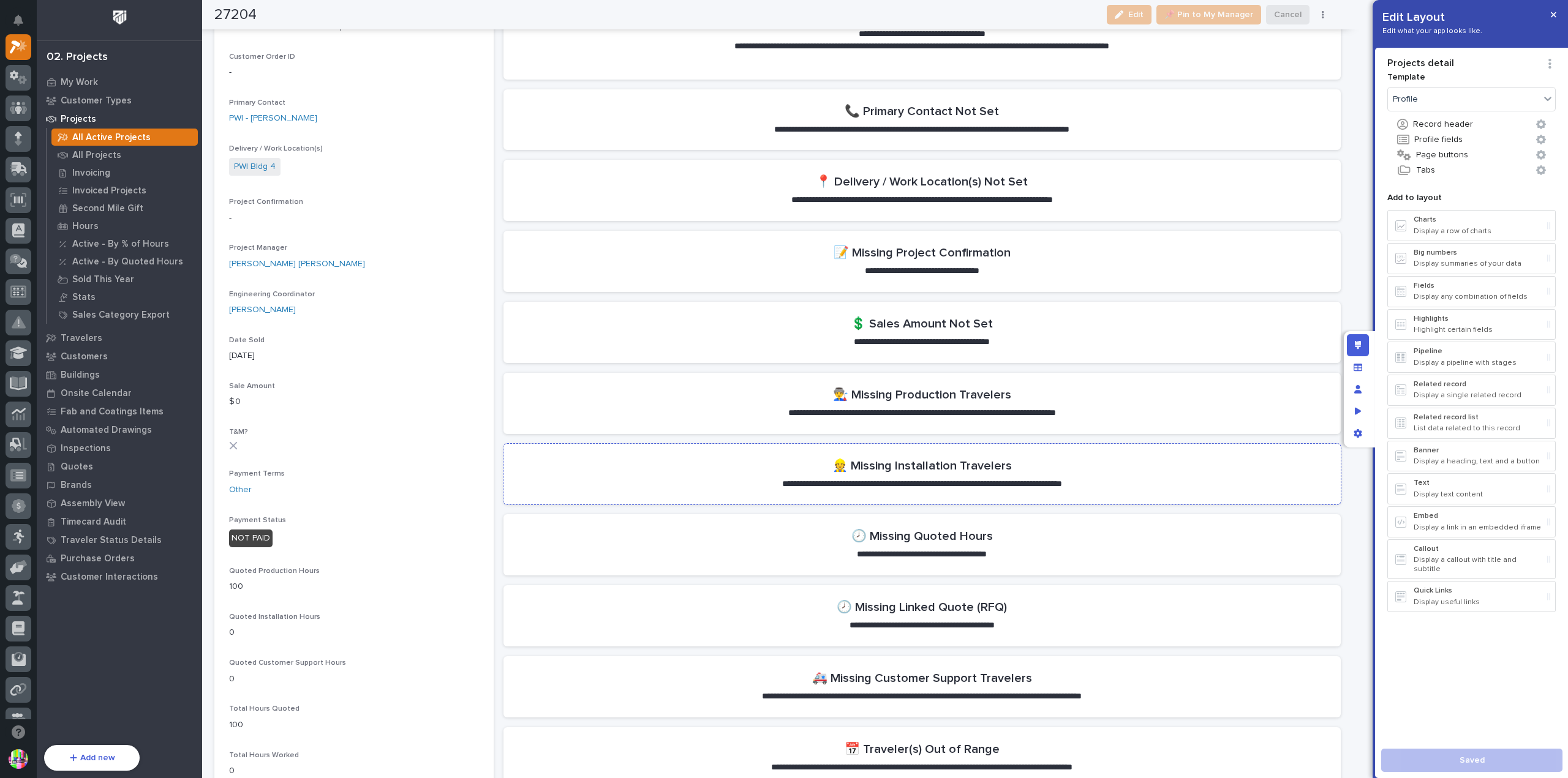
scroll to position [612, 0]
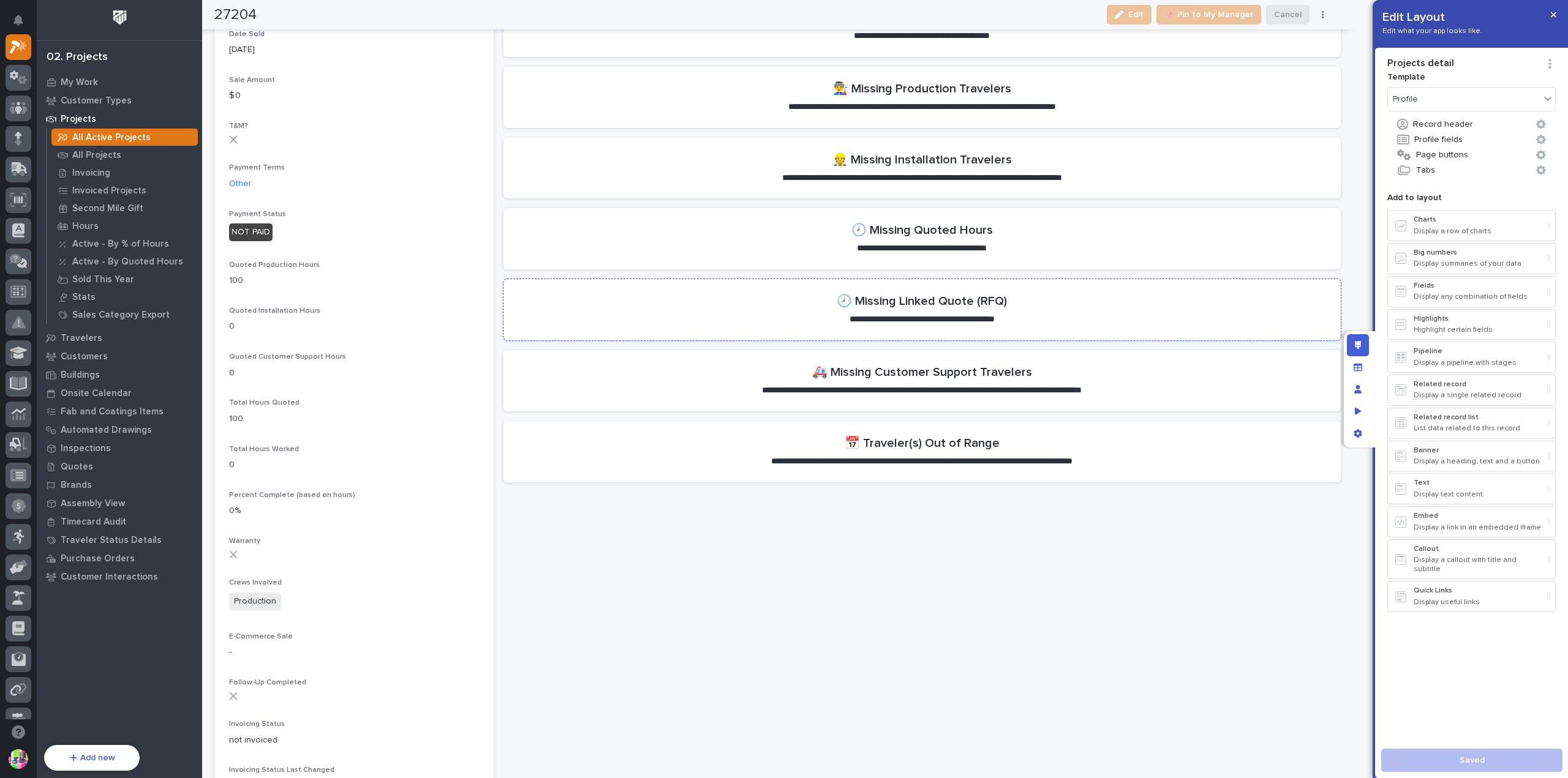
click at [1029, 306] on section "**********" at bounding box center [922, 310] width 837 height 61
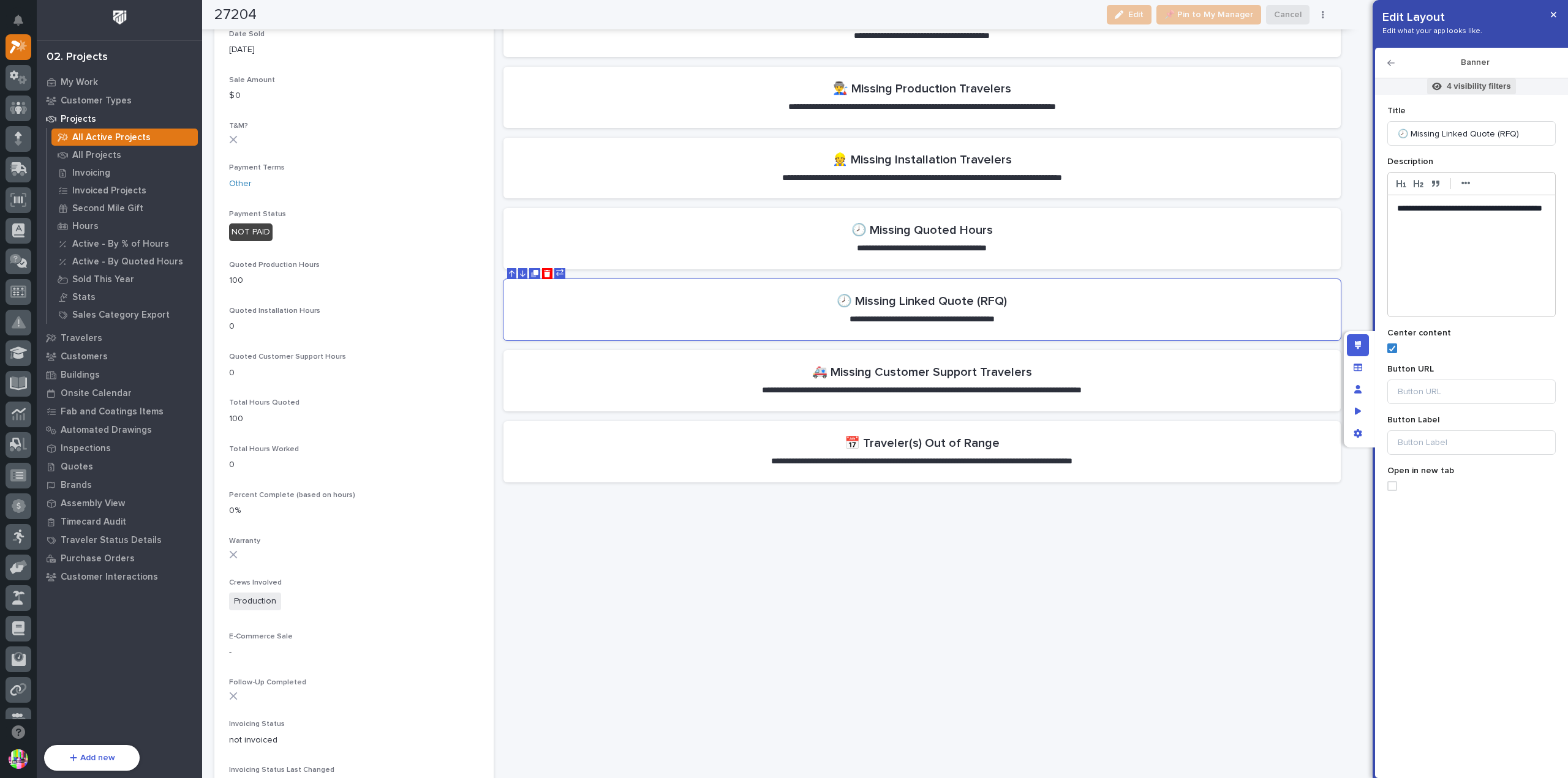
click at [1452, 88] on p "4 visibility filters" at bounding box center [1478, 85] width 64 height 11
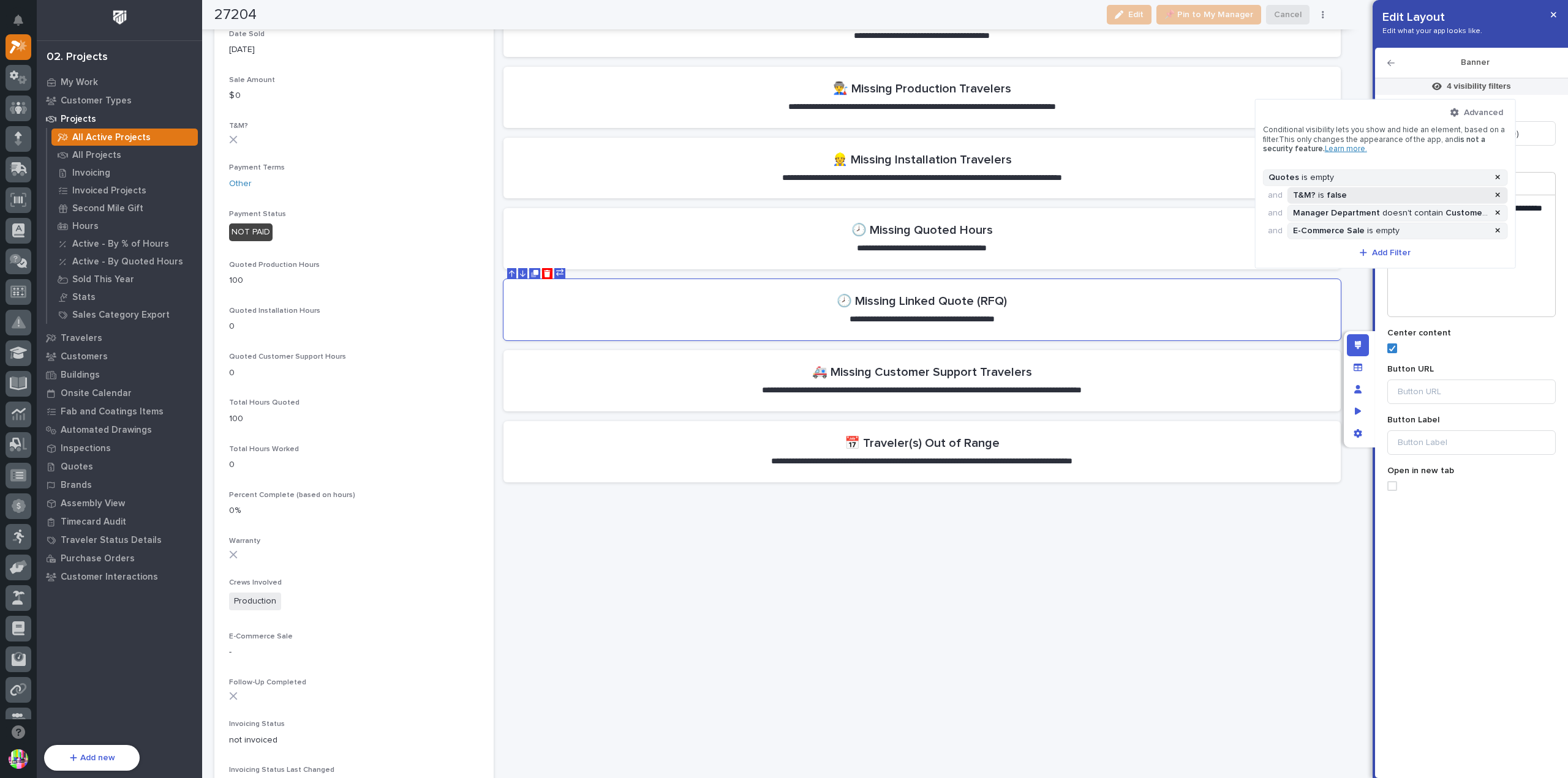
click at [1427, 192] on div "T&M? is false" at bounding box center [1391, 195] width 200 height 11
click at [1403, 238] on div "false" at bounding box center [1390, 245] width 195 height 18
click at [1405, 219] on button "is" at bounding box center [1397, 219] width 212 height 25
click at [1392, 256] on div "is not" at bounding box center [1397, 262] width 210 height 22
click at [1422, 242] on div "Select..." at bounding box center [1390, 245] width 195 height 18
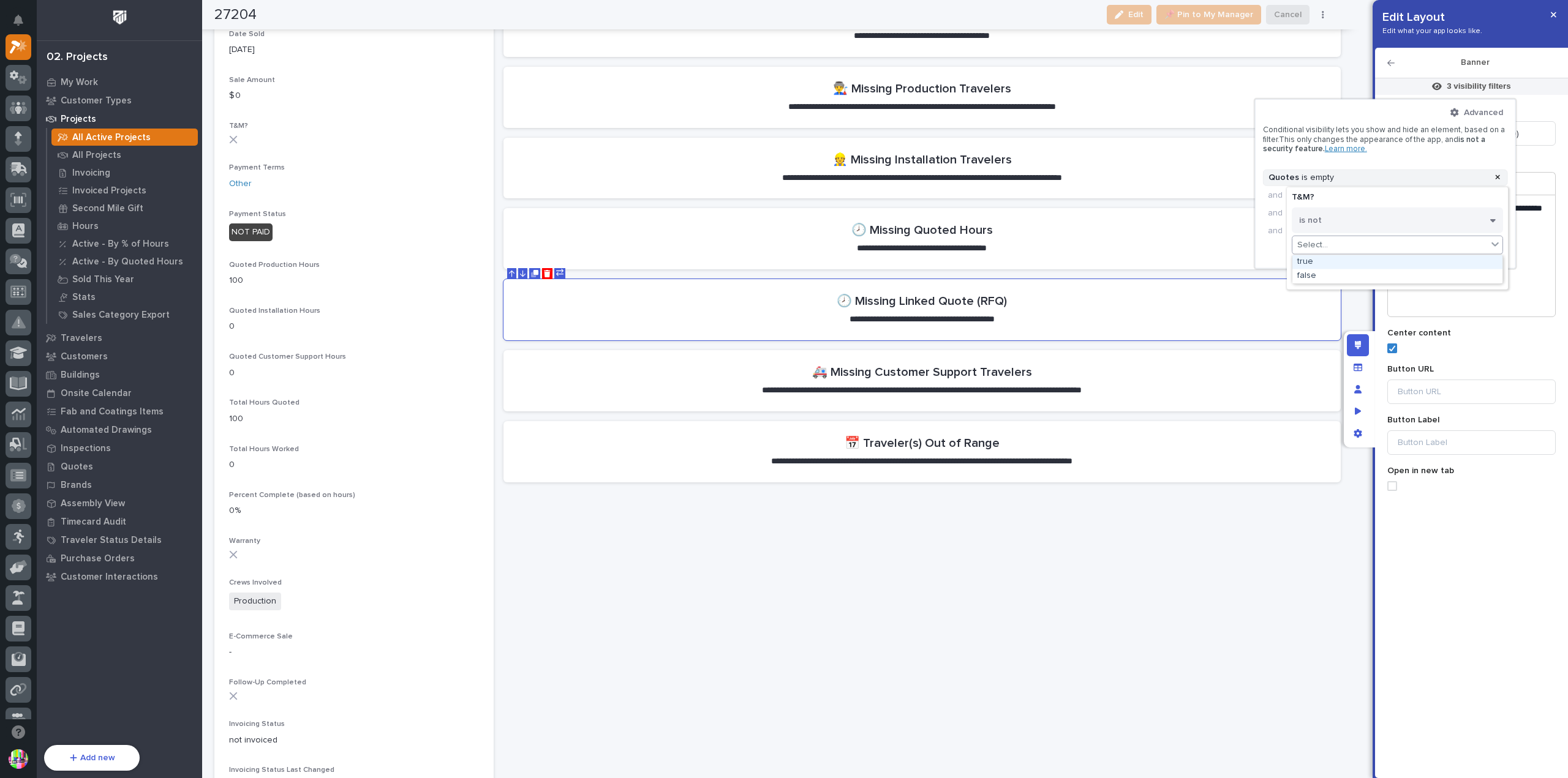
click at [1393, 259] on div "true" at bounding box center [1397, 262] width 210 height 14
click at [1396, 271] on span "Done" at bounding box center [1397, 273] width 22 height 11
click at [1553, 16] on div at bounding box center [784, 389] width 1568 height 778
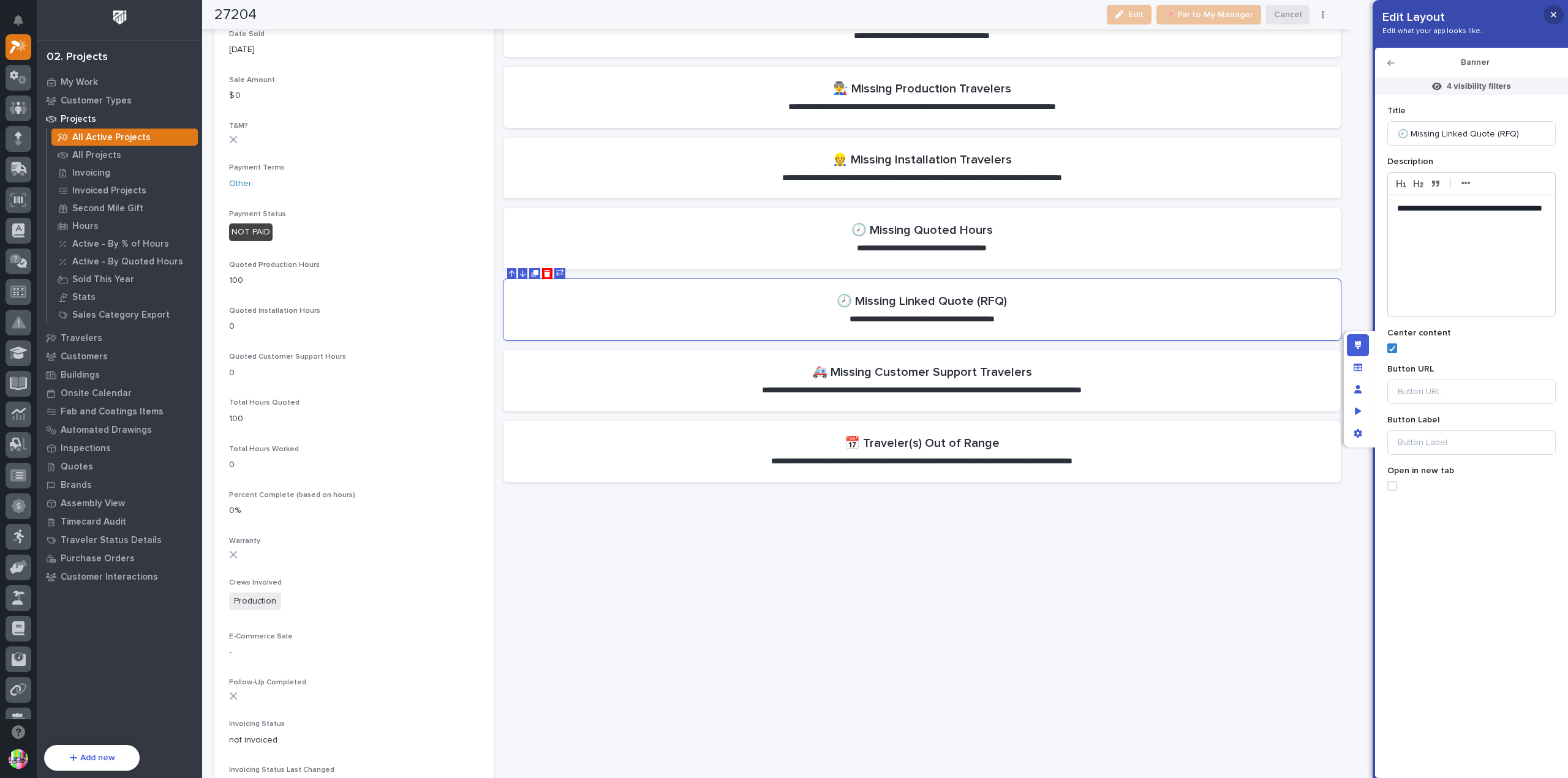
click at [1552, 16] on icon "button" at bounding box center [1553, 15] width 6 height 6
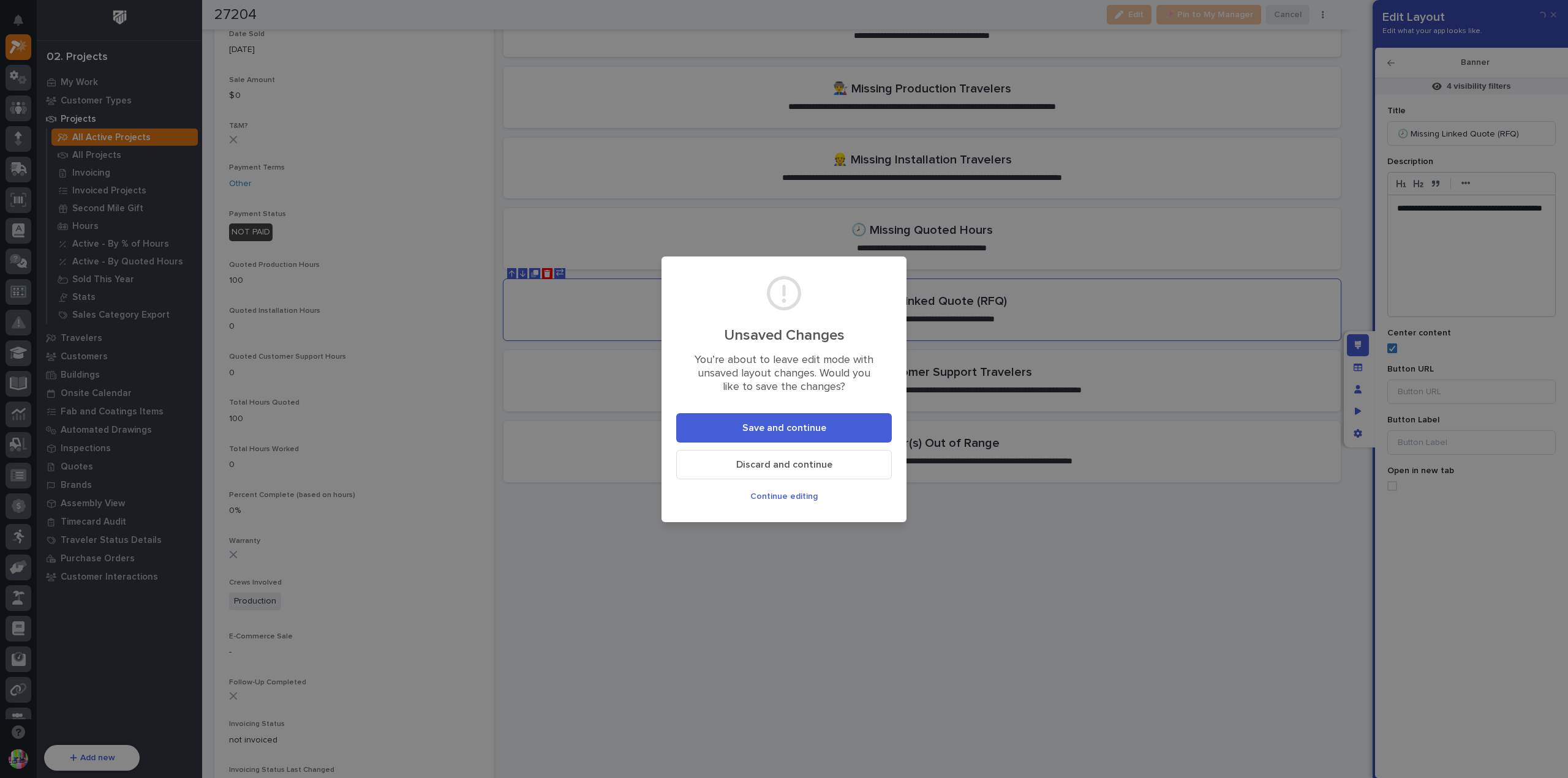
click at [854, 424] on button "Save and continue" at bounding box center [784, 428] width 216 height 29
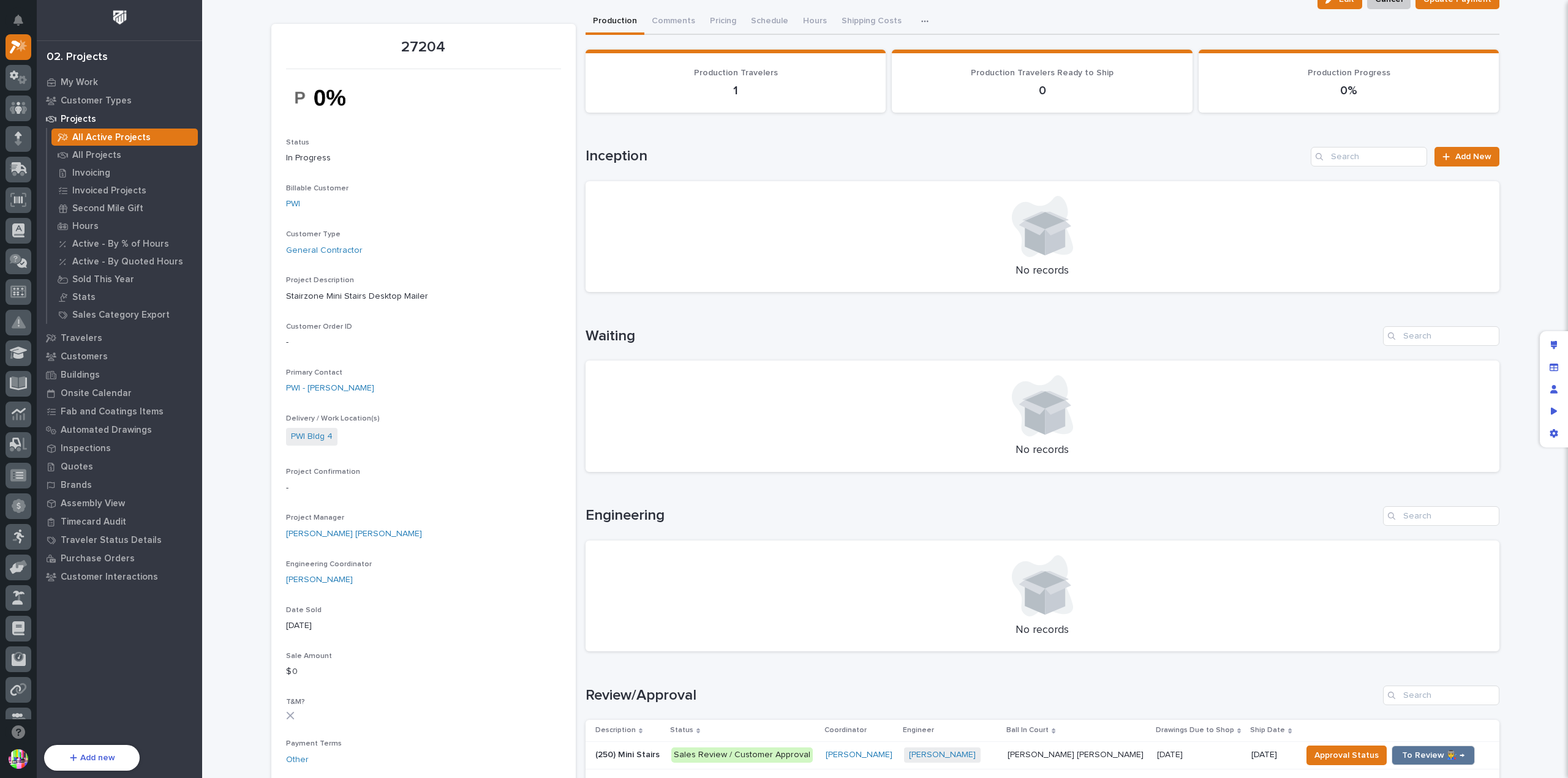
scroll to position [0, 0]
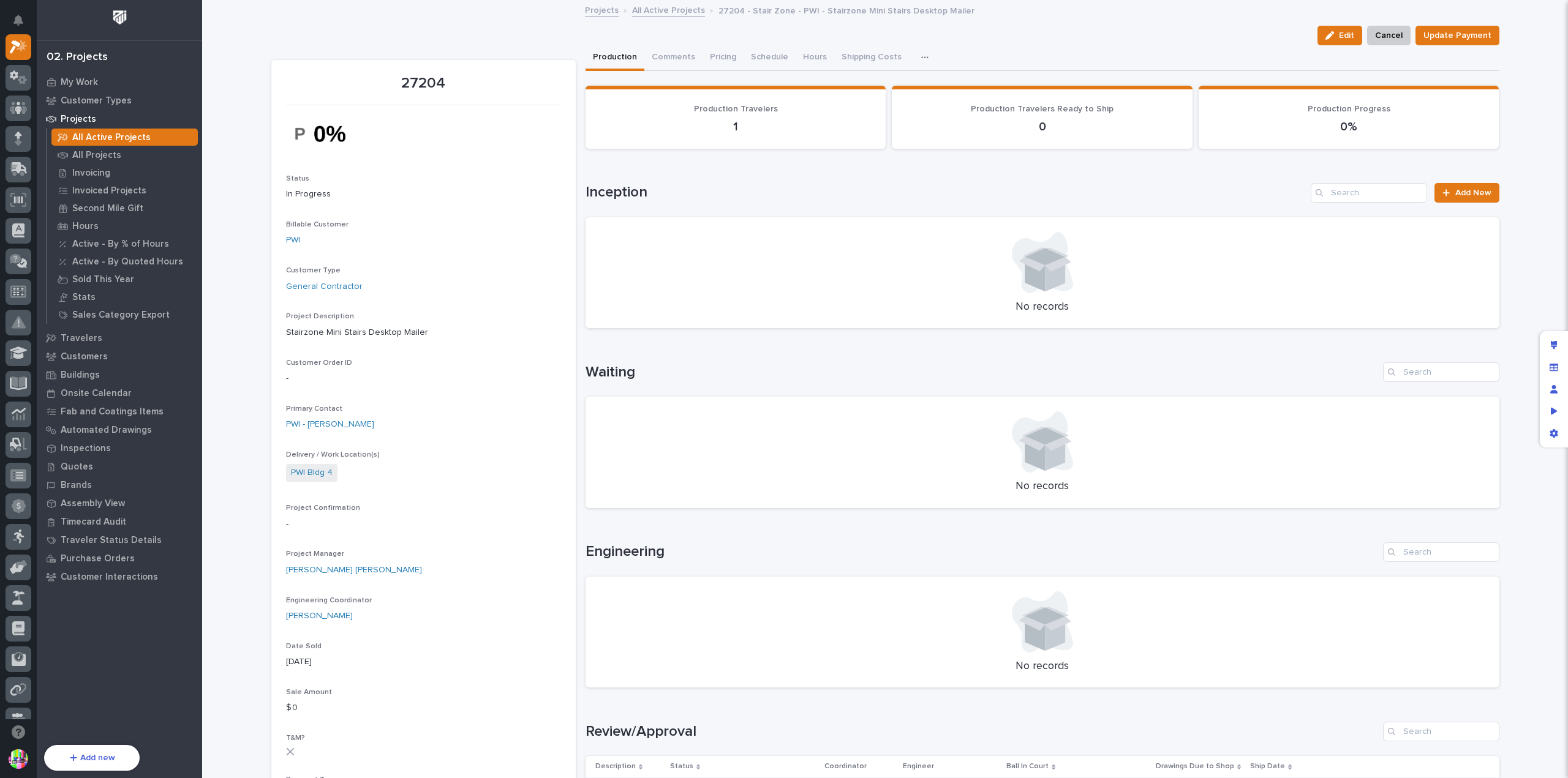
click at [921, 58] on icon "button" at bounding box center [924, 57] width 7 height 9
click at [988, 53] on div "Production Comments Pricing Schedule Hours Shipping Costs CompanyCam" at bounding box center [1042, 58] width 913 height 25
click at [115, 153] on p "All Projects" at bounding box center [97, 155] width 49 height 11
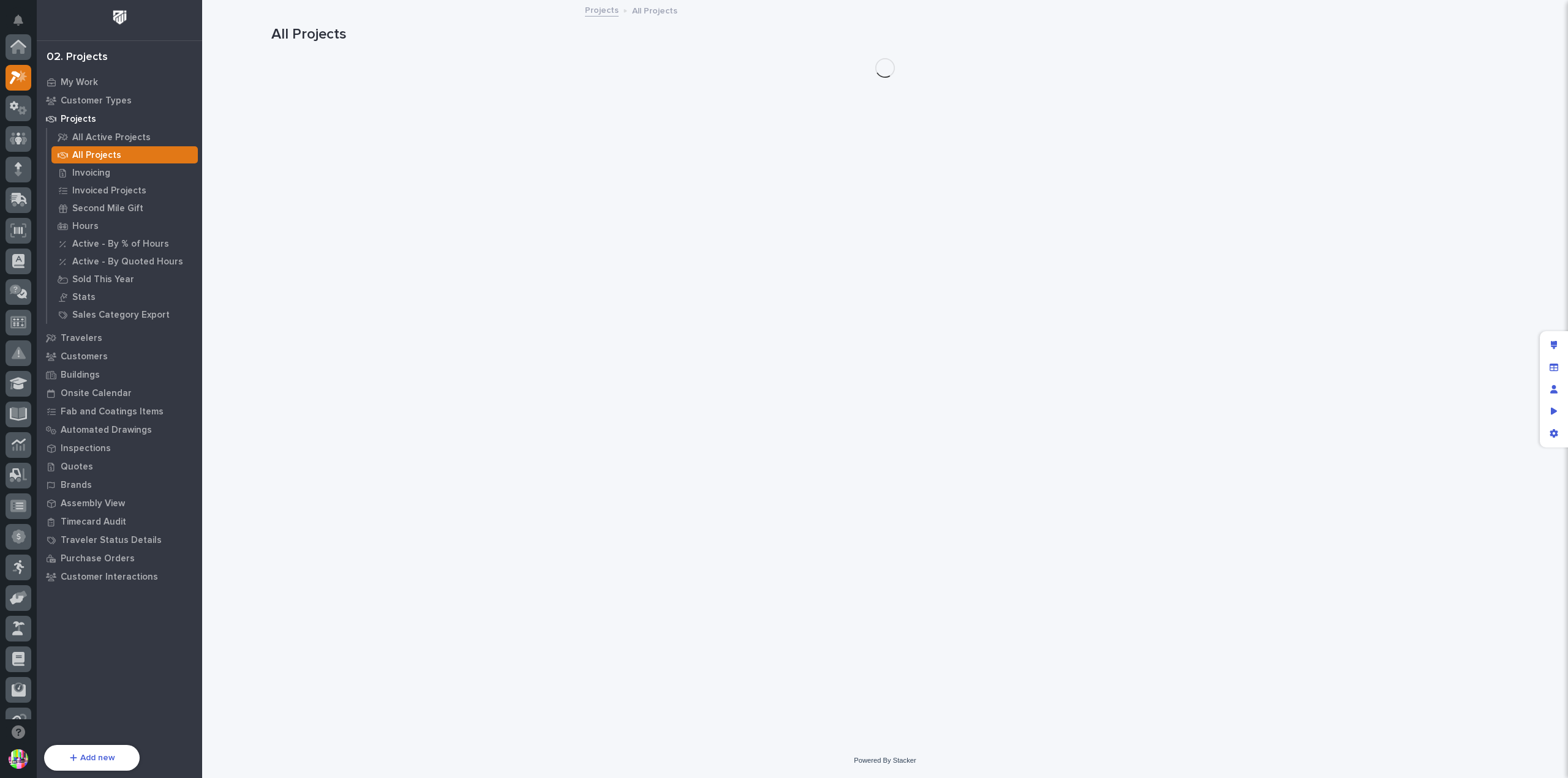
scroll to position [30, 0]
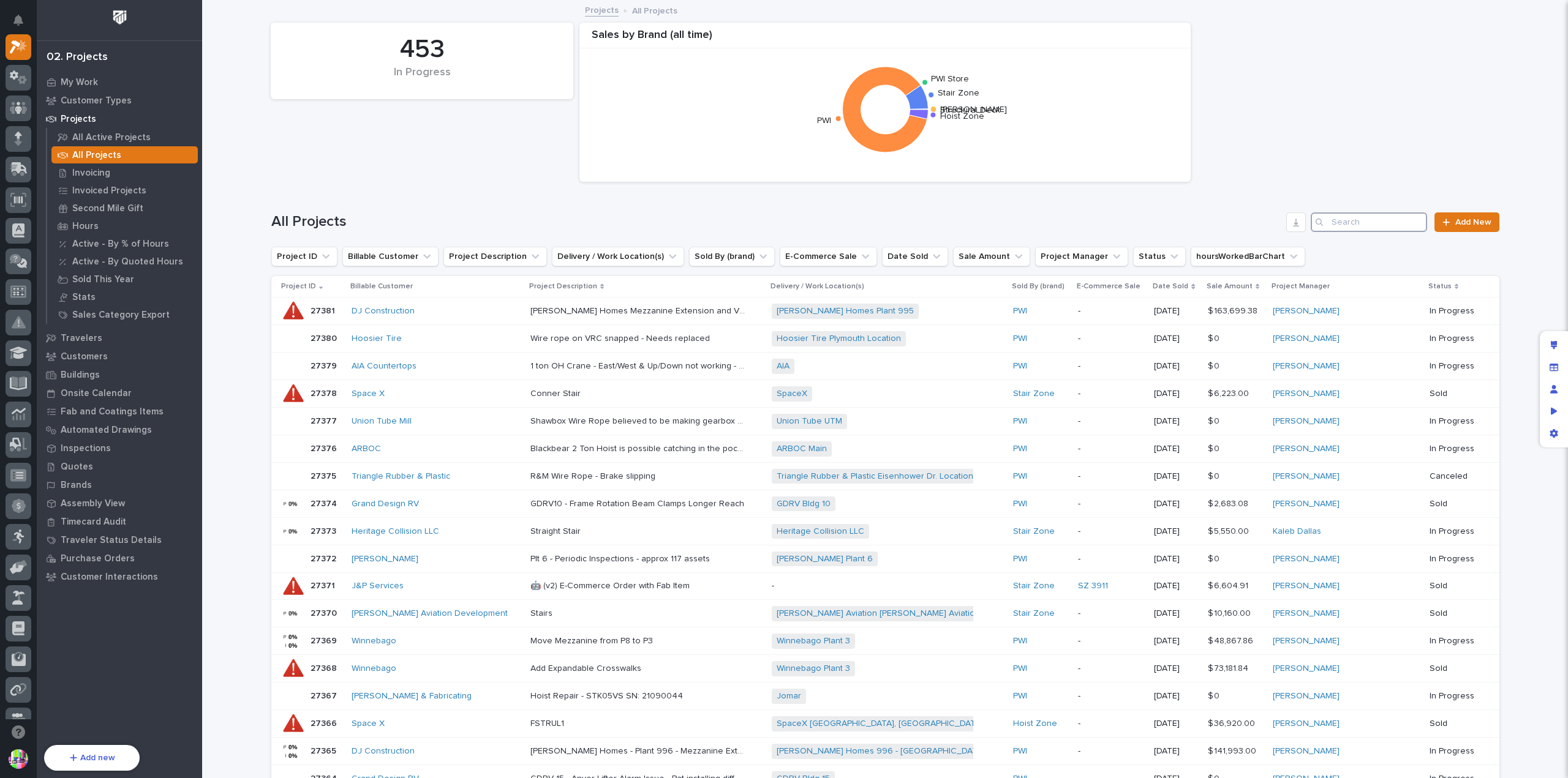
click at [1374, 220] on input "Search" at bounding box center [1368, 222] width 117 height 20
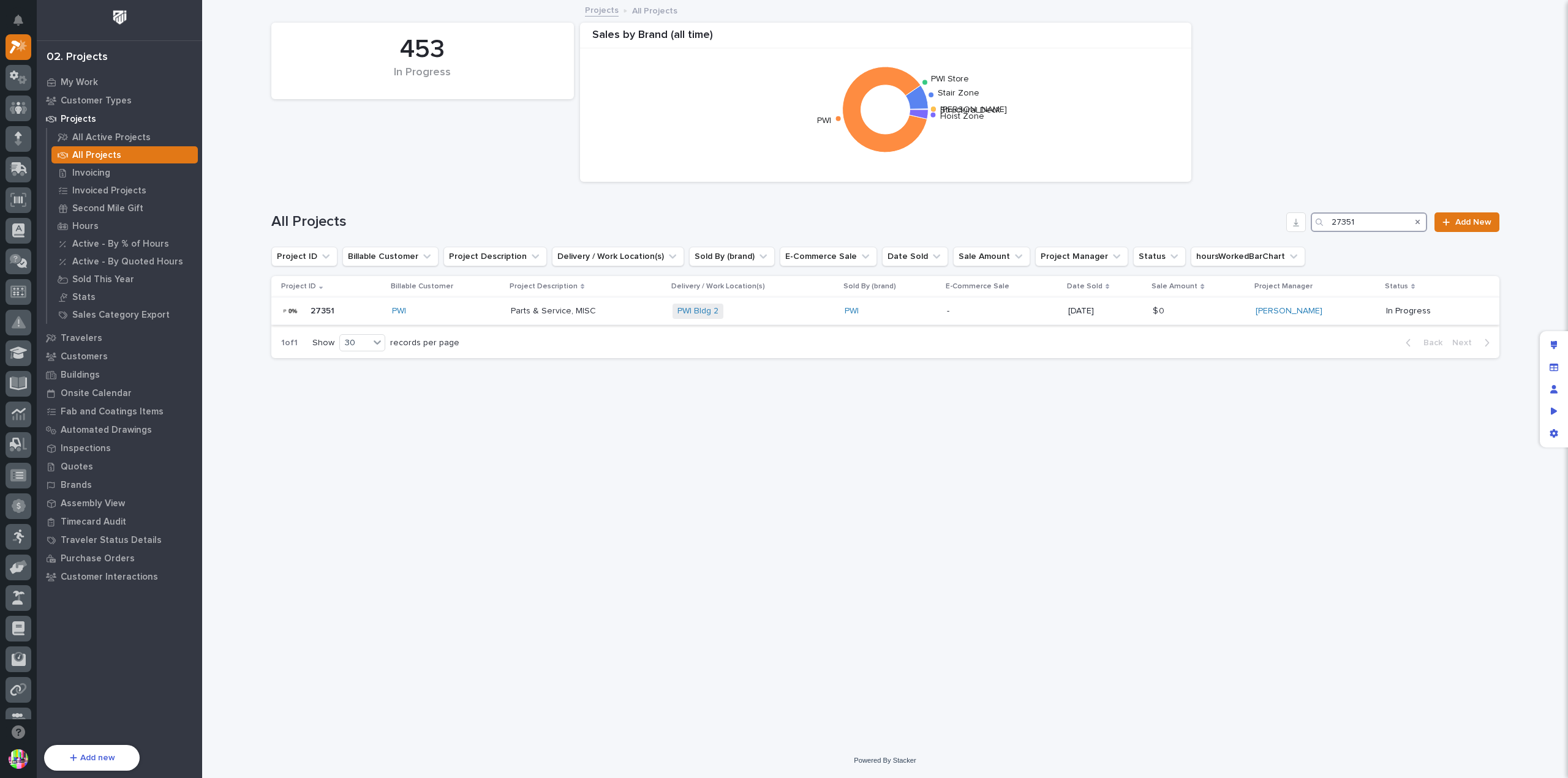
type input "27351"
click at [357, 308] on div "27351 27351" at bounding box center [331, 311] width 101 height 24
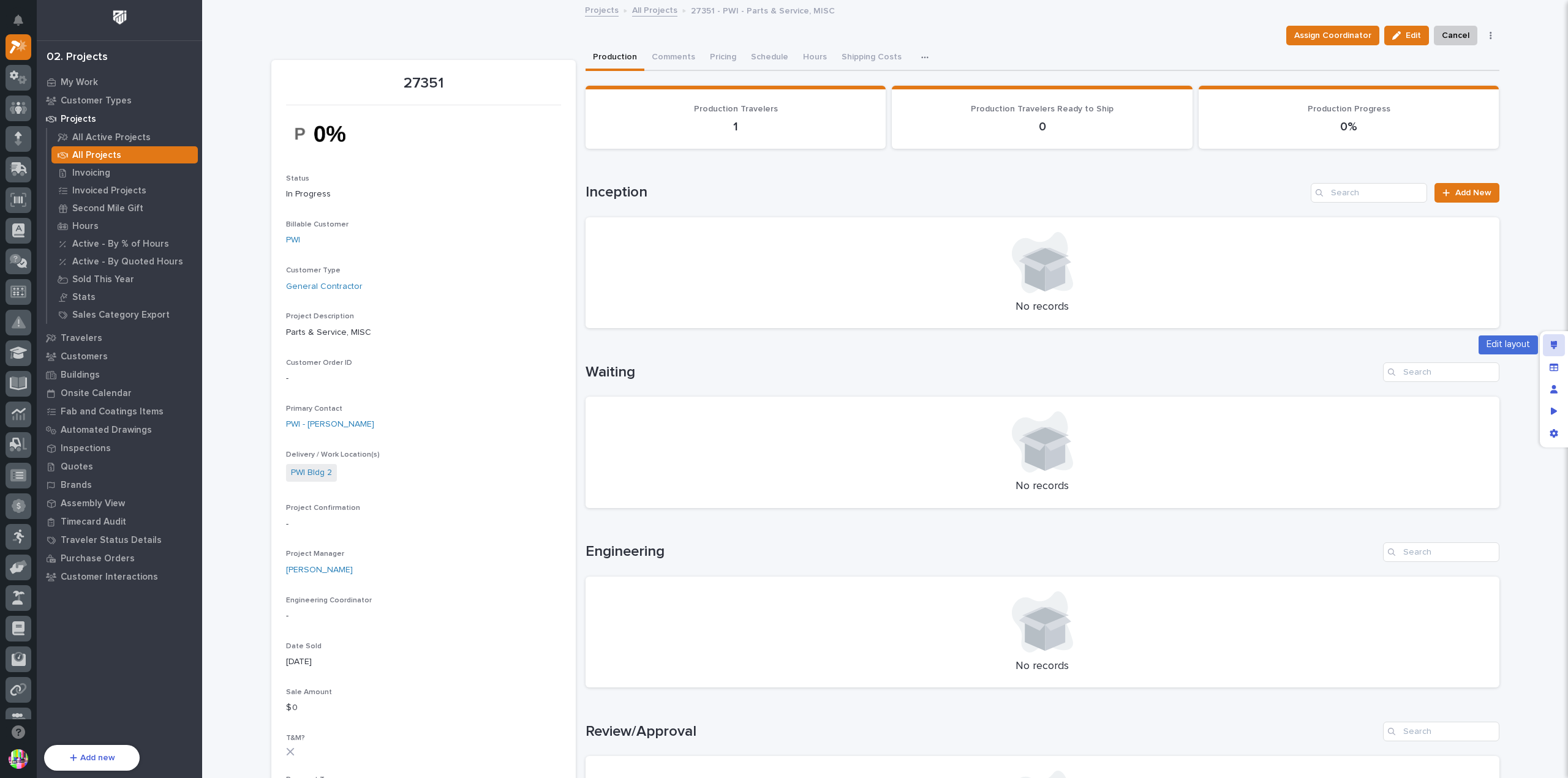
click at [1551, 341] on icon "Edit layout" at bounding box center [1553, 345] width 7 height 9
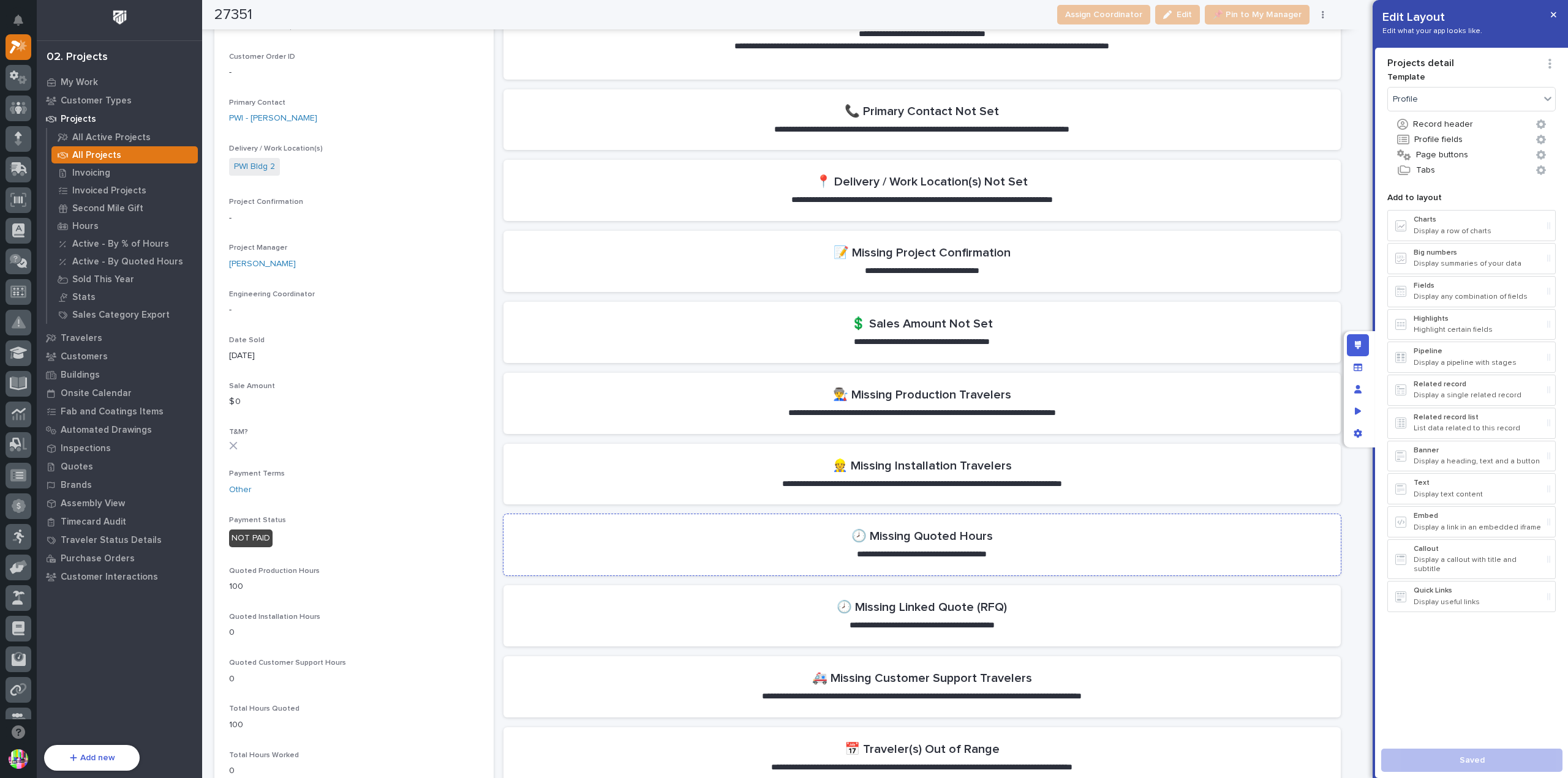
scroll to position [428, 0]
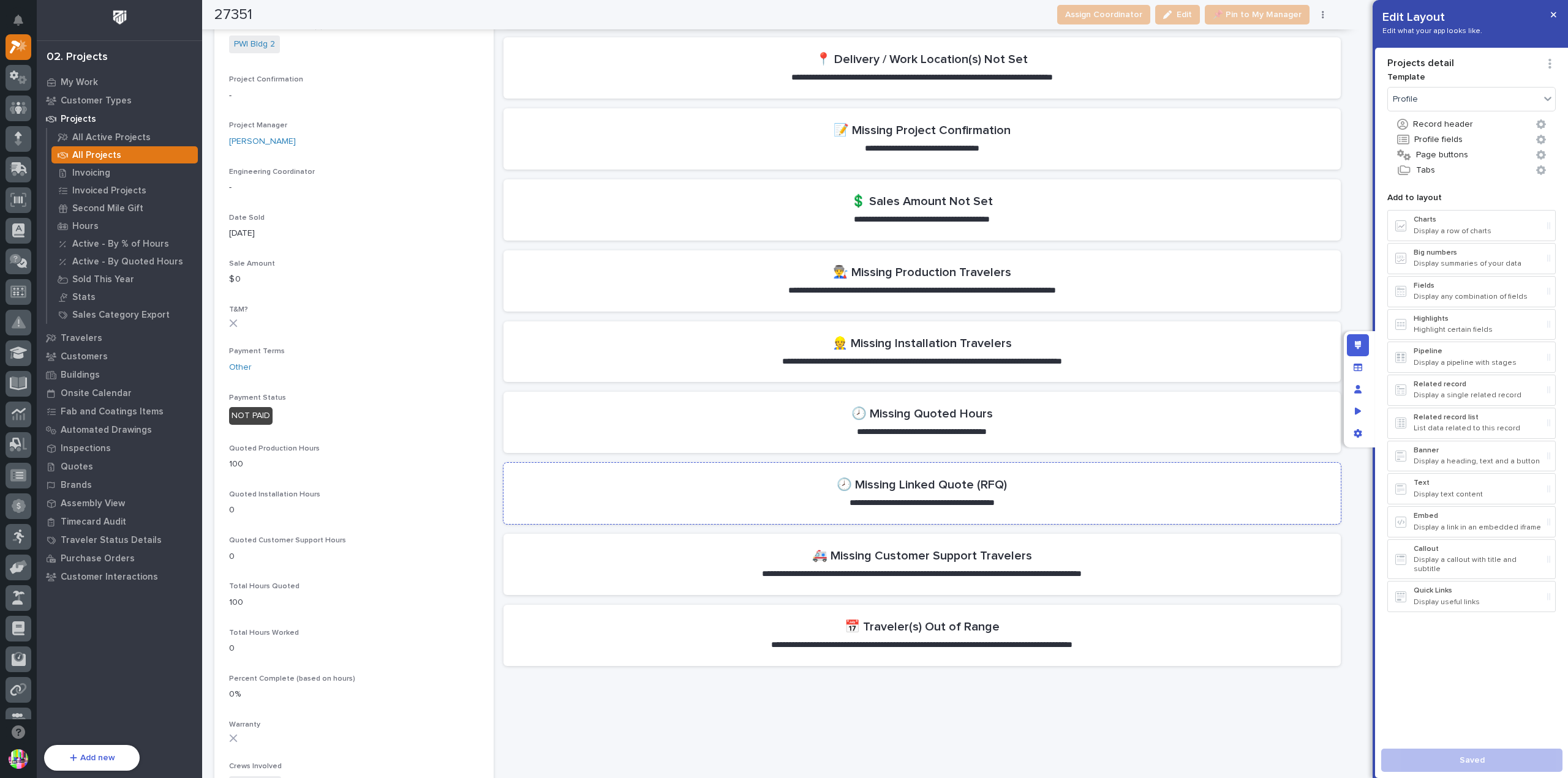
click at [1026, 509] on section "**********" at bounding box center [922, 493] width 837 height 61
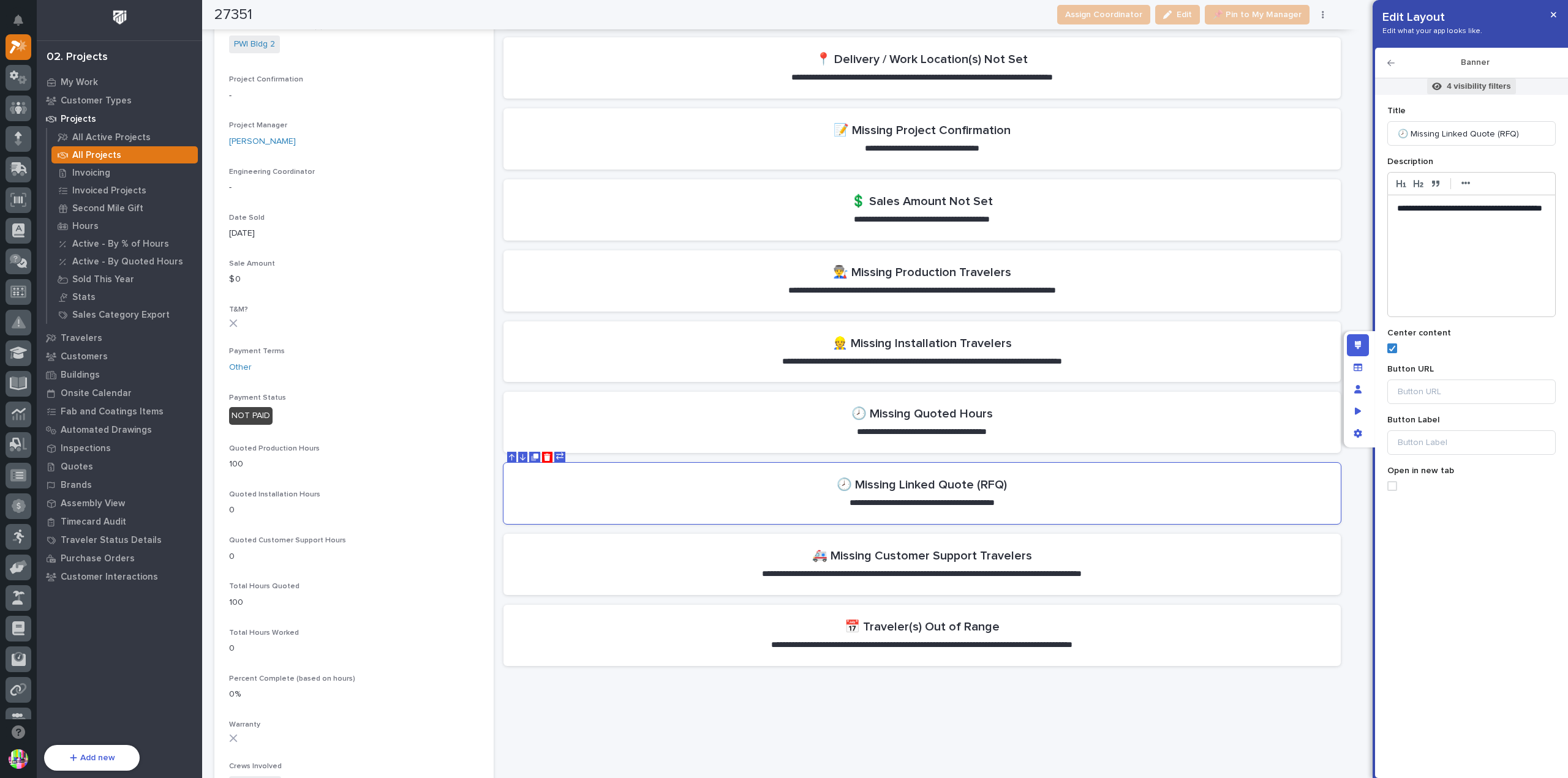
click at [1457, 85] on p "4 visibility filters" at bounding box center [1478, 85] width 64 height 11
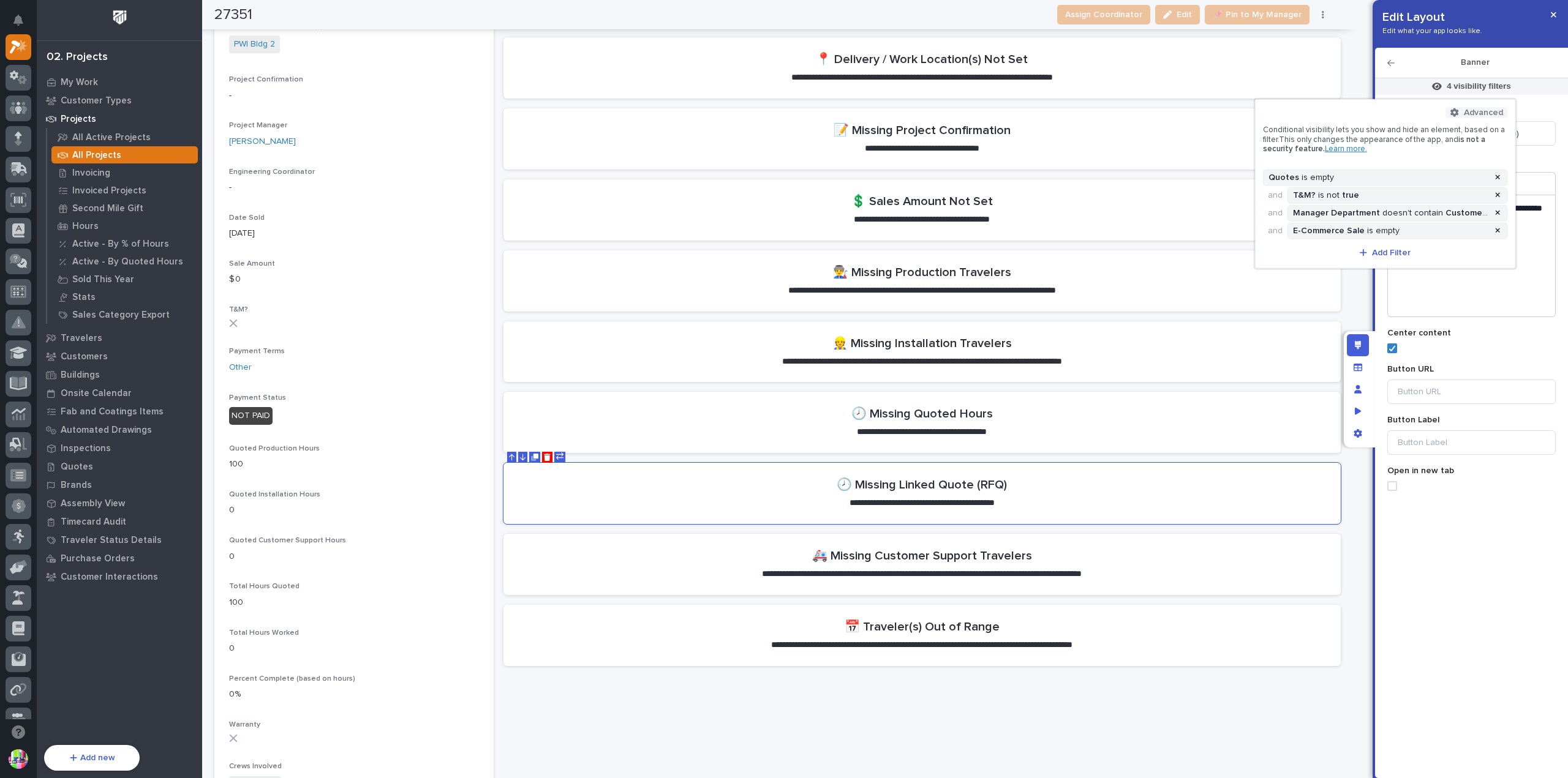
click at [1467, 114] on span "Advanced" at bounding box center [1484, 112] width 39 height 11
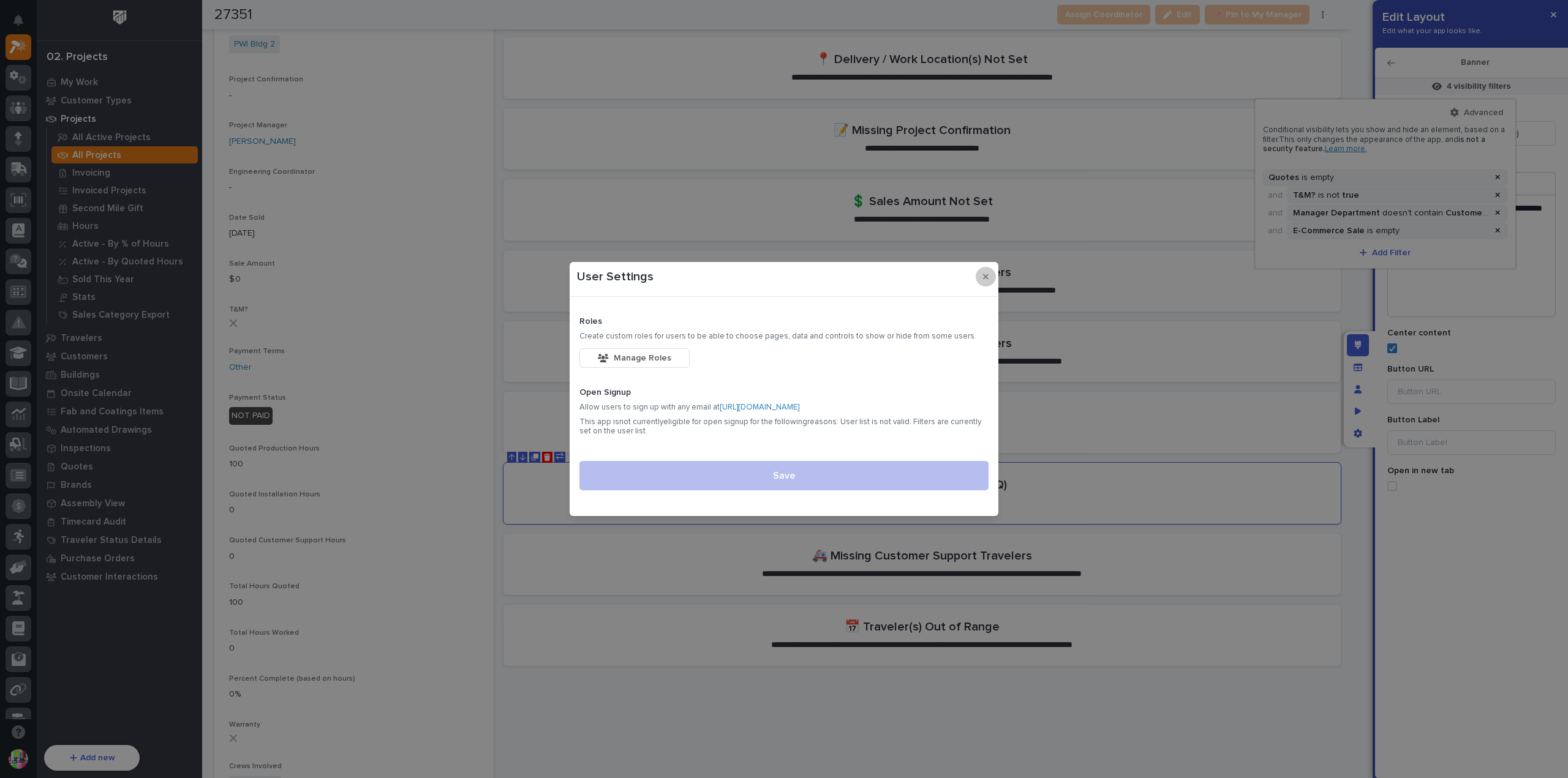
click at [991, 281] on button "button" at bounding box center [986, 276] width 21 height 20
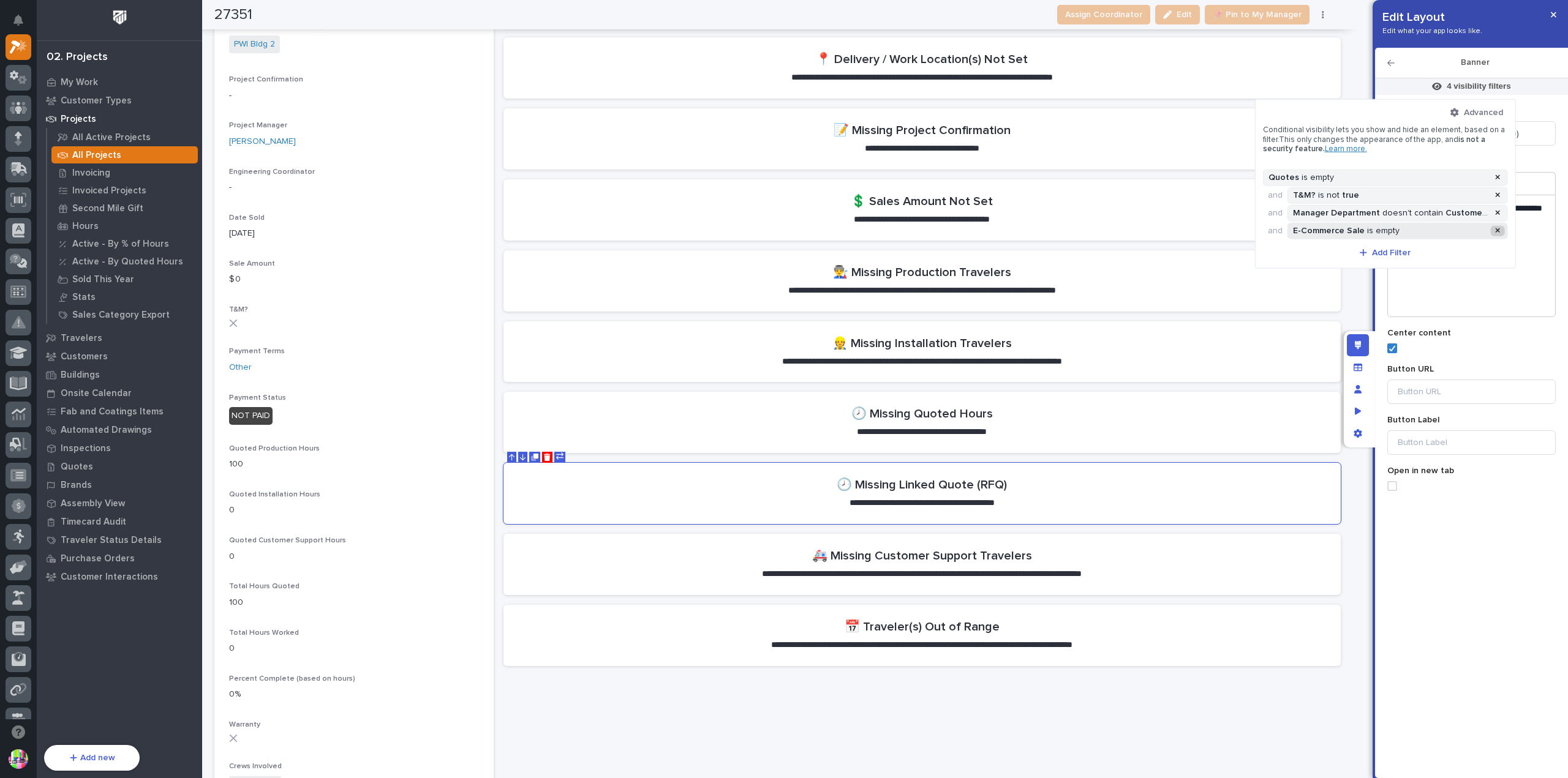
click at [1499, 229] on icon at bounding box center [1496, 230] width 5 height 5
click at [1499, 213] on icon at bounding box center [1496, 212] width 5 height 7
click at [1494, 195] on div at bounding box center [1496, 195] width 15 height 11
click at [1491, 281] on div at bounding box center [784, 389] width 1568 height 778
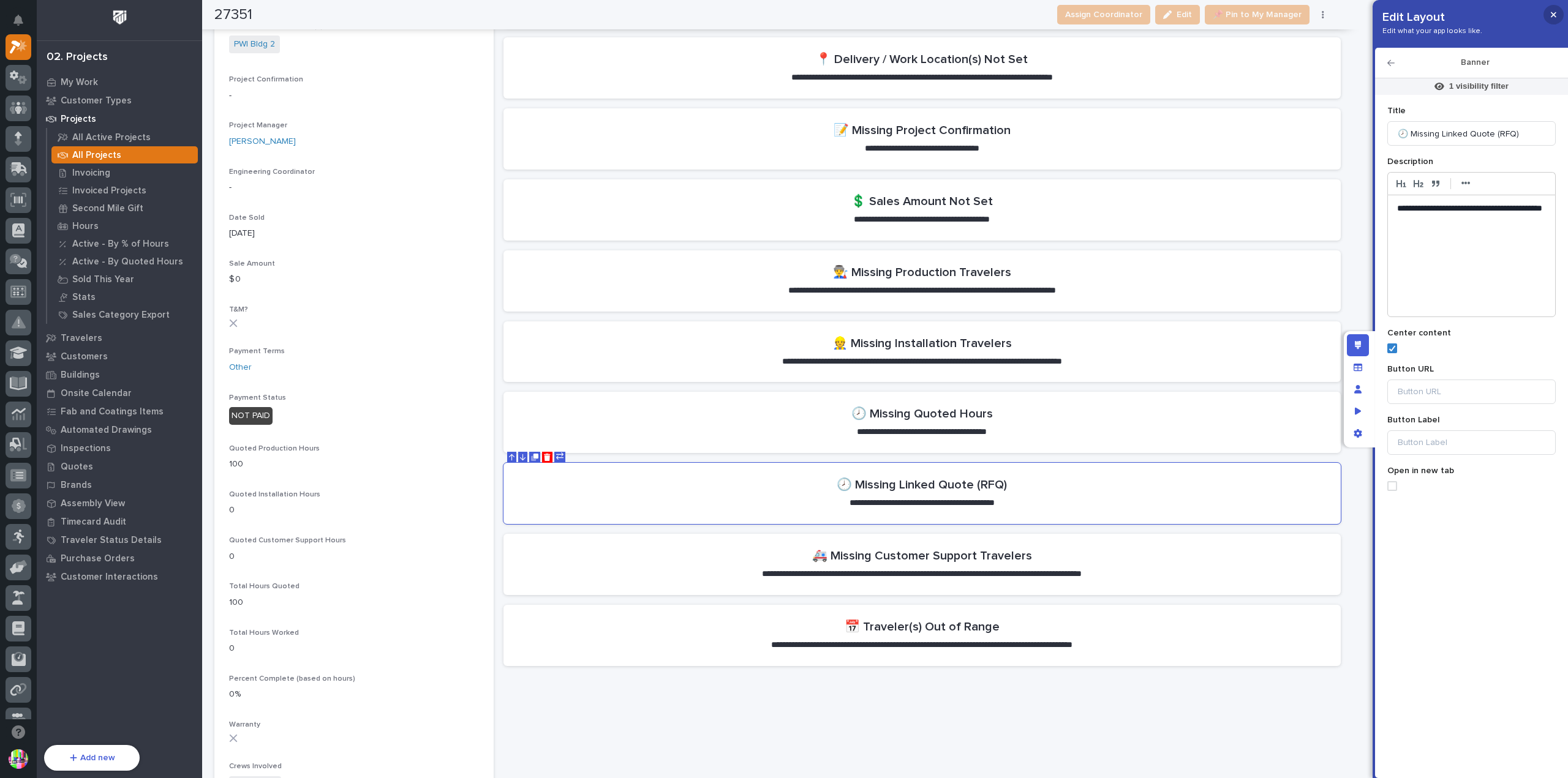
click at [1550, 17] on icon "button" at bounding box center [1553, 15] width 6 height 9
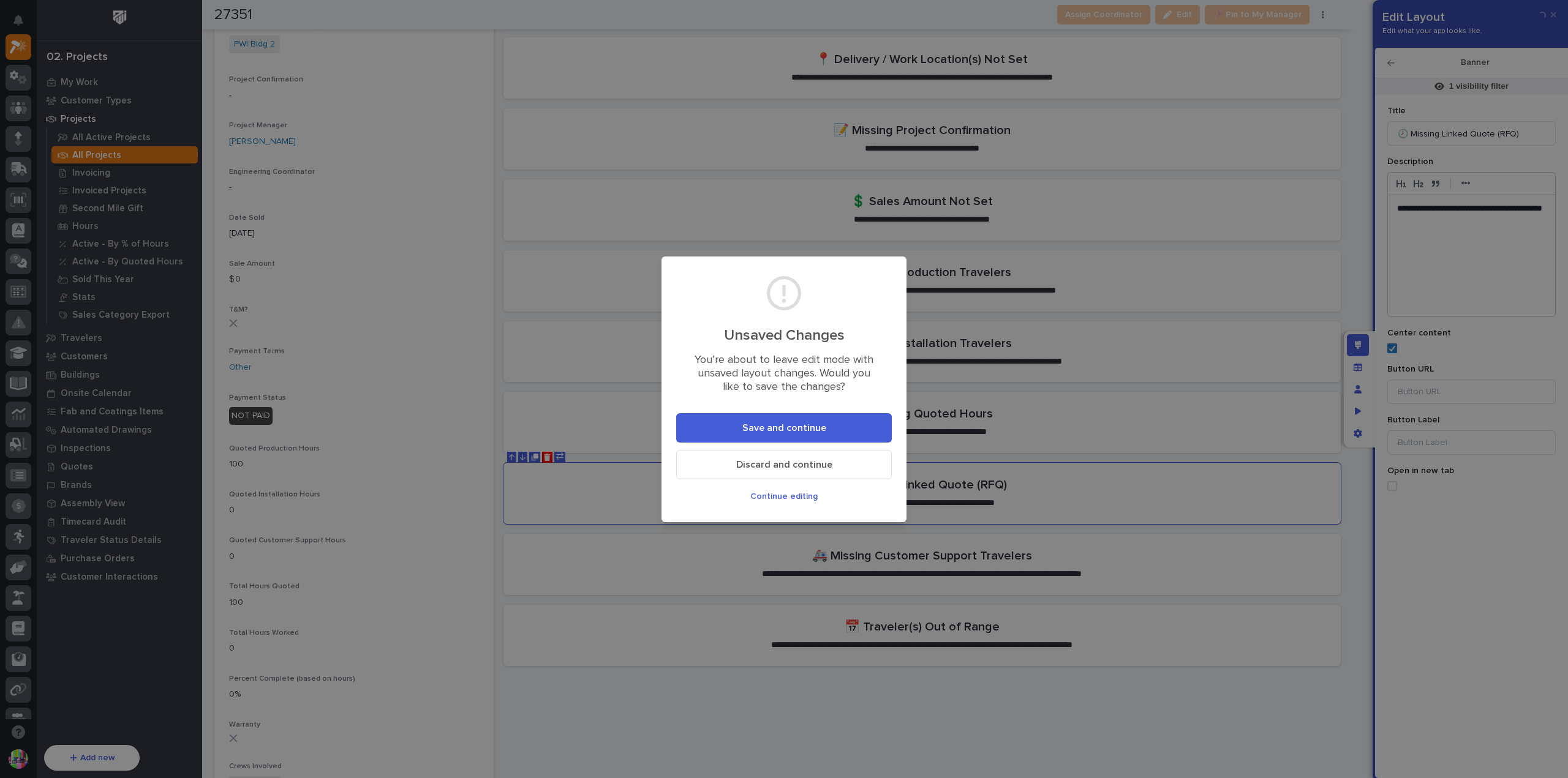
click at [837, 428] on button "Save and continue" at bounding box center [784, 428] width 216 height 29
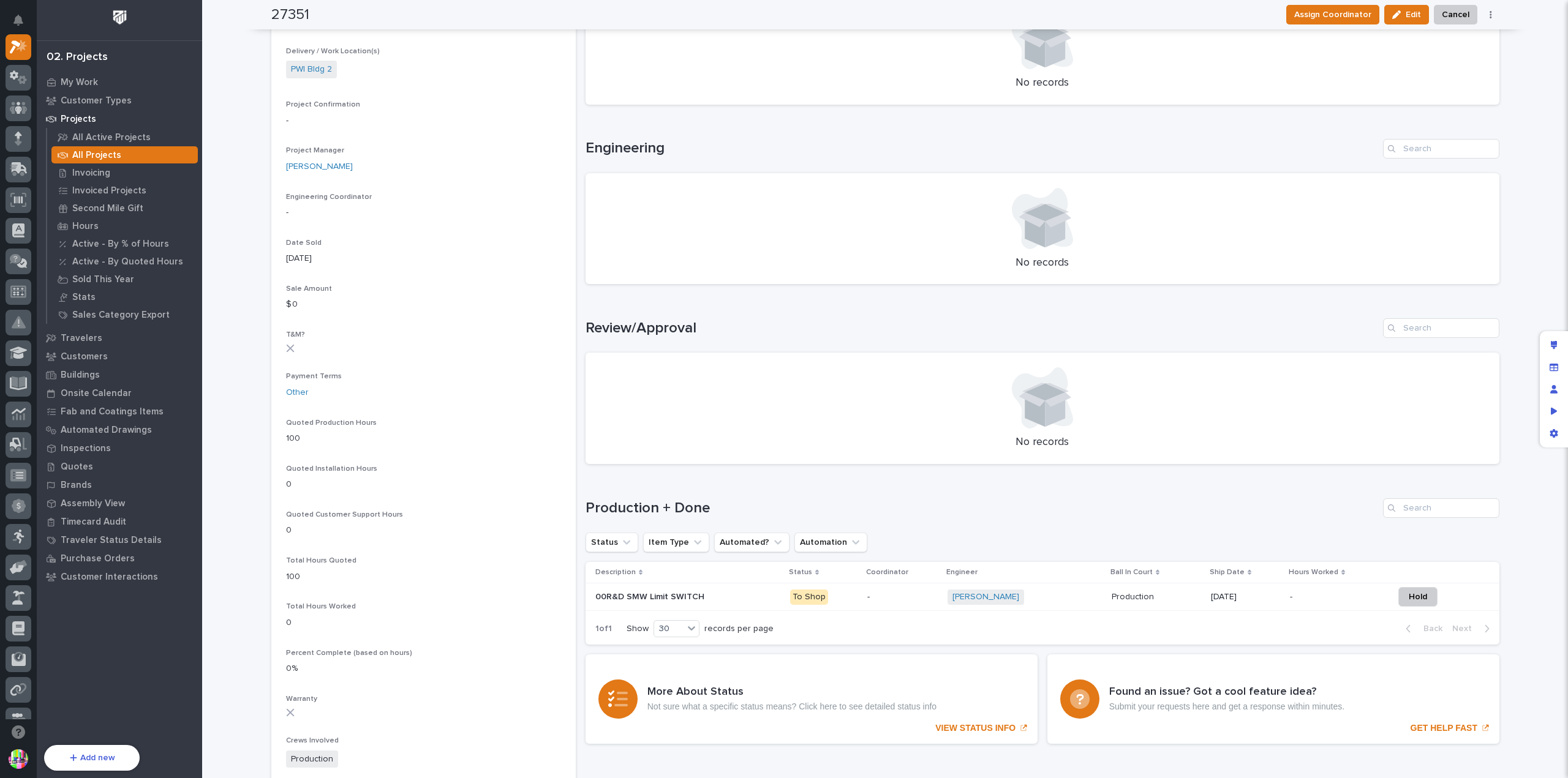
scroll to position [0, 0]
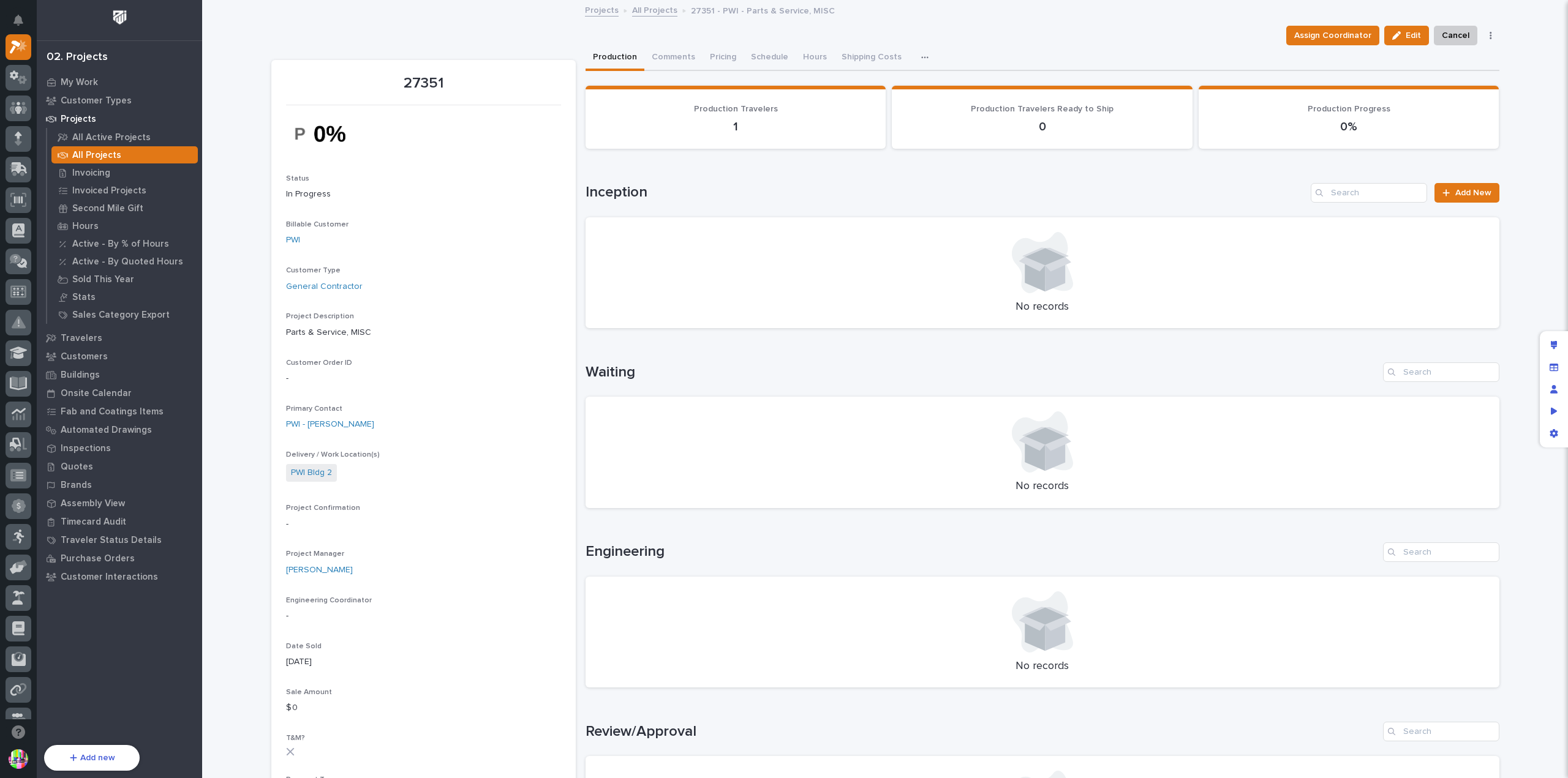
click at [913, 61] on button "button" at bounding box center [926, 57] width 26 height 24
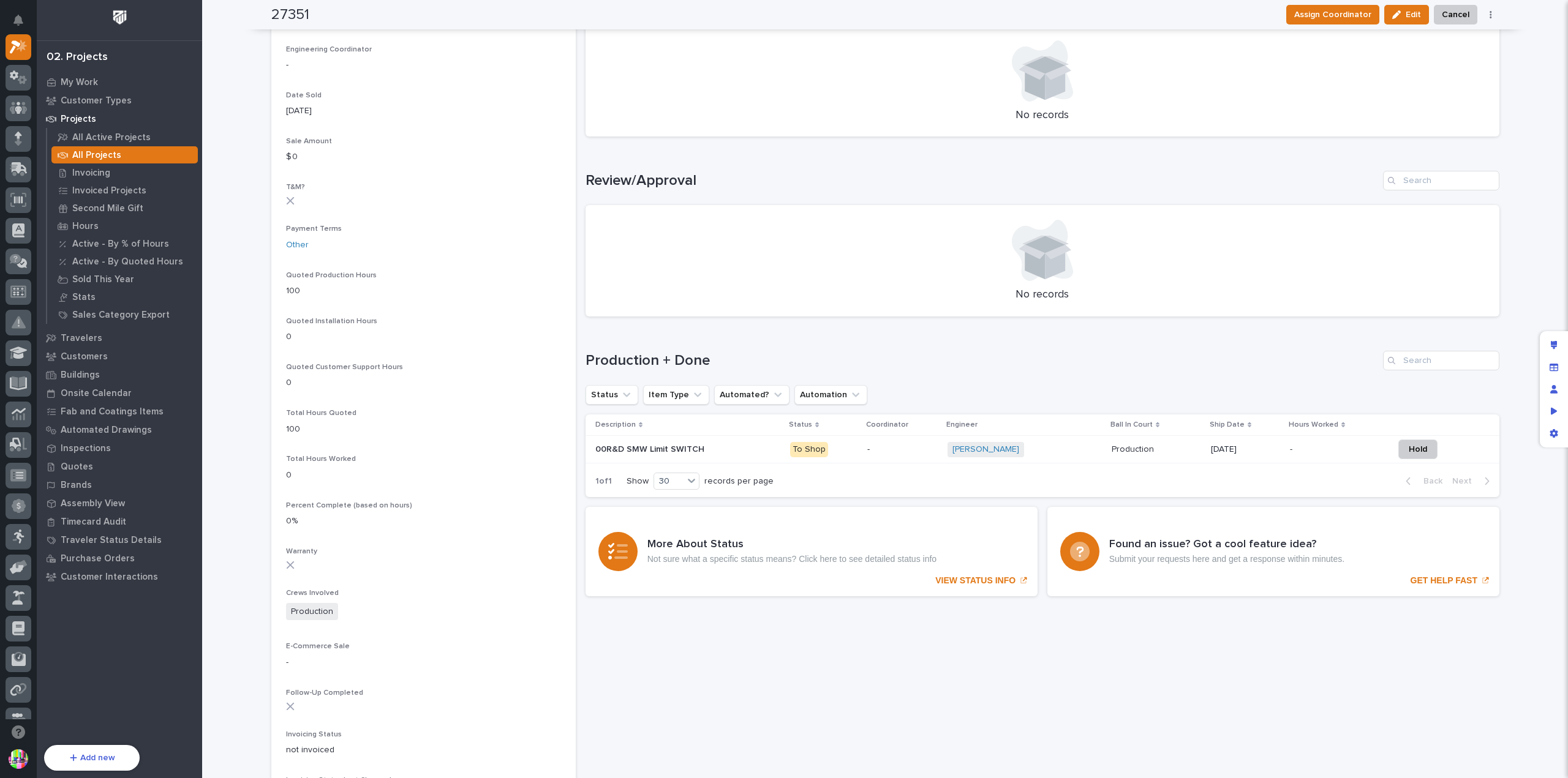
scroll to position [832, 0]
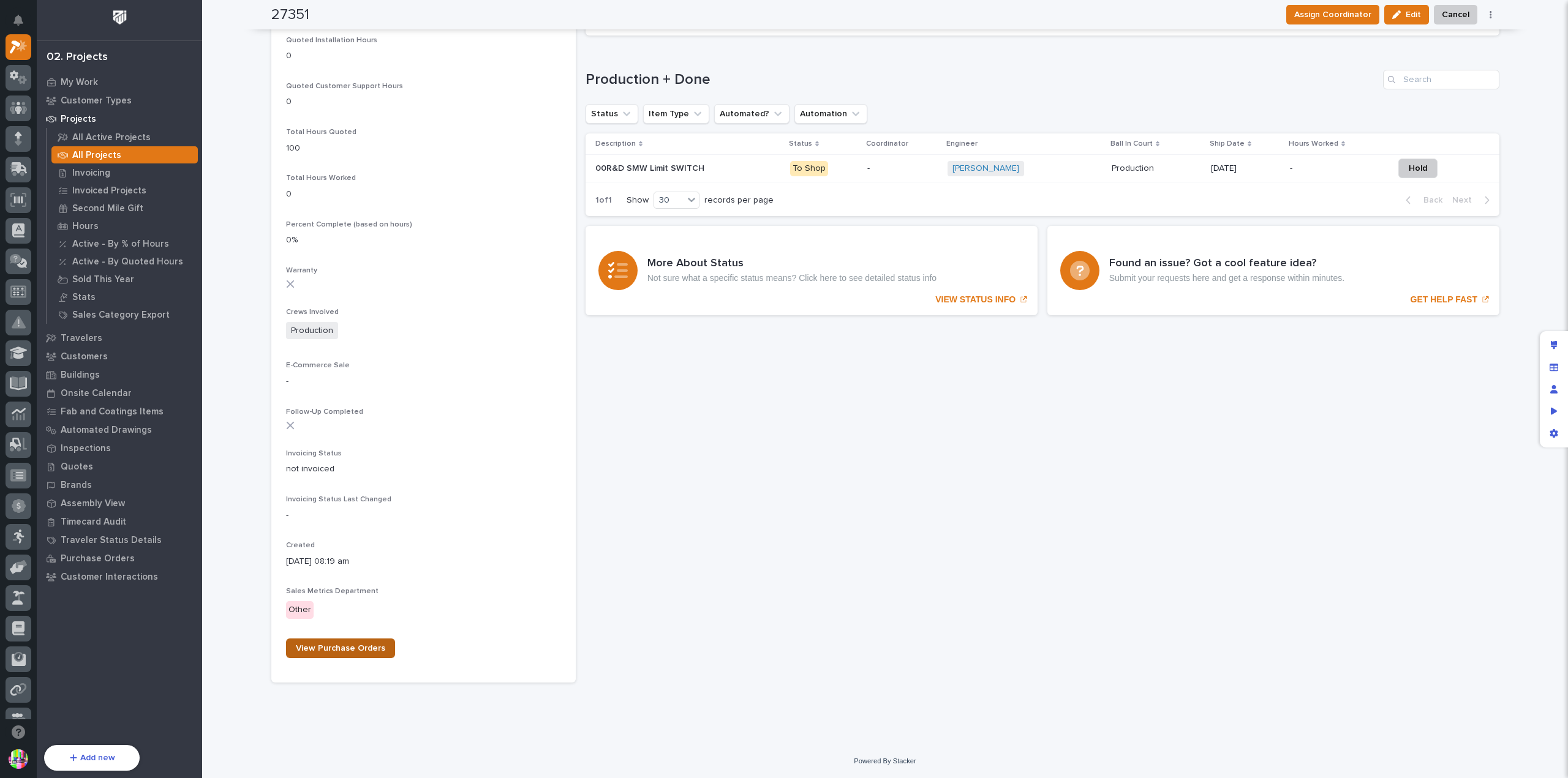
click at [347, 644] on span "View Purchase Orders" at bounding box center [340, 648] width 89 height 9
click at [1554, 344] on icon "Edit layout" at bounding box center [1553, 345] width 7 height 9
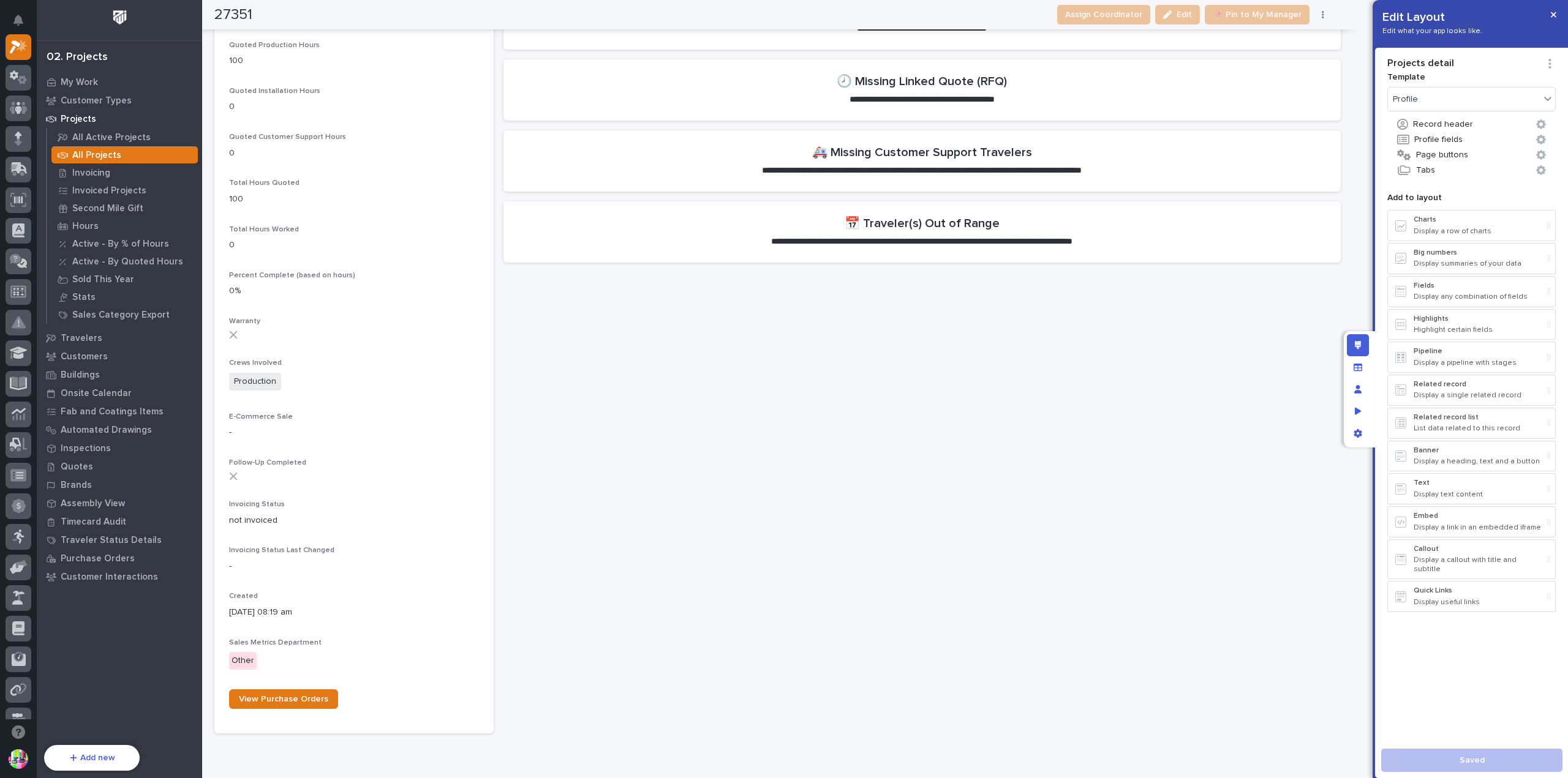
scroll to position [526, 0]
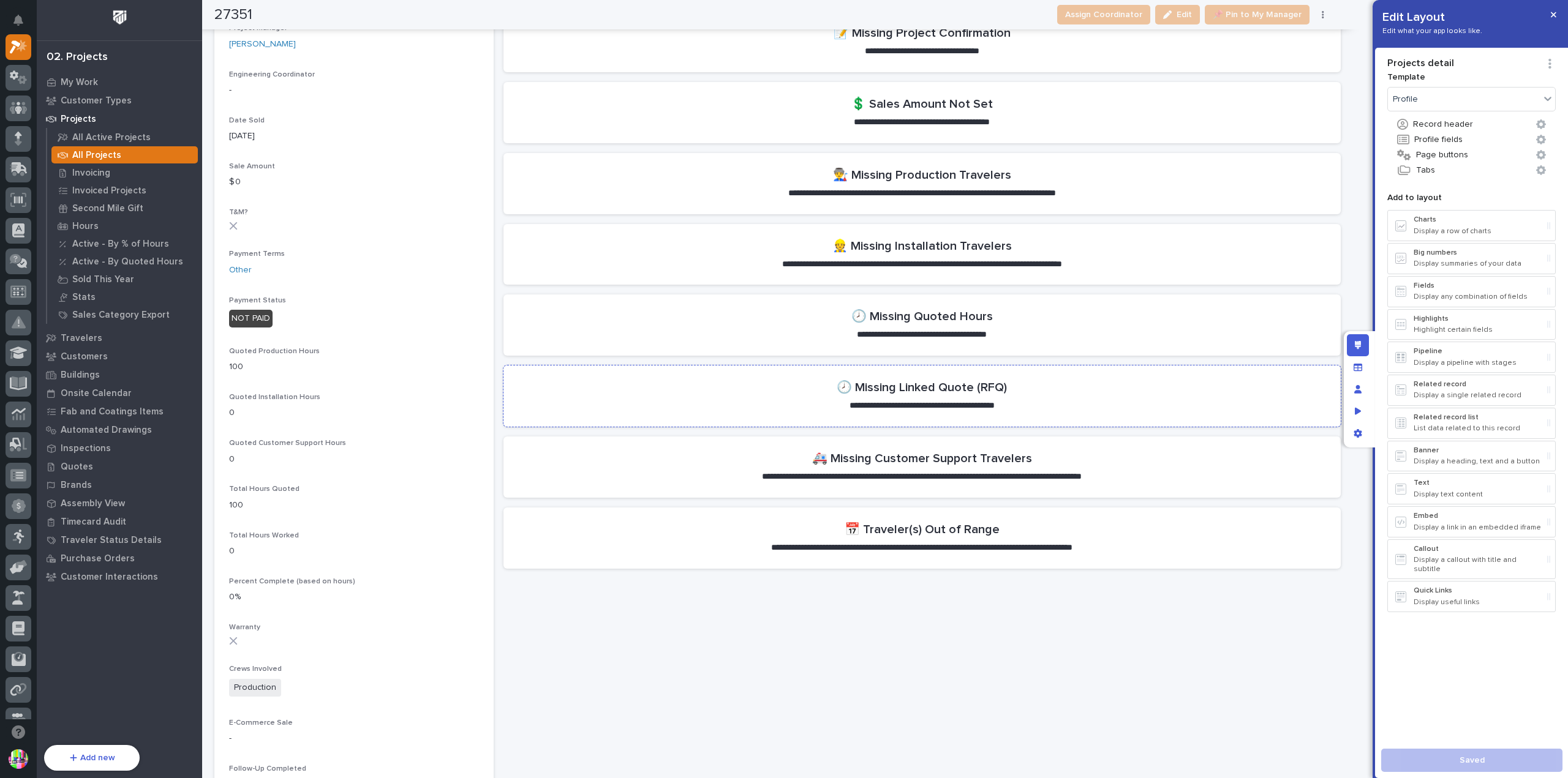
click at [1047, 384] on section "**********" at bounding box center [922, 396] width 837 height 61
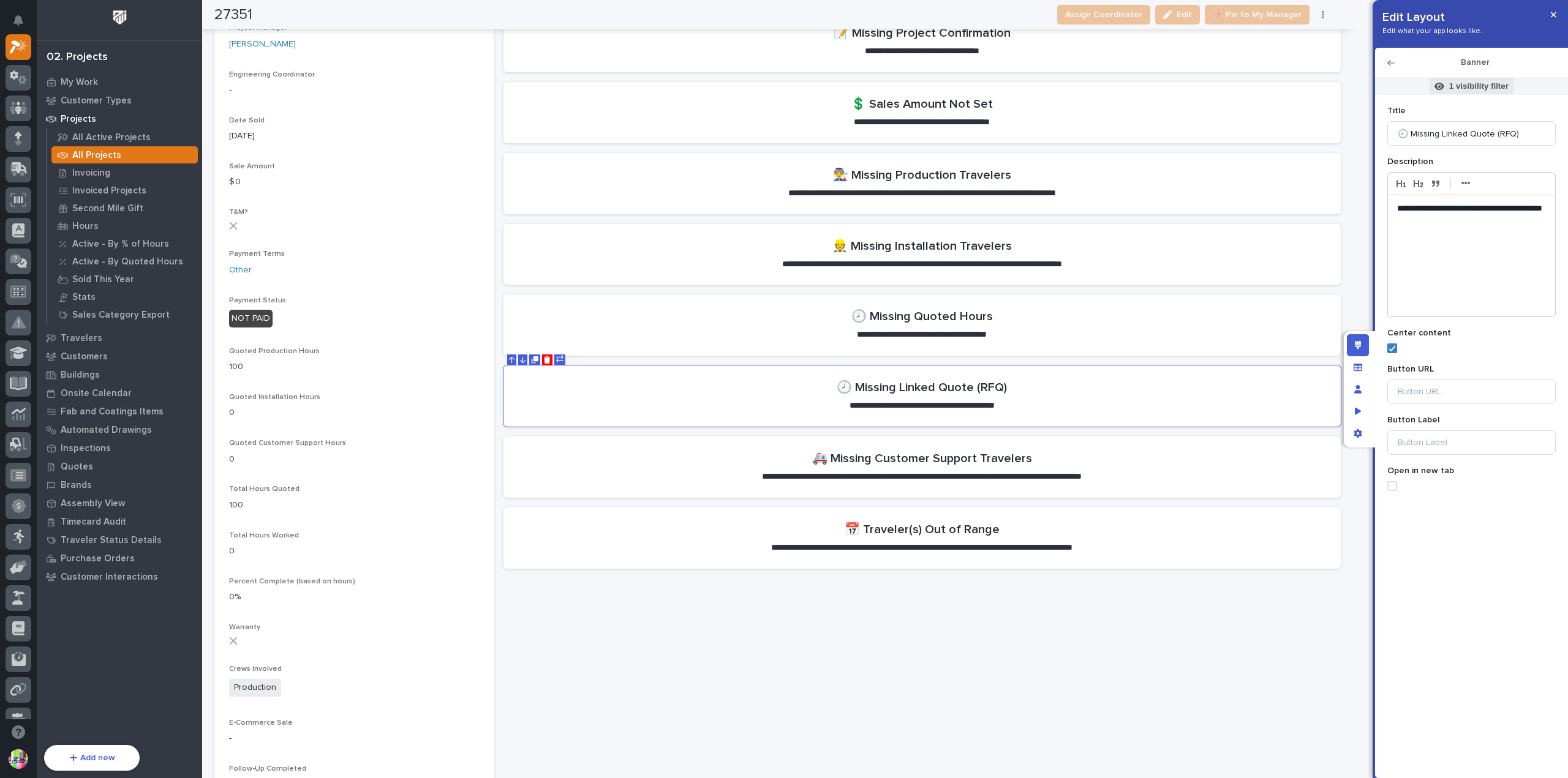
click at [1482, 87] on p "1 visibility filter" at bounding box center [1479, 85] width 60 height 11
click at [1499, 175] on div at bounding box center [1494, 177] width 15 height 11
click at [1551, 12] on div at bounding box center [784, 389] width 1568 height 778
click at [1550, 18] on icon "button" at bounding box center [1553, 15] width 6 height 9
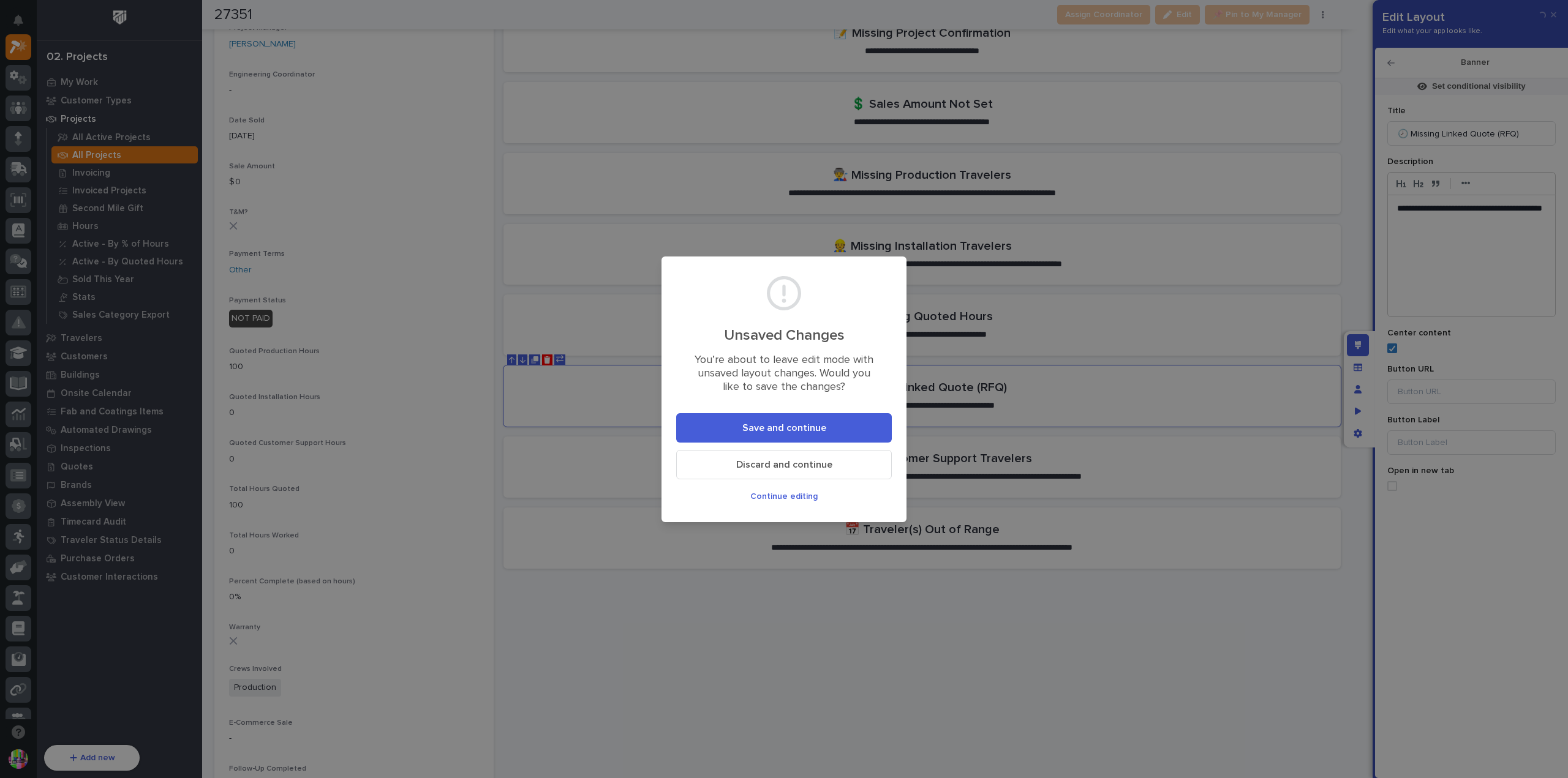
click at [842, 421] on button "Save and continue" at bounding box center [784, 428] width 216 height 29
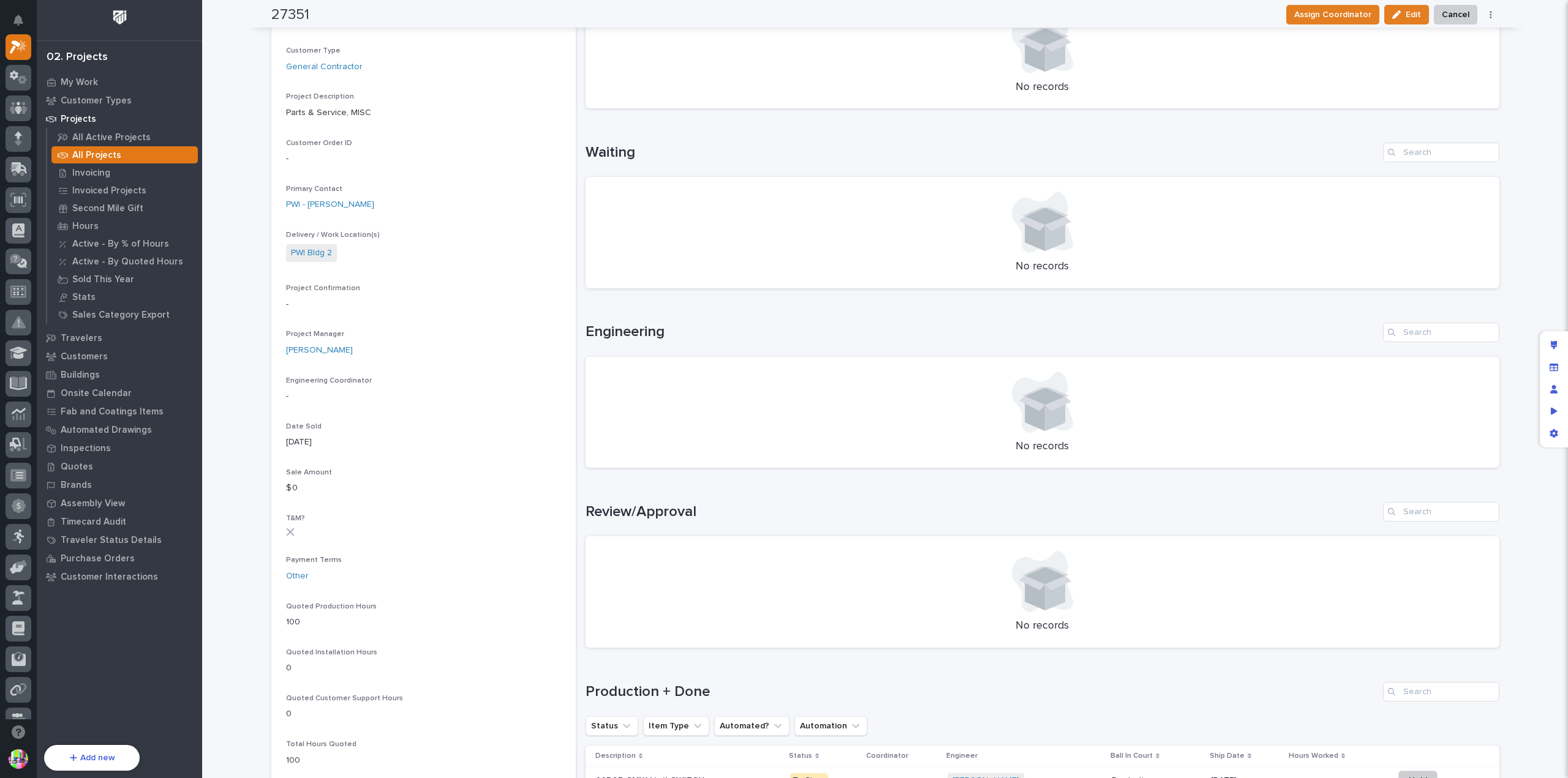
scroll to position [0, 0]
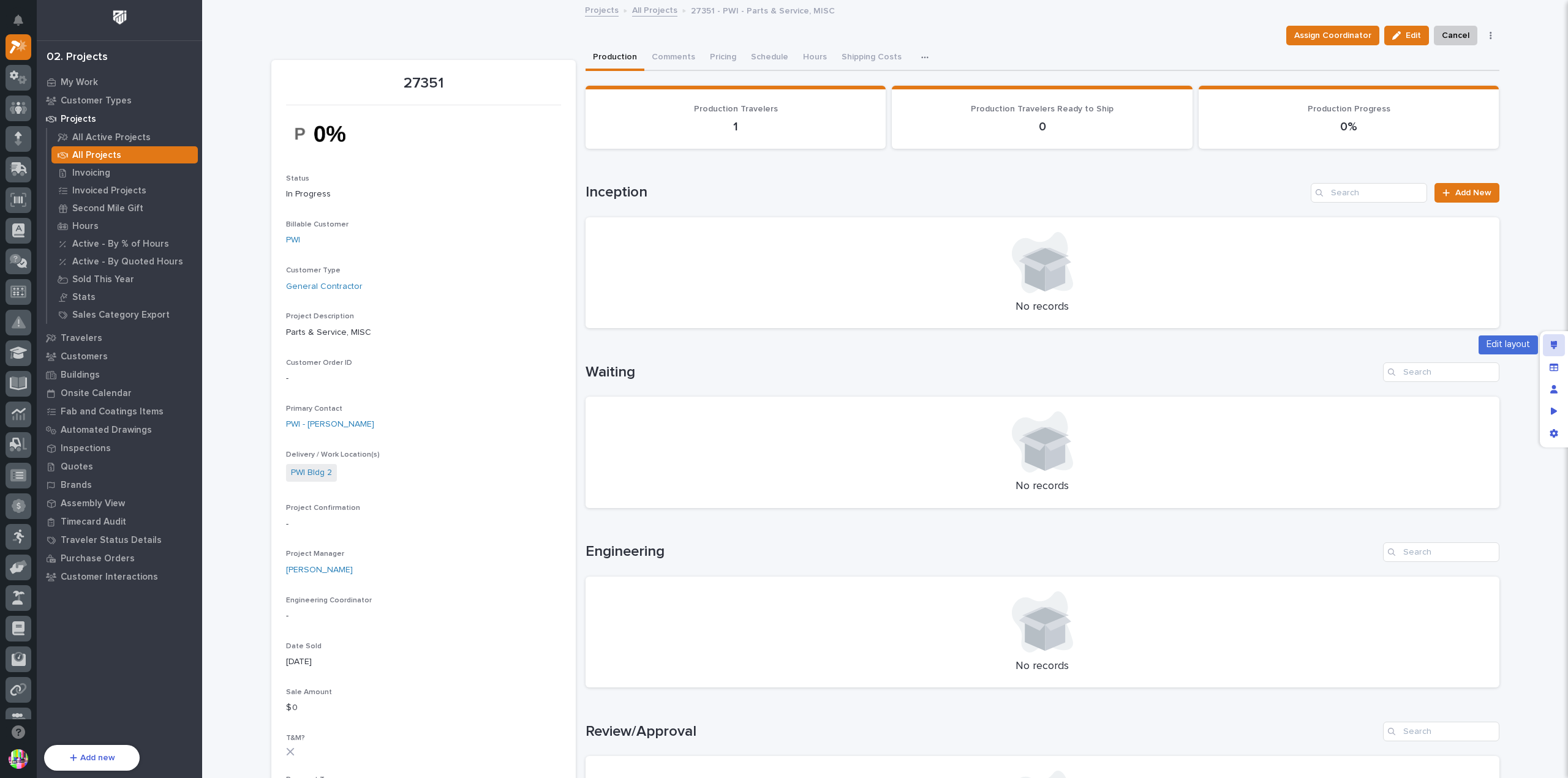
click at [1554, 347] on icon "Edit layout" at bounding box center [1553, 345] width 7 height 9
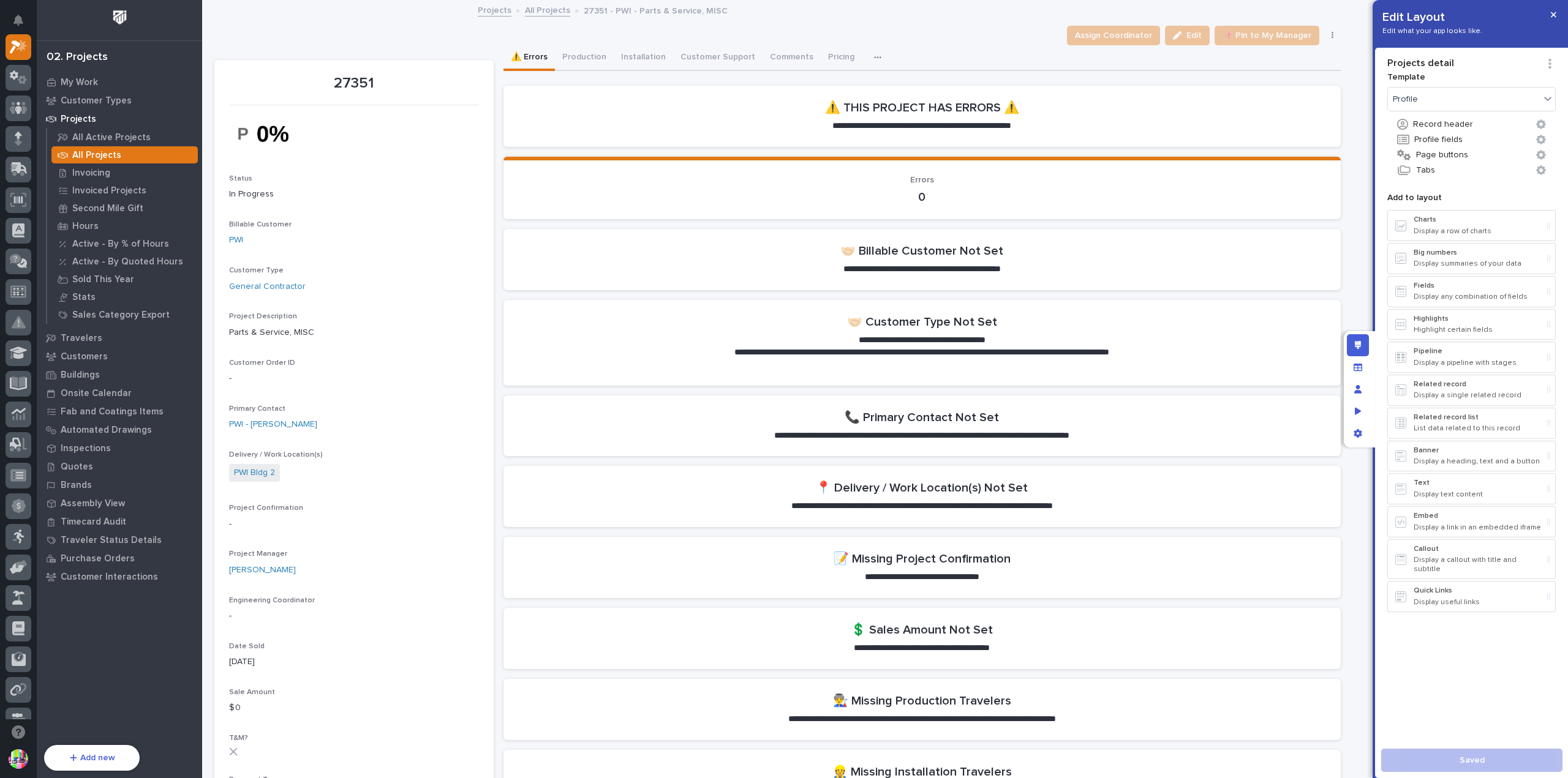
click at [471, 333] on p "Parts & Service, MISC" at bounding box center [354, 332] width 250 height 13
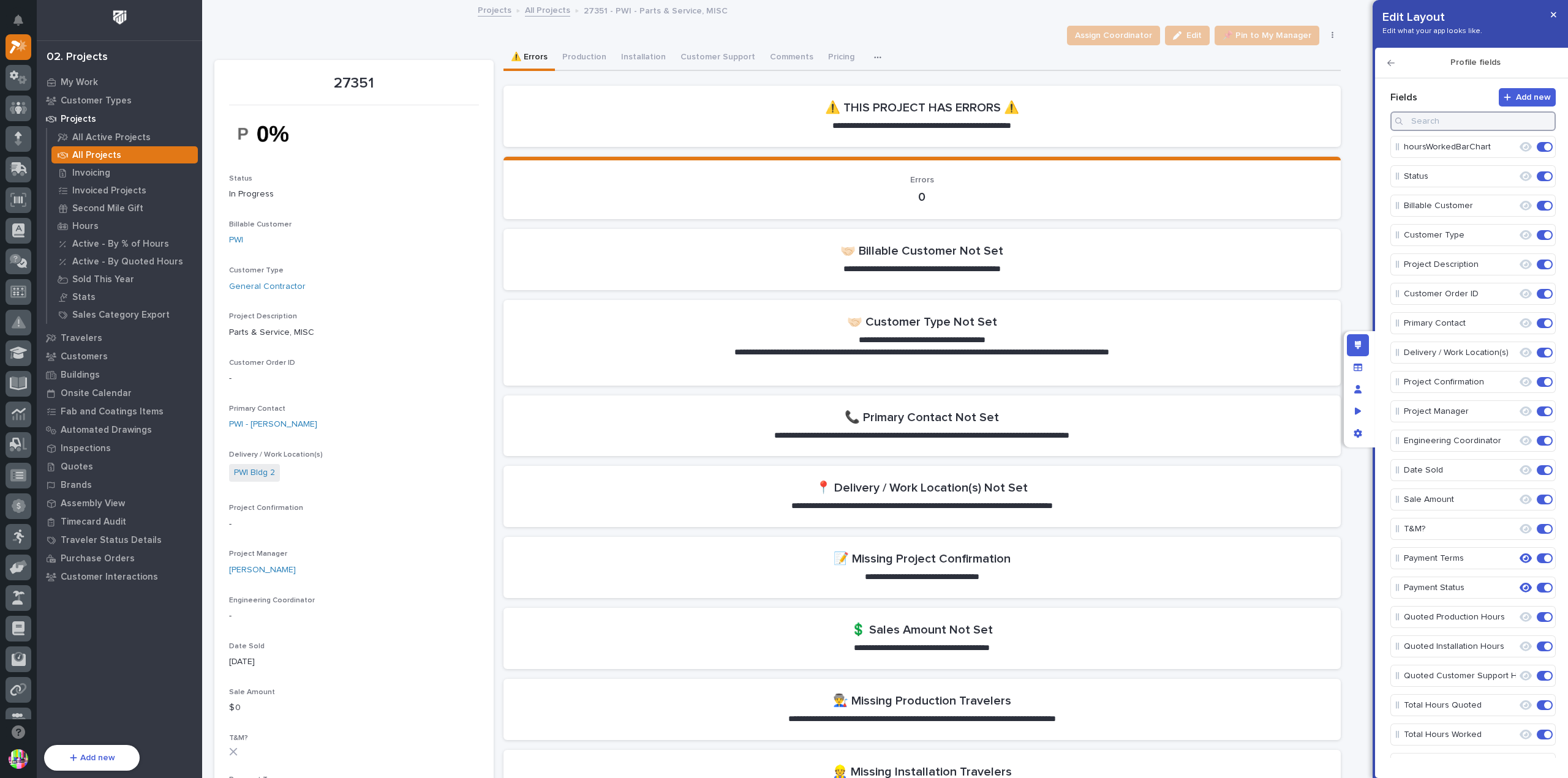
click at [1488, 129] on input at bounding box center [1473, 122] width 166 height 20
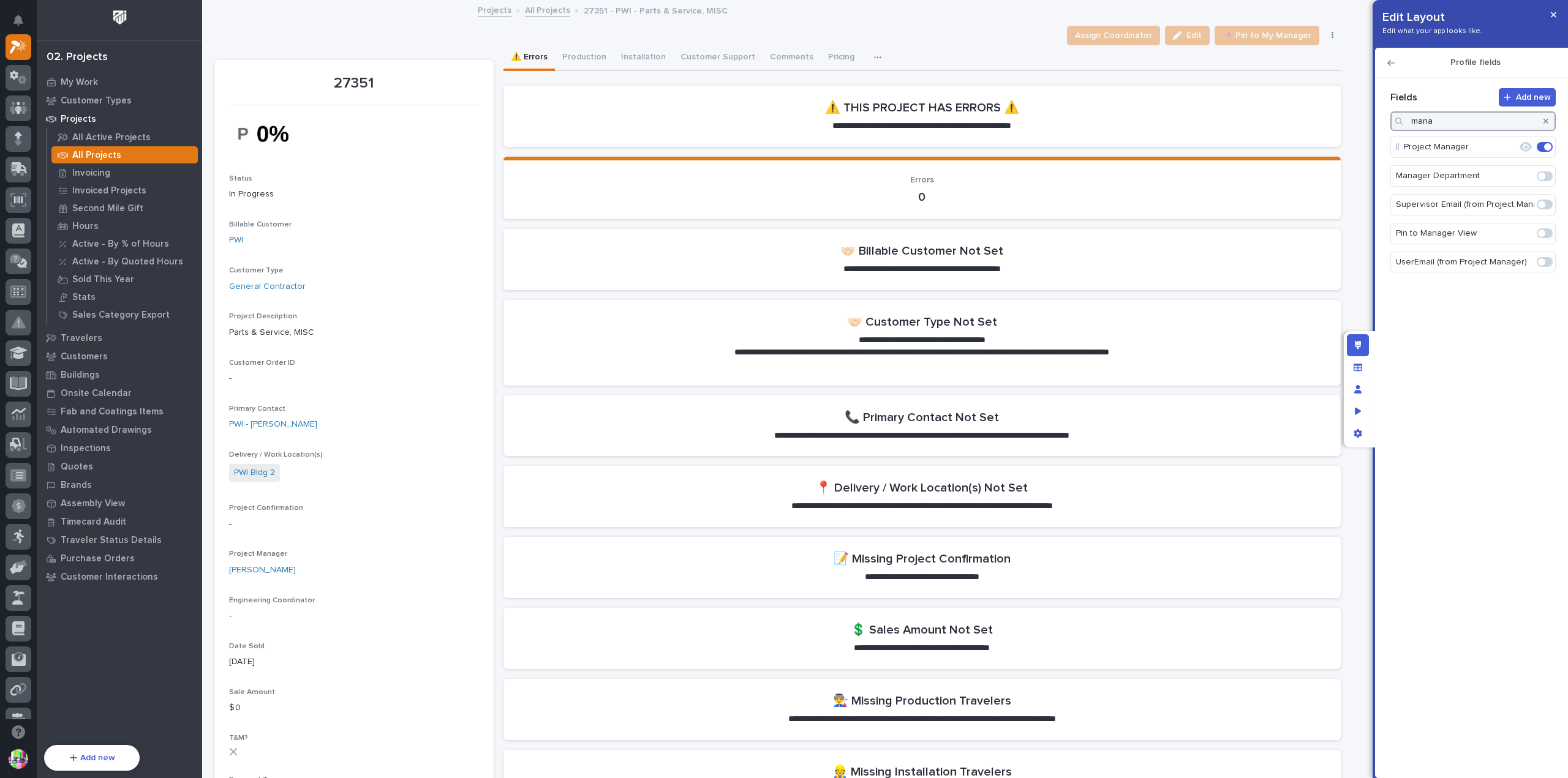
click at [1541, 175] on span at bounding box center [1541, 175] width 7 height 7
type input "mana"
click at [1544, 123] on icon "button" at bounding box center [1545, 121] width 5 height 7
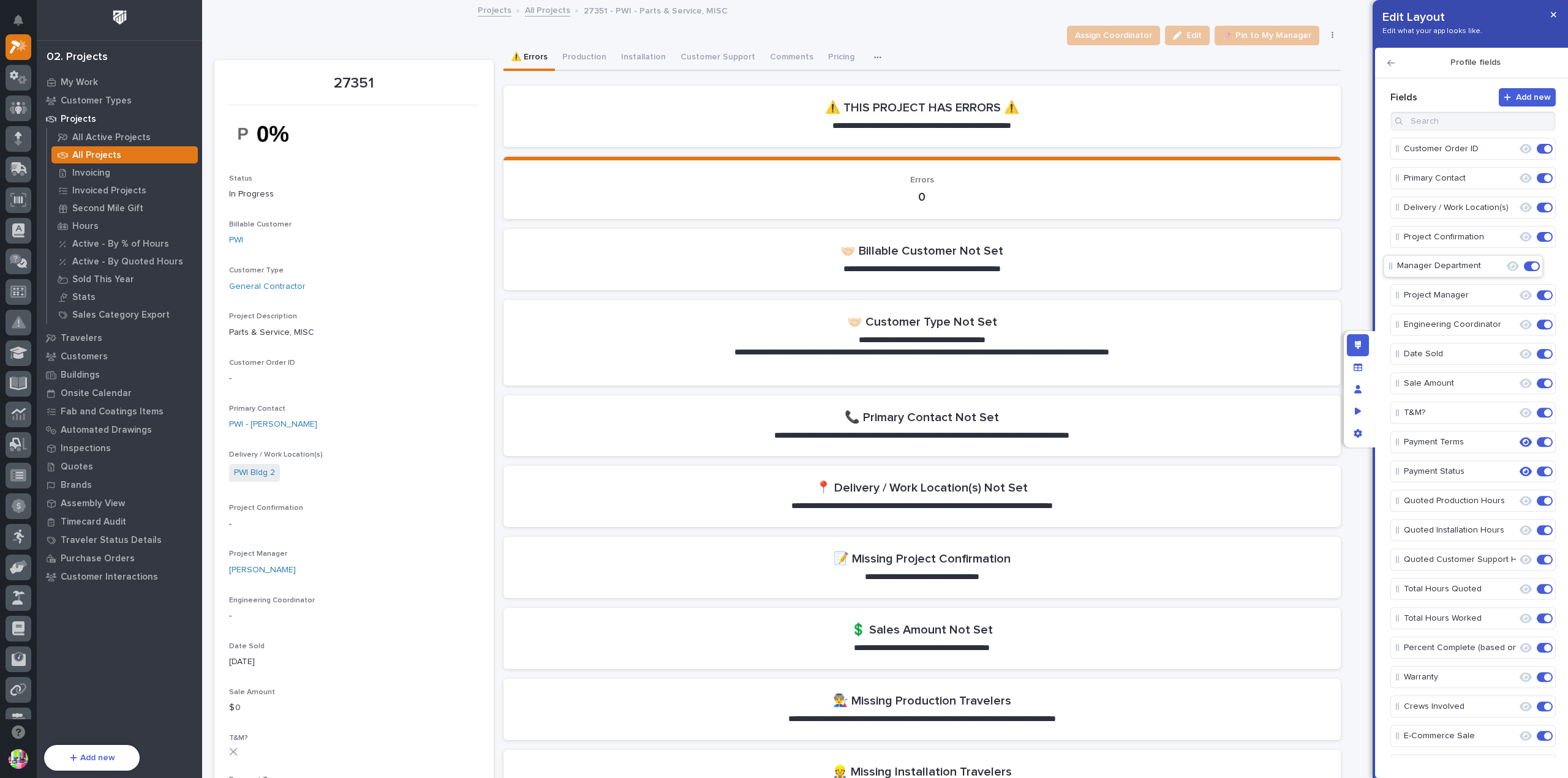
scroll to position [144, 0]
drag, startPoint x: 1462, startPoint y: 496, endPoint x: 1462, endPoint y: 287, distance: 209.0
click at [1547, 17] on button "button" at bounding box center [1553, 15] width 21 height 20
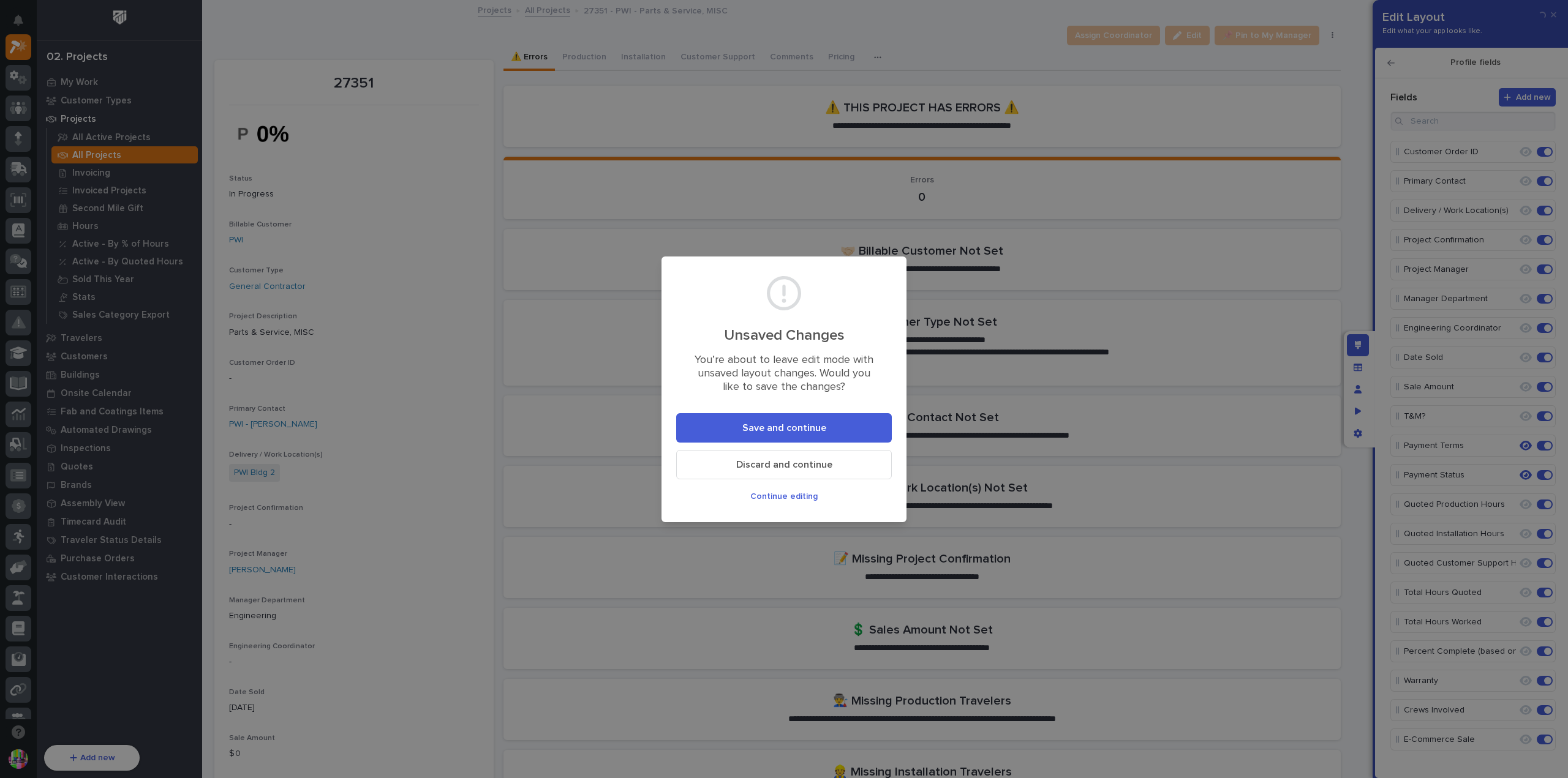
click at [840, 425] on button "Save and continue" at bounding box center [784, 428] width 216 height 29
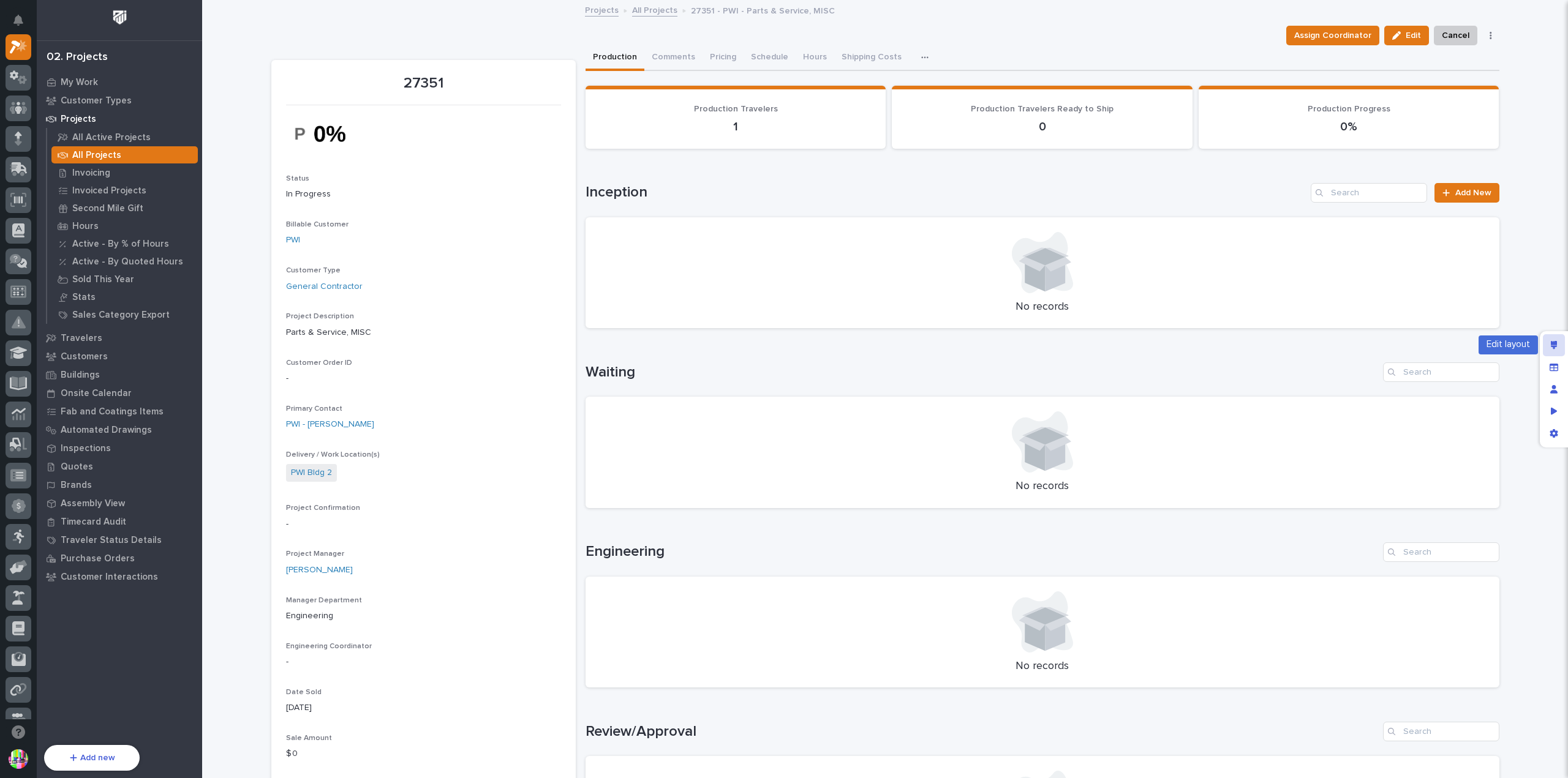
click at [1557, 349] on div "Edit layout" at bounding box center [1553, 345] width 22 height 22
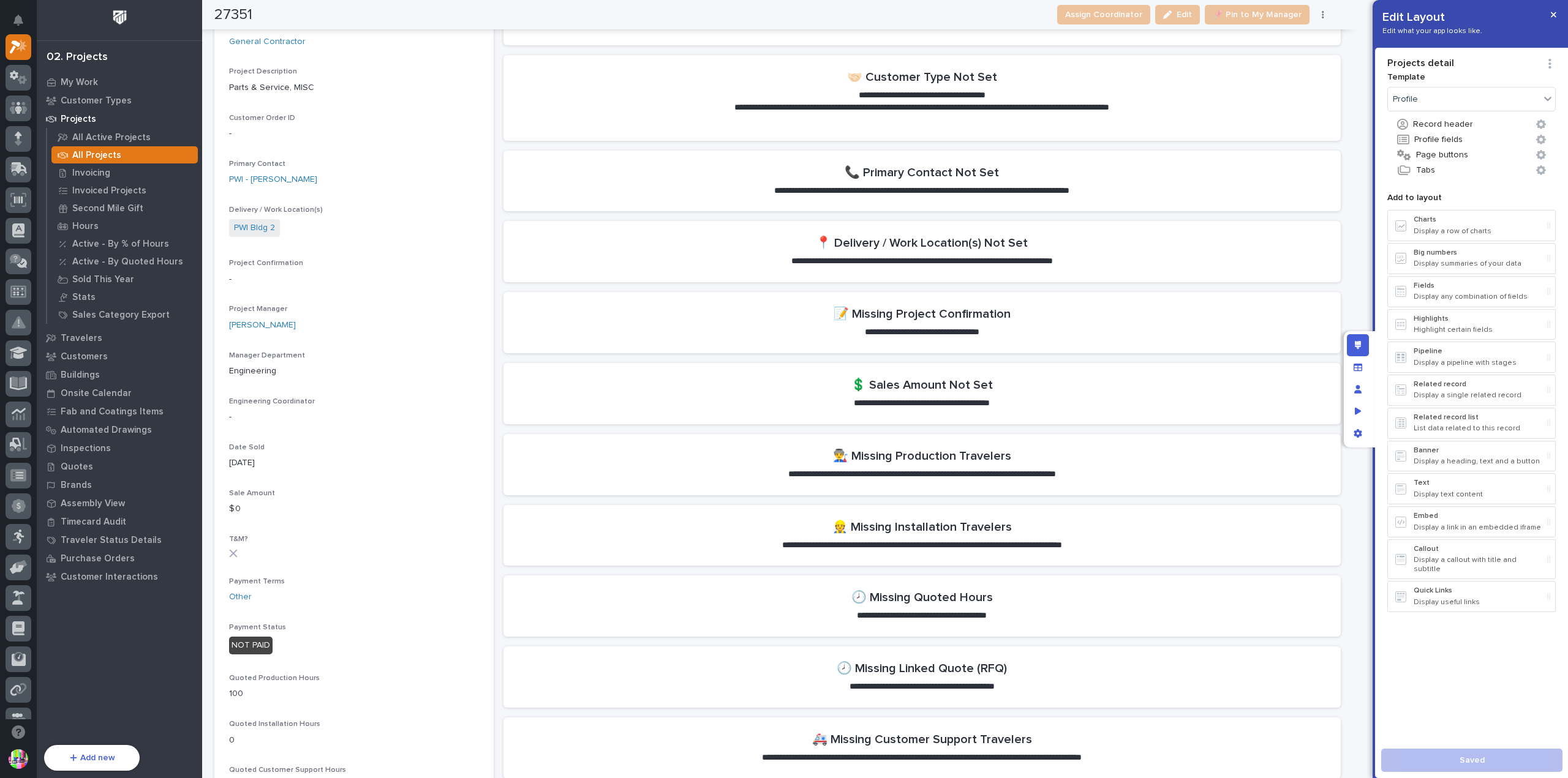
scroll to position [490, 0]
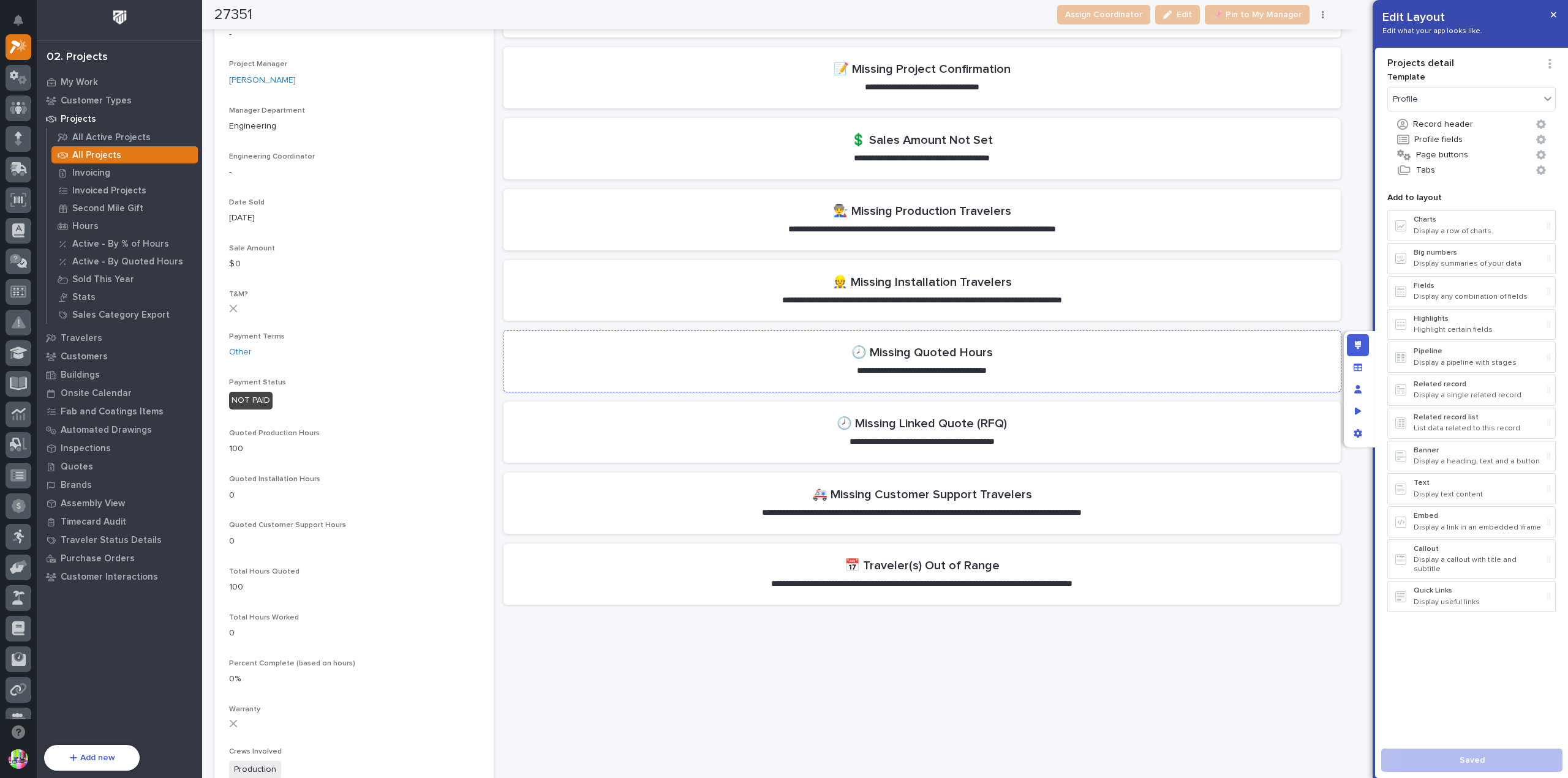
click at [1117, 360] on section "**********" at bounding box center [922, 361] width 837 height 61
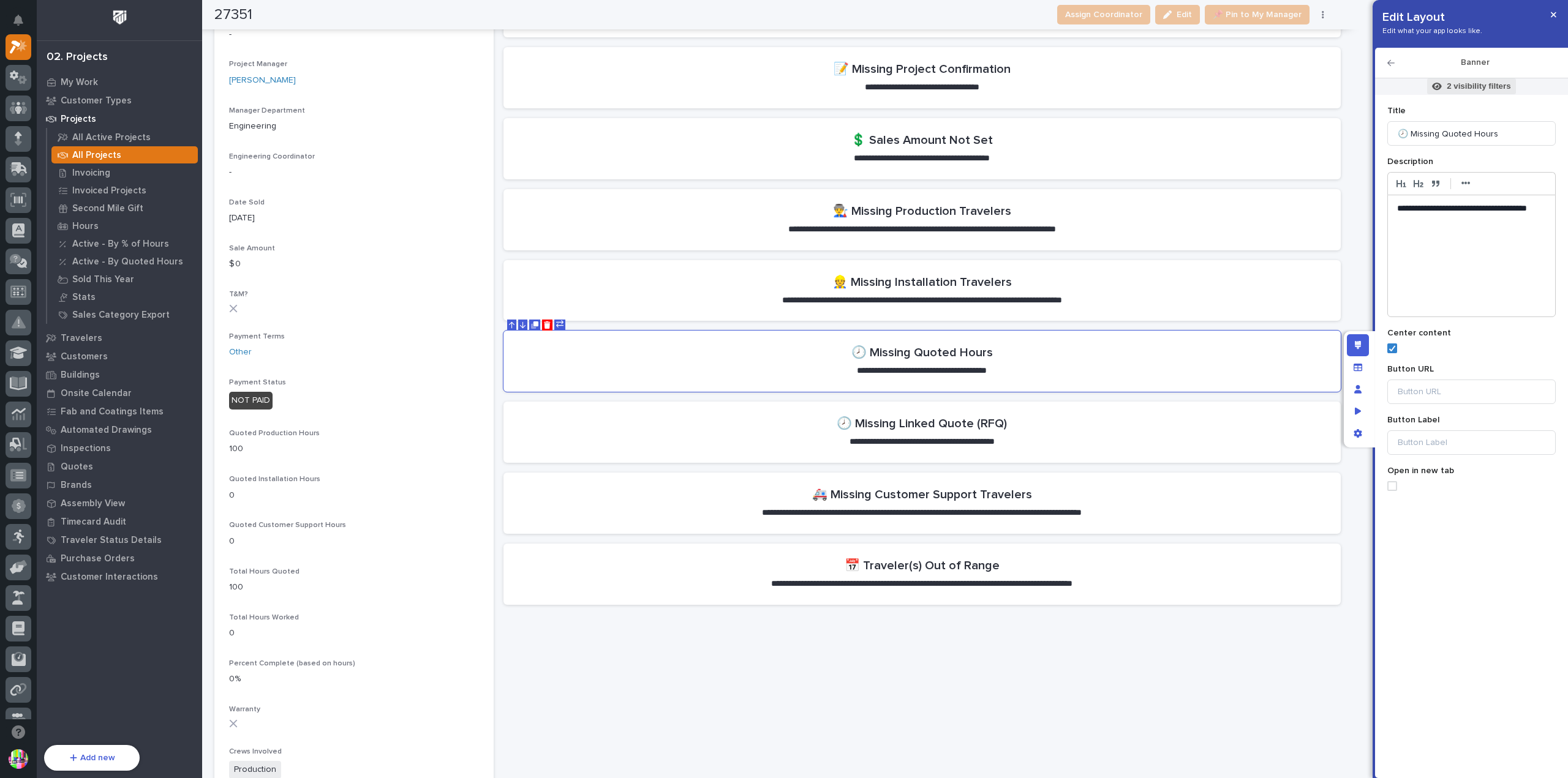
click at [1472, 86] on p "2 visibility filters" at bounding box center [1478, 85] width 64 height 11
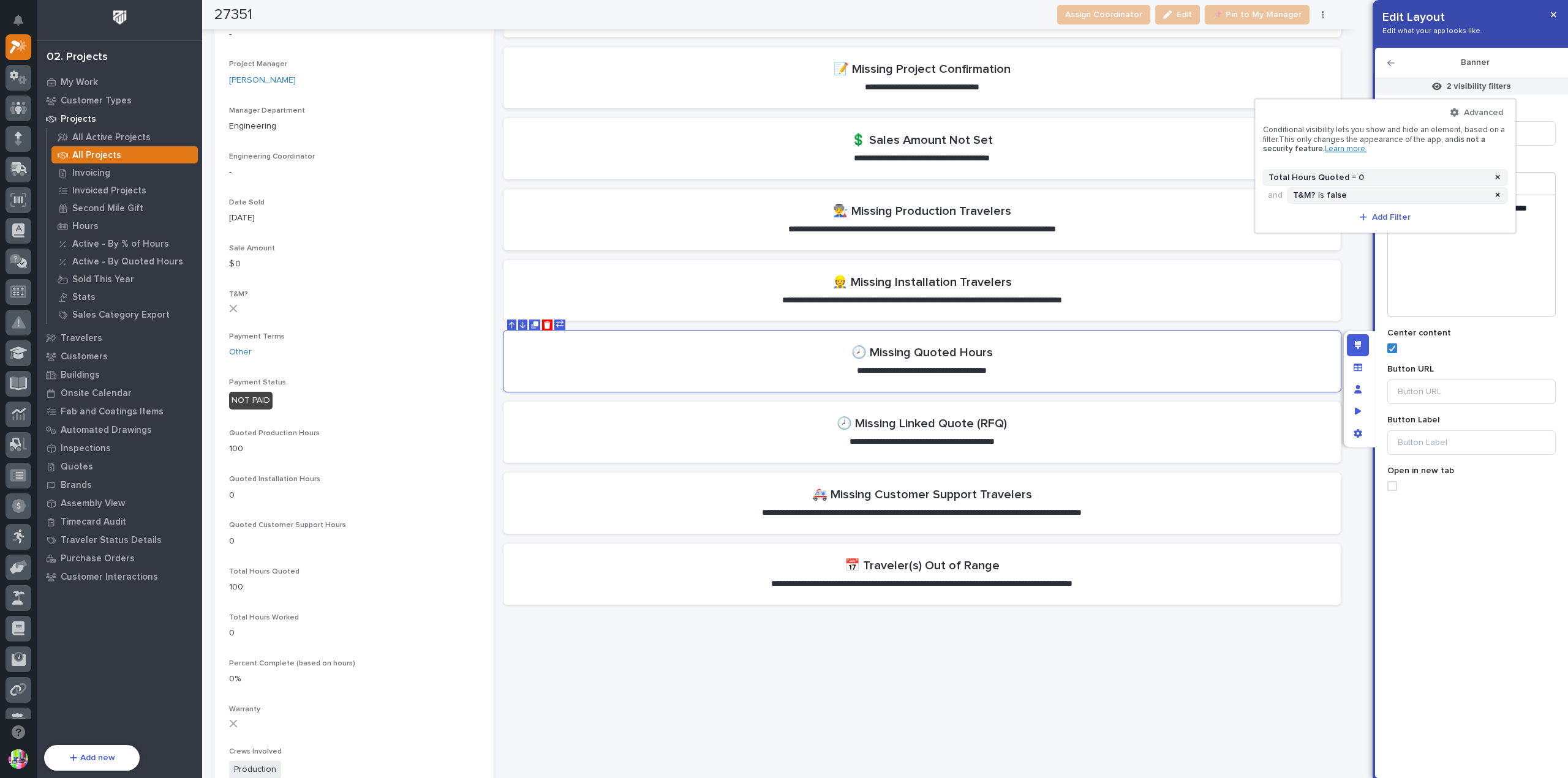
click at [1149, 71] on div at bounding box center [784, 389] width 1568 height 778
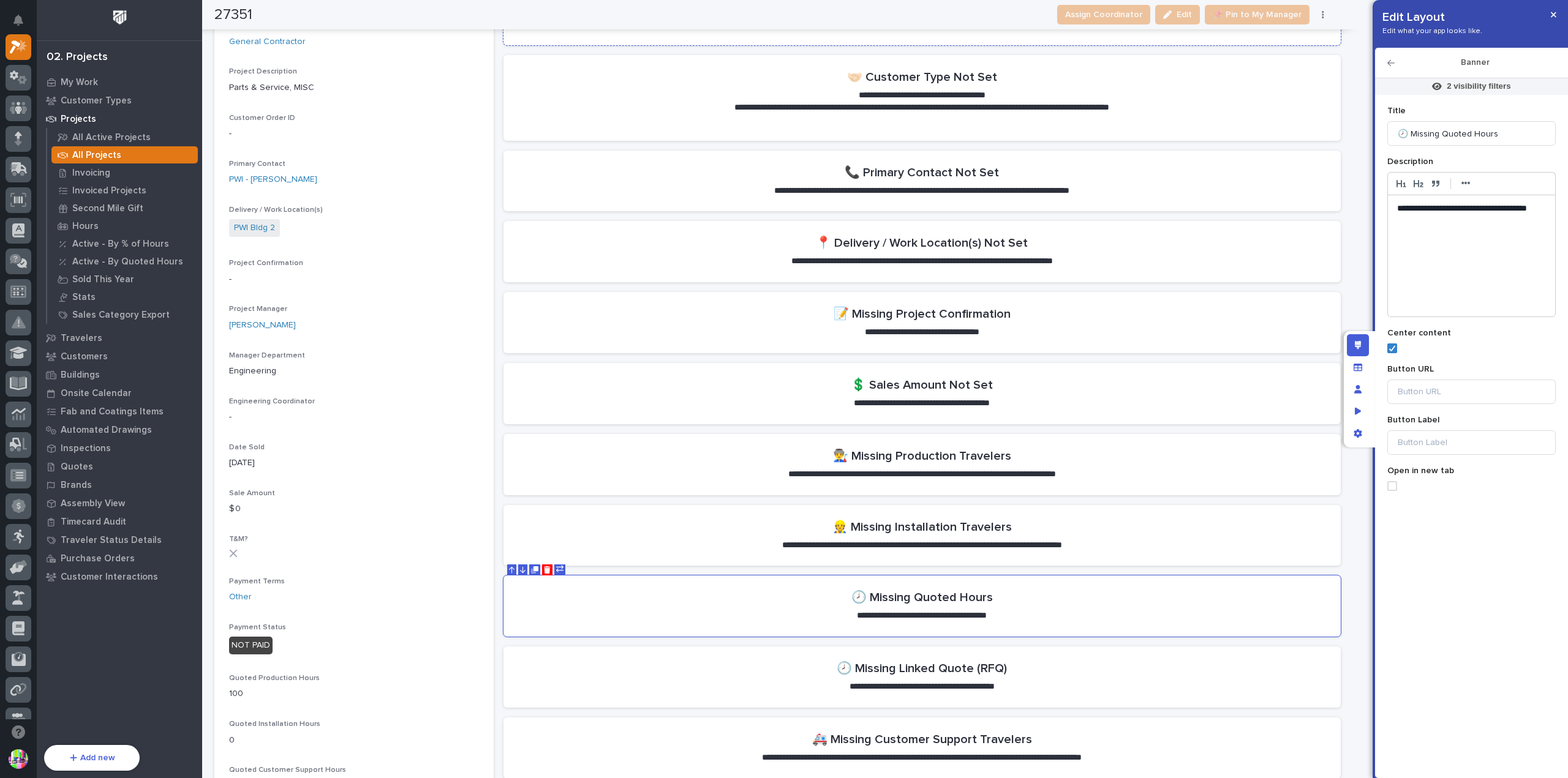
scroll to position [0, 0]
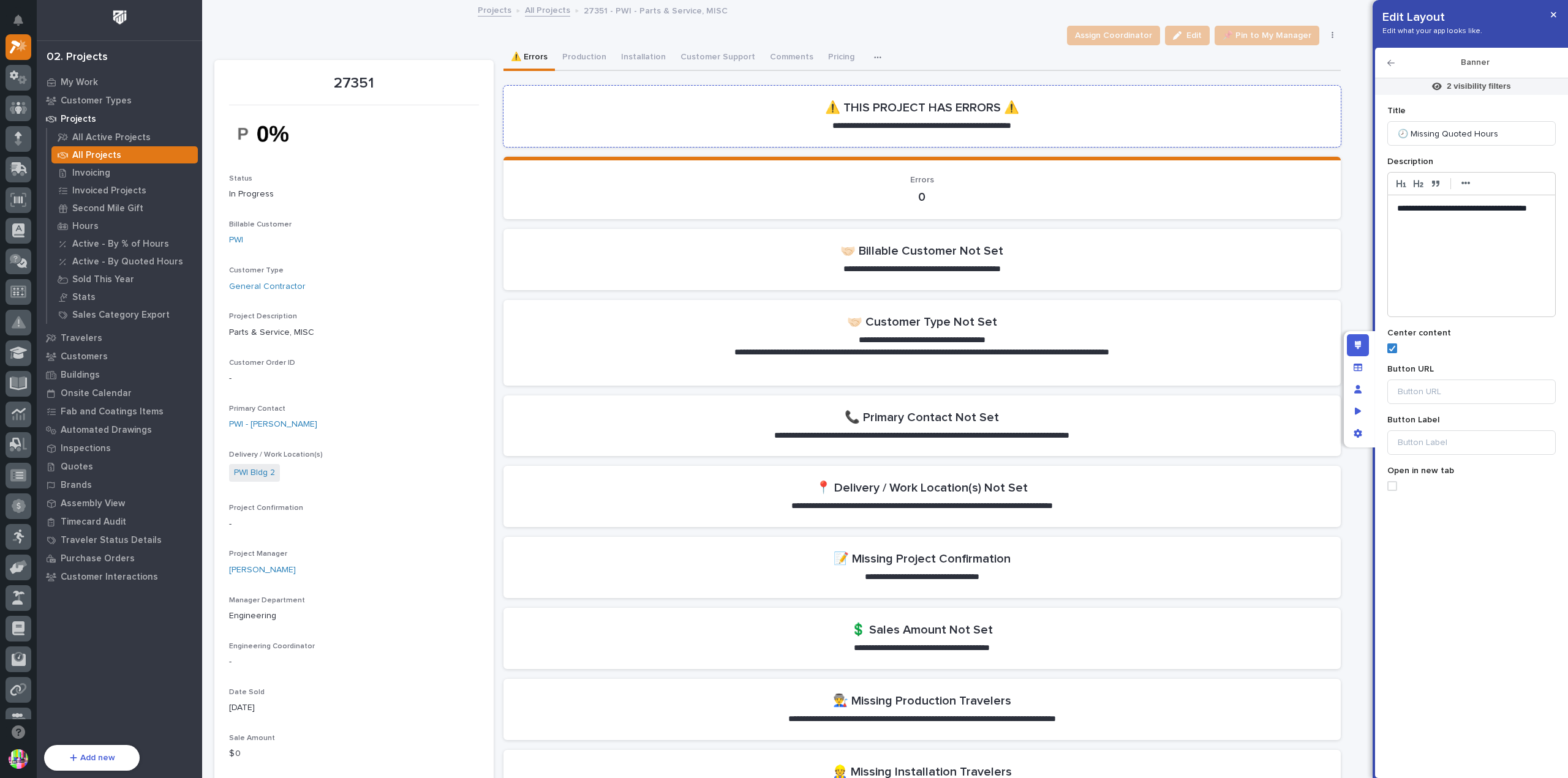
click at [1136, 121] on section "**********" at bounding box center [922, 116] width 837 height 61
click at [1556, 17] on button "button" at bounding box center [1553, 15] width 21 height 20
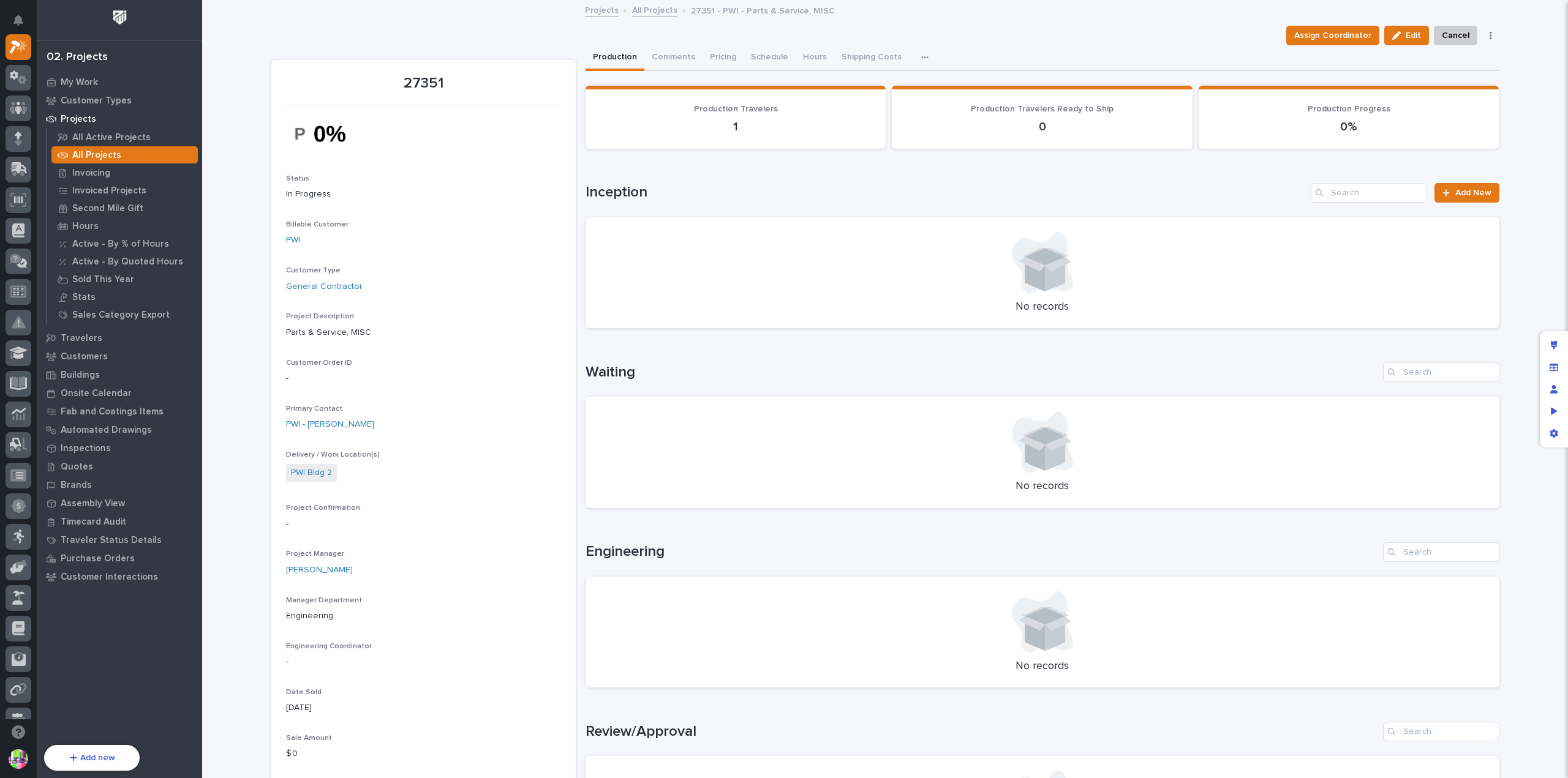
click at [1153, 47] on div "Production Comments Pricing Schedule Hours Shipping Costs CompanyCam" at bounding box center [1042, 58] width 913 height 25
click at [1557, 351] on div "Edit layout" at bounding box center [1553, 345] width 22 height 22
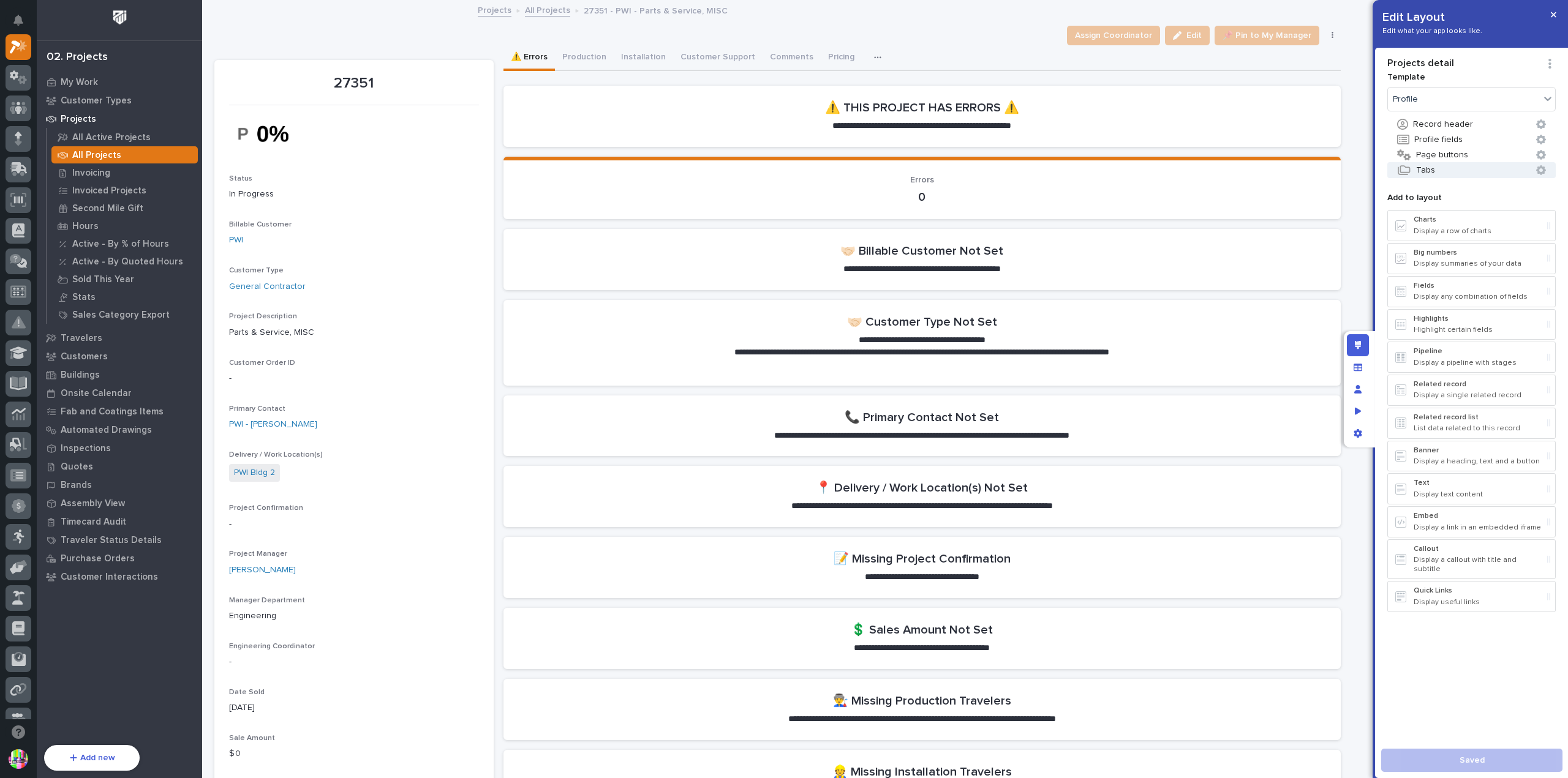
click at [1454, 165] on button "Tabs" at bounding box center [1472, 170] width 169 height 16
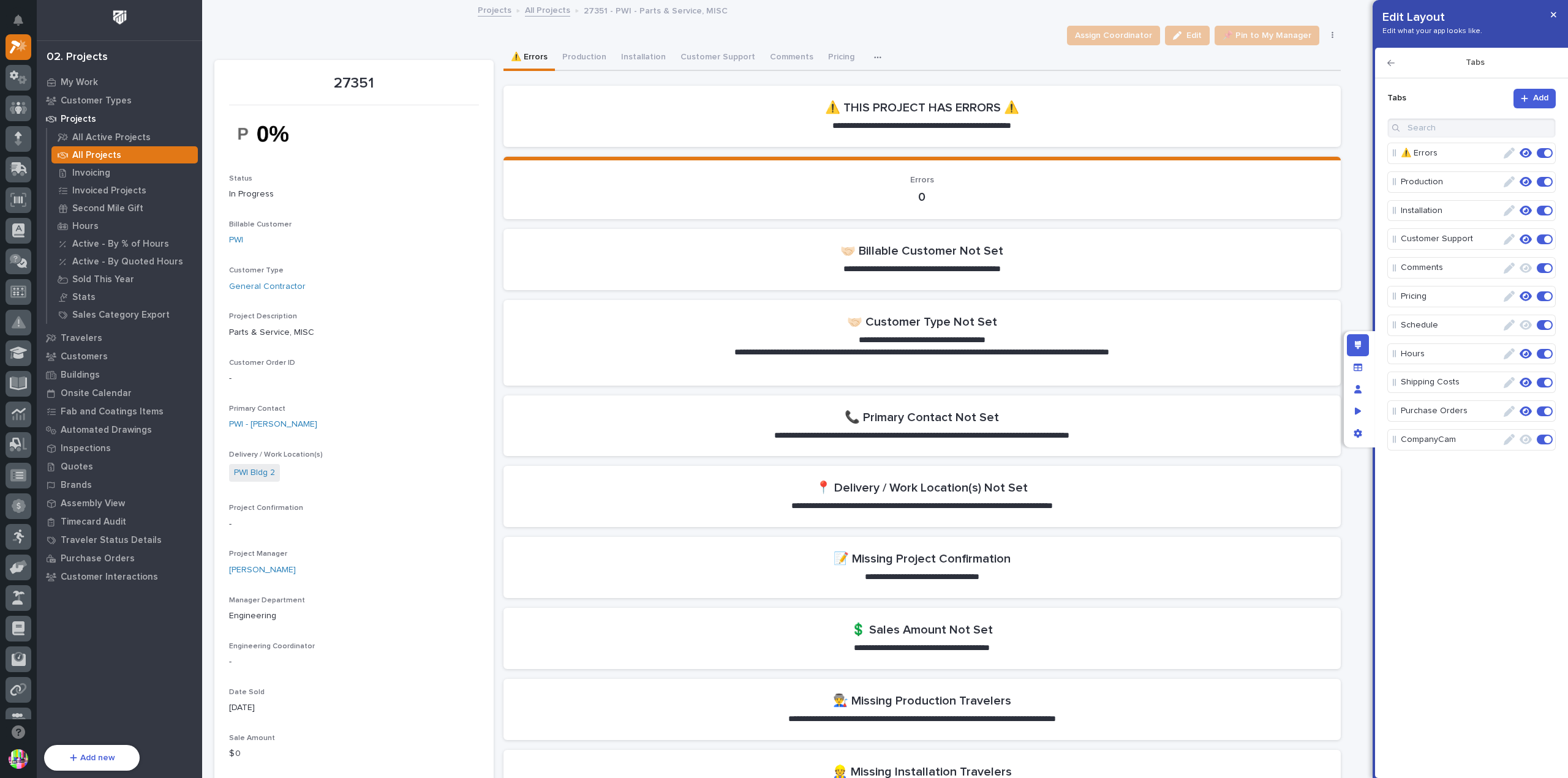
click at [1525, 154] on icon "button" at bounding box center [1525, 154] width 12 height 10
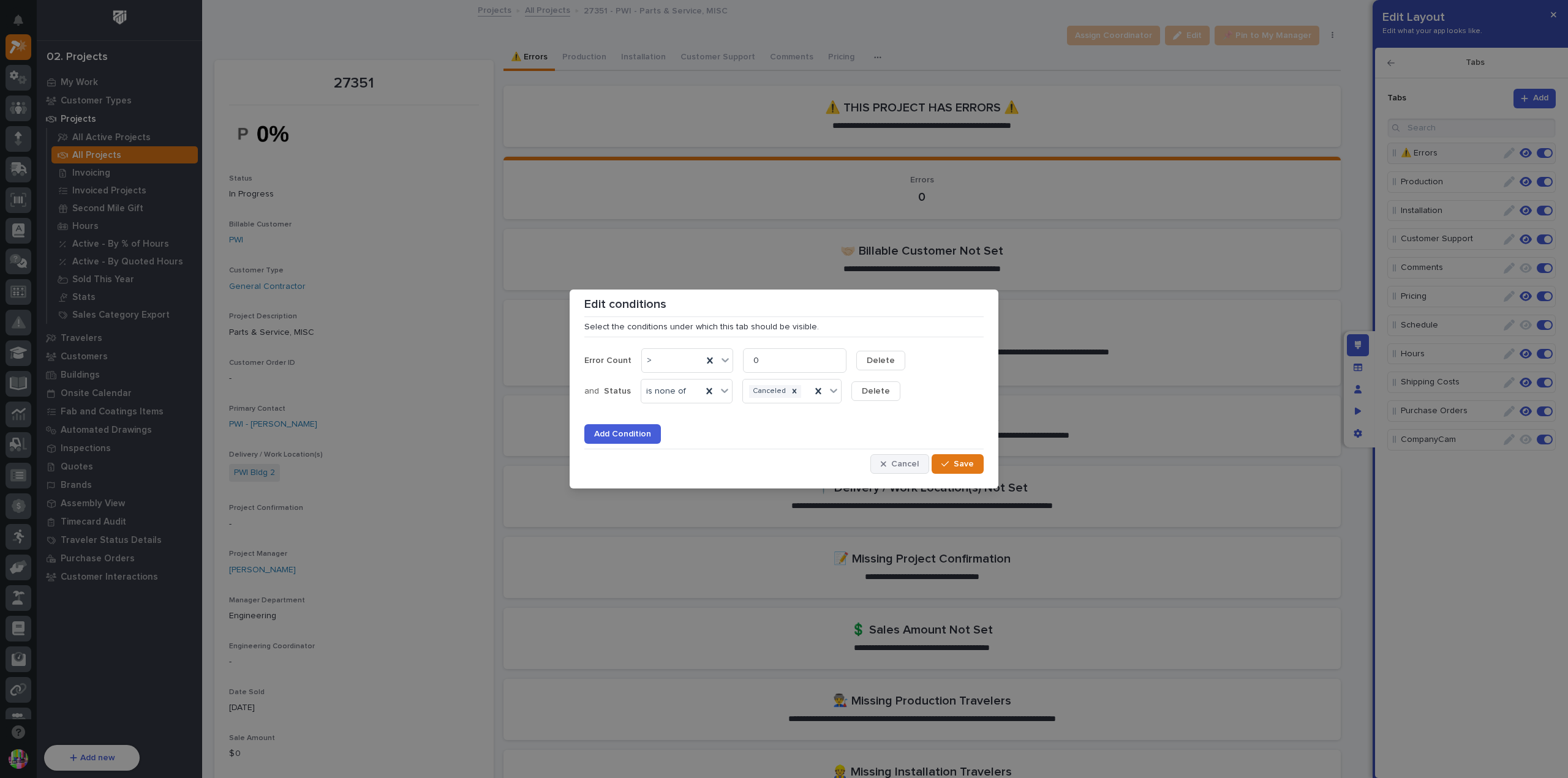
click at [896, 462] on span "Cancel" at bounding box center [905, 463] width 27 height 11
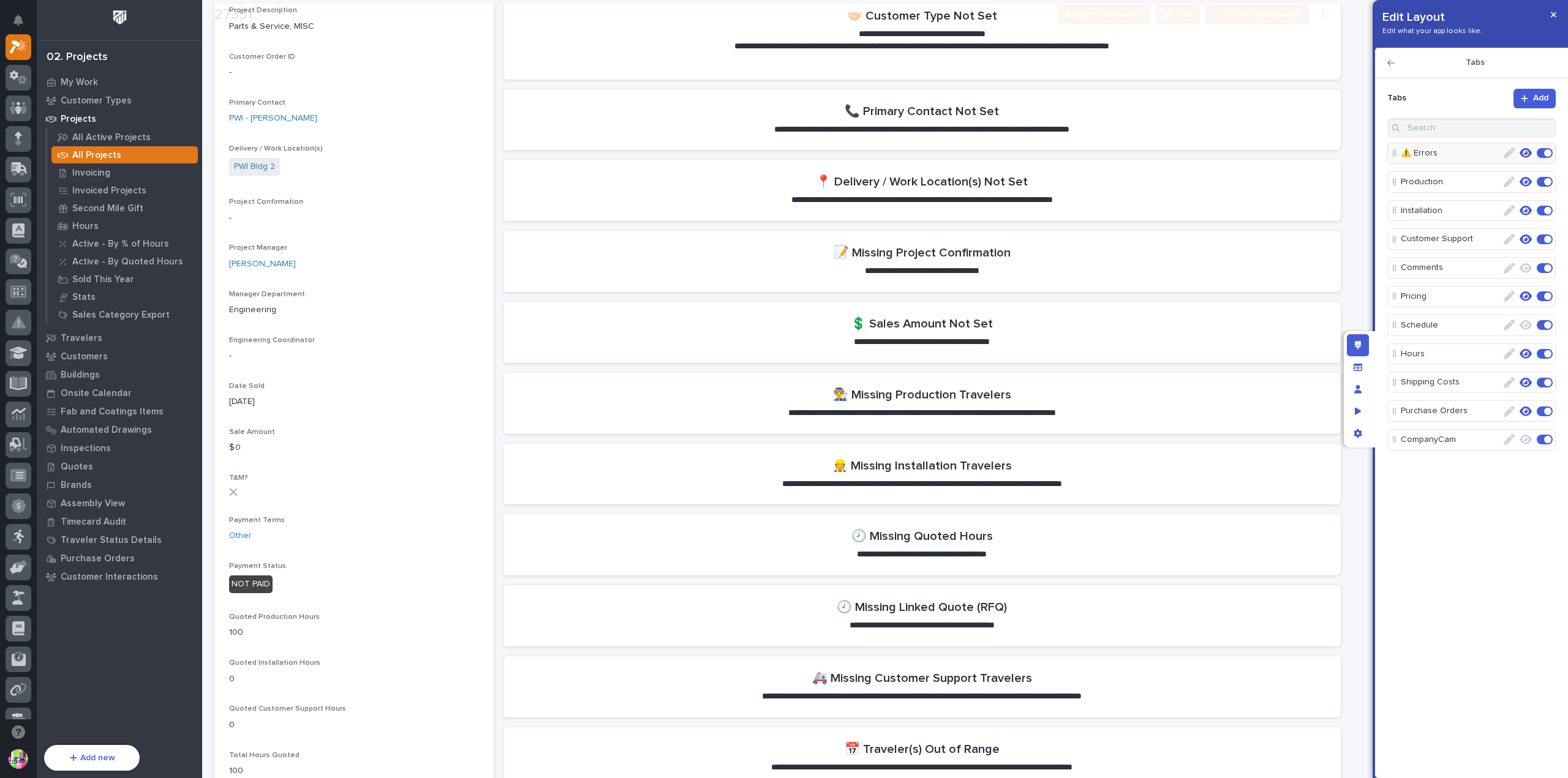
scroll to position [367, 0]
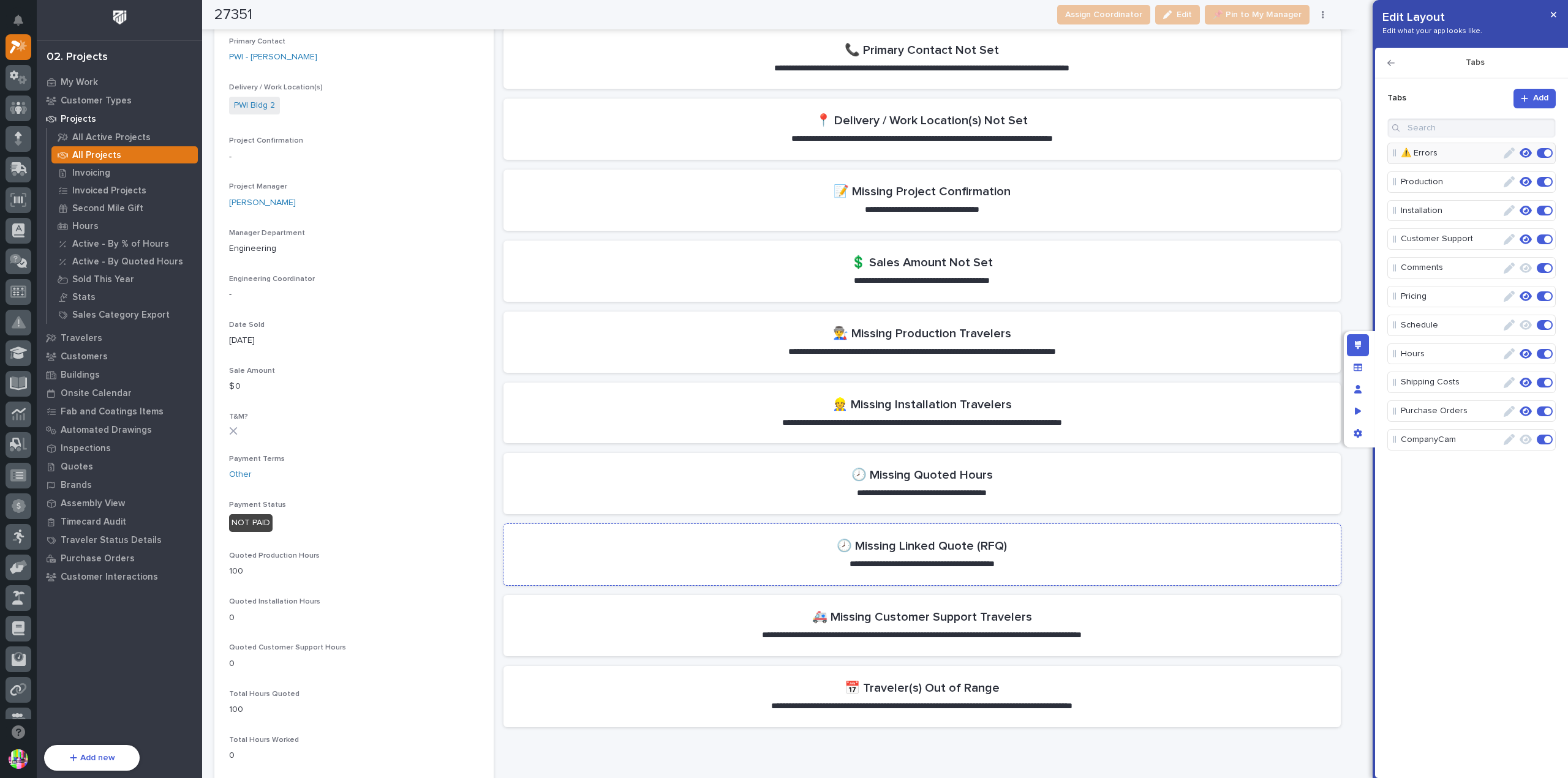
click at [1018, 547] on section "**********" at bounding box center [922, 555] width 837 height 61
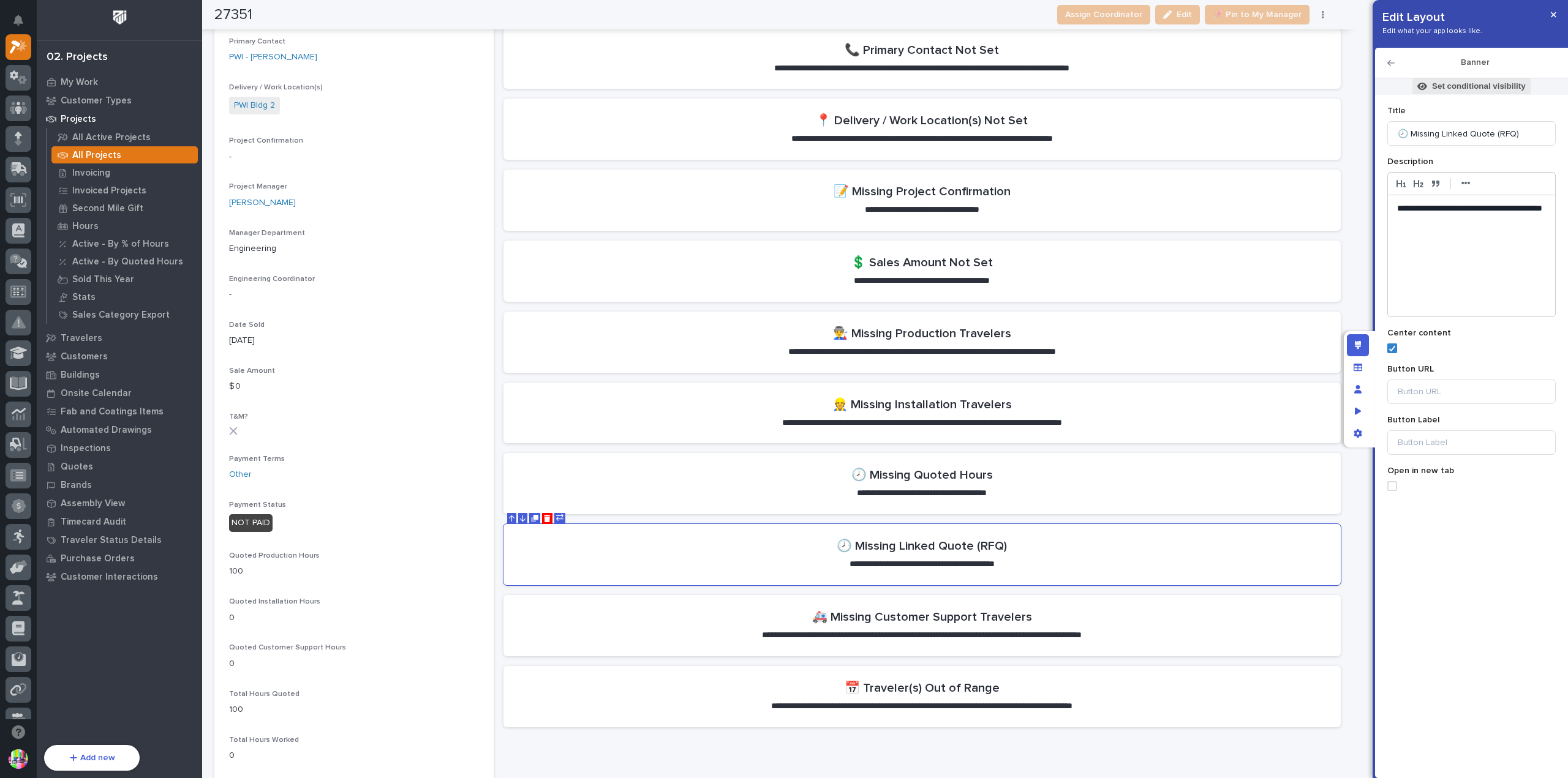
click at [1466, 89] on p "Set conditional visibility" at bounding box center [1479, 85] width 94 height 11
click at [1397, 166] on span "Add Filter" at bounding box center [1405, 169] width 38 height 11
click at [1322, 164] on div "Search" at bounding box center [1392, 171] width 228 height 18
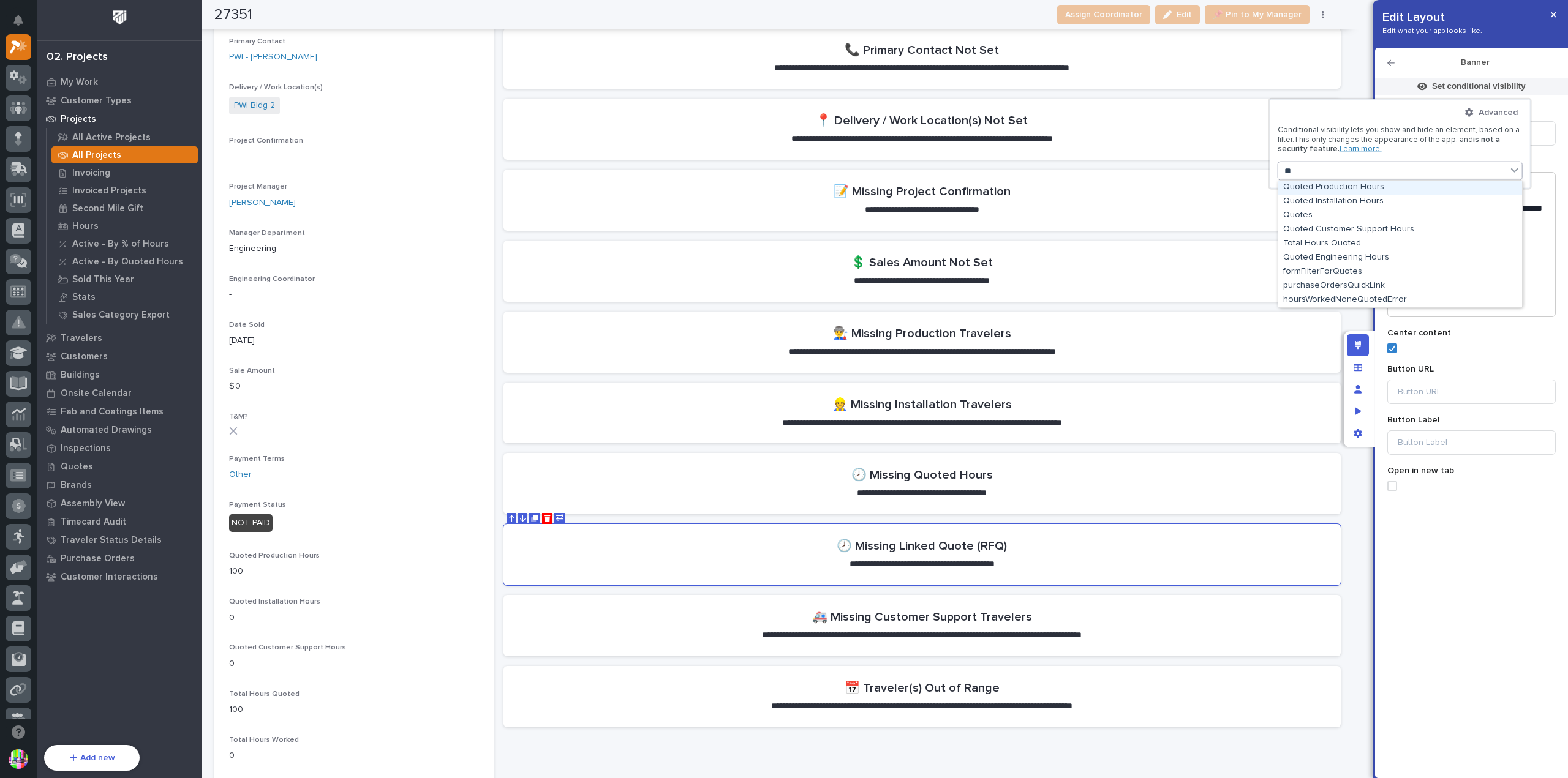
type input "***"
click at [1302, 215] on div "Quotes" at bounding box center [1399, 216] width 244 height 14
click at [1348, 203] on button "is" at bounding box center [1400, 202] width 235 height 25
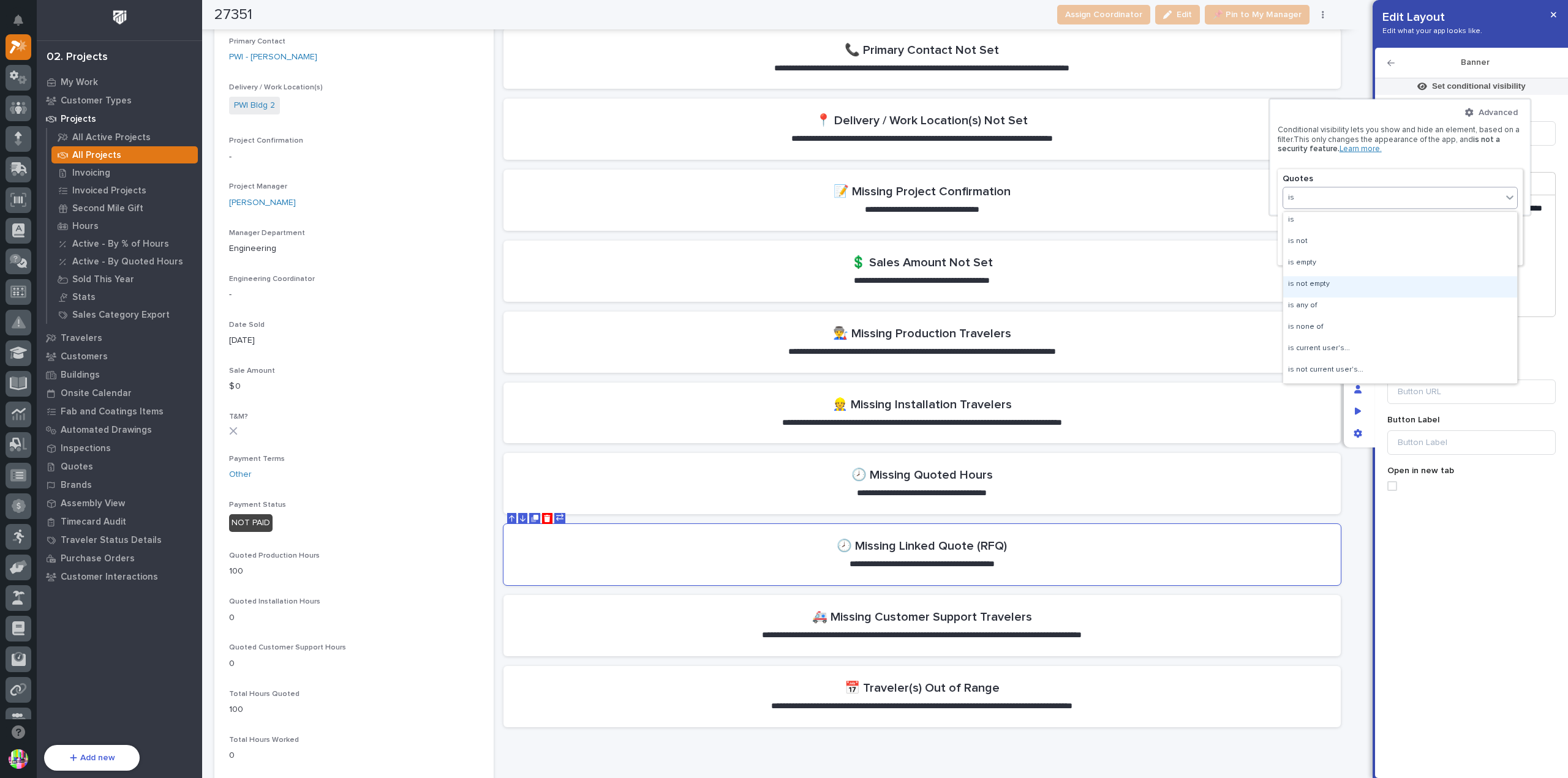
click at [1337, 281] on div "is not empty" at bounding box center [1399, 287] width 234 height 22
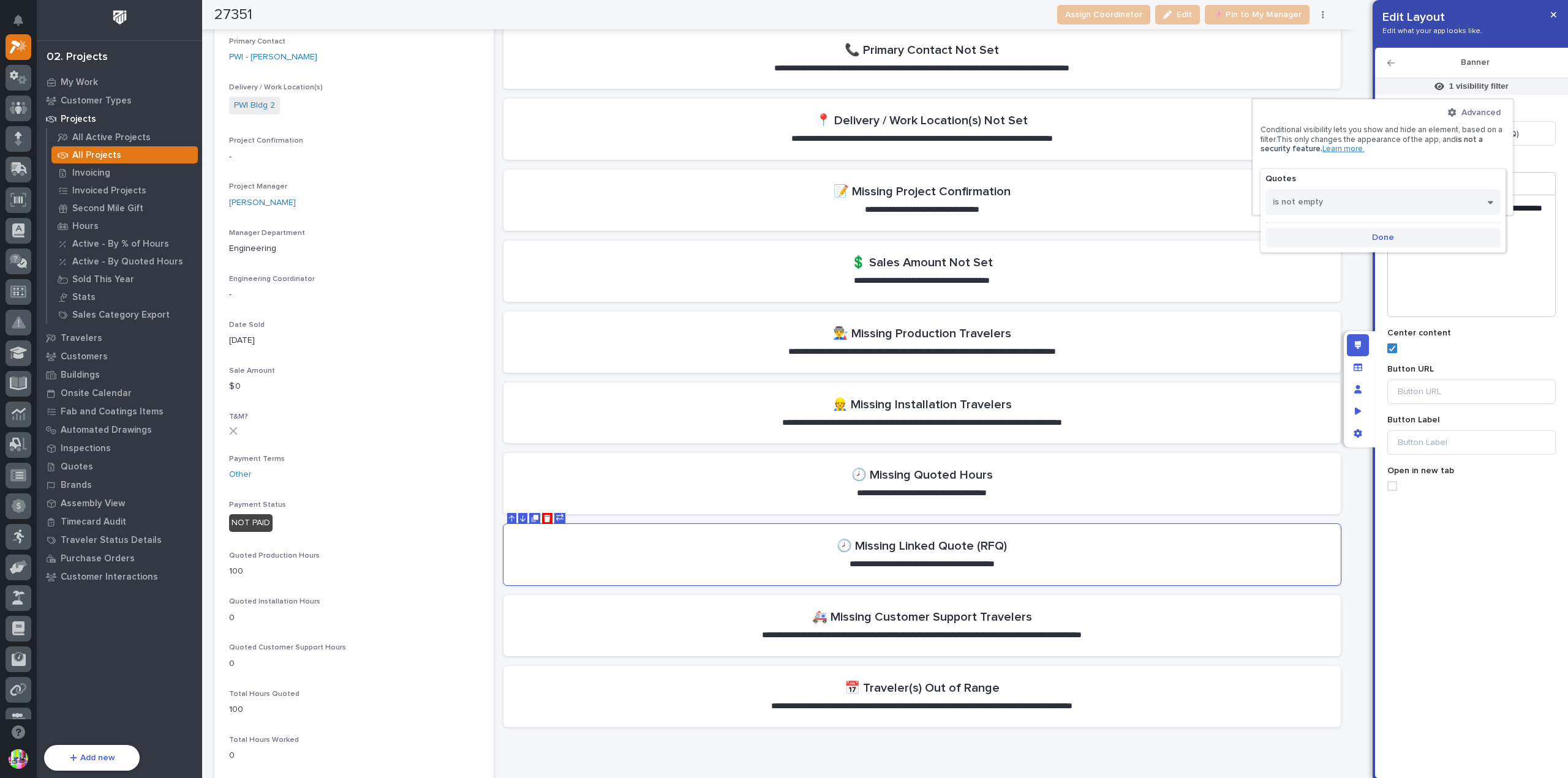
click at [1396, 240] on button "Done" at bounding box center [1383, 237] width 235 height 20
click at [1391, 177] on div "Quotes is not empty" at bounding box center [1375, 177] width 224 height 11
click at [1337, 208] on button "is not empty" at bounding box center [1383, 202] width 235 height 25
click at [1306, 259] on div "is empty" at bounding box center [1383, 266] width 234 height 22
click at [1371, 234] on button "Done" at bounding box center [1383, 237] width 235 height 20
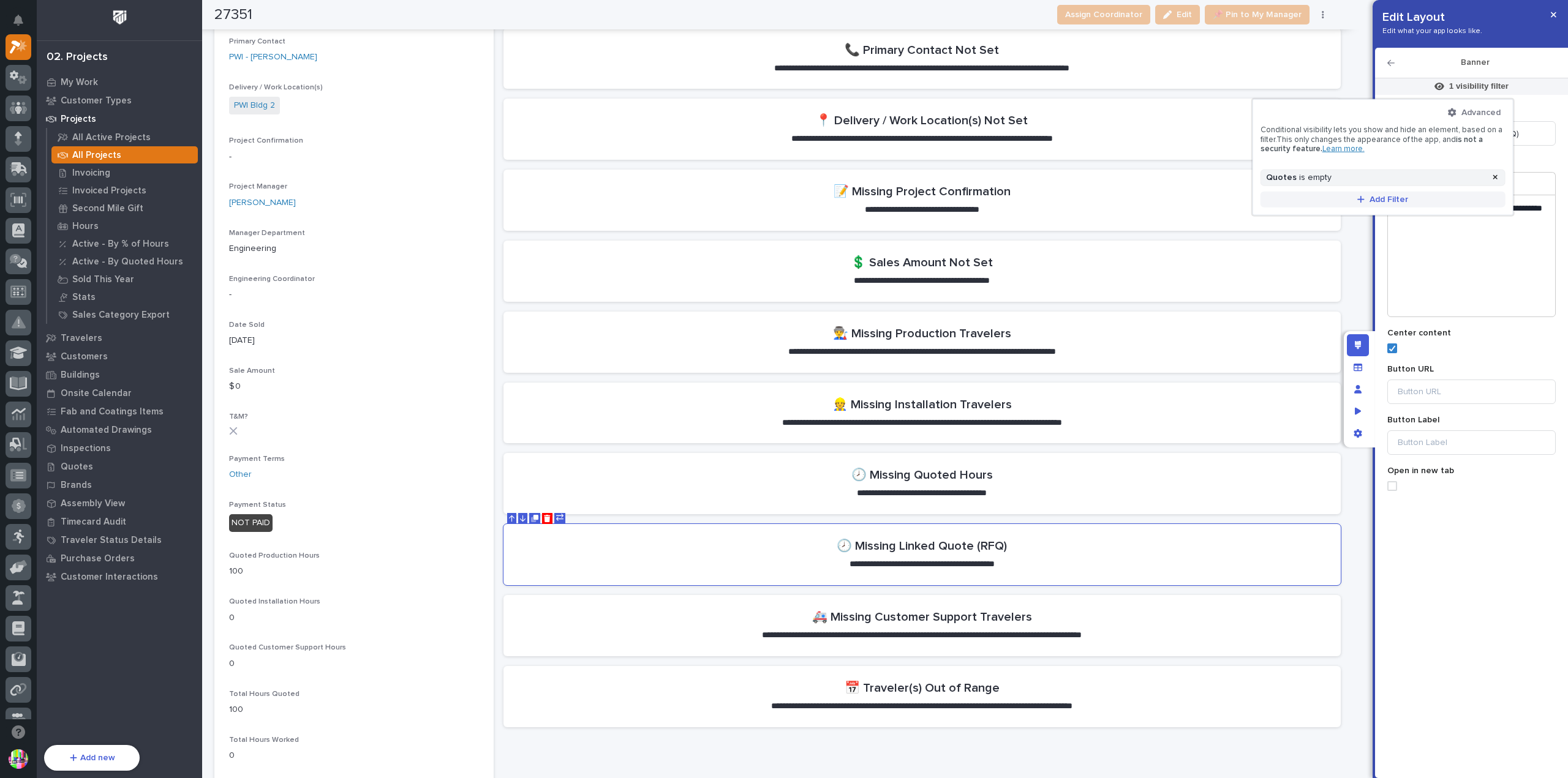
click at [1378, 195] on span "Add Filter" at bounding box center [1388, 199] width 38 height 11
type input "***"
click at [1307, 221] on div "T&M?" at bounding box center [1383, 218] width 244 height 14
click at [1320, 225] on button "is" at bounding box center [1396, 219] width 212 height 25
click at [1324, 241] on div "is" at bounding box center [1395, 240] width 210 height 22
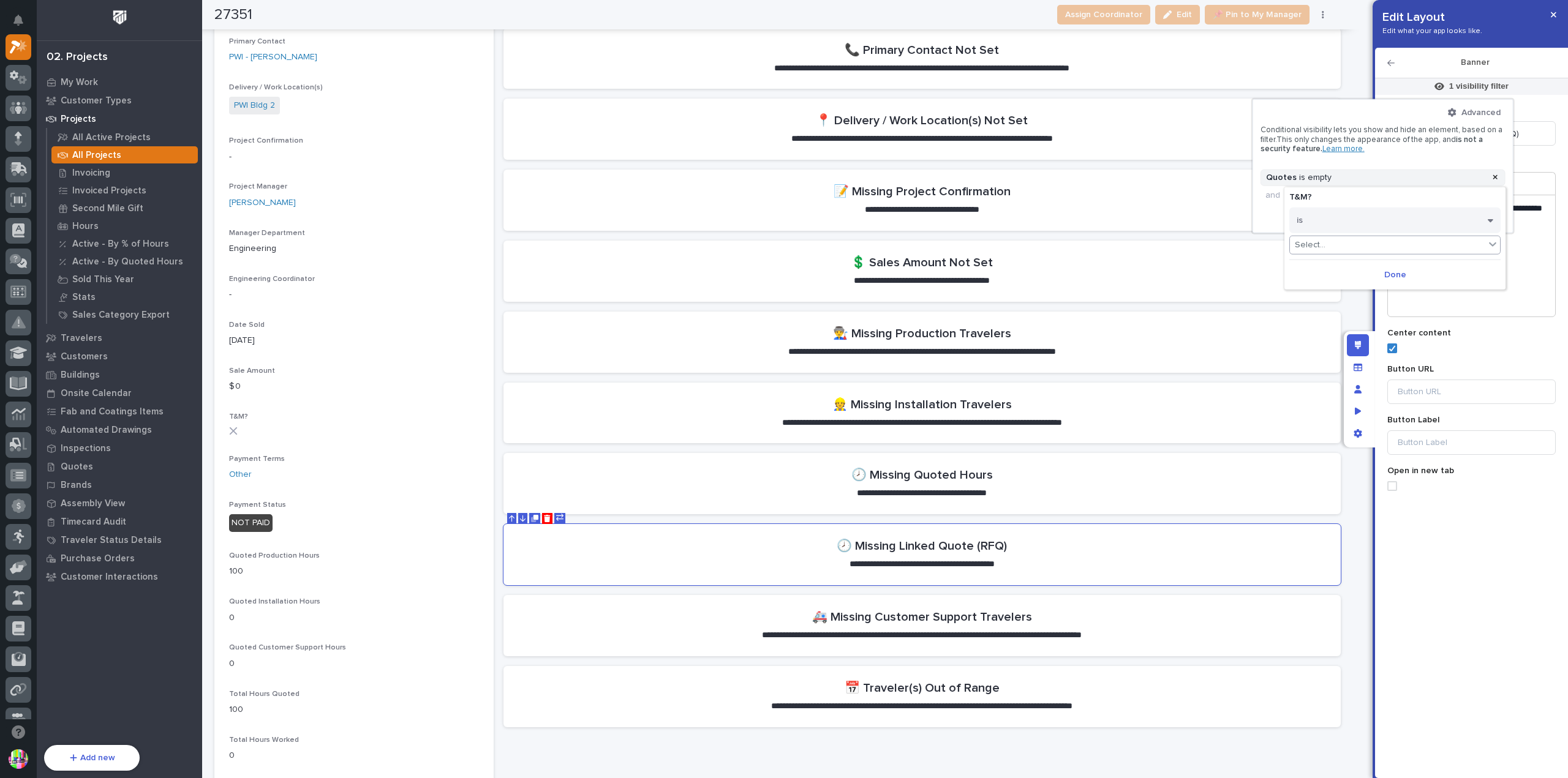
click at [1356, 244] on div "Select..." at bounding box center [1387, 245] width 195 height 18
click at [1354, 262] on div "true" at bounding box center [1395, 262] width 210 height 14
drag, startPoint x: 1351, startPoint y: 246, endPoint x: 1347, endPoint y: 257, distance: 11.7
click at [1351, 246] on div "true" at bounding box center [1390, 245] width 195 height 18
click at [1342, 270] on div "false" at bounding box center [1397, 275] width 210 height 14
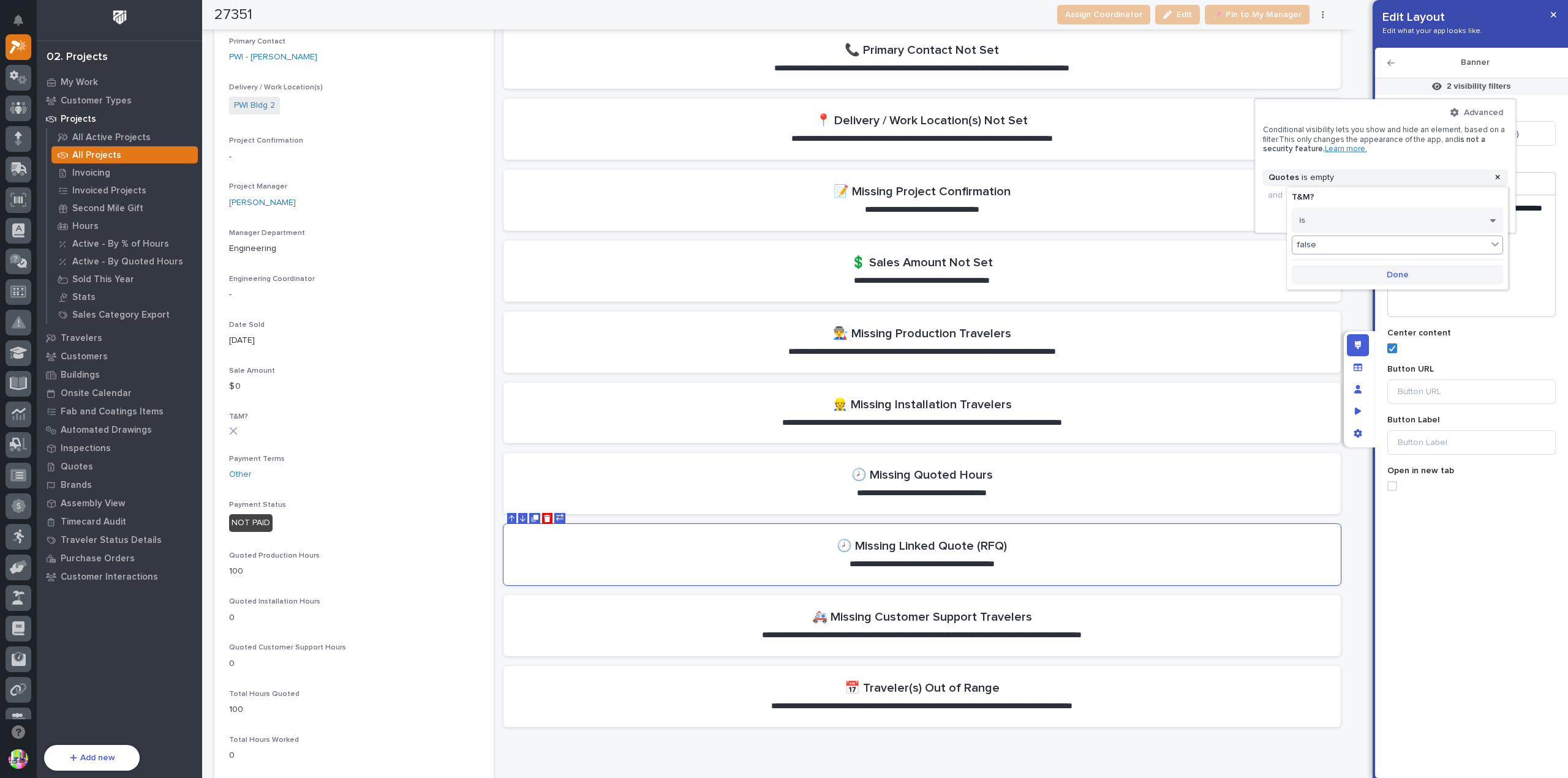
click at [1397, 273] on span "Done" at bounding box center [1397, 273] width 22 height 11
click at [1374, 217] on span "Add Filter" at bounding box center [1391, 217] width 38 height 11
type input "*******"
click at [1319, 246] on div "Manager Department" at bounding box center [1385, 249] width 244 height 14
click at [1321, 242] on button "is" at bounding box center [1397, 238] width 212 height 25
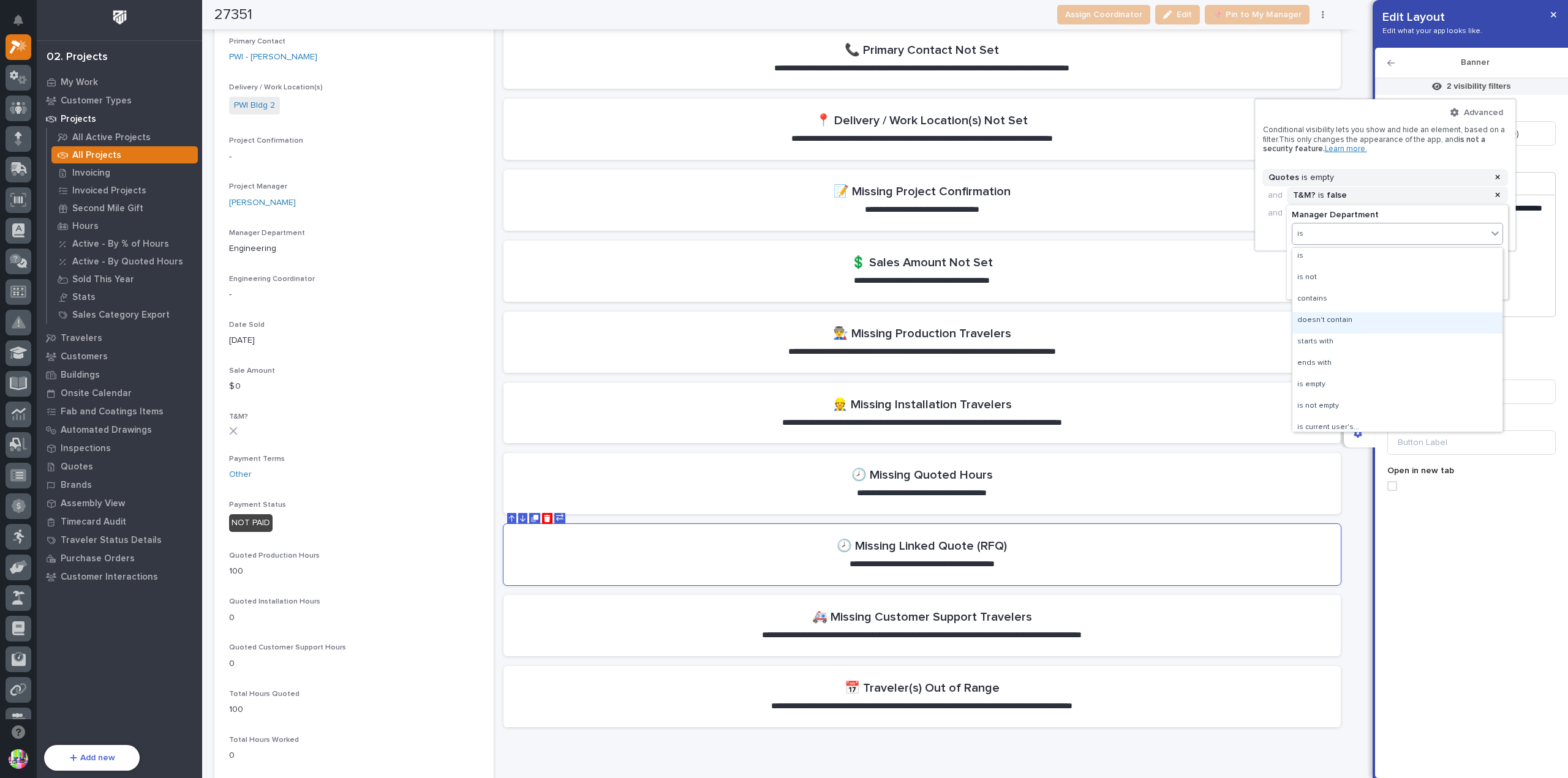
click at [1324, 316] on div "doesn't contain" at bounding box center [1397, 323] width 210 height 22
click at [1389, 261] on input at bounding box center [1397, 262] width 212 height 17
paste input "Customer Support"
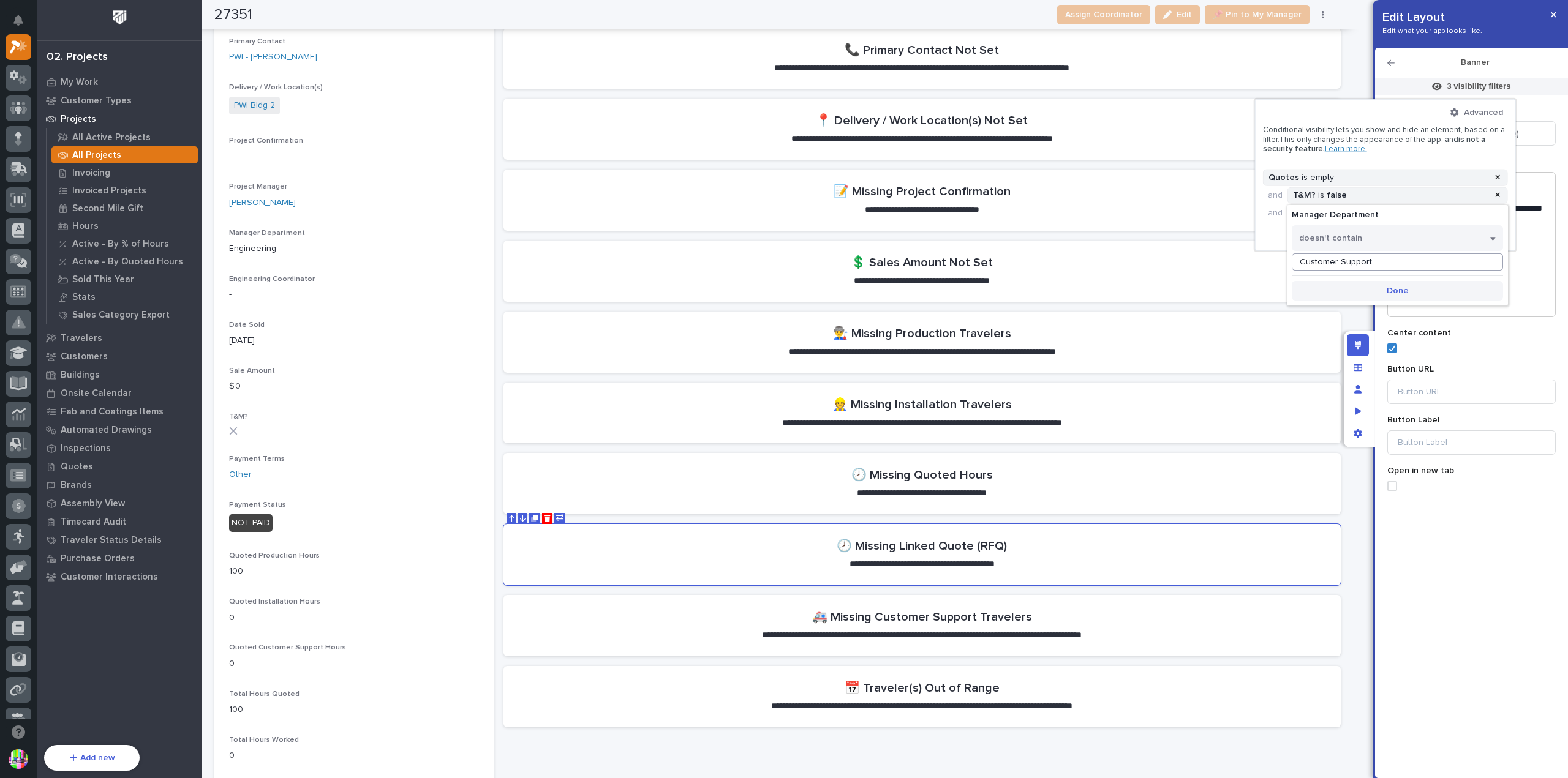
type input "Customer Support"
click at [1396, 287] on span "Done" at bounding box center [1397, 290] width 22 height 11
click at [1384, 236] on span "Add Filter" at bounding box center [1391, 234] width 38 height 11
type input "***"
click at [1335, 249] on div "E-Commerce Sale" at bounding box center [1385, 253] width 244 height 14
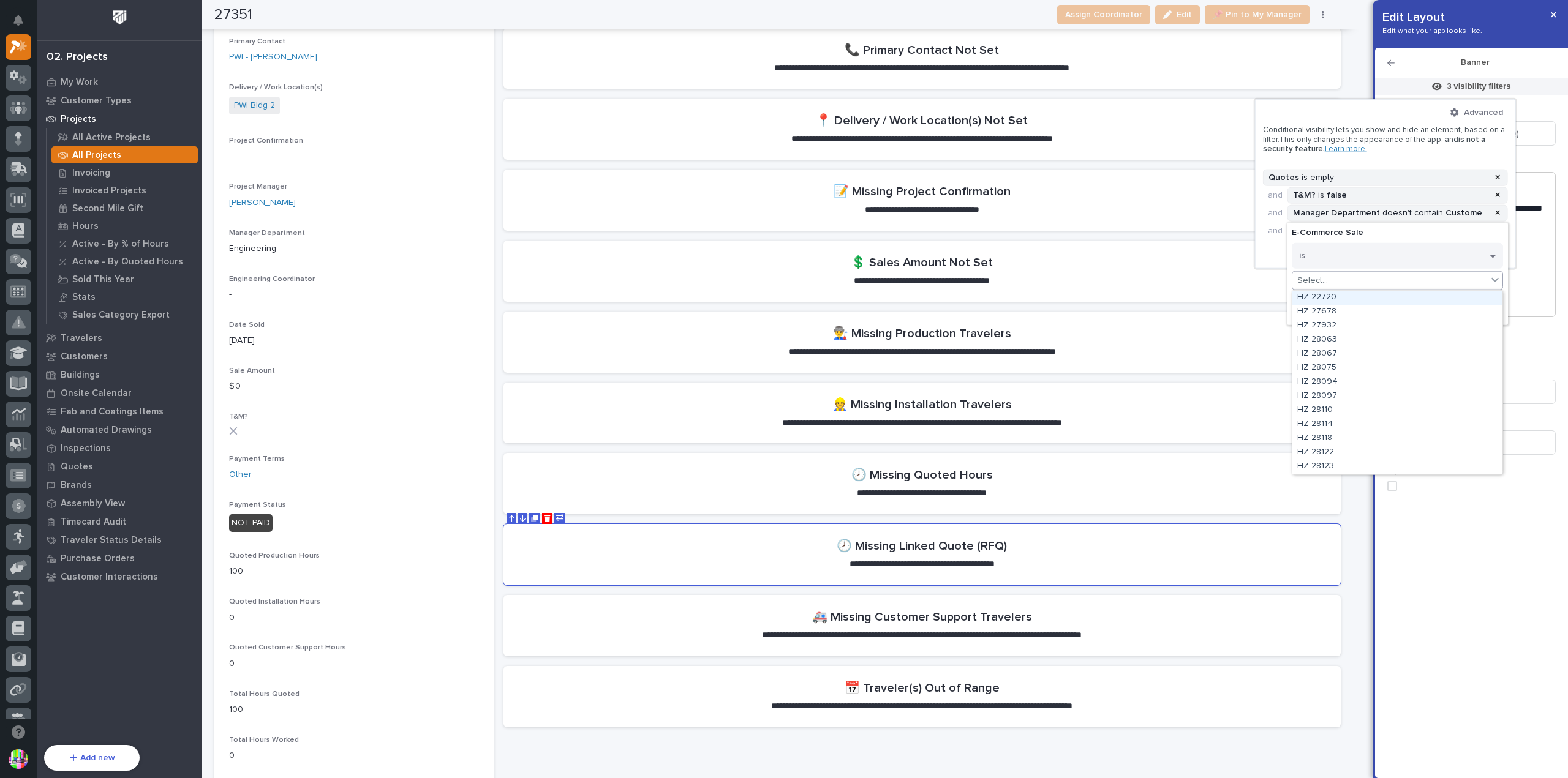
click at [1351, 277] on div "Select..." at bounding box center [1390, 280] width 195 height 18
click at [1344, 256] on button "is" at bounding box center [1397, 255] width 212 height 25
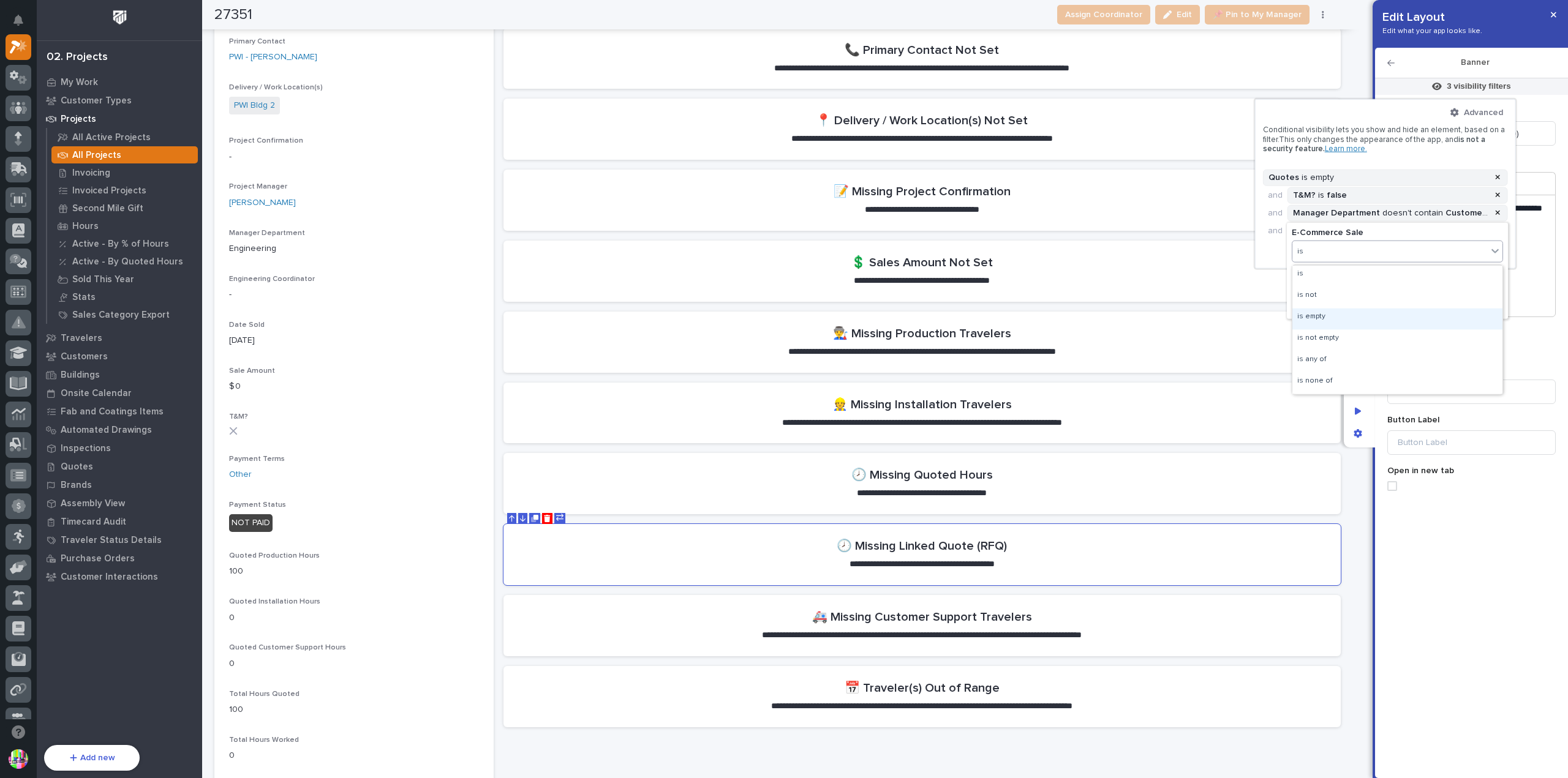
click at [1334, 316] on div "is empty" at bounding box center [1397, 318] width 210 height 22
click at [1400, 288] on span "Done" at bounding box center [1397, 291] width 22 height 11
click at [1359, 80] on div at bounding box center [784, 389] width 1568 height 778
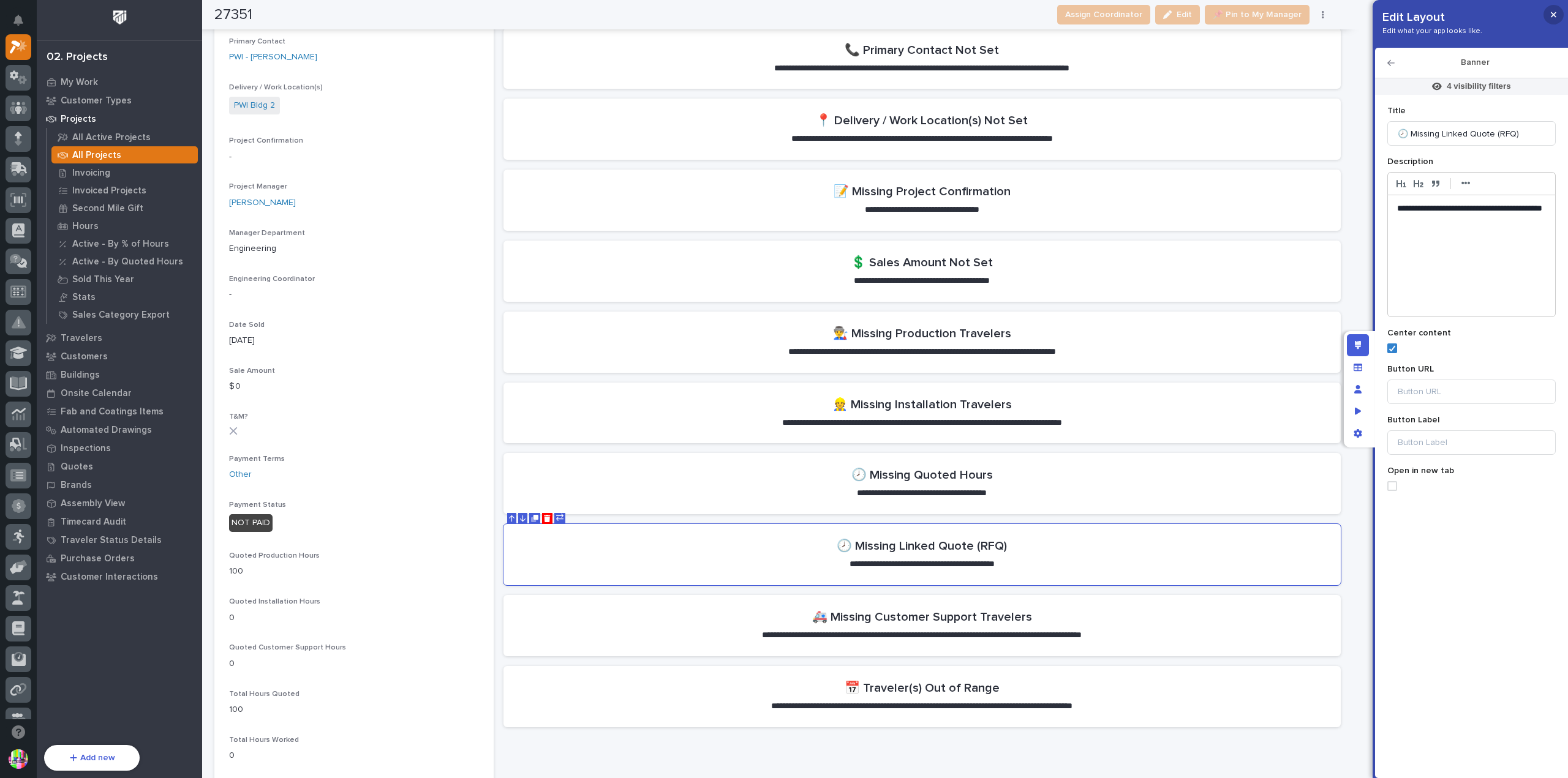
click at [1552, 15] on icon "button" at bounding box center [1553, 15] width 6 height 9
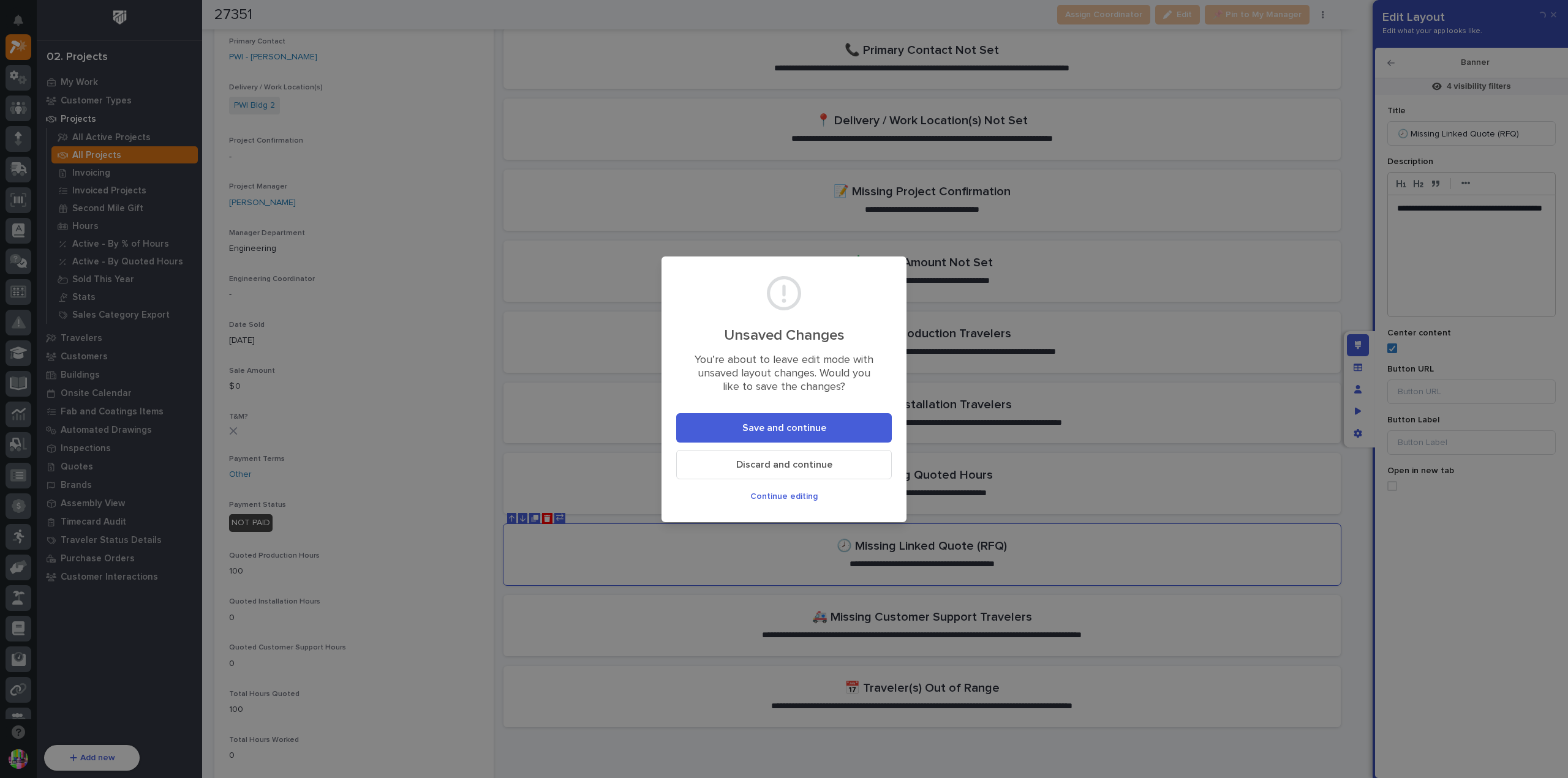
click at [857, 428] on button "Save and continue" at bounding box center [784, 428] width 216 height 29
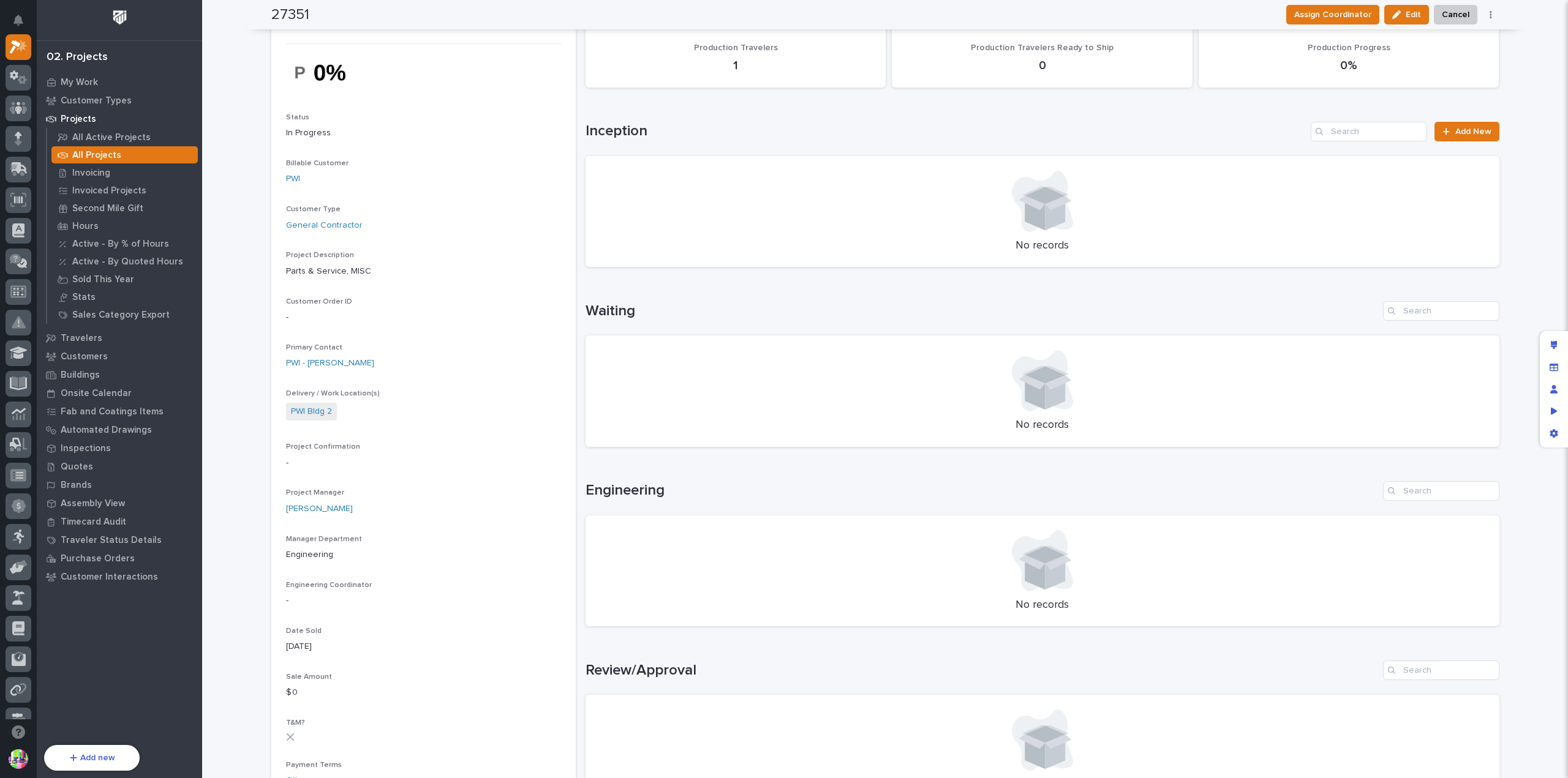
scroll to position [0, 0]
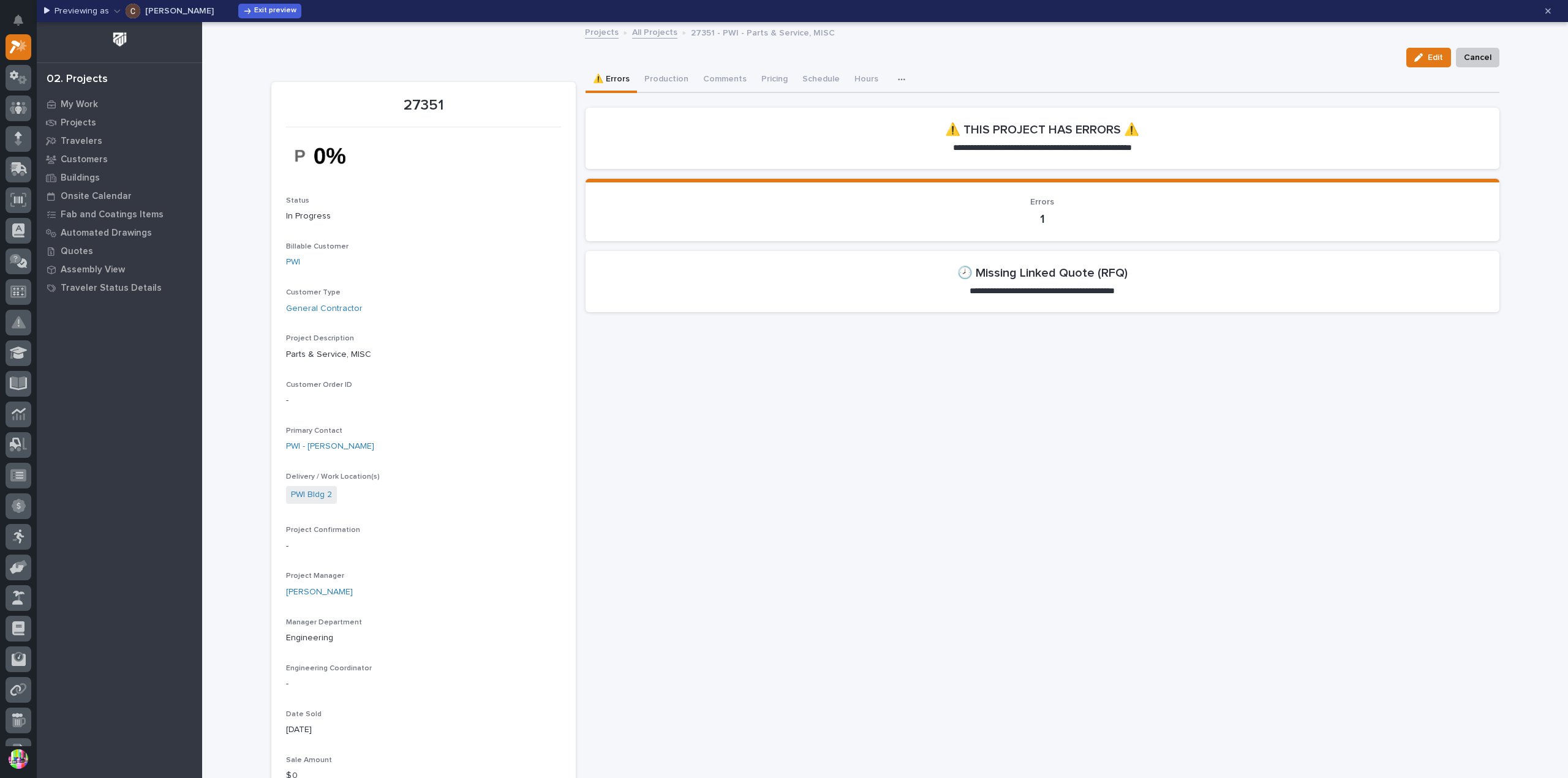
click at [257, 10] on span "Exit preview" at bounding box center [274, 11] width 42 height 10
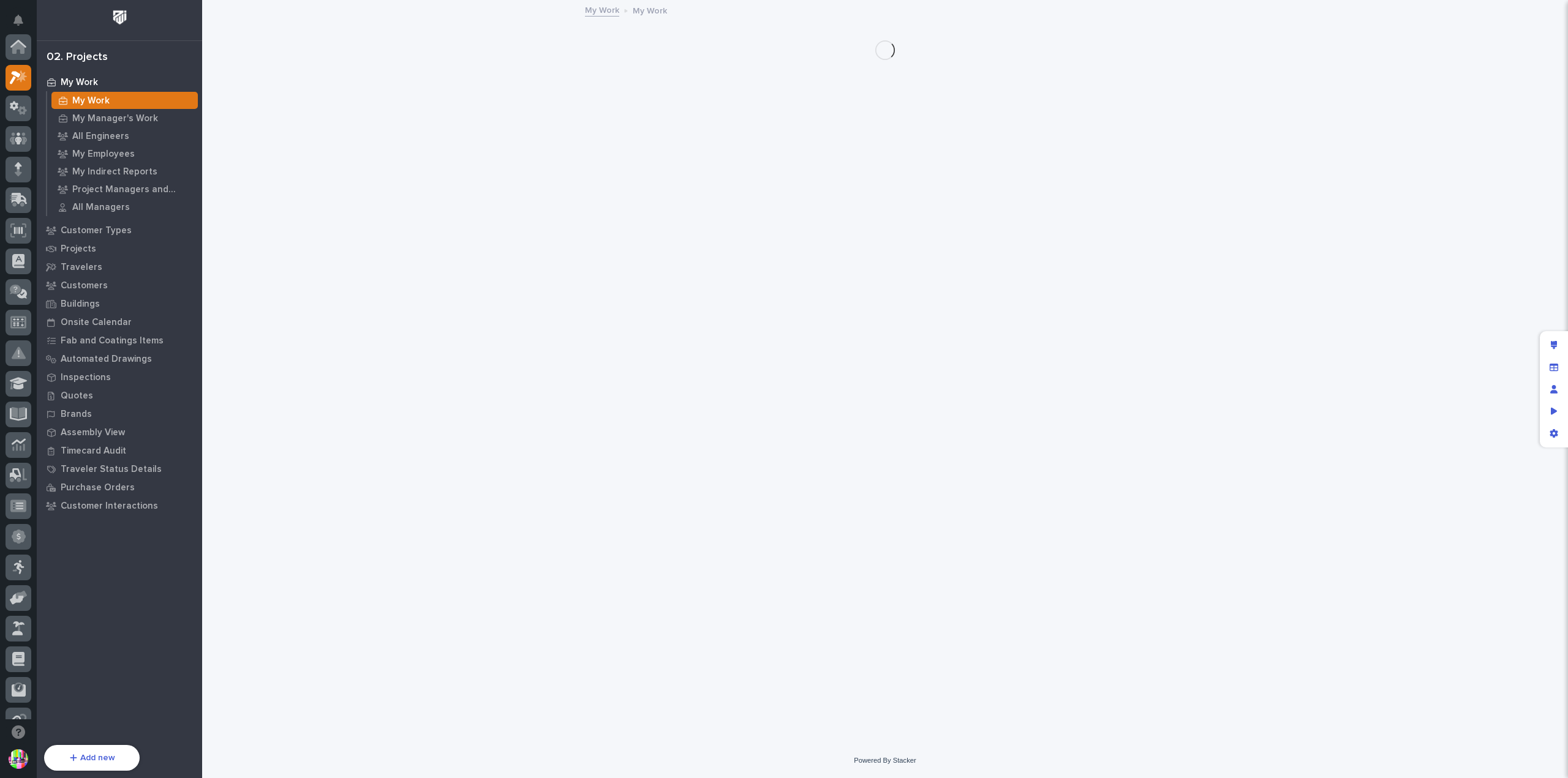
scroll to position [30, 0]
click at [97, 250] on div "Projects" at bounding box center [120, 248] width 159 height 17
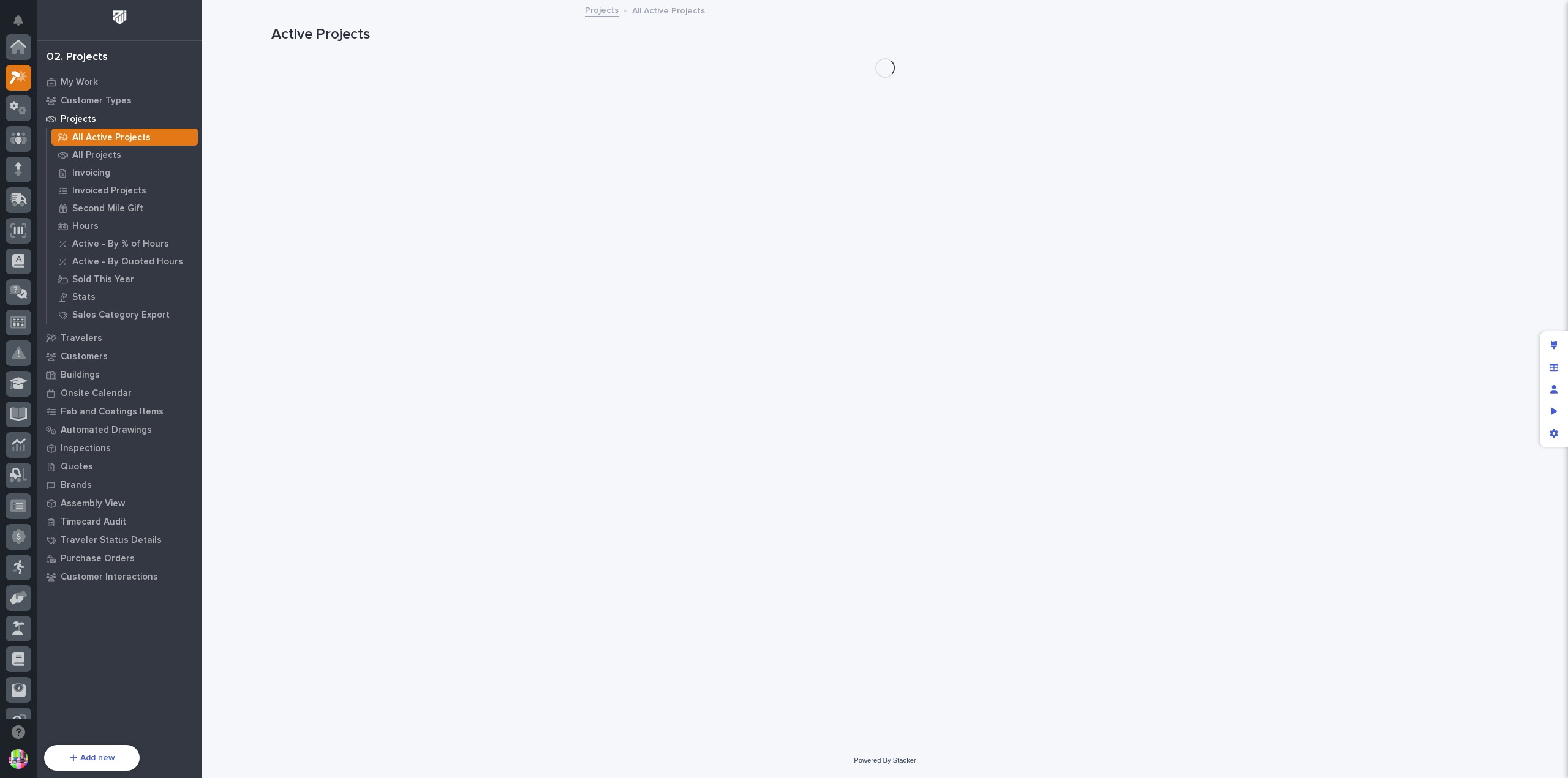
scroll to position [30, 0]
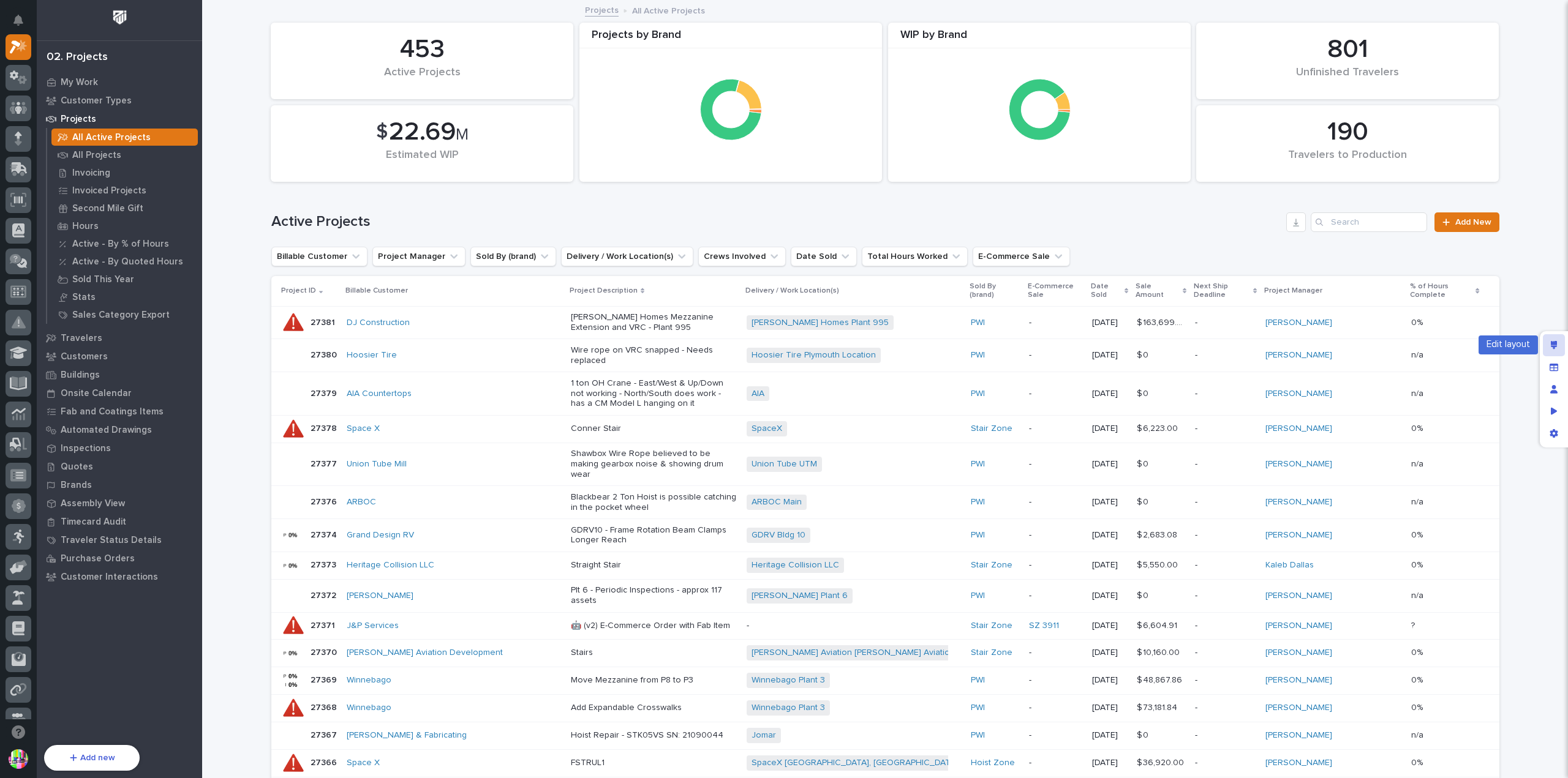
click at [1553, 347] on icon "Edit layout" at bounding box center [1553, 345] width 7 height 9
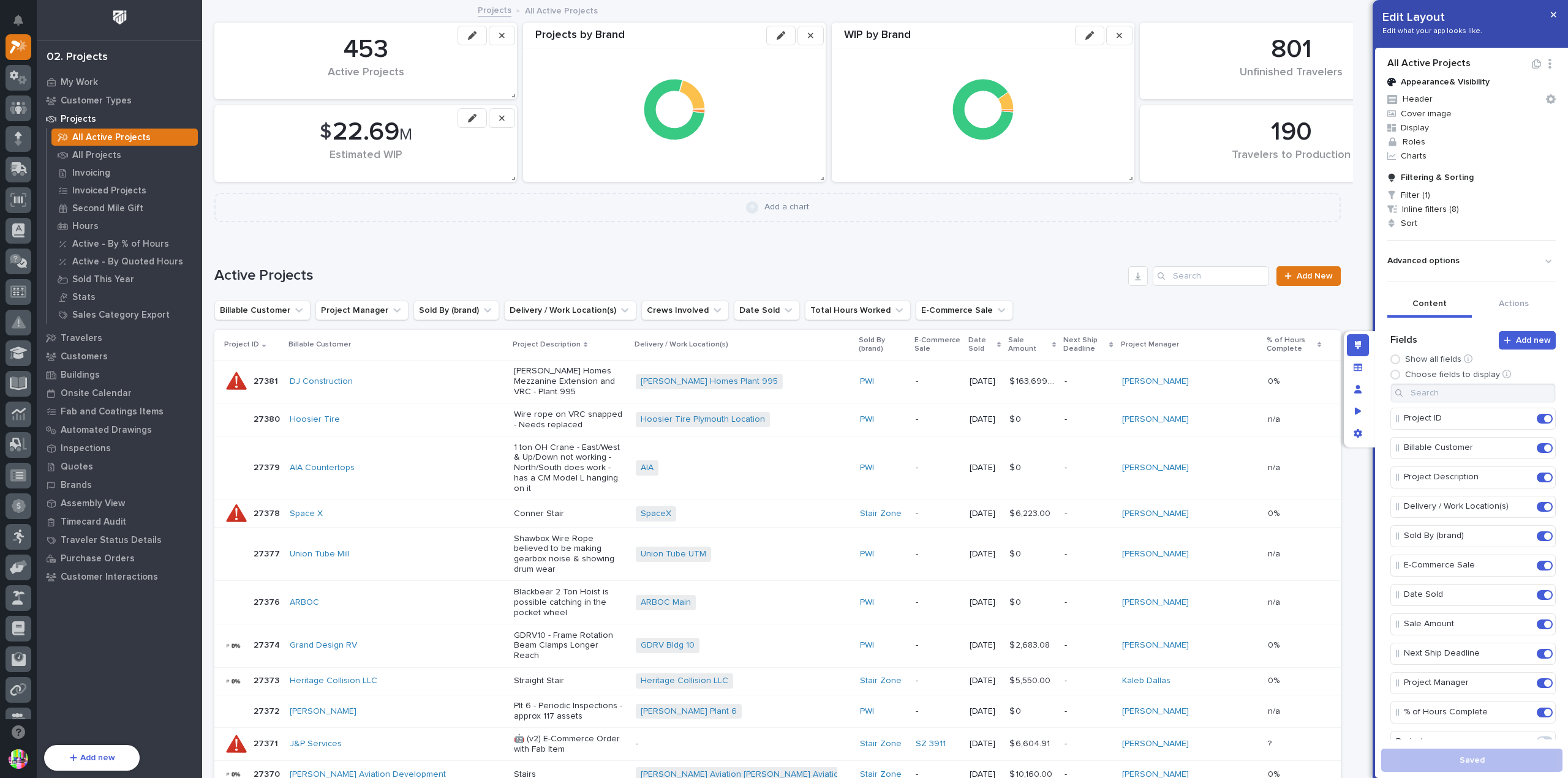
click at [538, 364] on div "Clayton Homes Mezzanine Extension and VRC - Plant 995" at bounding box center [569, 380] width 112 height 33
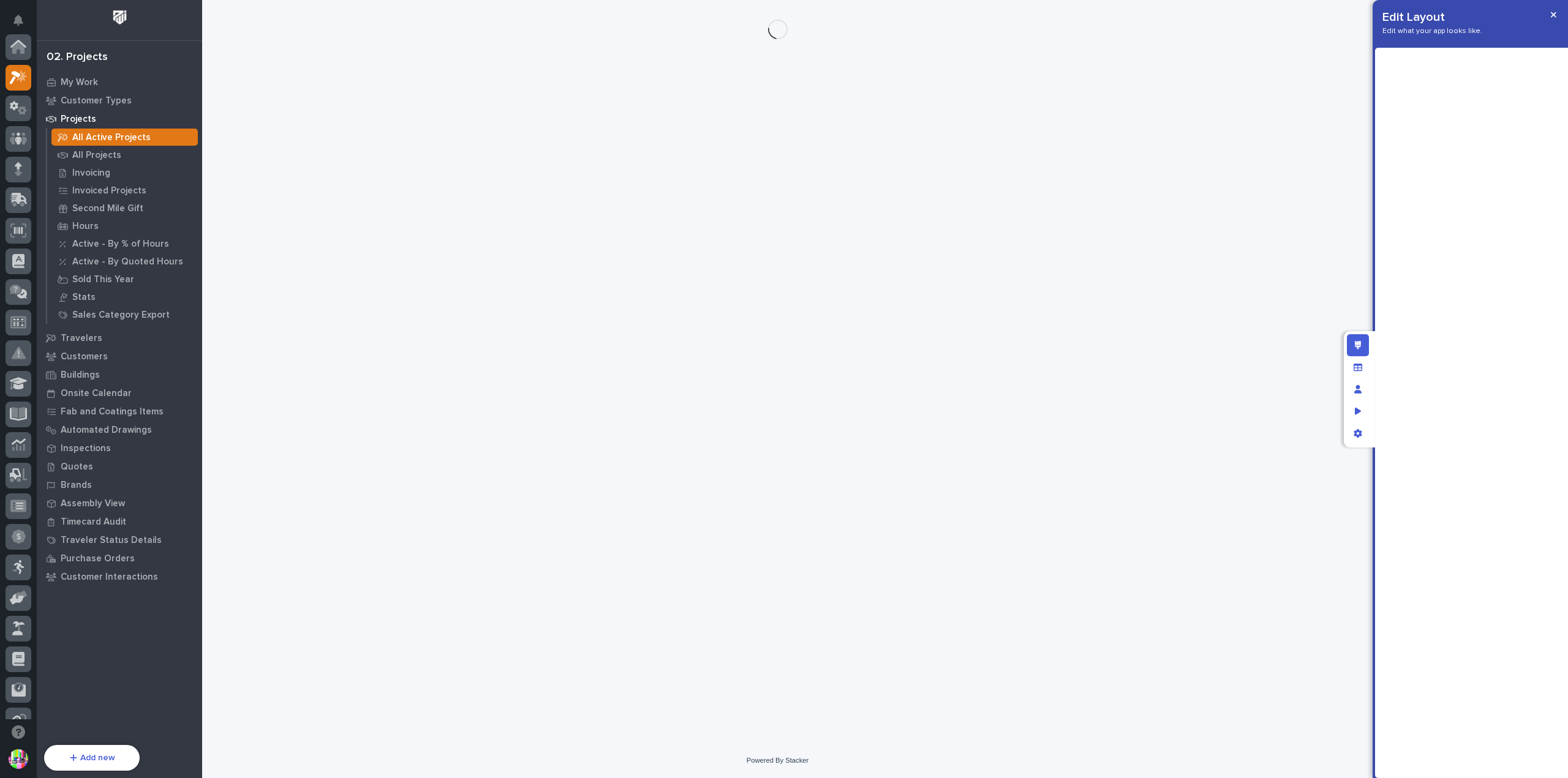
scroll to position [33, 0]
click at [1552, 17] on icon "button" at bounding box center [1553, 15] width 6 height 9
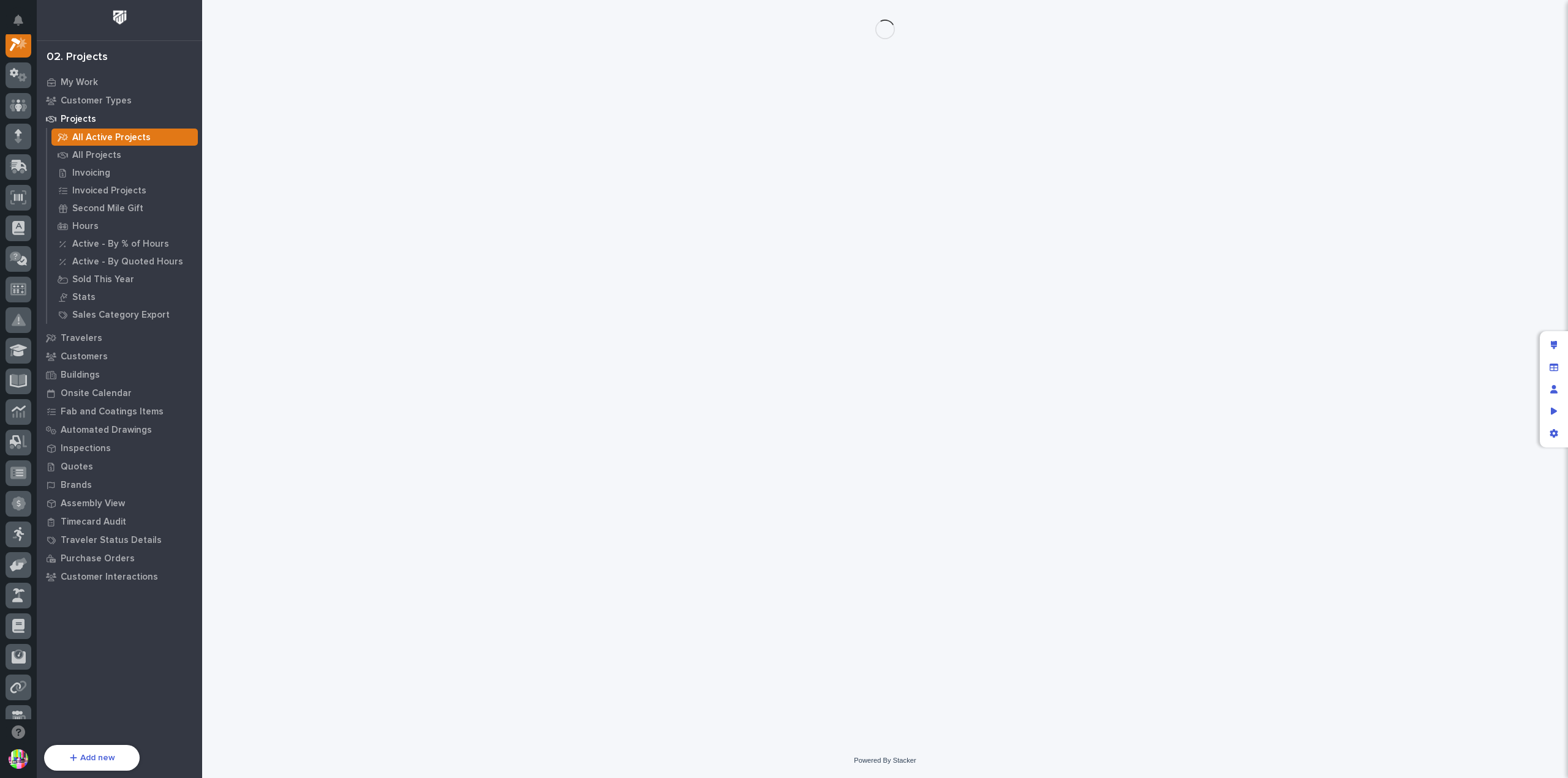
scroll to position [30, 0]
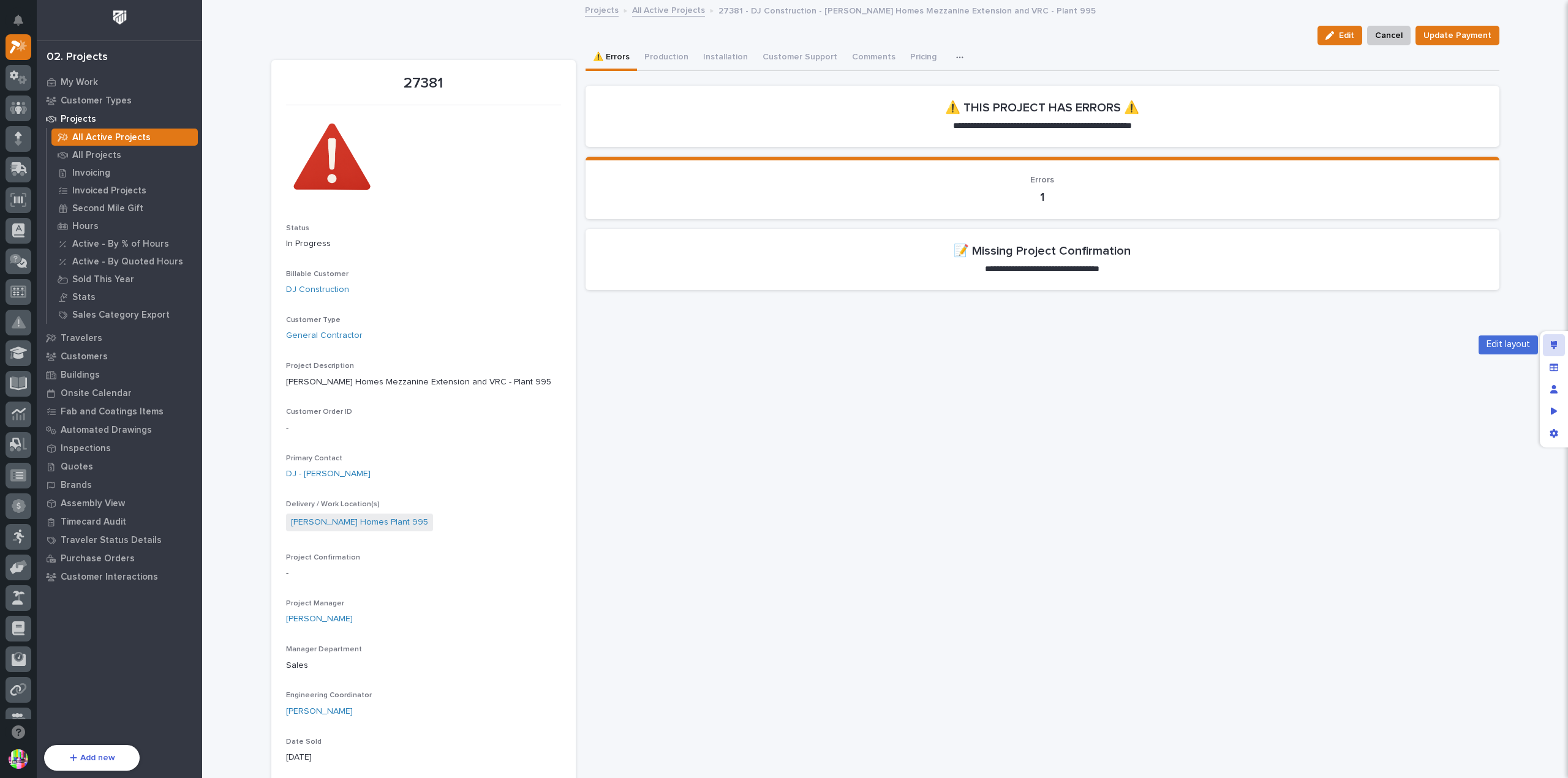
click at [1553, 347] on icon "Edit layout" at bounding box center [1553, 345] width 7 height 9
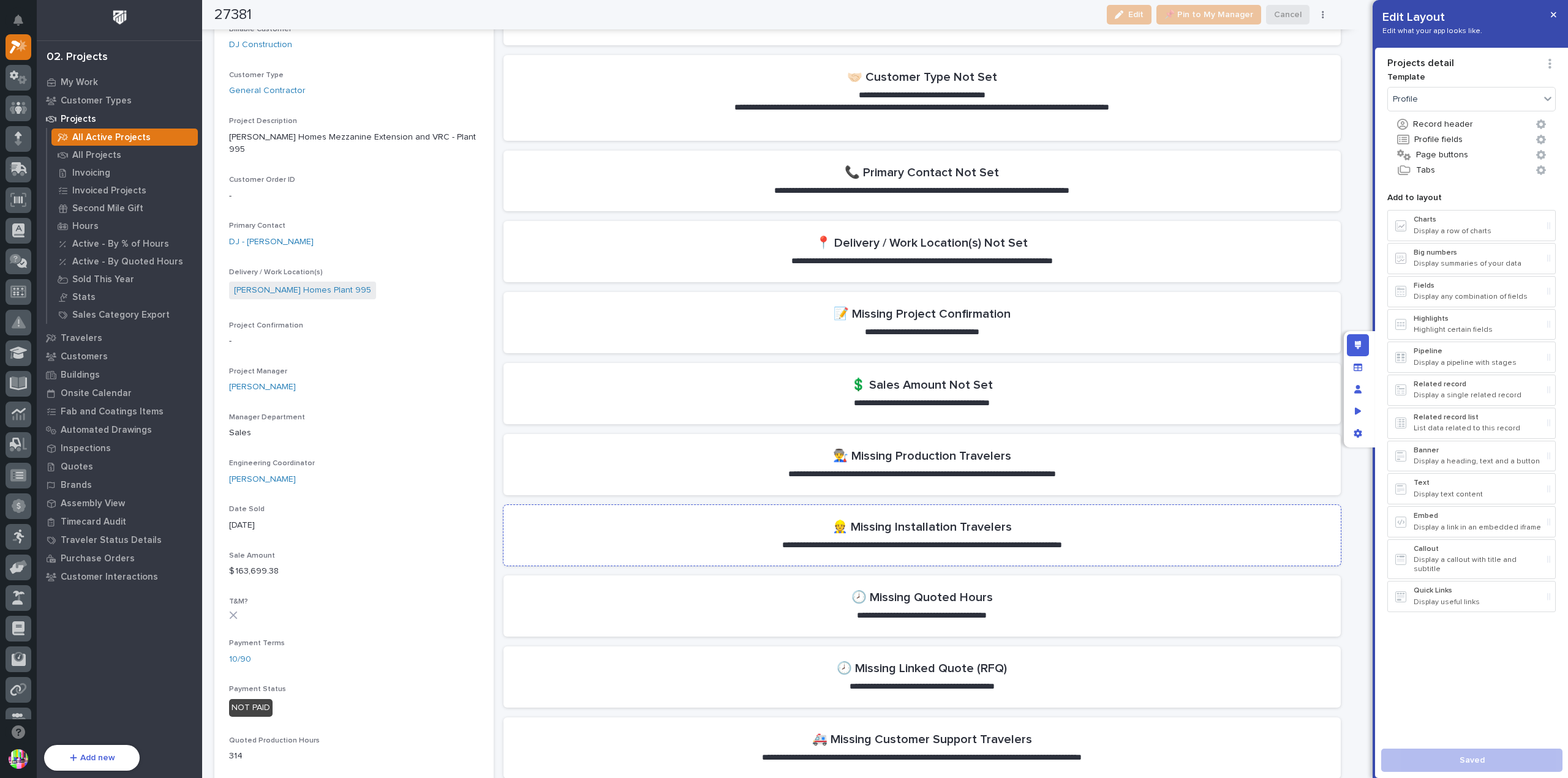
scroll to position [428, 0]
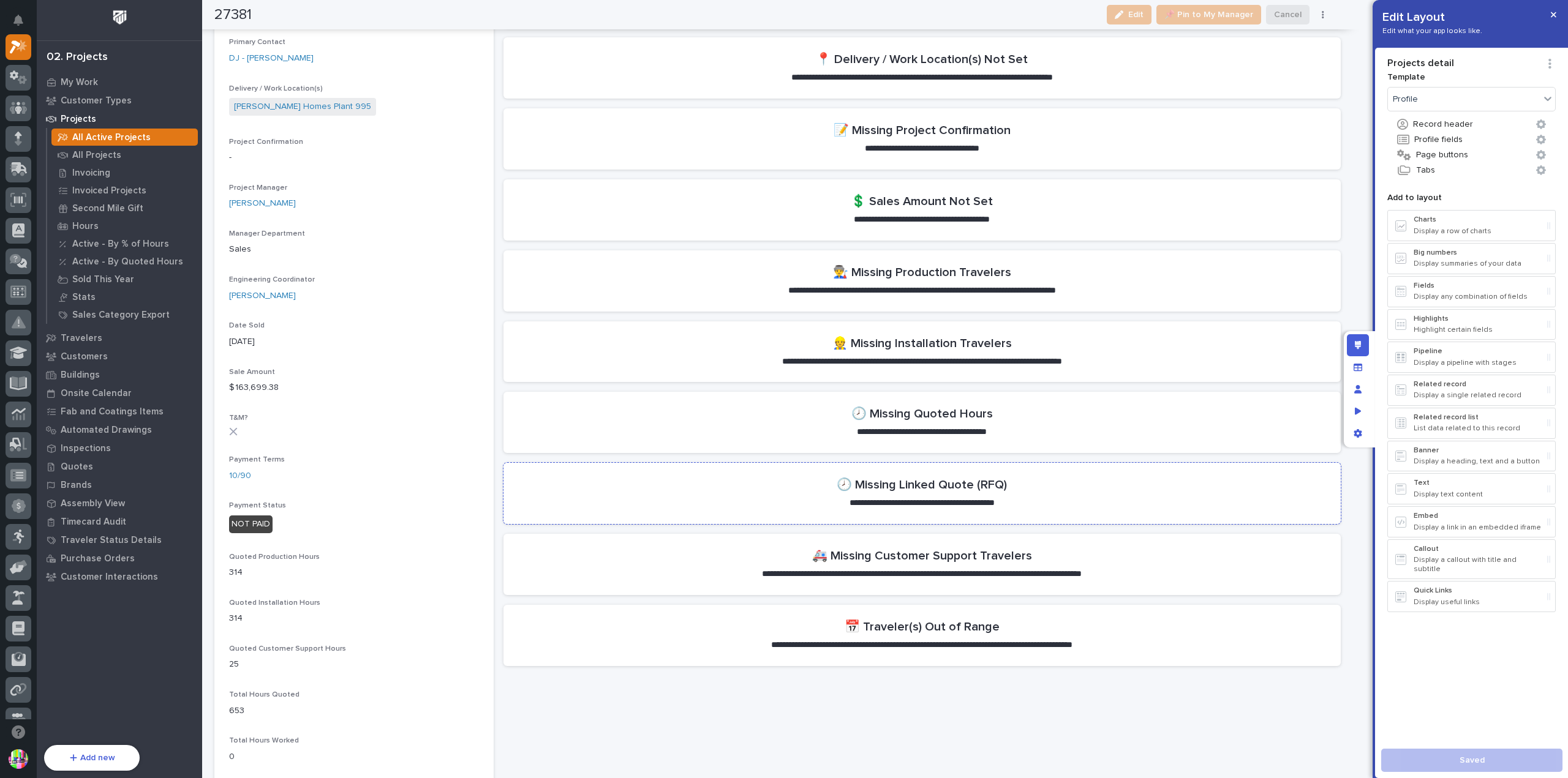
click at [1016, 489] on section "**********" at bounding box center [922, 493] width 837 height 61
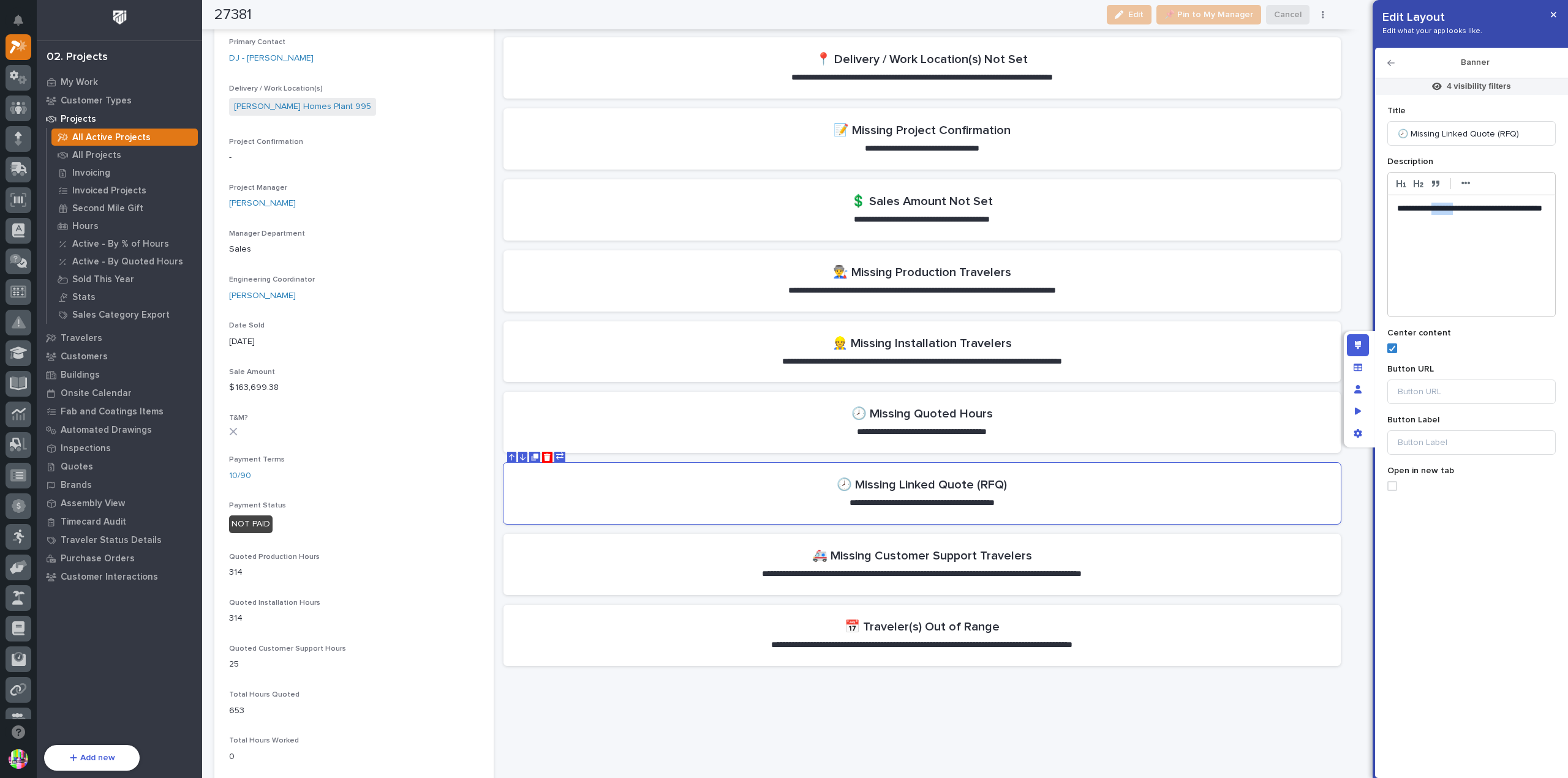
drag, startPoint x: 1439, startPoint y: 208, endPoint x: 1462, endPoint y: 207, distance: 23.0
click at [1462, 207] on p "**********" at bounding box center [1472, 215] width 149 height 24
click at [1487, 207] on p "**********" at bounding box center [1472, 209] width 149 height 12
click at [1491, 217] on p "**********" at bounding box center [1472, 215] width 149 height 24
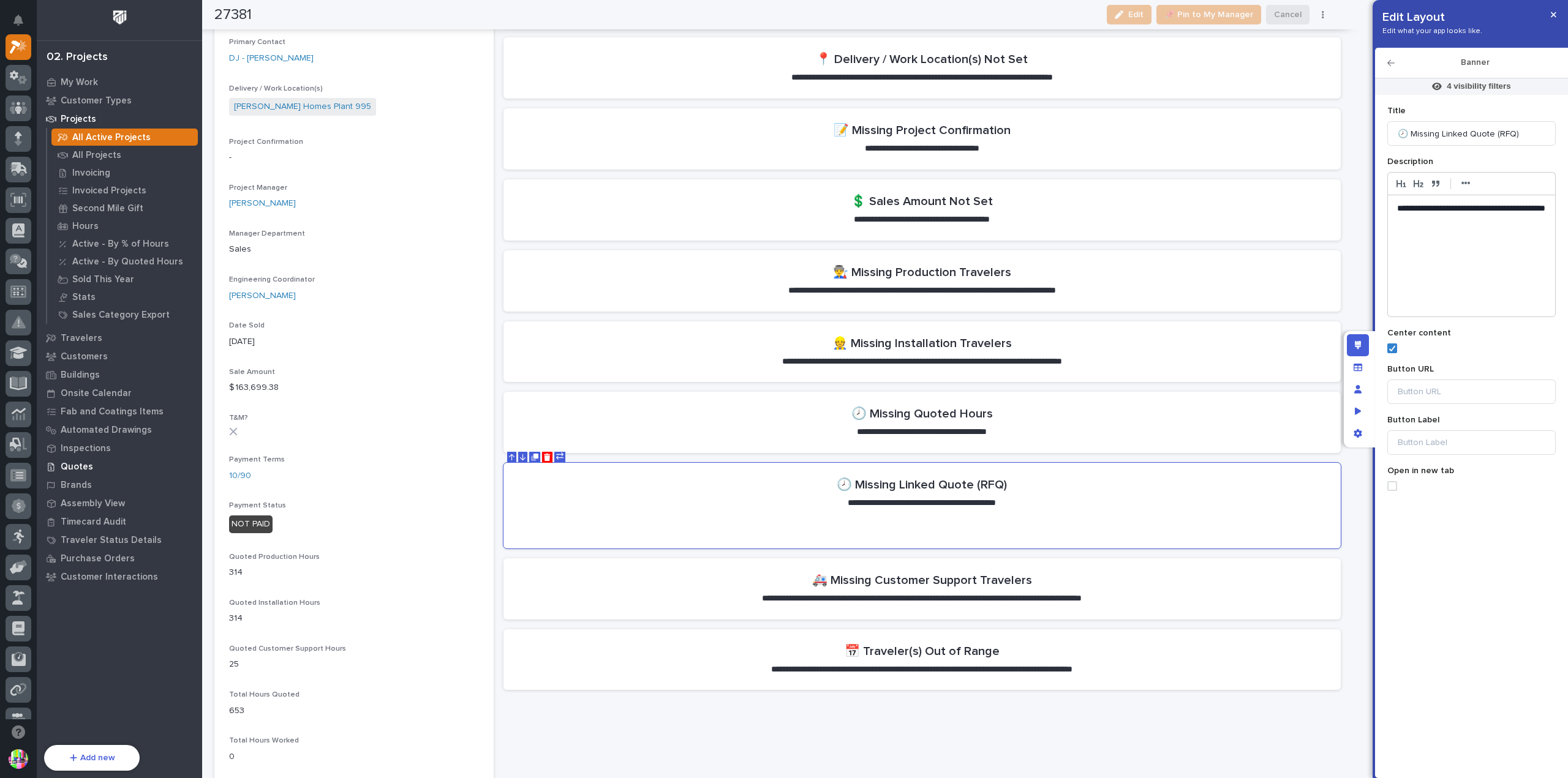
click at [79, 462] on p "Quotes" at bounding box center [76, 466] width 32 height 11
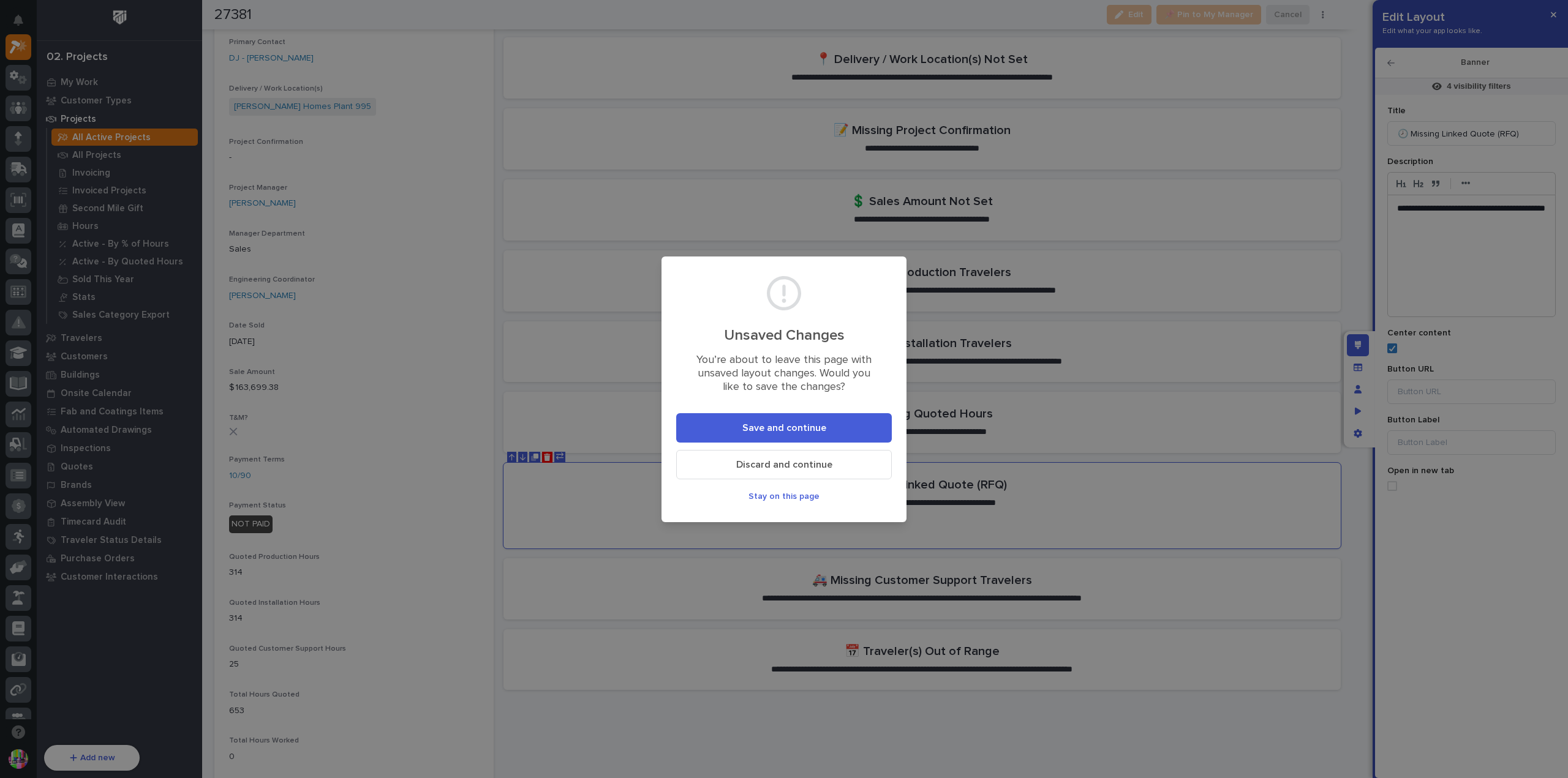
click at [747, 427] on span "Save and continue" at bounding box center [784, 428] width 84 height 13
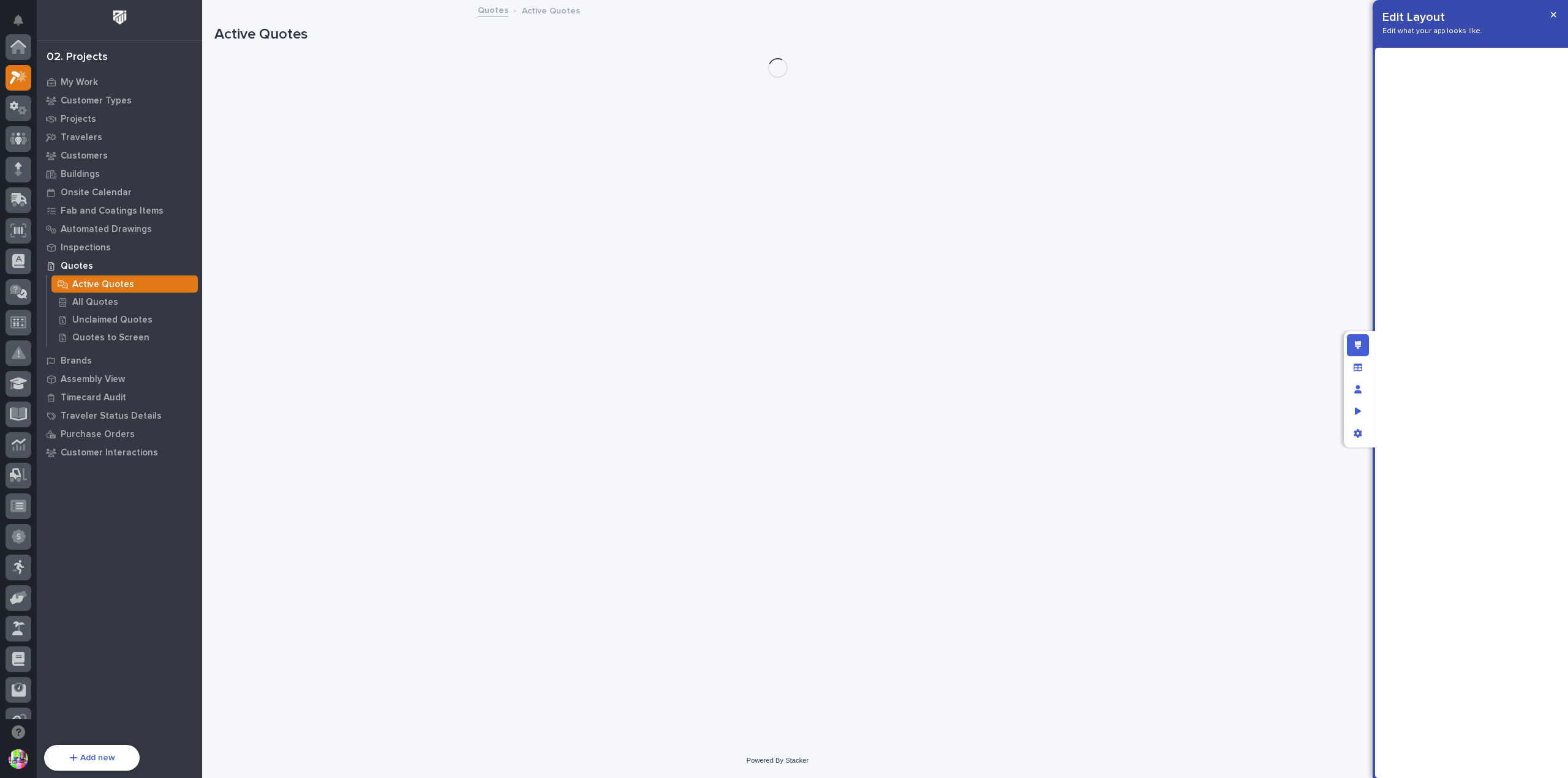
scroll to position [30, 0]
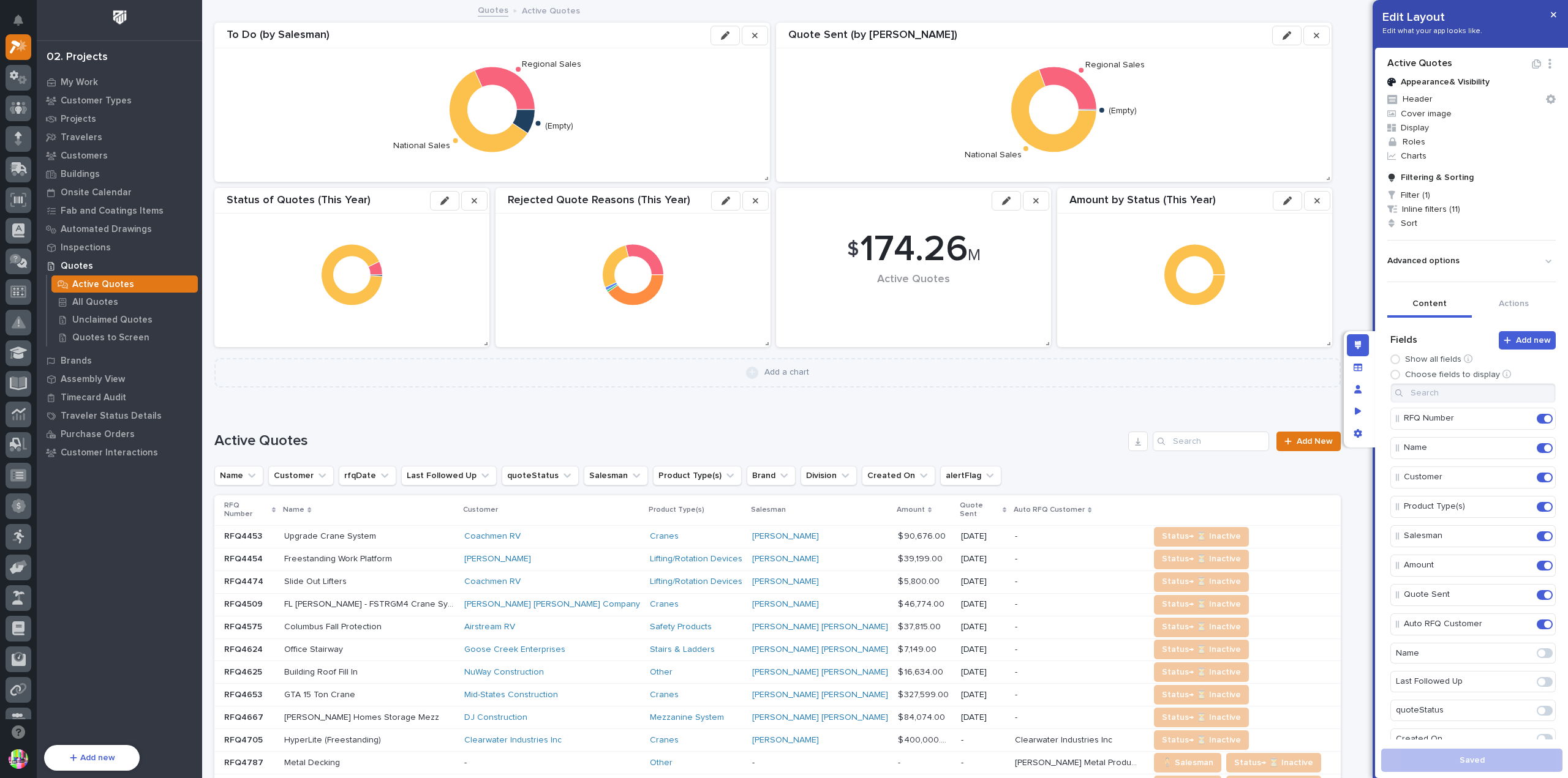
click at [246, 529] on p "RFQ4453" at bounding box center [244, 535] width 40 height 13
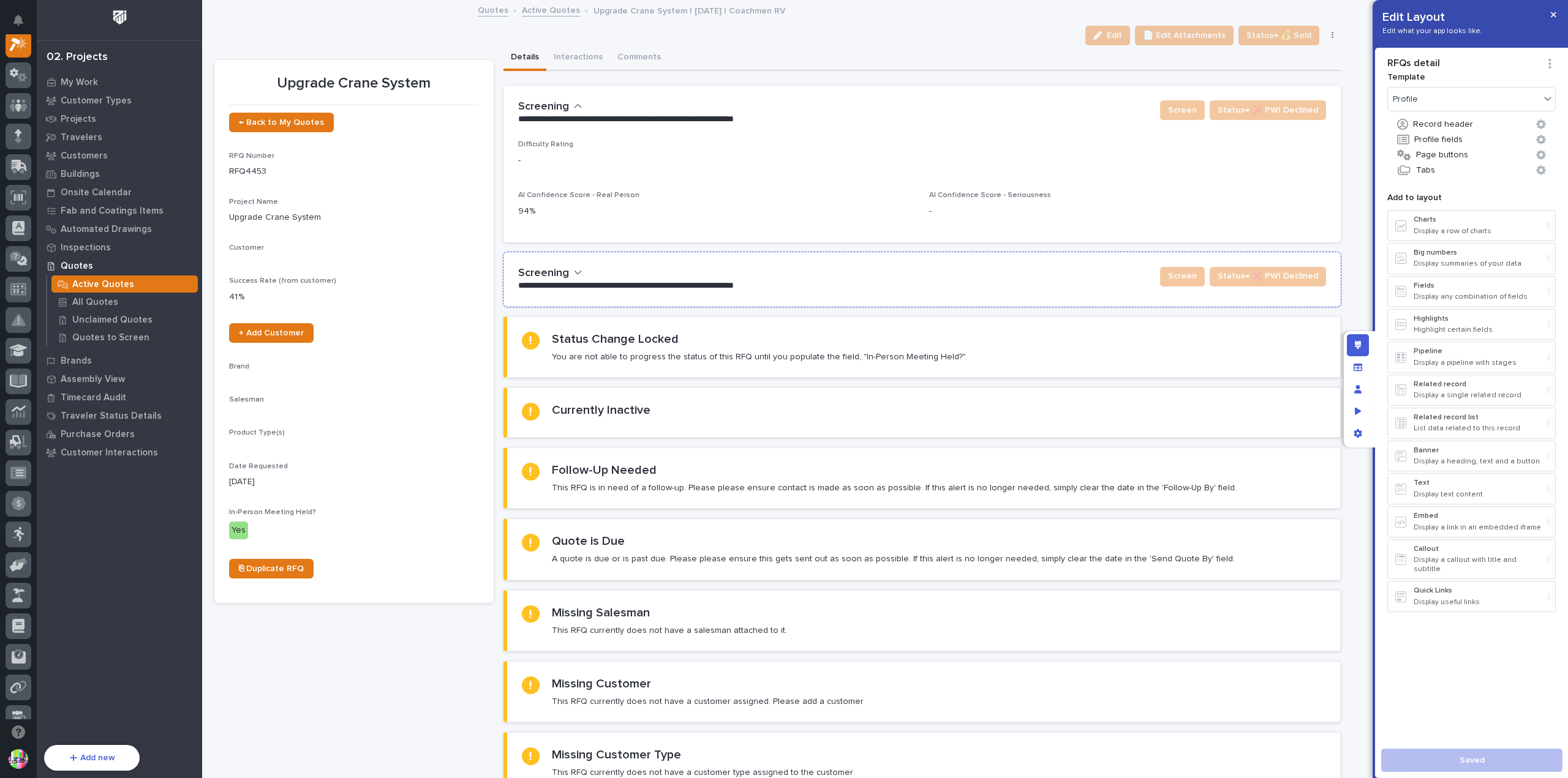
scroll to position [30, 0]
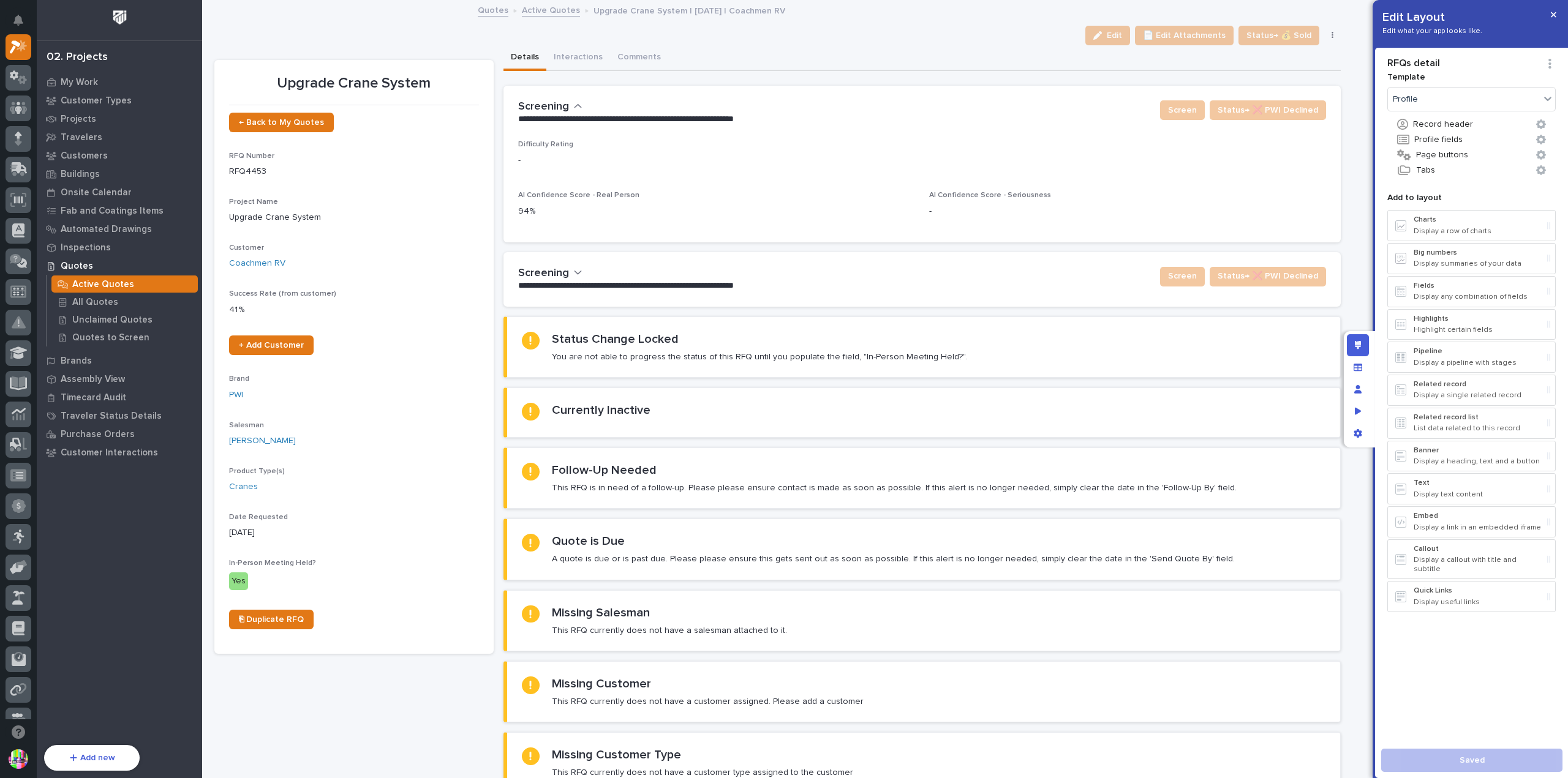
click at [1325, 36] on button "button" at bounding box center [1332, 35] width 17 height 9
click at [1546, 17] on button "button" at bounding box center [1553, 15] width 21 height 20
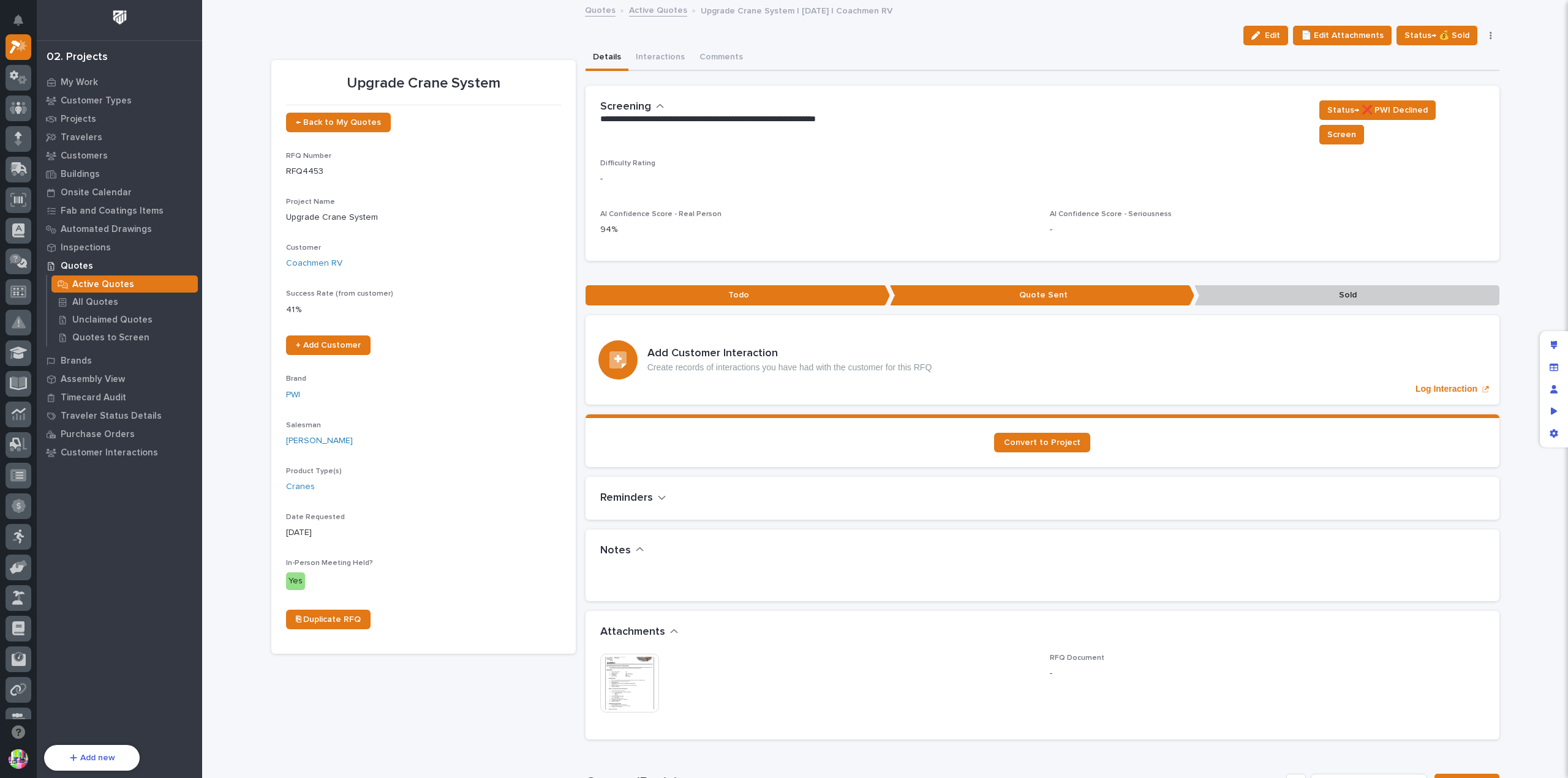
click at [1487, 33] on button "button" at bounding box center [1490, 35] width 17 height 9
click at [1527, 53] on div "Loading... Saving… Loading... Saving… Upgrade Crane System Edit 📄 Edit Attachme…" at bounding box center [885, 657] width 1366 height 1314
click at [1043, 438] on span "Convert to Project" at bounding box center [1042, 442] width 76 height 9
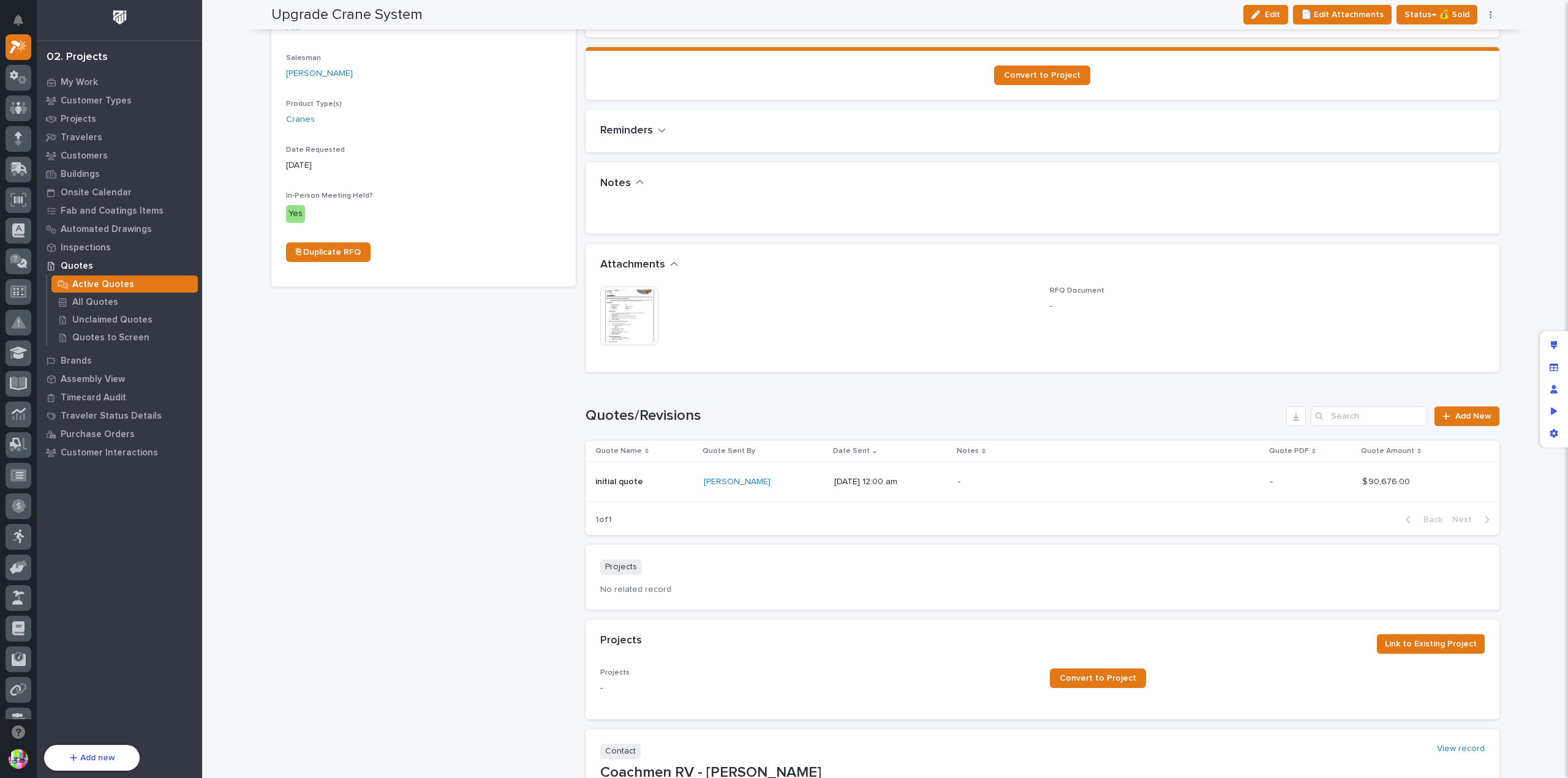
scroll to position [428, 0]
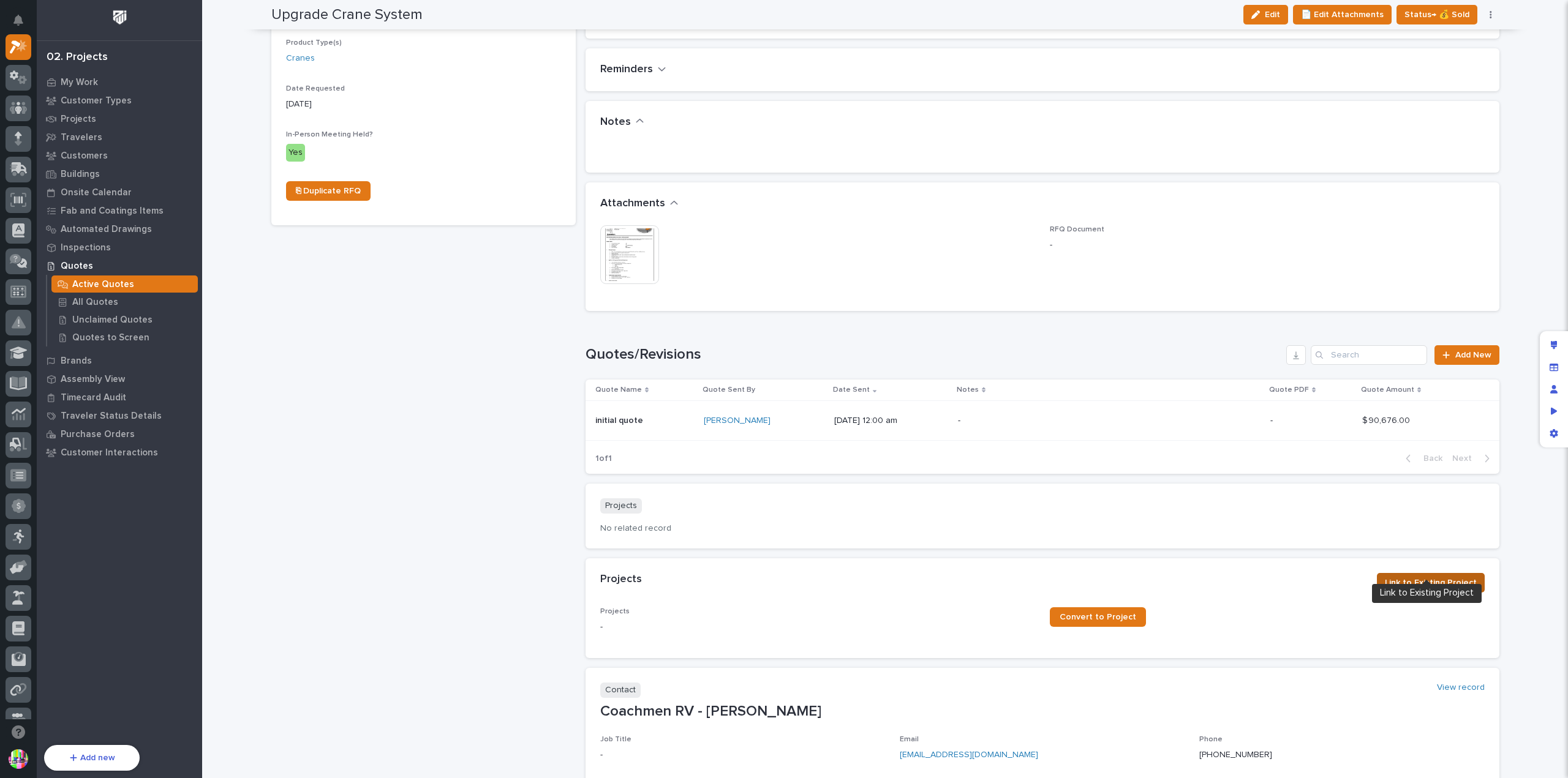
click at [1436, 575] on span "Link to Existing Project" at bounding box center [1431, 582] width 92 height 15
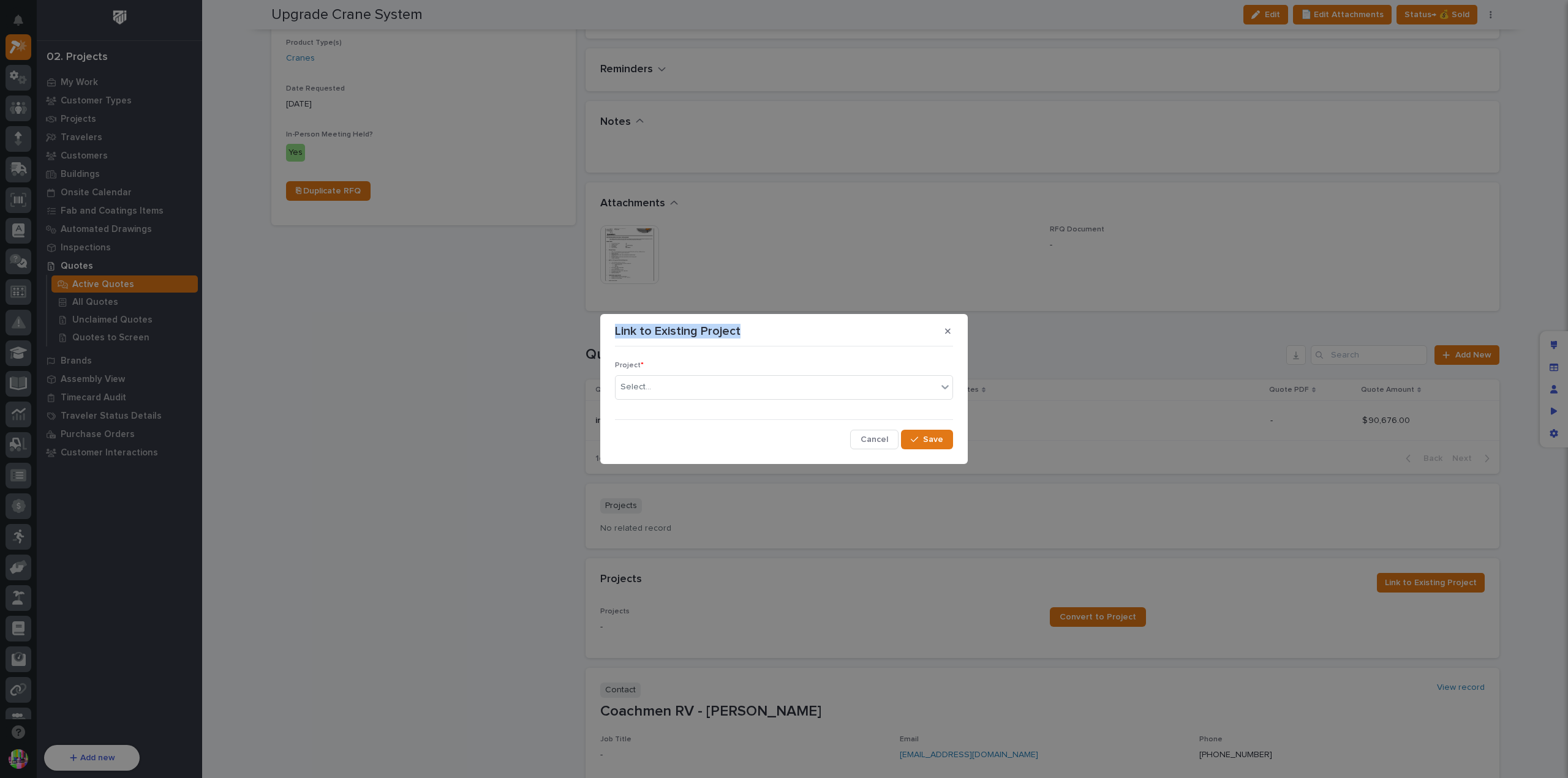
drag, startPoint x: 749, startPoint y: 330, endPoint x: 616, endPoint y: 334, distance: 133.1
click at [616, 334] on div "Link to Existing Project" at bounding box center [783, 331] width 338 height 20
copy p "Link to Existing Project"
click at [803, 387] on div "Select..." at bounding box center [776, 387] width 321 height 21
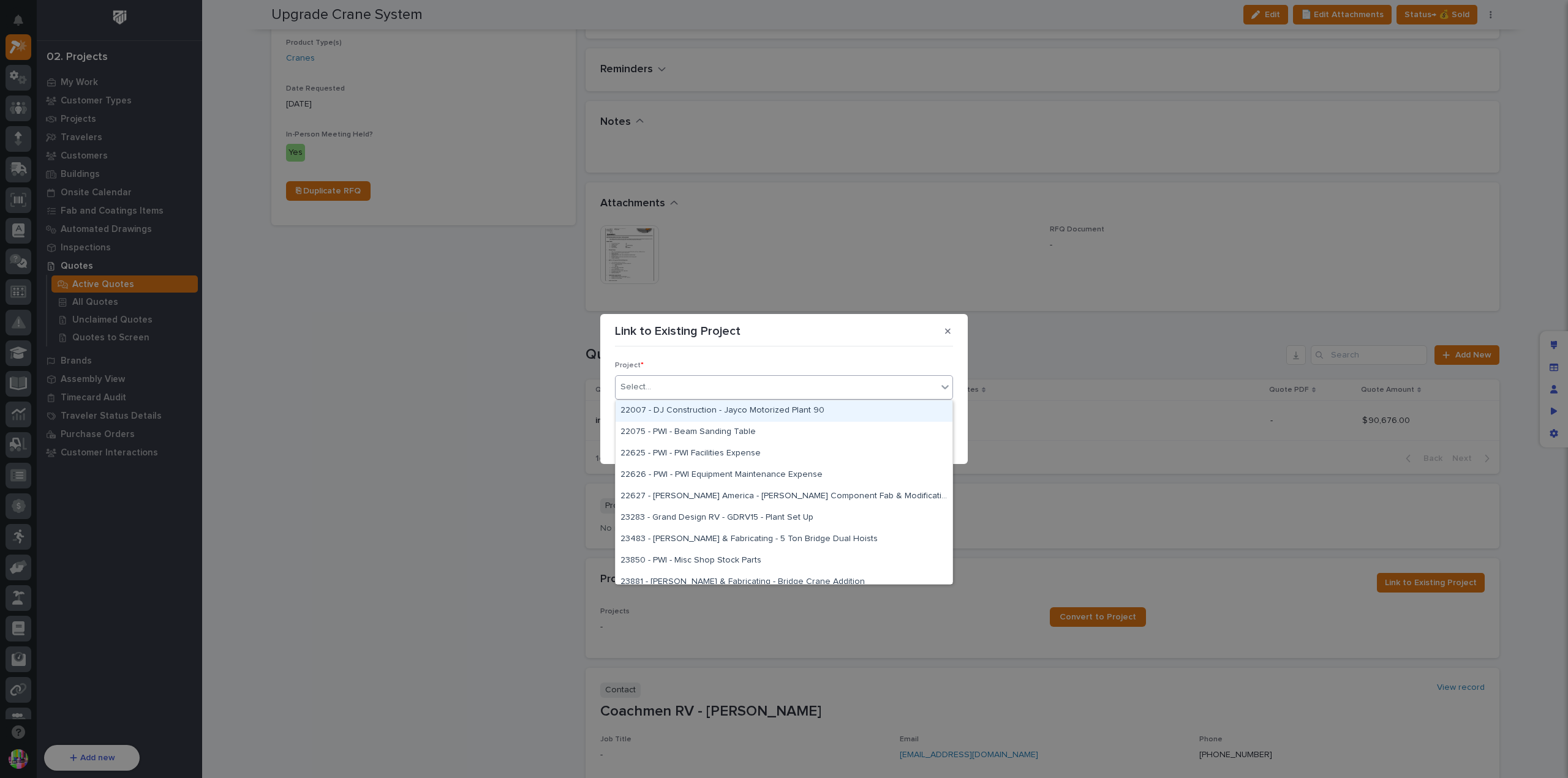
click at [814, 362] on p "Project *" at bounding box center [783, 365] width 338 height 9
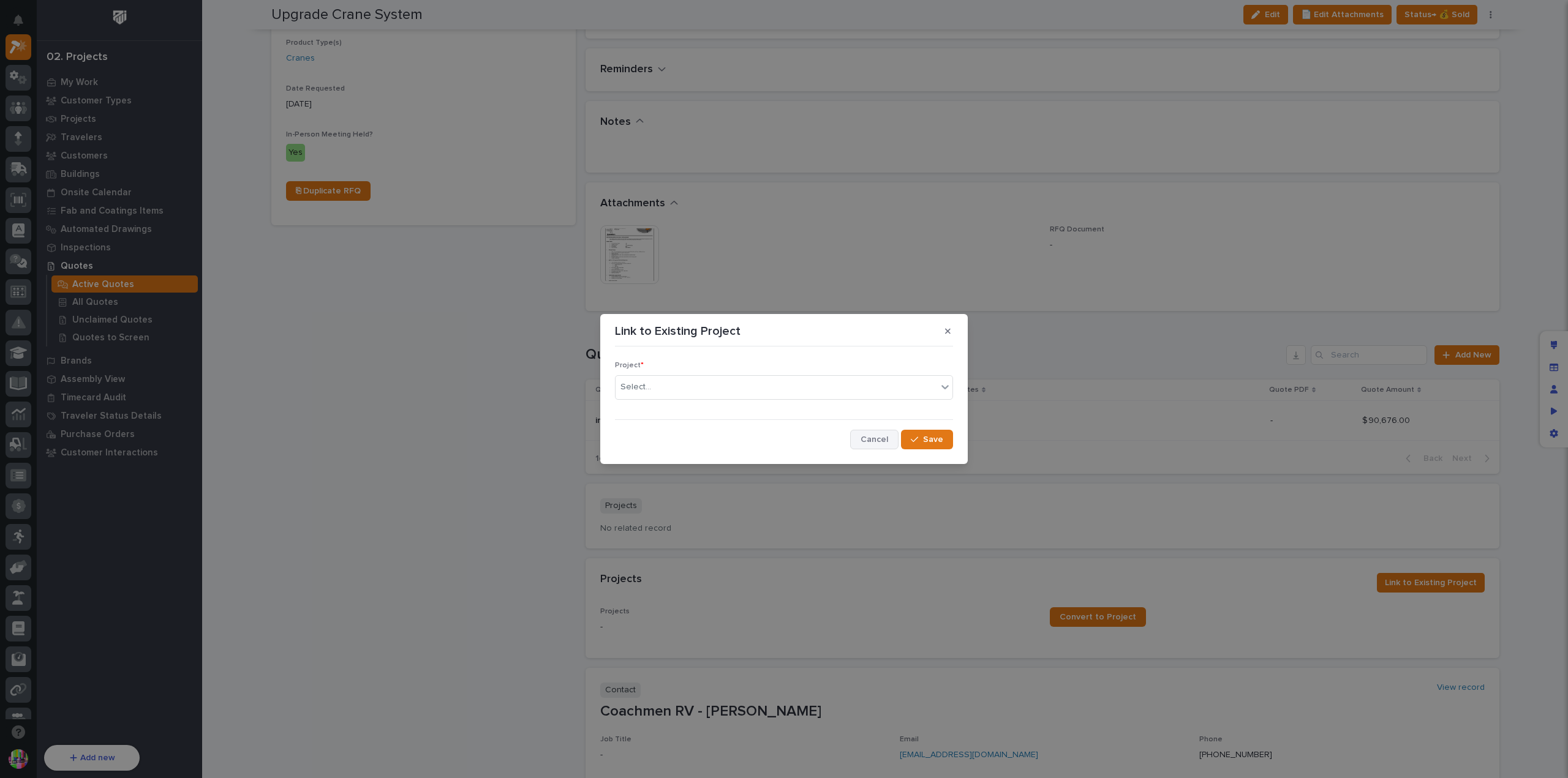
click at [868, 440] on span "Cancel" at bounding box center [874, 439] width 27 height 11
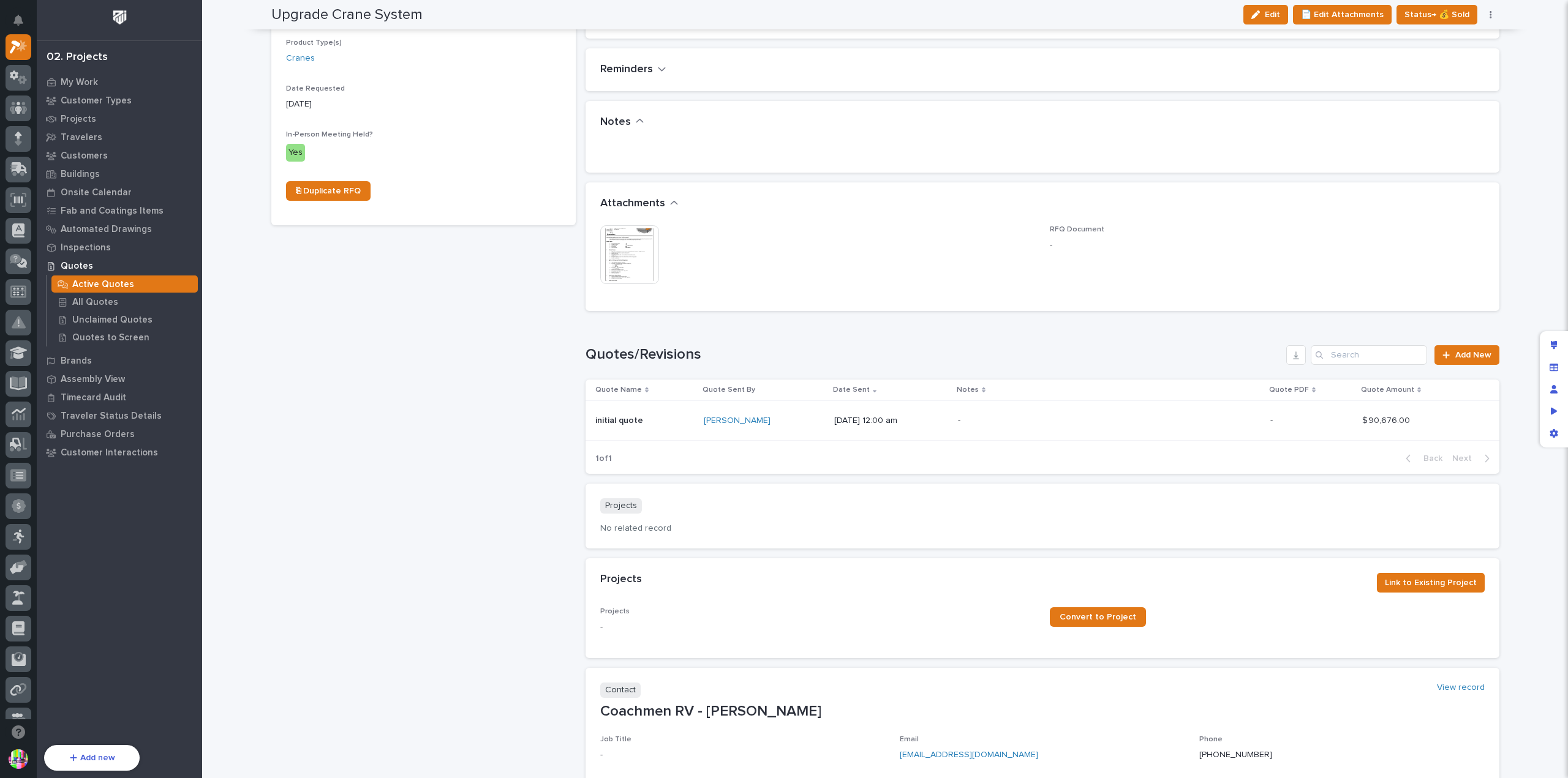
click at [1246, 573] on div "Projects" at bounding box center [983, 580] width 766 height 14
click at [1547, 344] on div "Edit layout" at bounding box center [1553, 345] width 22 height 22
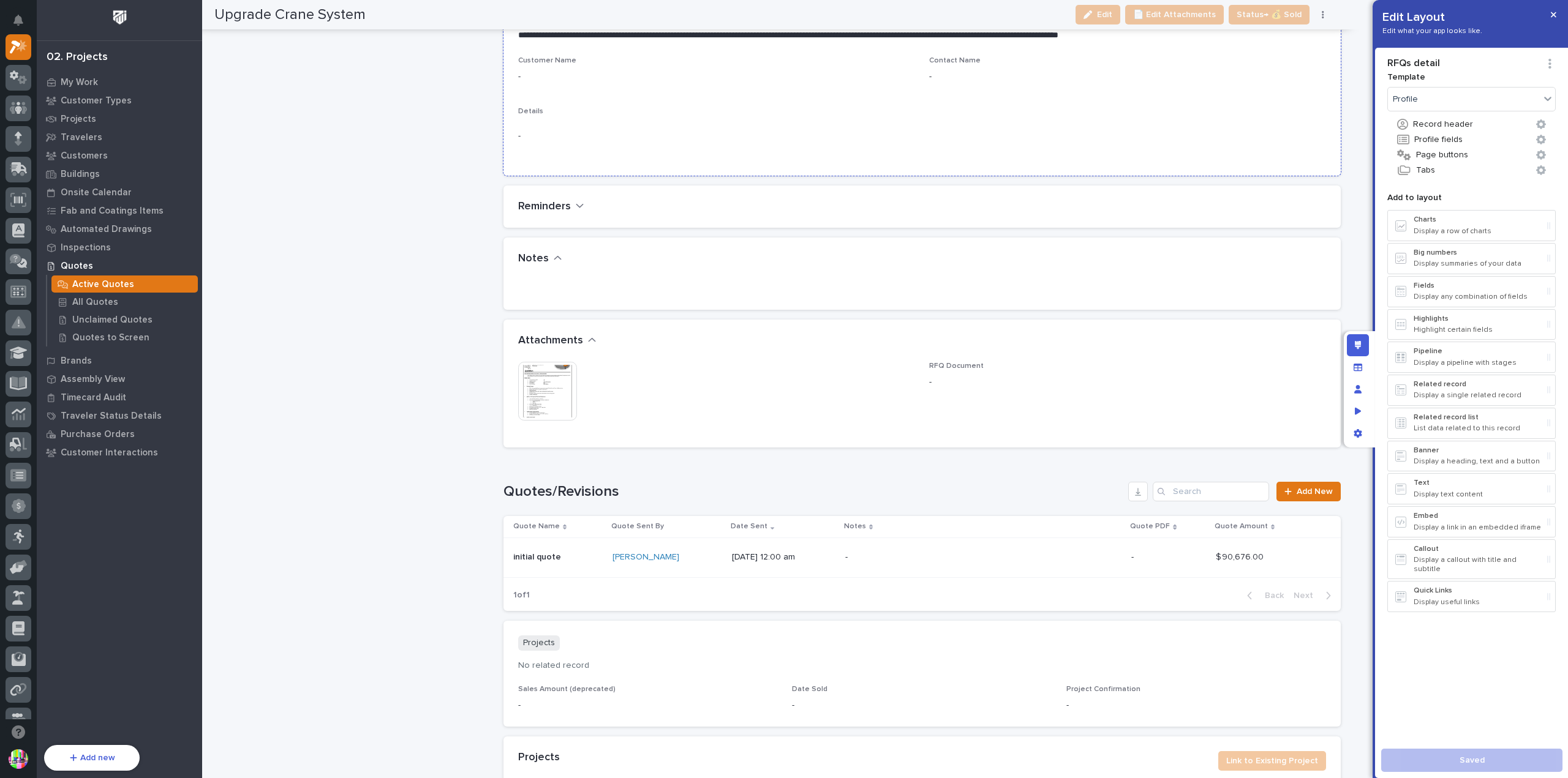
scroll to position [1906, 0]
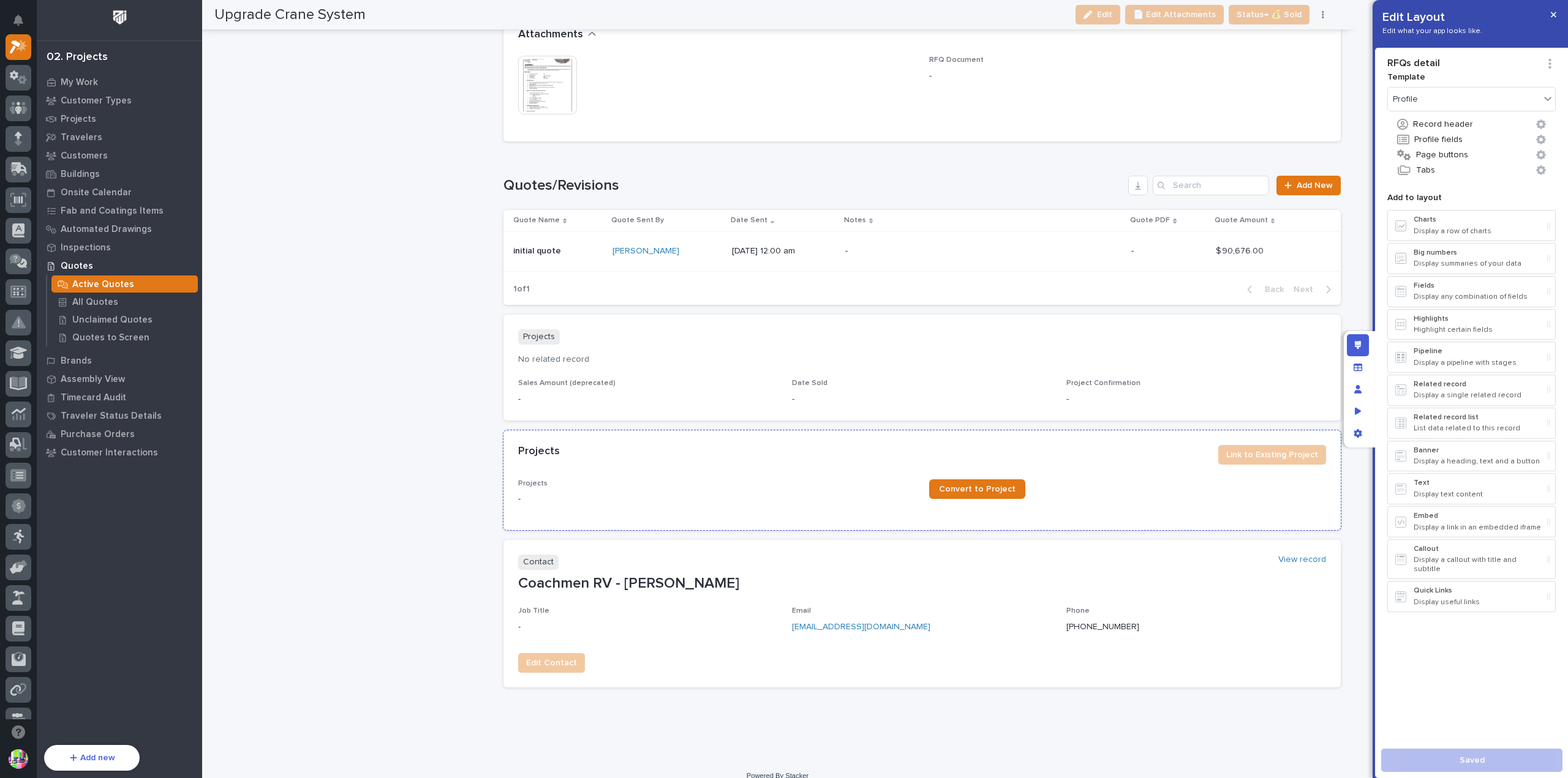
click at [1132, 462] on div "Projects Link to Existing Project" at bounding box center [922, 455] width 837 height 49
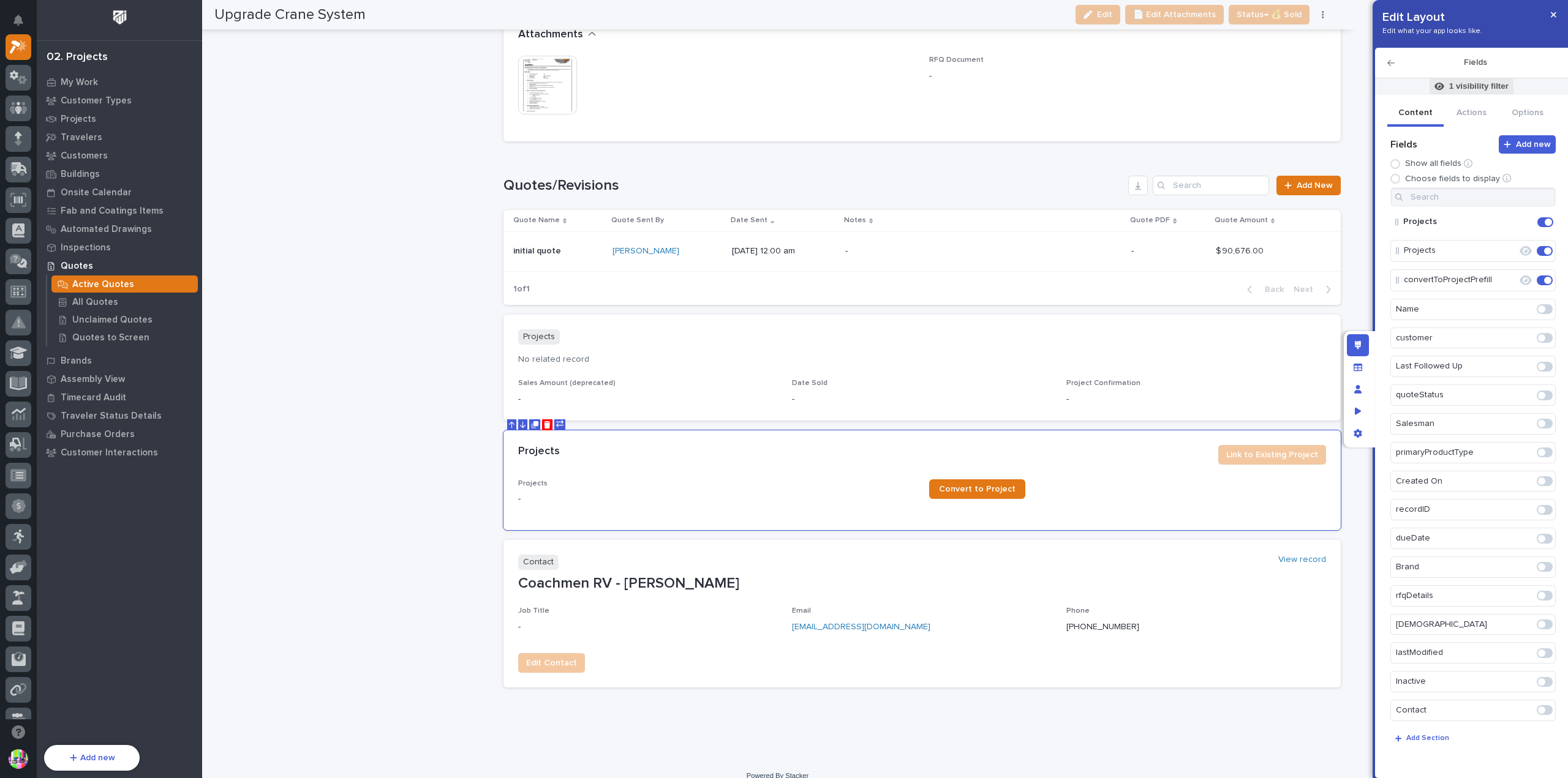
click at [1467, 83] on p "1 visibility filter" at bounding box center [1479, 85] width 60 height 11
click at [433, 246] on div at bounding box center [784, 389] width 1568 height 778
drag, startPoint x: 1556, startPoint y: 17, endPoint x: 452, endPoint y: 99, distance: 1107.0
click at [1556, 17] on button "button" at bounding box center [1553, 15] width 21 height 20
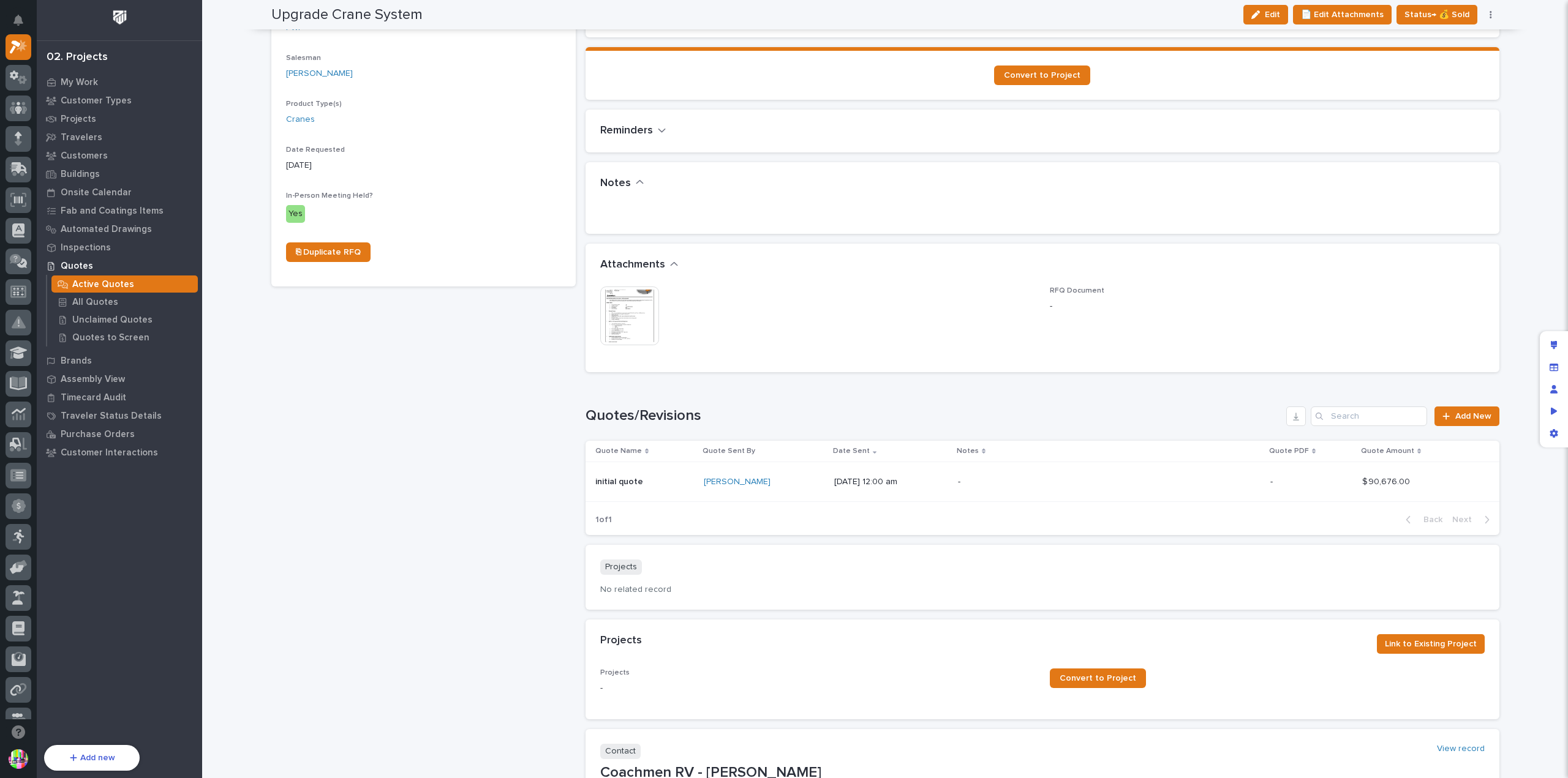
scroll to position [490, 0]
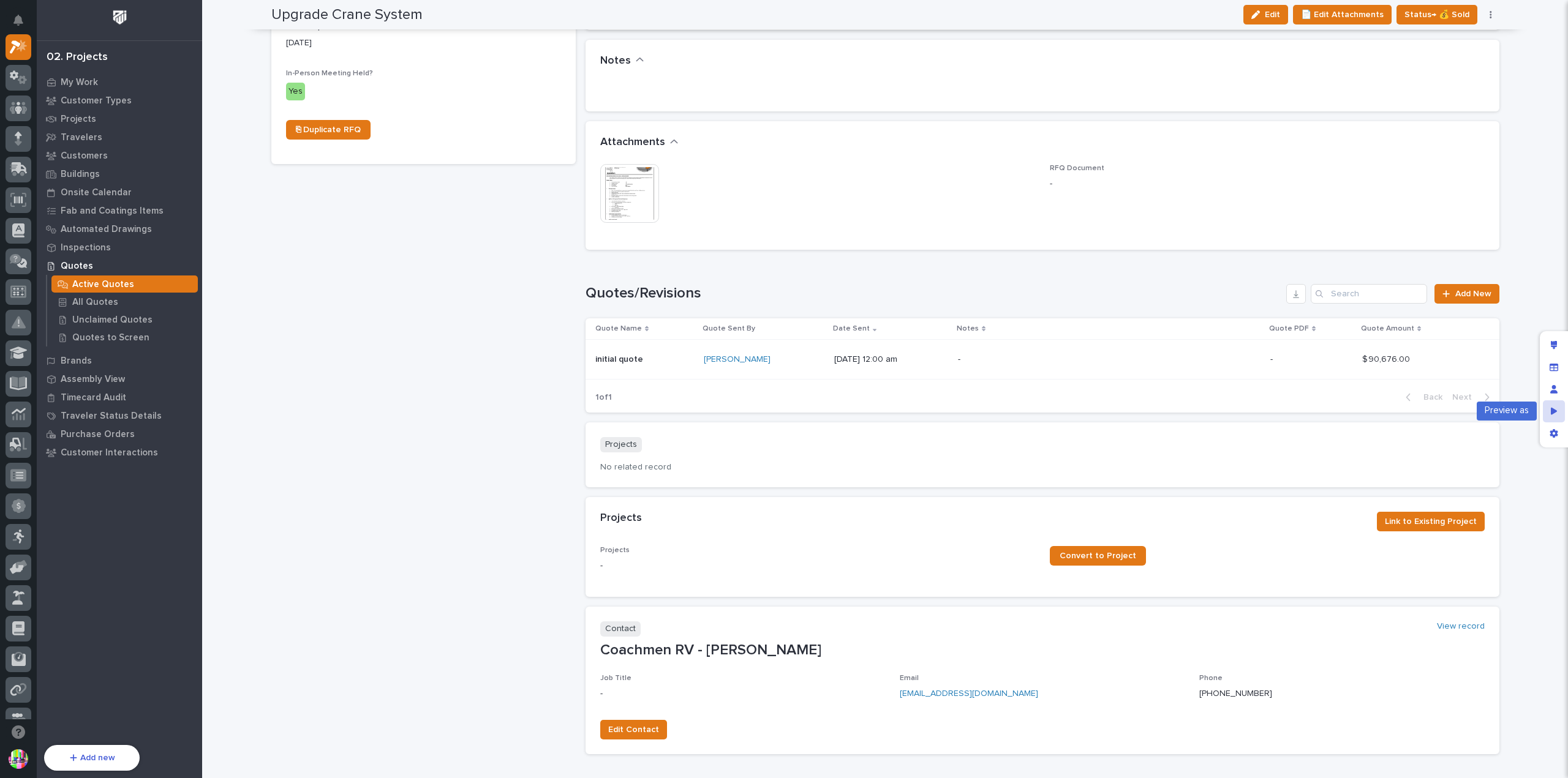
click at [1554, 413] on icon "Preview as" at bounding box center [1553, 412] width 7 height 9
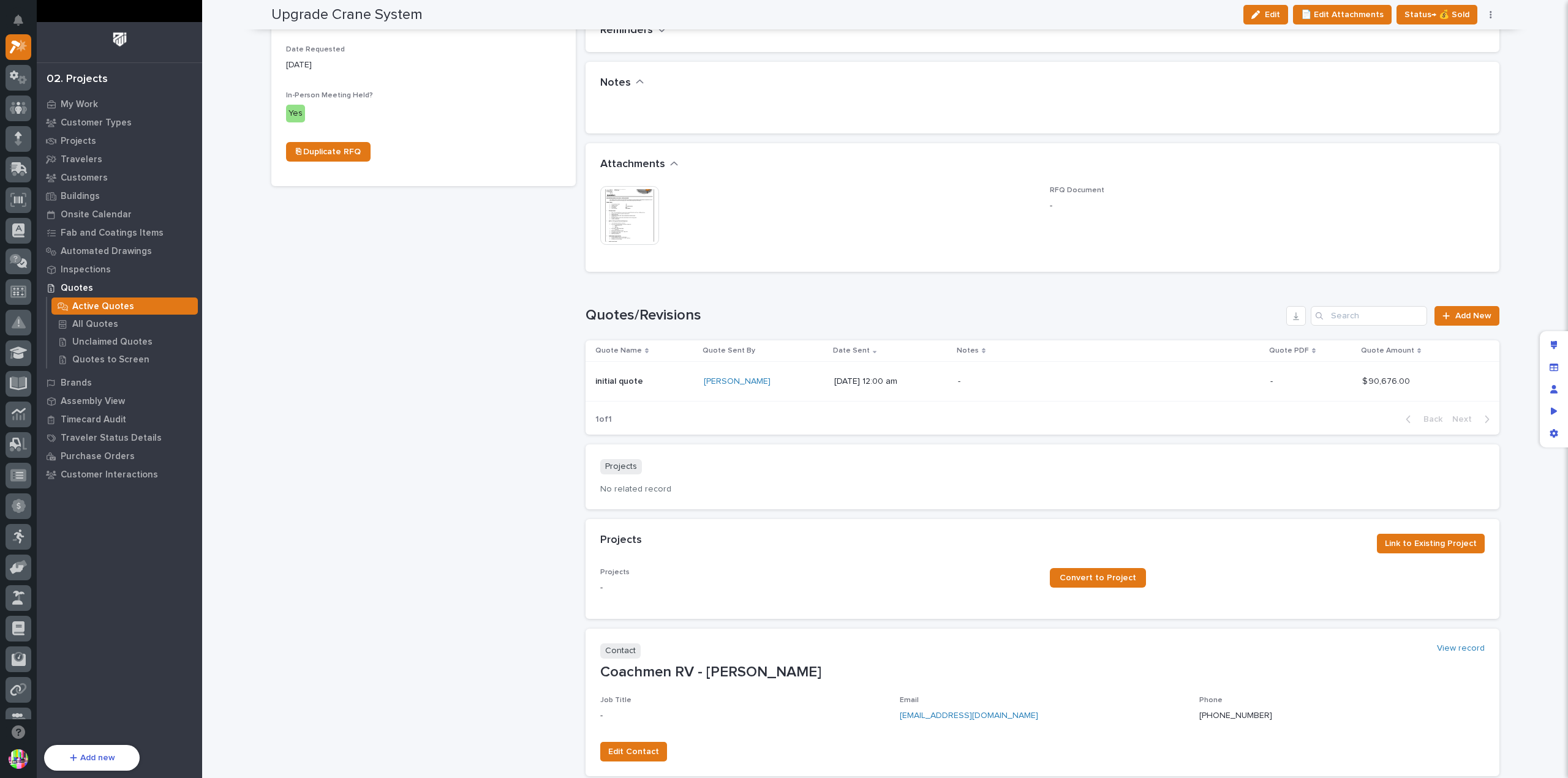
scroll to position [511, 0]
